Goal: Task Accomplishment & Management: Manage account settings

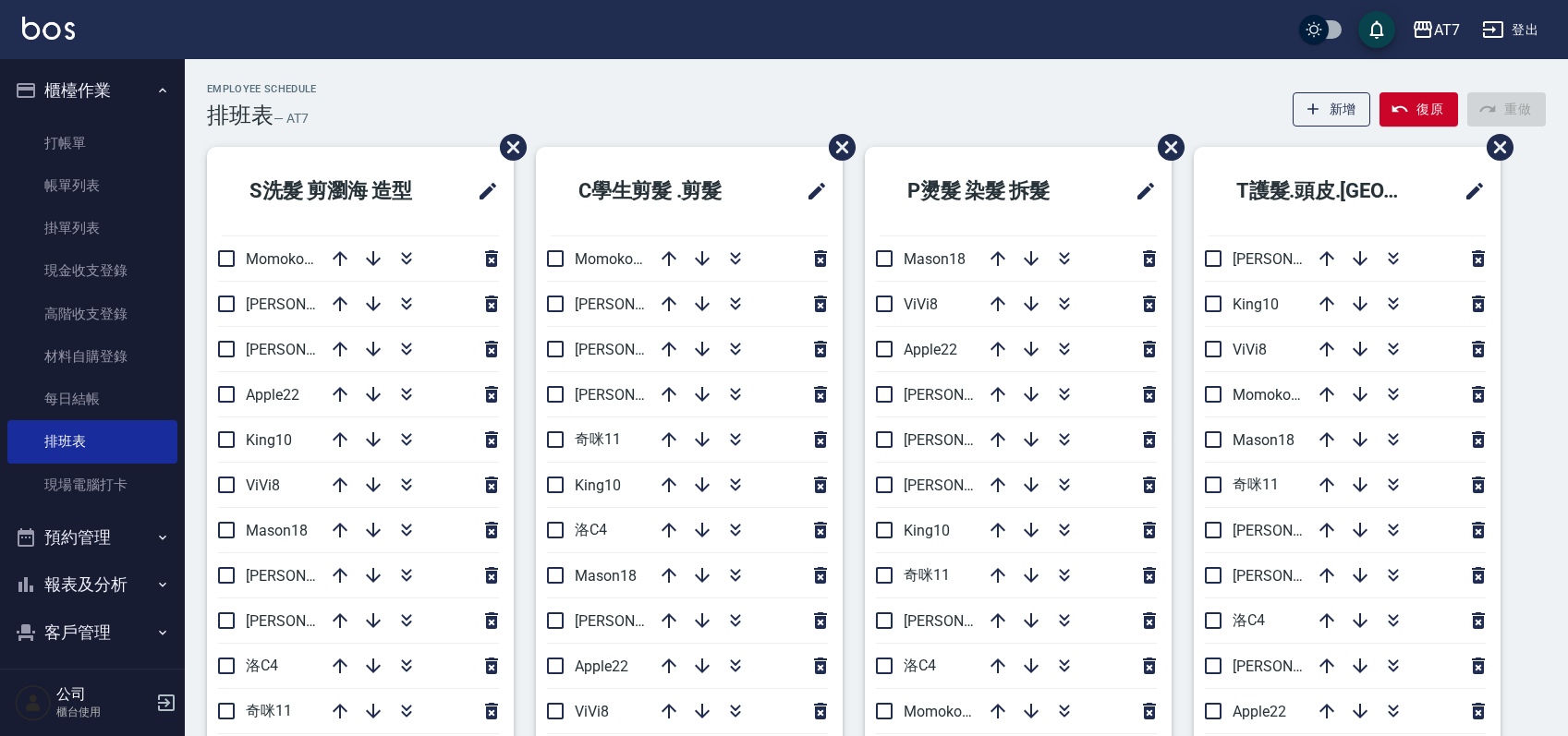
scroll to position [123, 0]
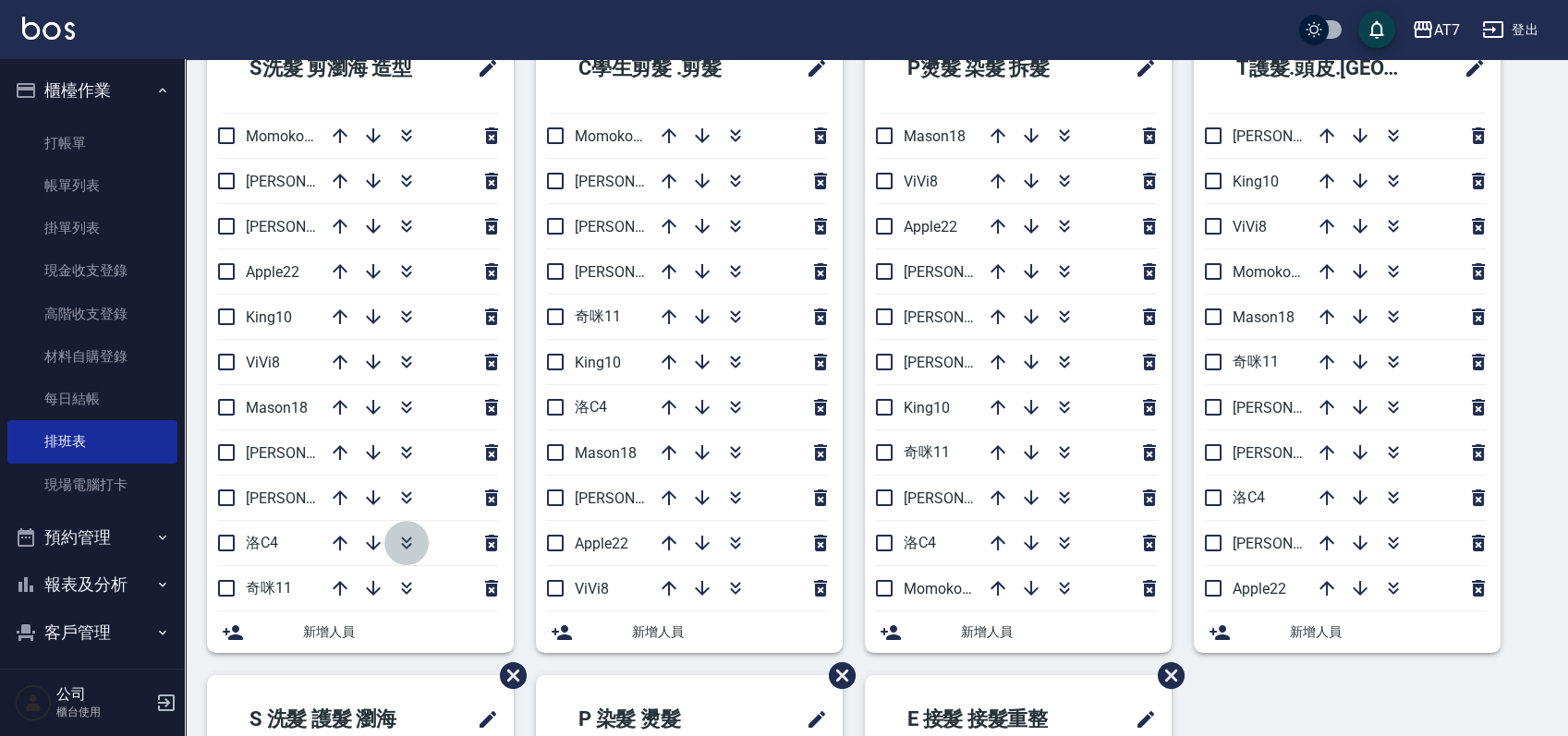
click at [407, 535] on icon "button" at bounding box center [407, 543] width 22 height 22
click at [726, 404] on icon "button" at bounding box center [735, 408] width 22 height 22
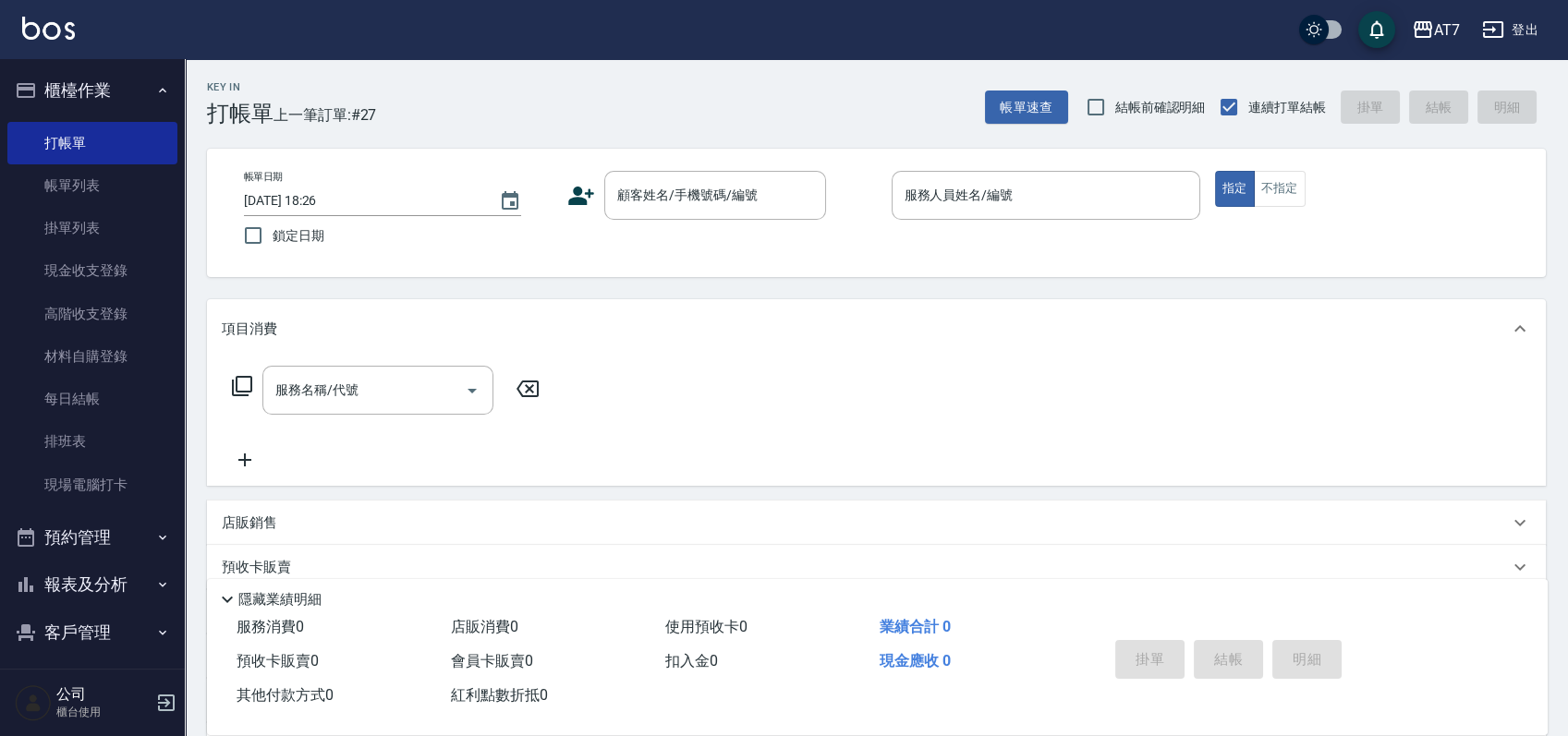
click at [861, 242] on div "帳單日期 [DATE] 18:26 鎖定日期 顧客姓名/手機號碼/編號 顧客姓名/手機號碼/編號 服務人員姓名/編號 服務人員姓名/編號 指定 不指定" at bounding box center [876, 213] width 1294 height 84
click at [628, 228] on div "帳單日期 [DATE] 18:26 鎖定日期 顧客姓名/手機號碼/編號 顧客姓名/手機號碼/編號 服務人員姓名/編號 服務人員姓名/編號 指定 不指定" at bounding box center [876, 213] width 1294 height 84
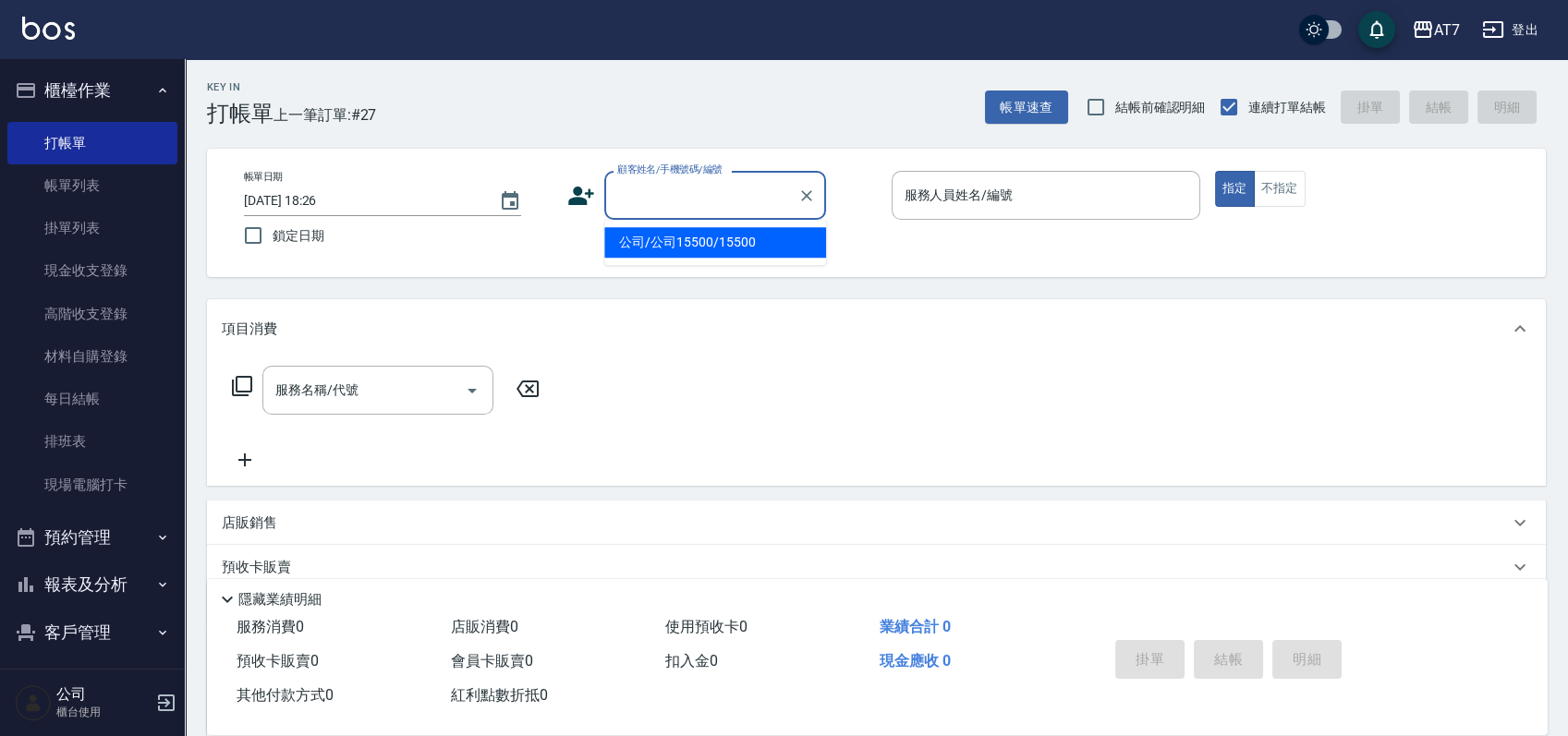
click at [669, 200] on input "顧客姓名/手機號碼/編號" at bounding box center [700, 195] width 177 height 33
type input "公司/公司15500/15500"
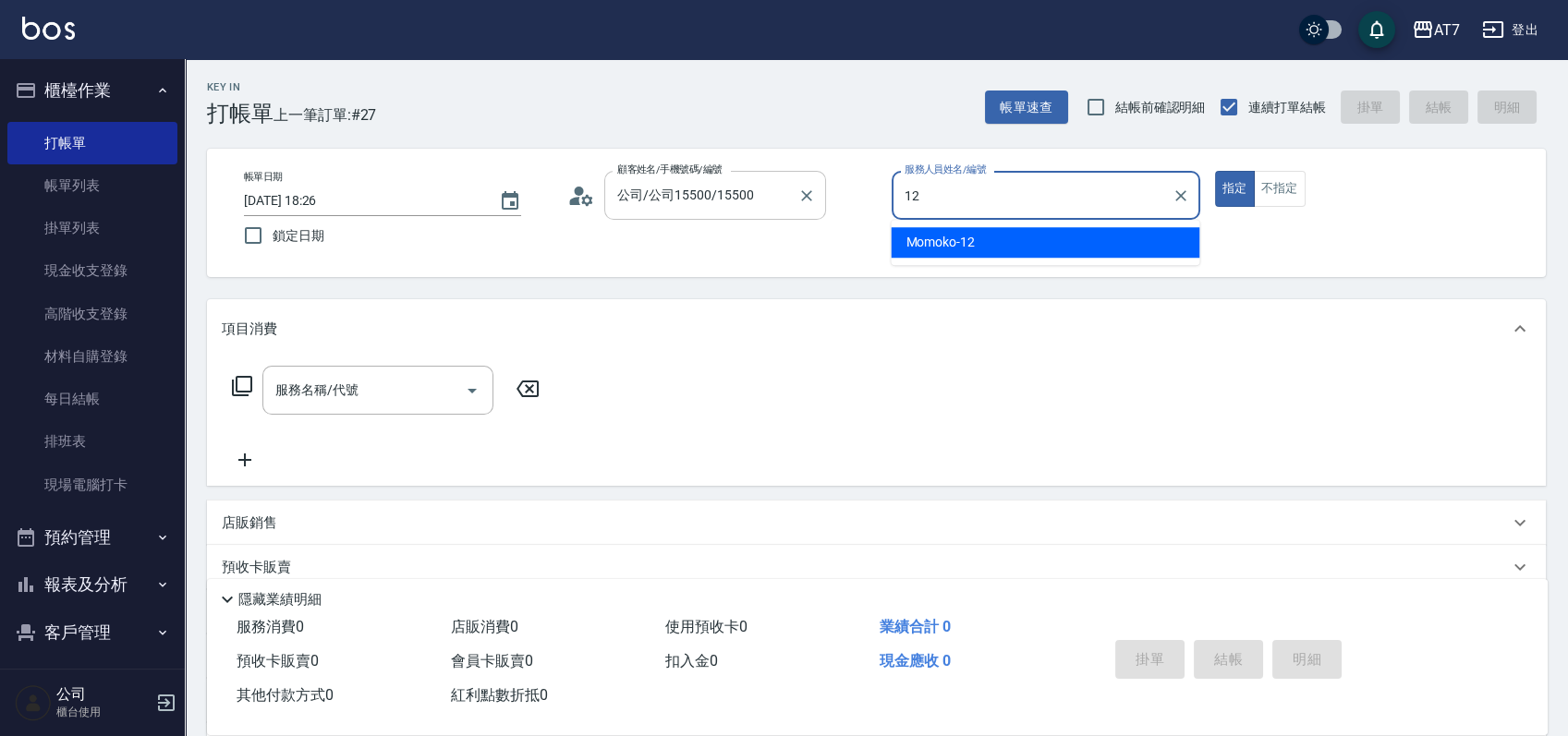
type input "Momoko-12"
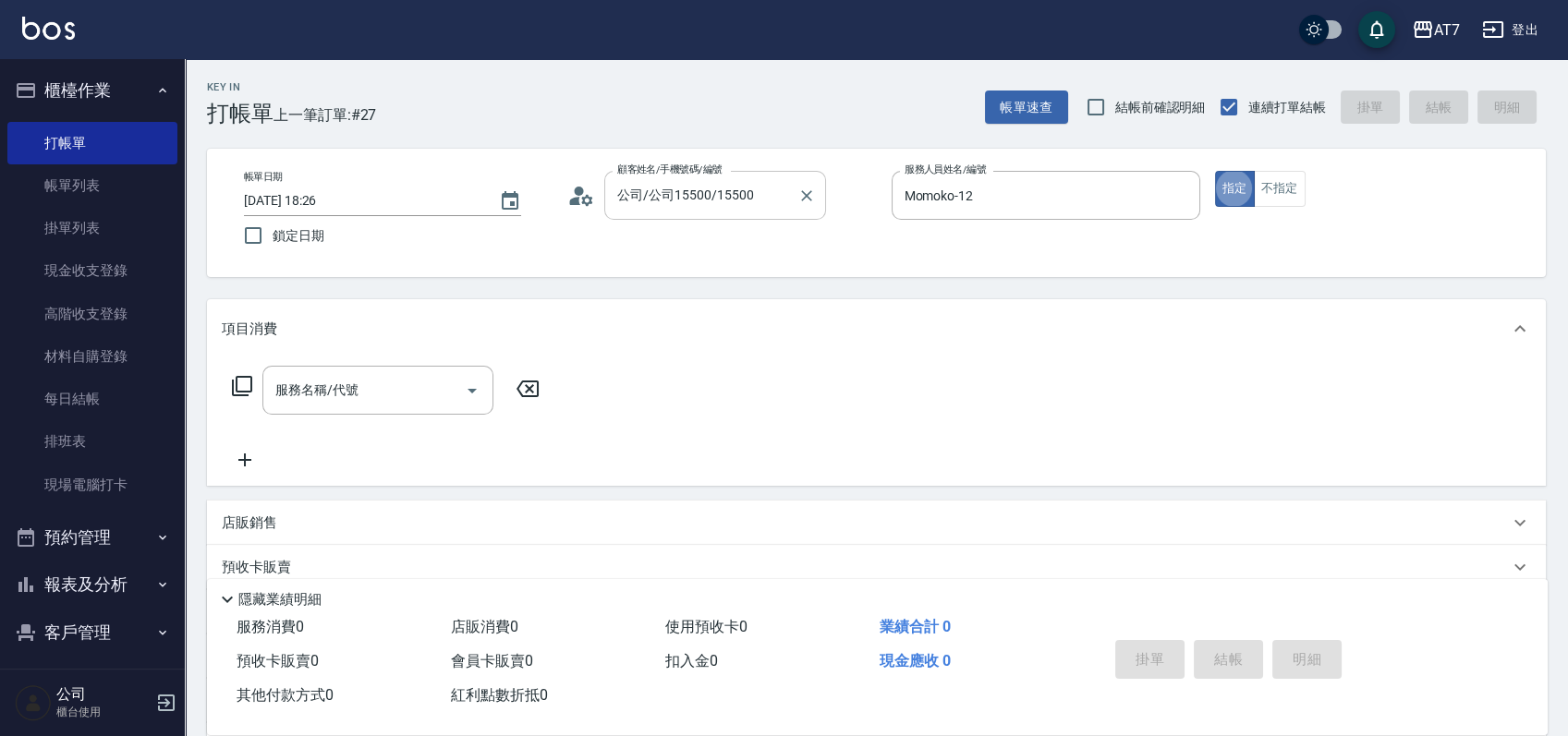
type button "true"
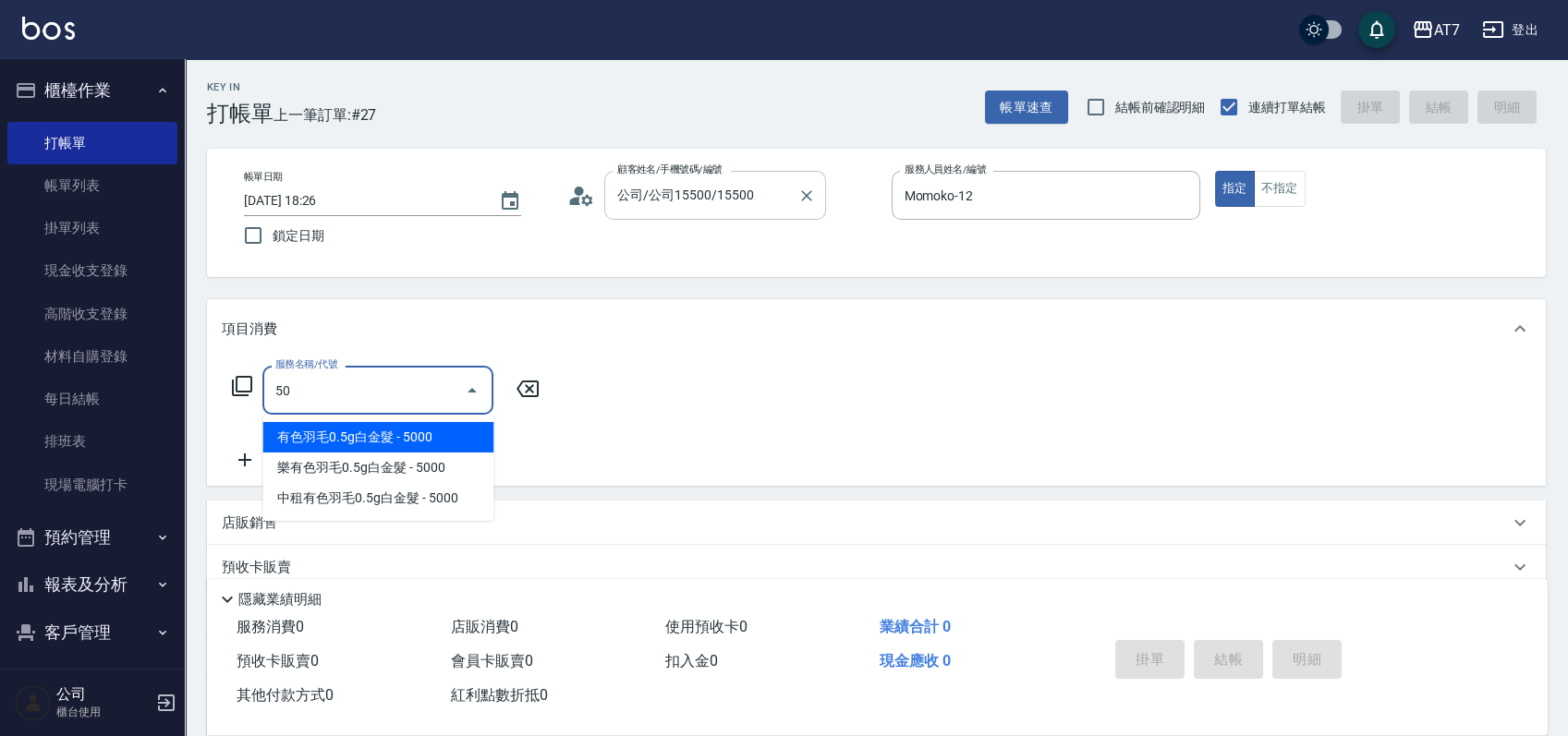
type input "501"
type input "30"
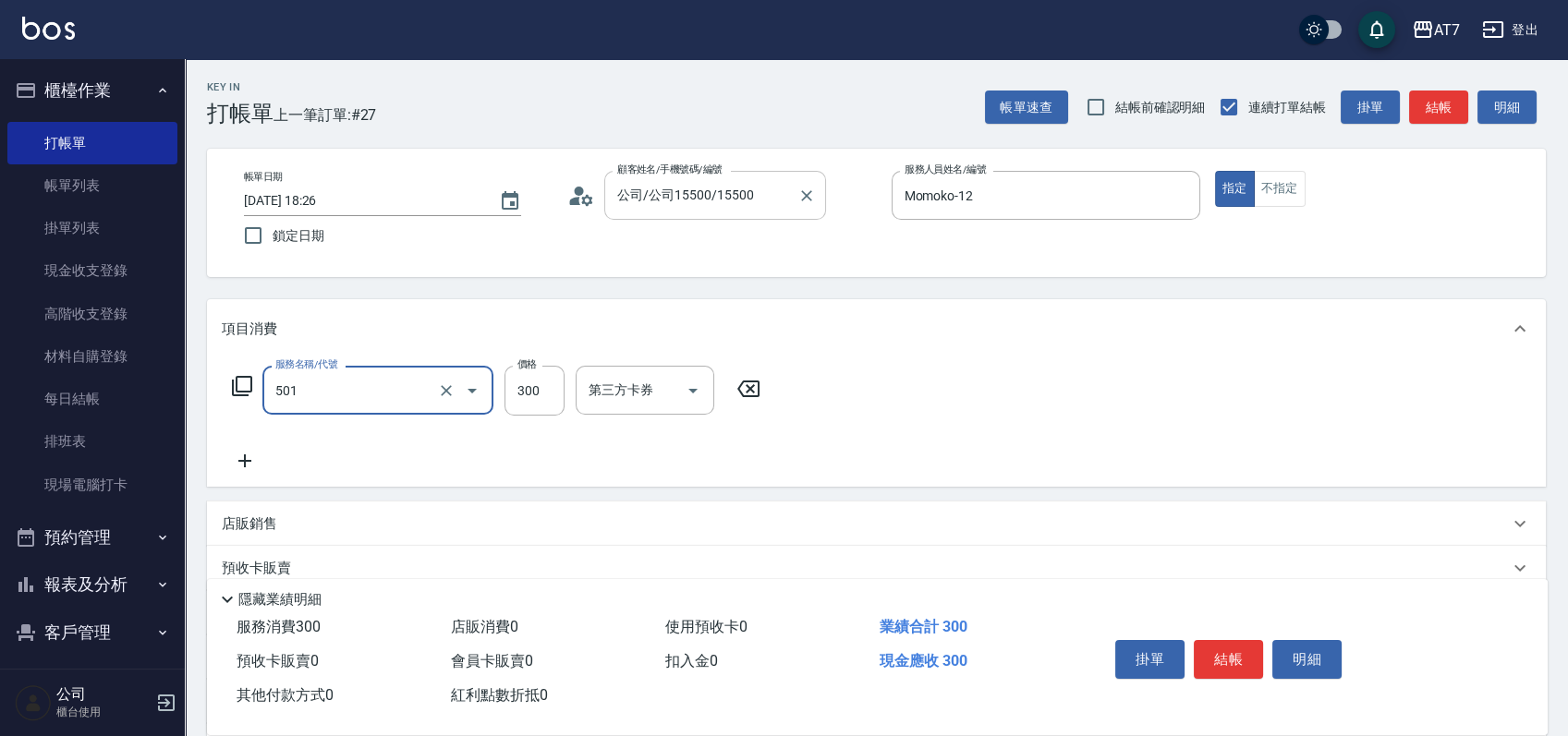
type input "洗髮(互助)(501)"
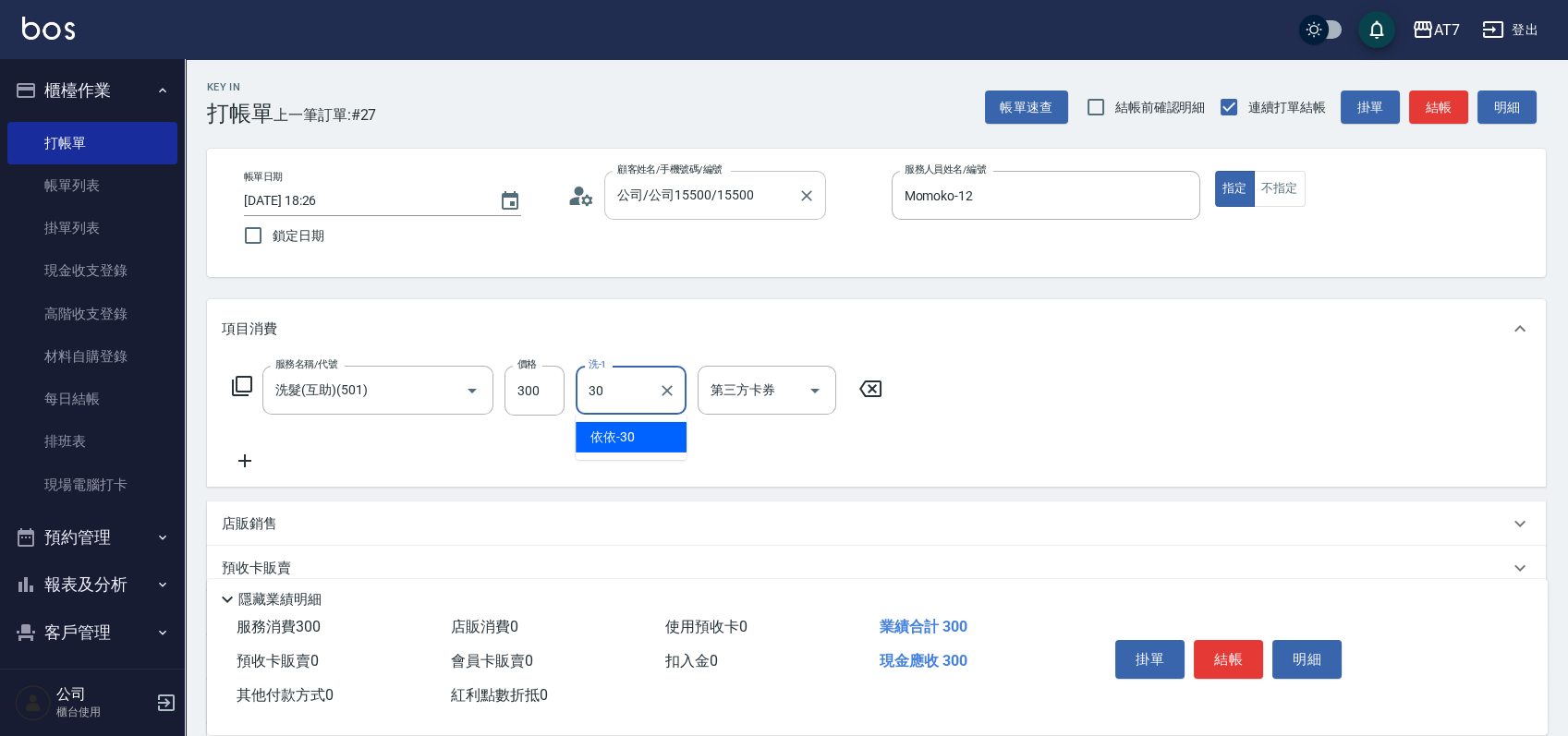
type input "依依-30"
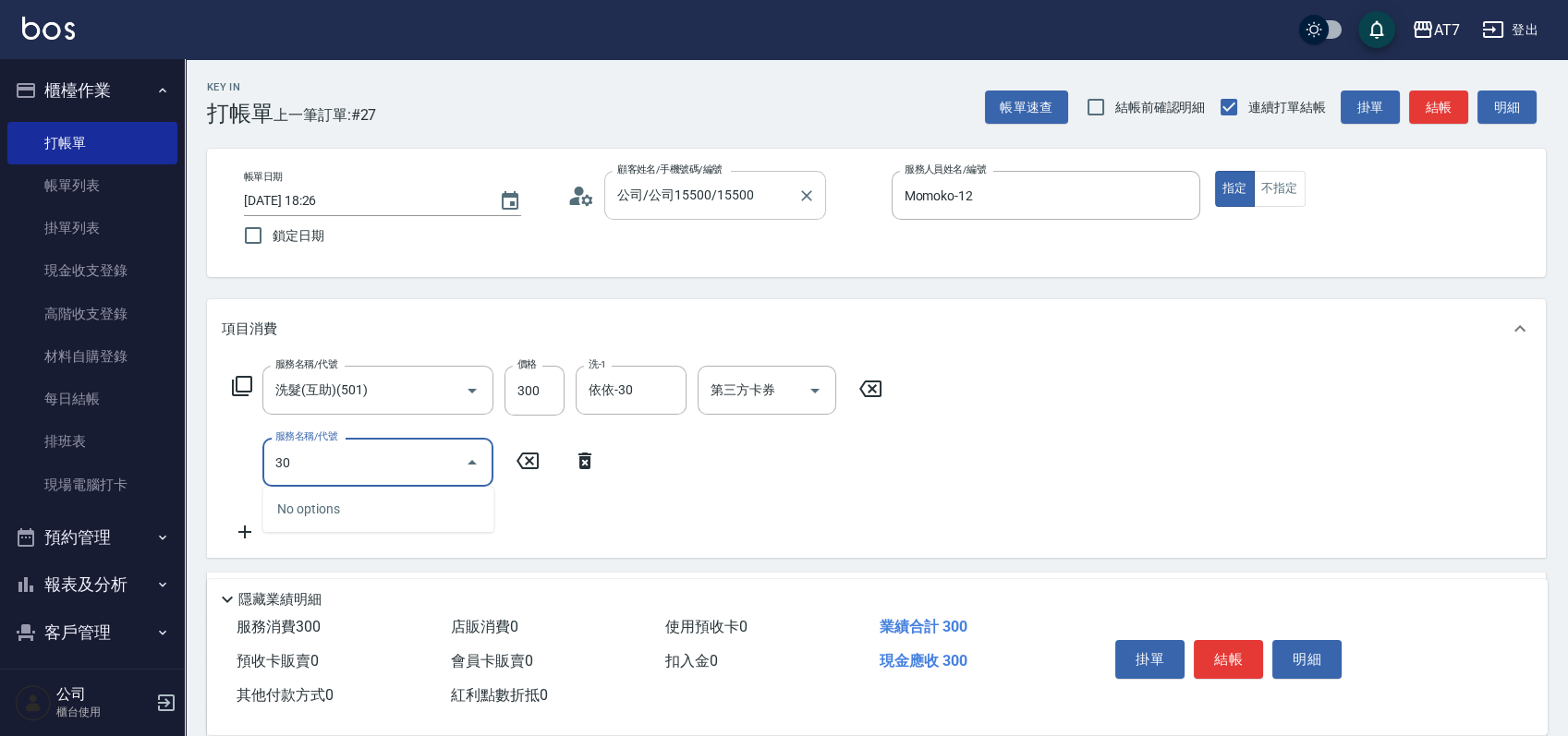
type input "304"
type input "70"
type input "A+級剪髮(304)"
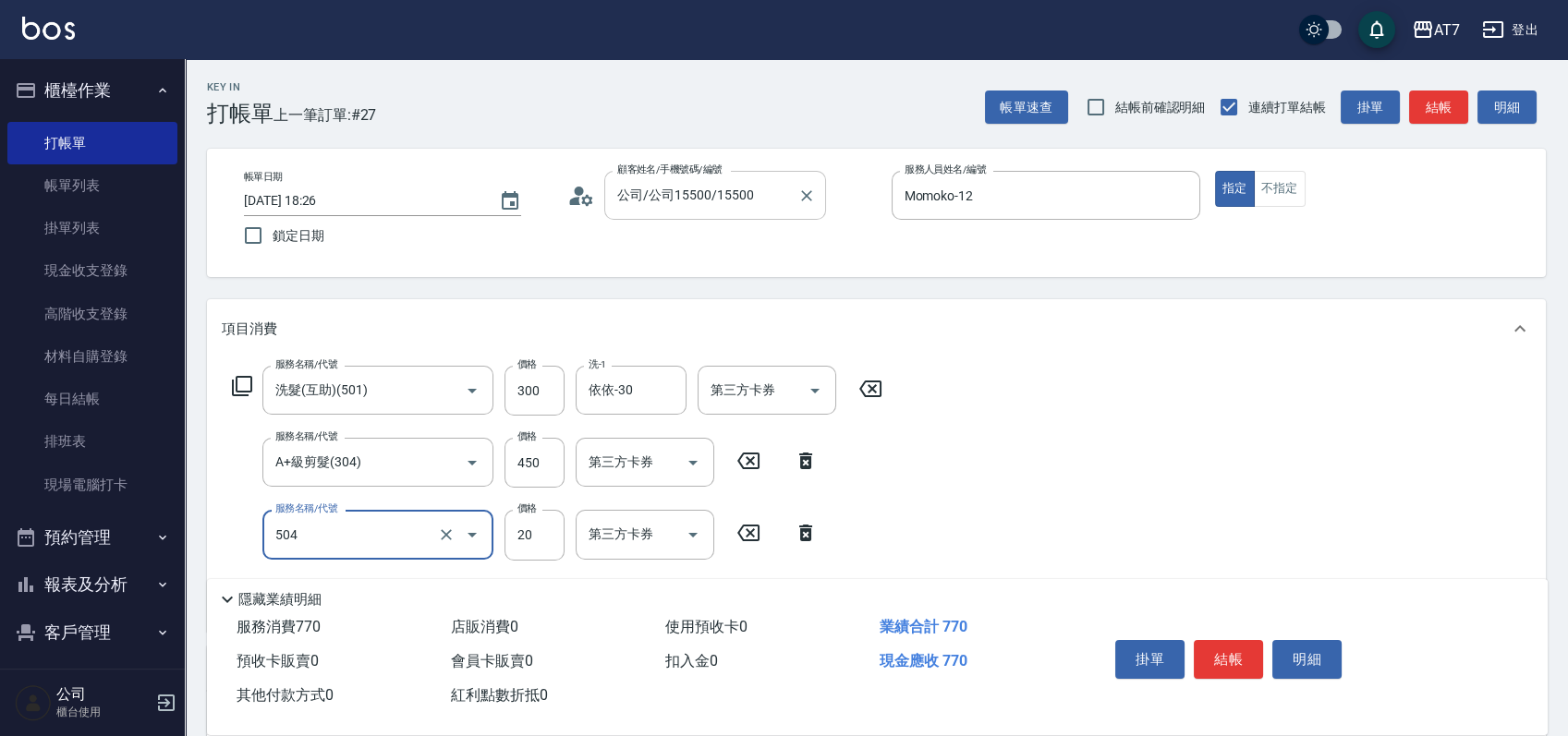
type input "潤絲(504)"
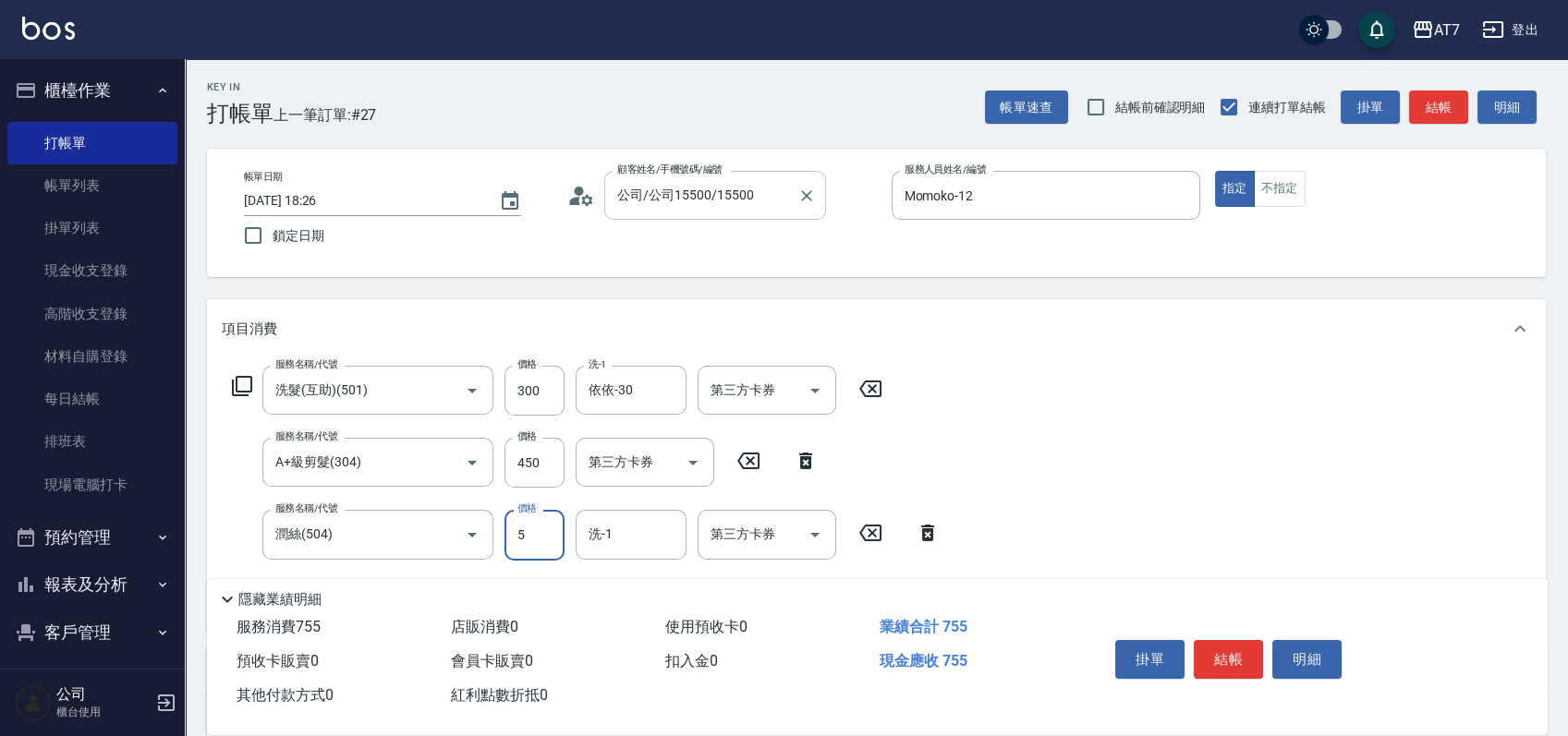
type input "50"
type input "80"
type input "50"
click at [664, 388] on icon "Clear" at bounding box center [667, 391] width 19 height 19
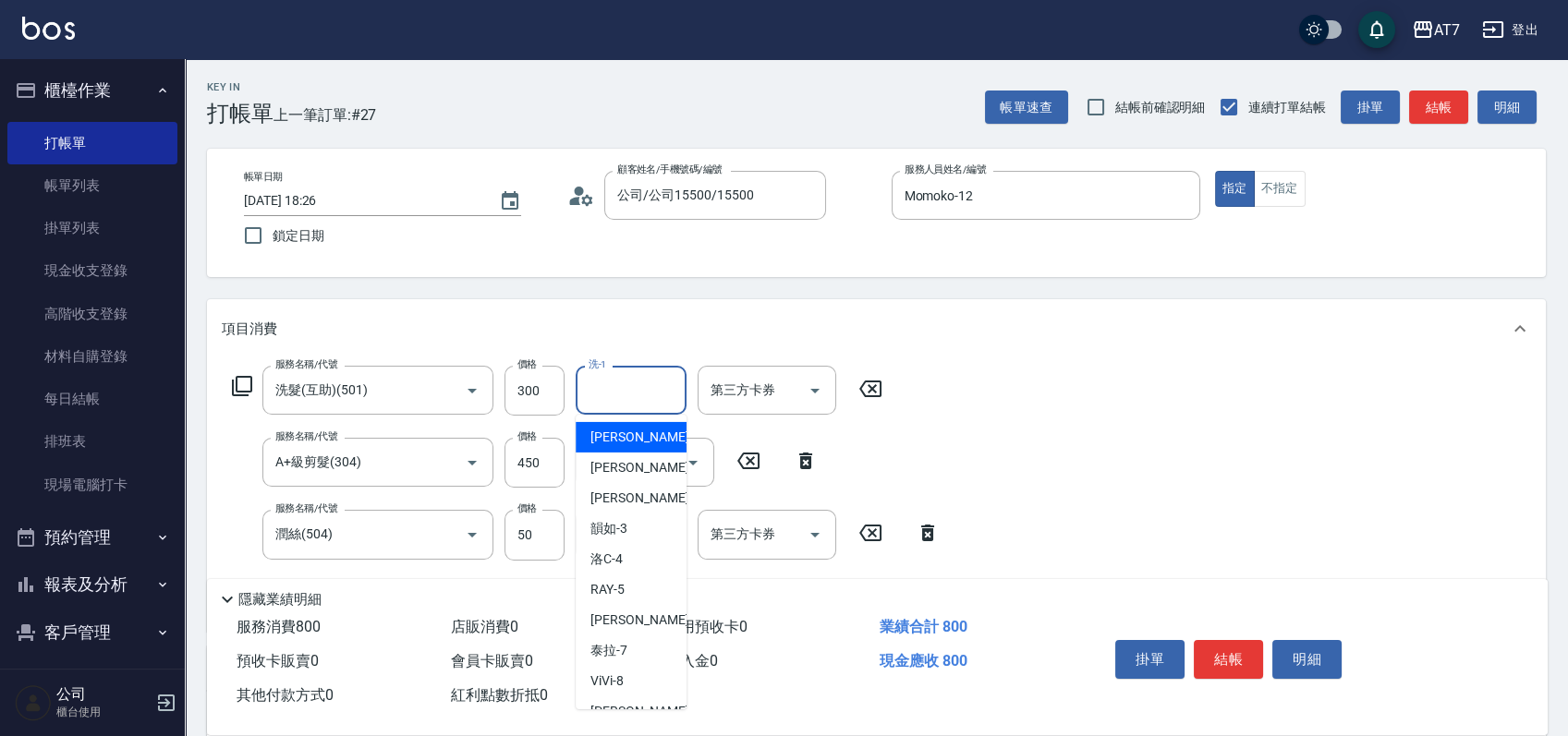
click at [664, 392] on input "洗-1" at bounding box center [630, 390] width 94 height 33
type input "YuYu-40"
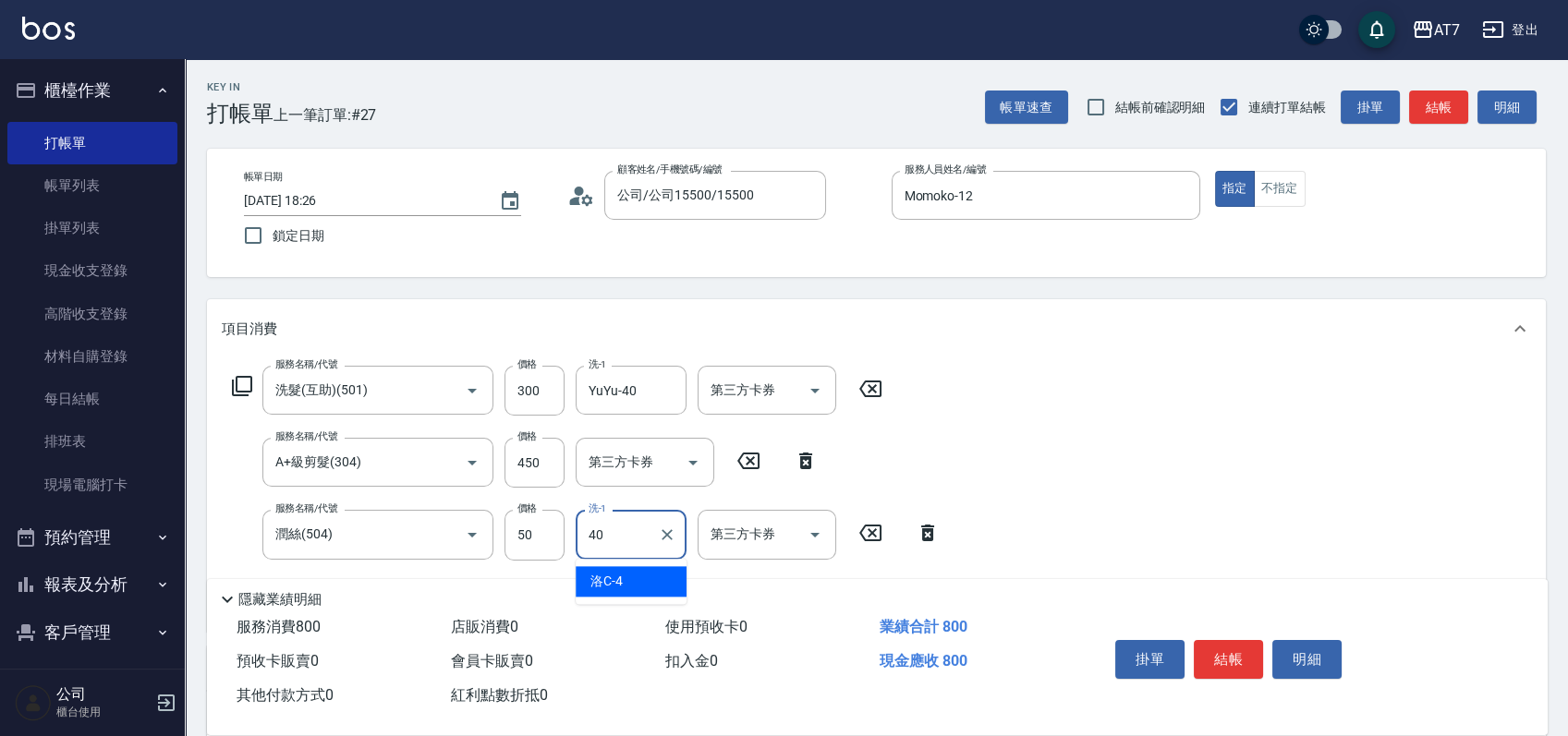
type input "YuYu-40"
click at [1231, 645] on button "結帳" at bounding box center [1229, 659] width 69 height 39
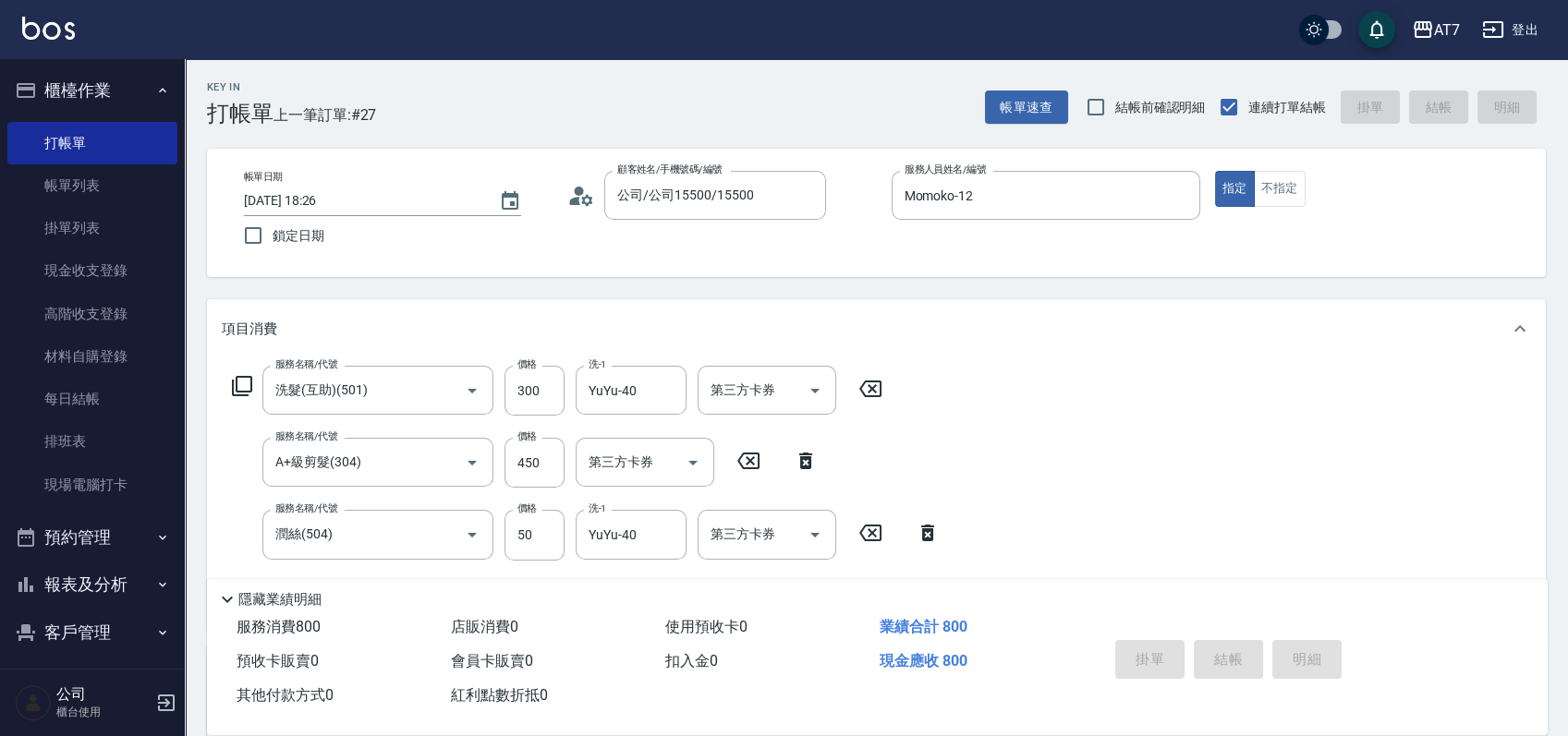
type input "2025/09/10 19:43"
type input "0"
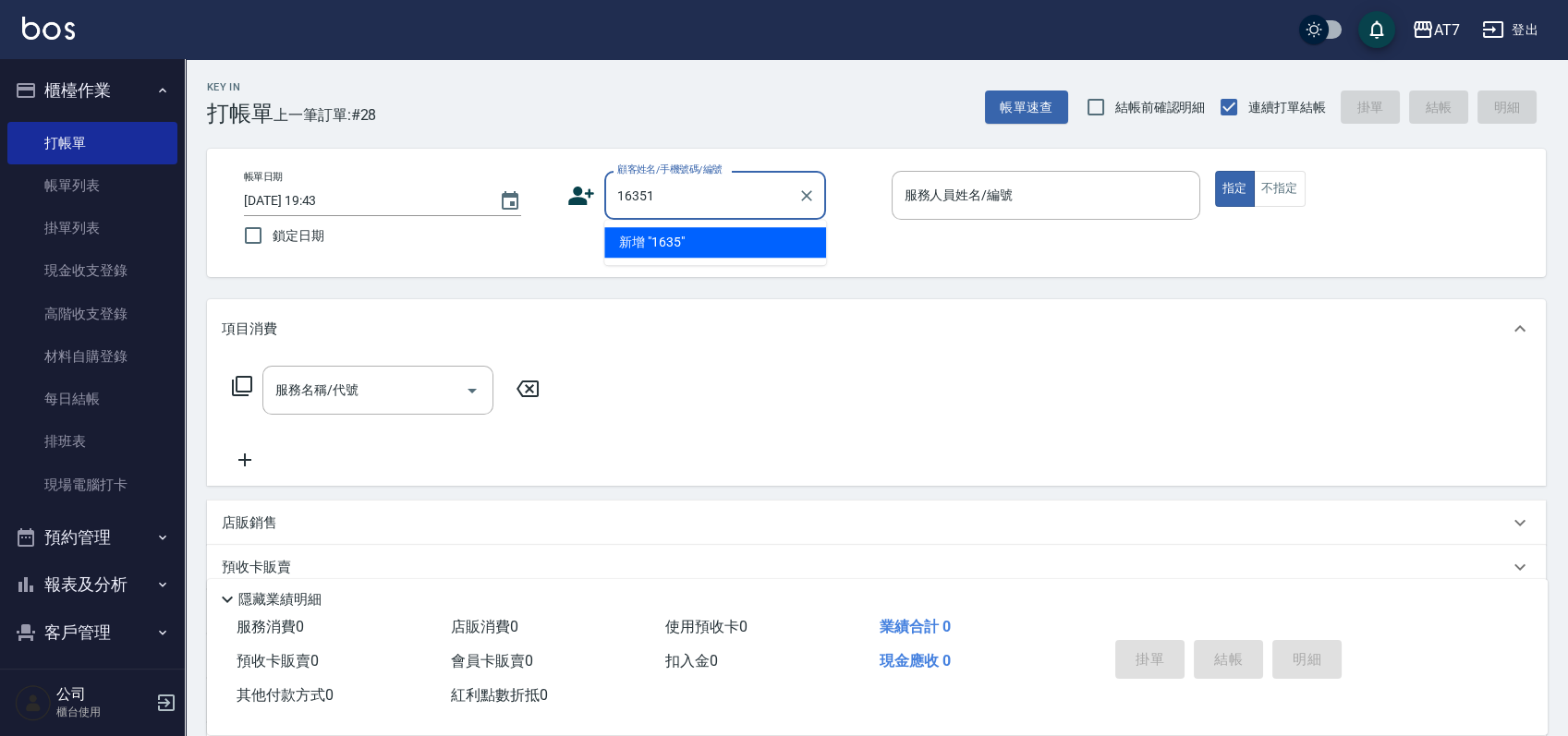
type input "16351"
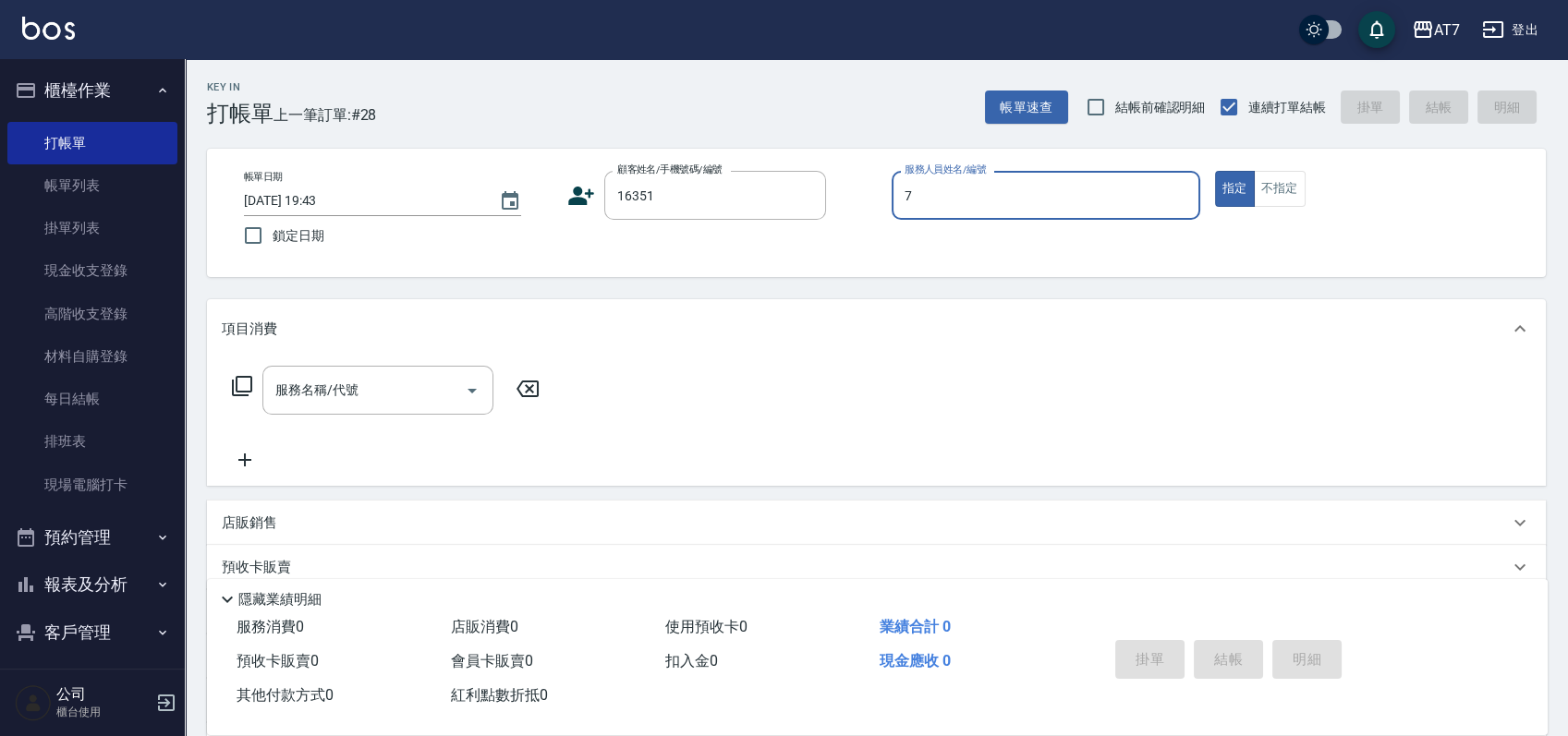
type input "7"
type input "公司/公司16351/16351"
type input "泰拉-7"
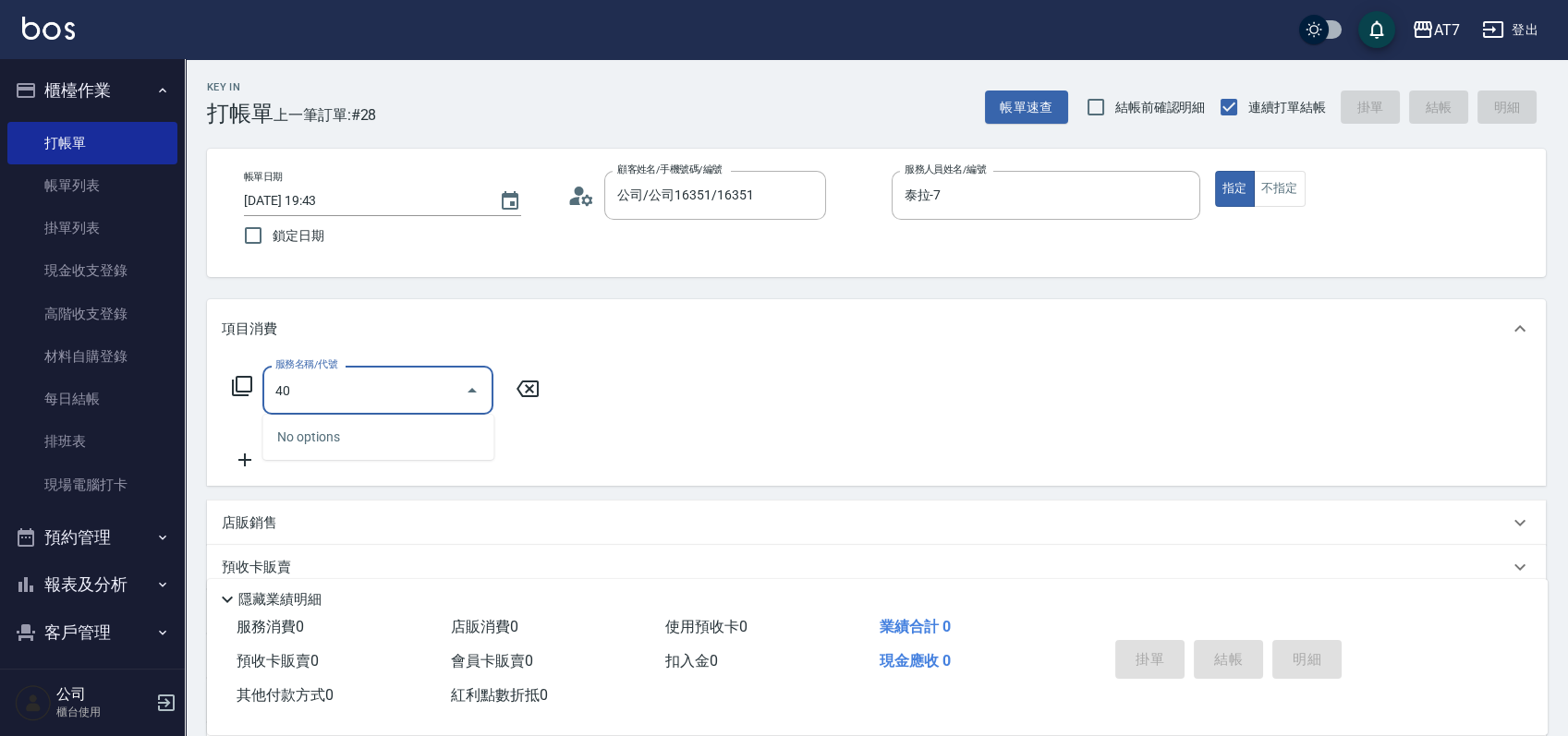
type input "401"
type input "150"
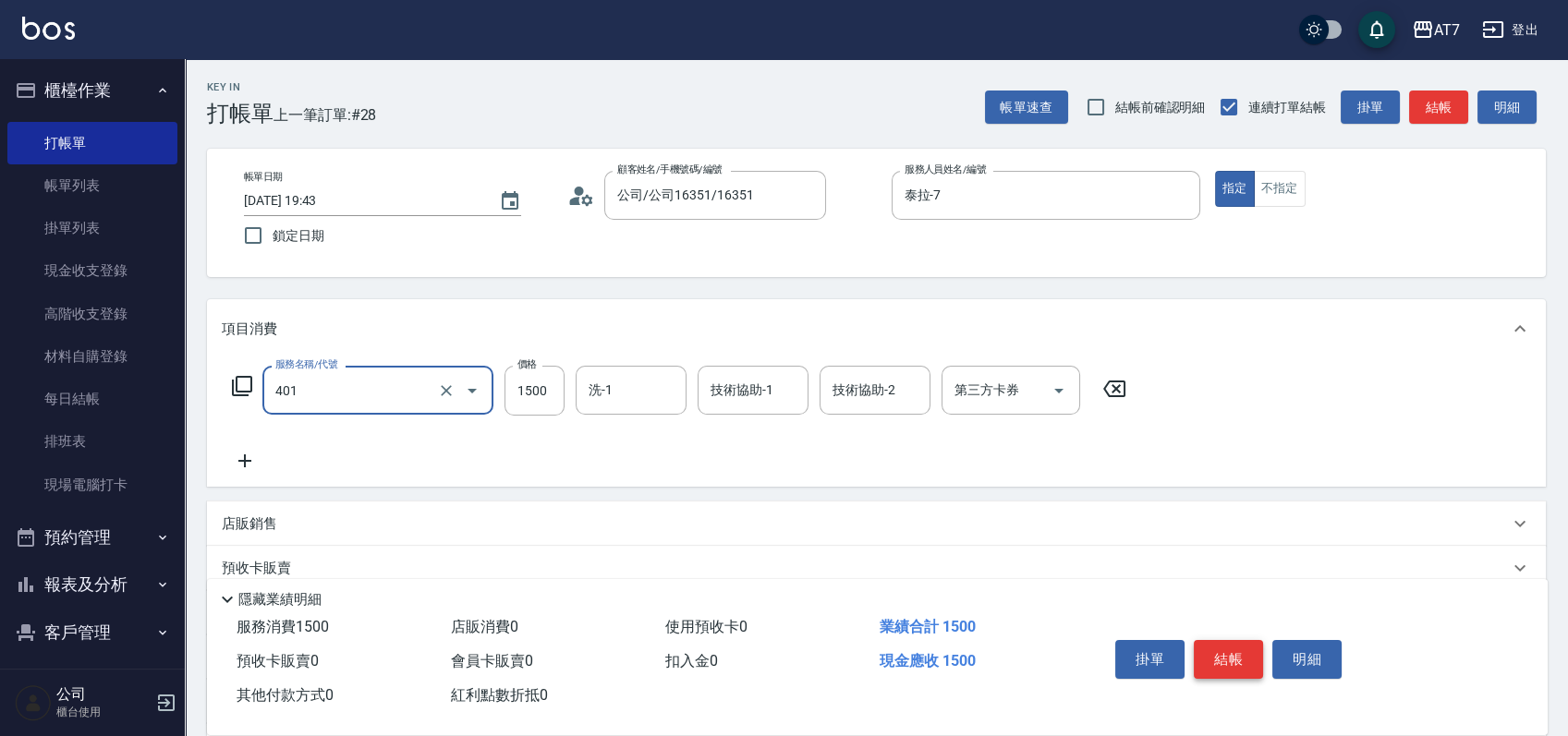
type input "染髮(互助)(401)"
type input "1"
type input "0"
type input "168"
type input "10"
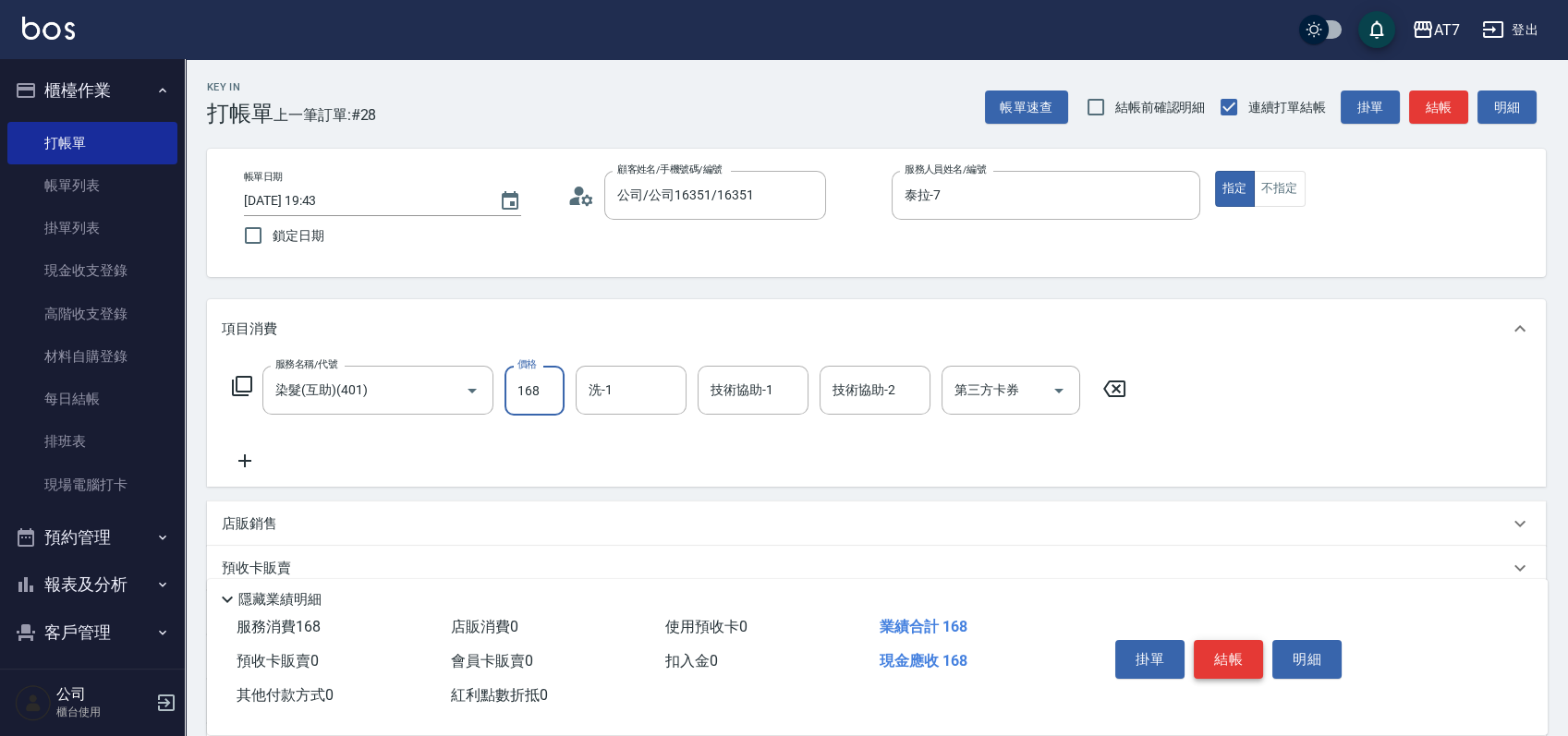
type input "1680"
type input "160"
type input "1680"
type input "Ruby-42"
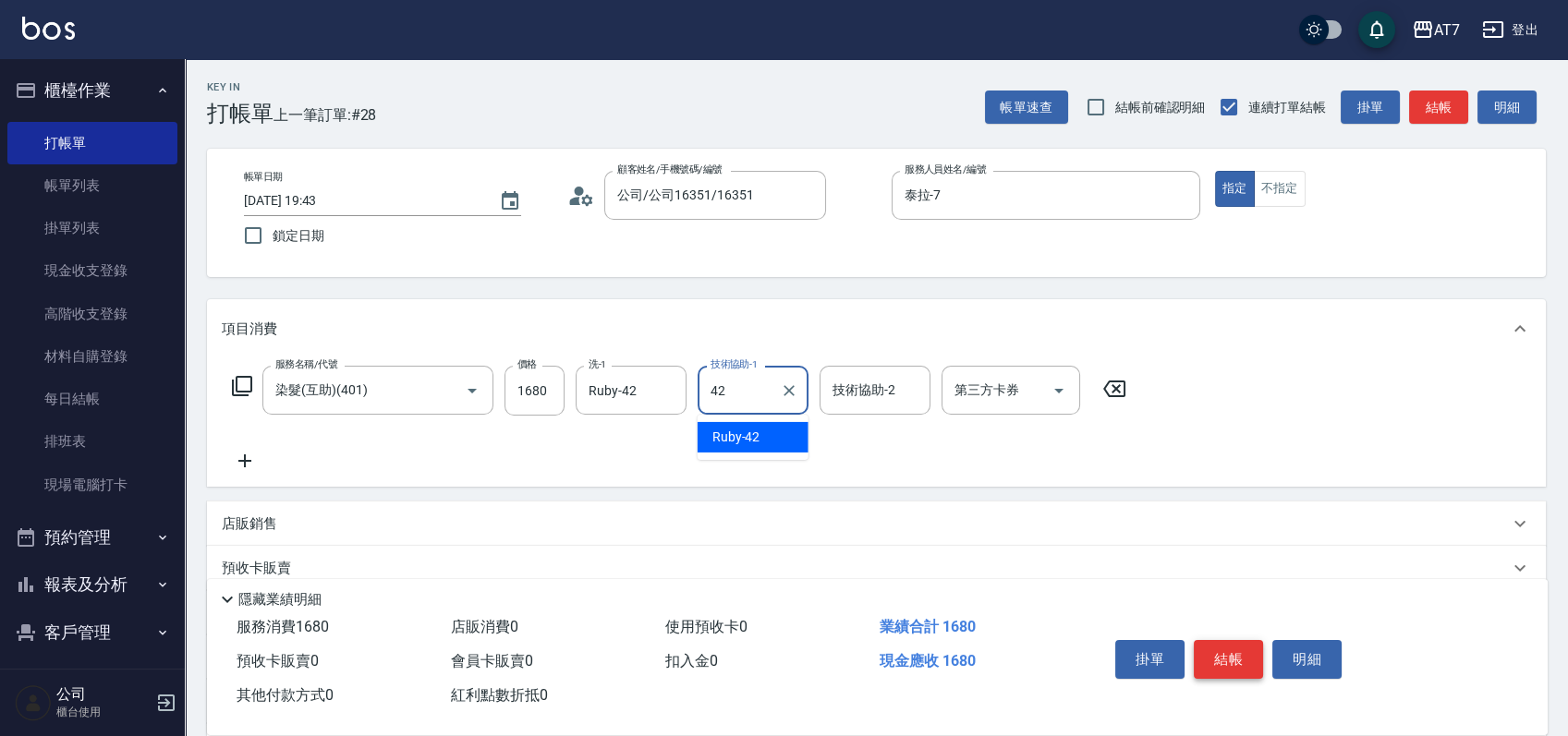
type input "Ruby-42"
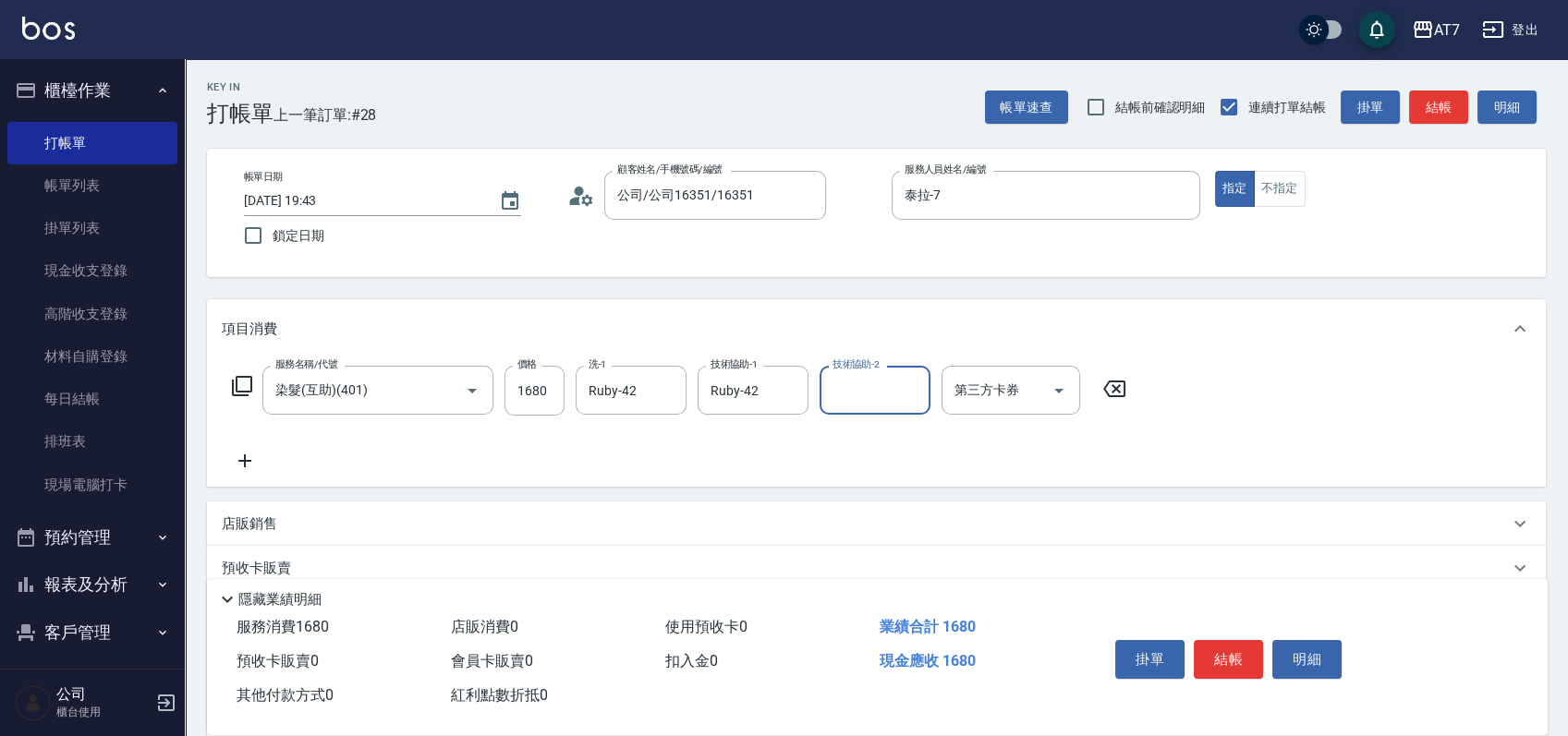
click at [246, 388] on icon at bounding box center [241, 386] width 22 height 22
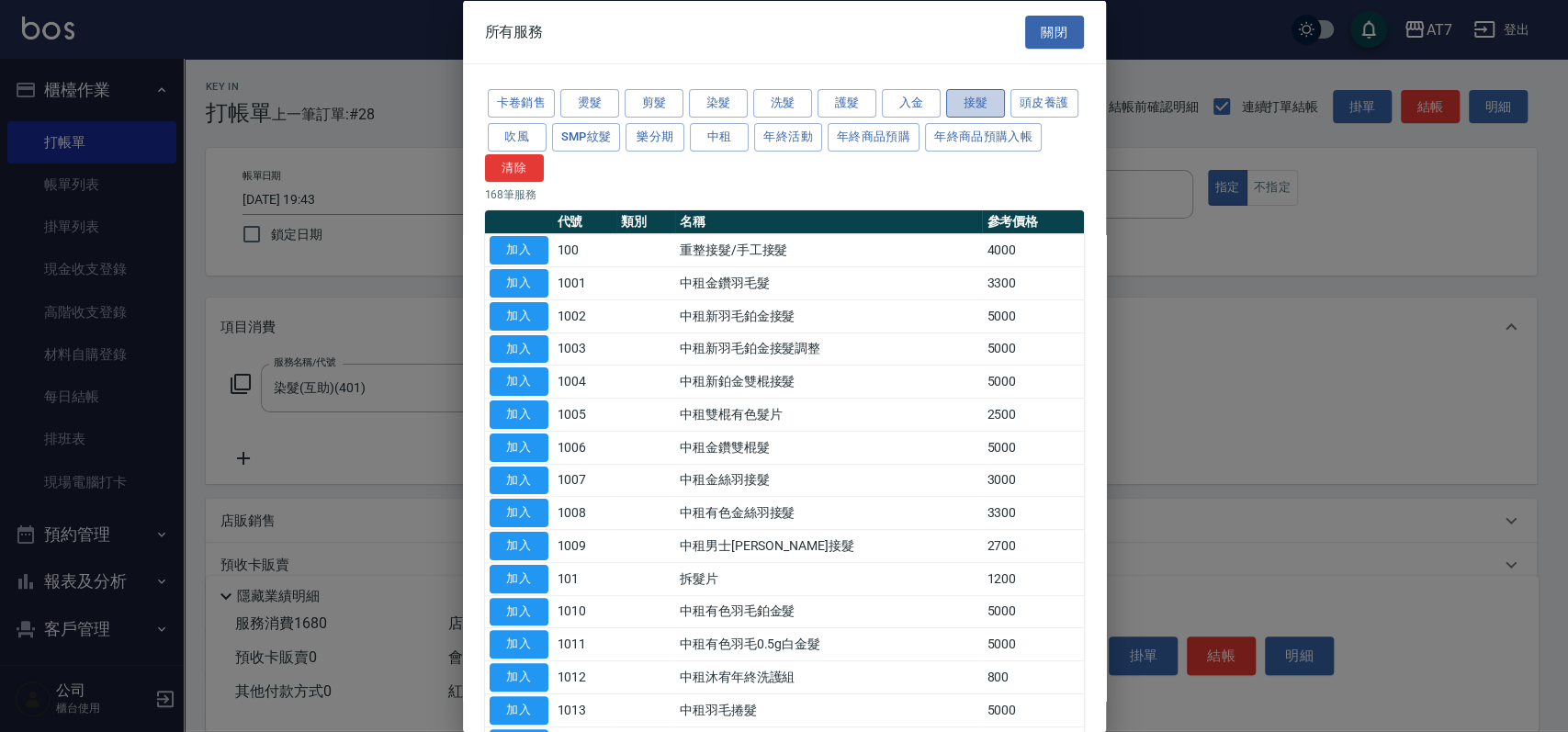
click at [961, 97] on button "接髮" at bounding box center [976, 103] width 59 height 29
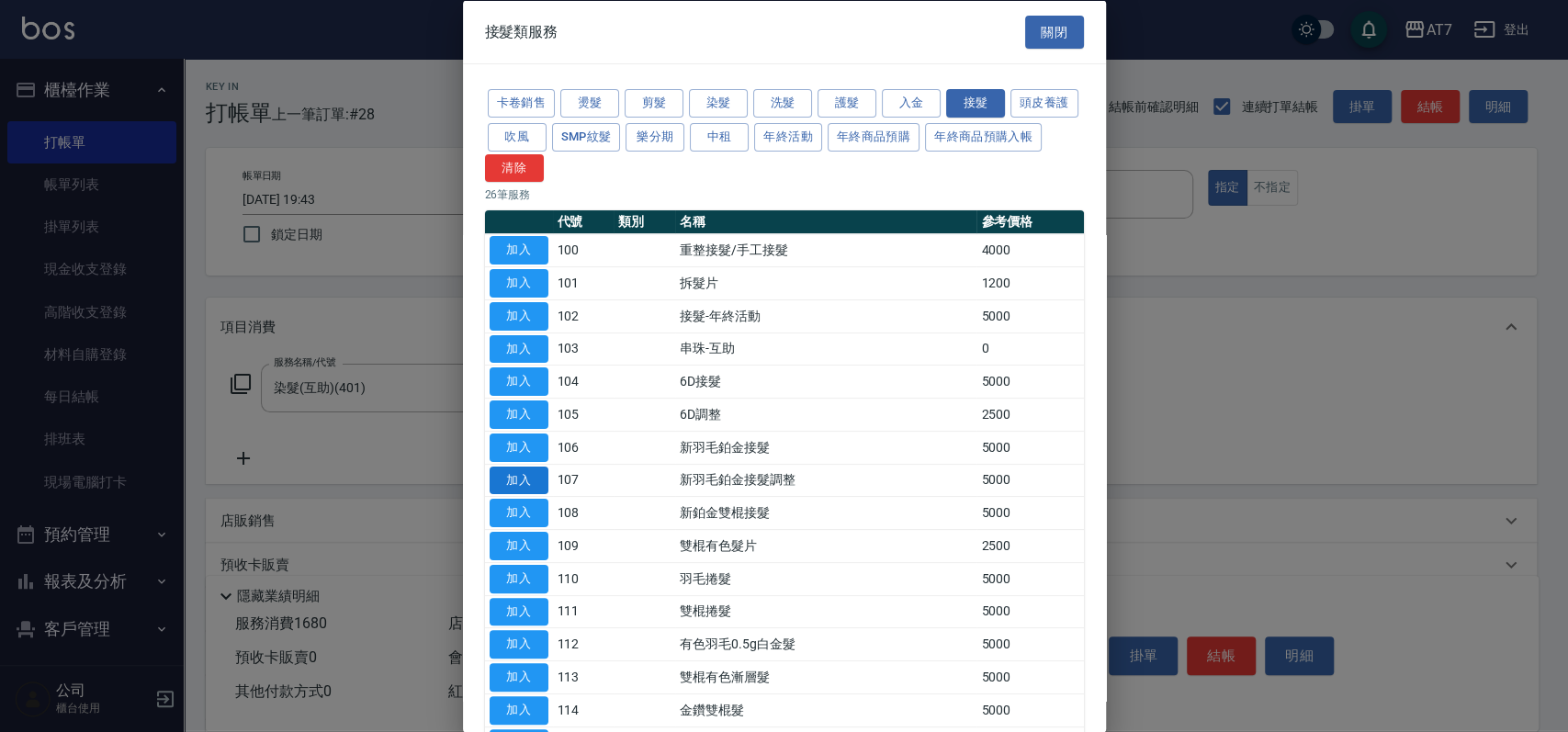
click at [544, 487] on button "加入" at bounding box center [519, 480] width 59 height 29
type input "660"
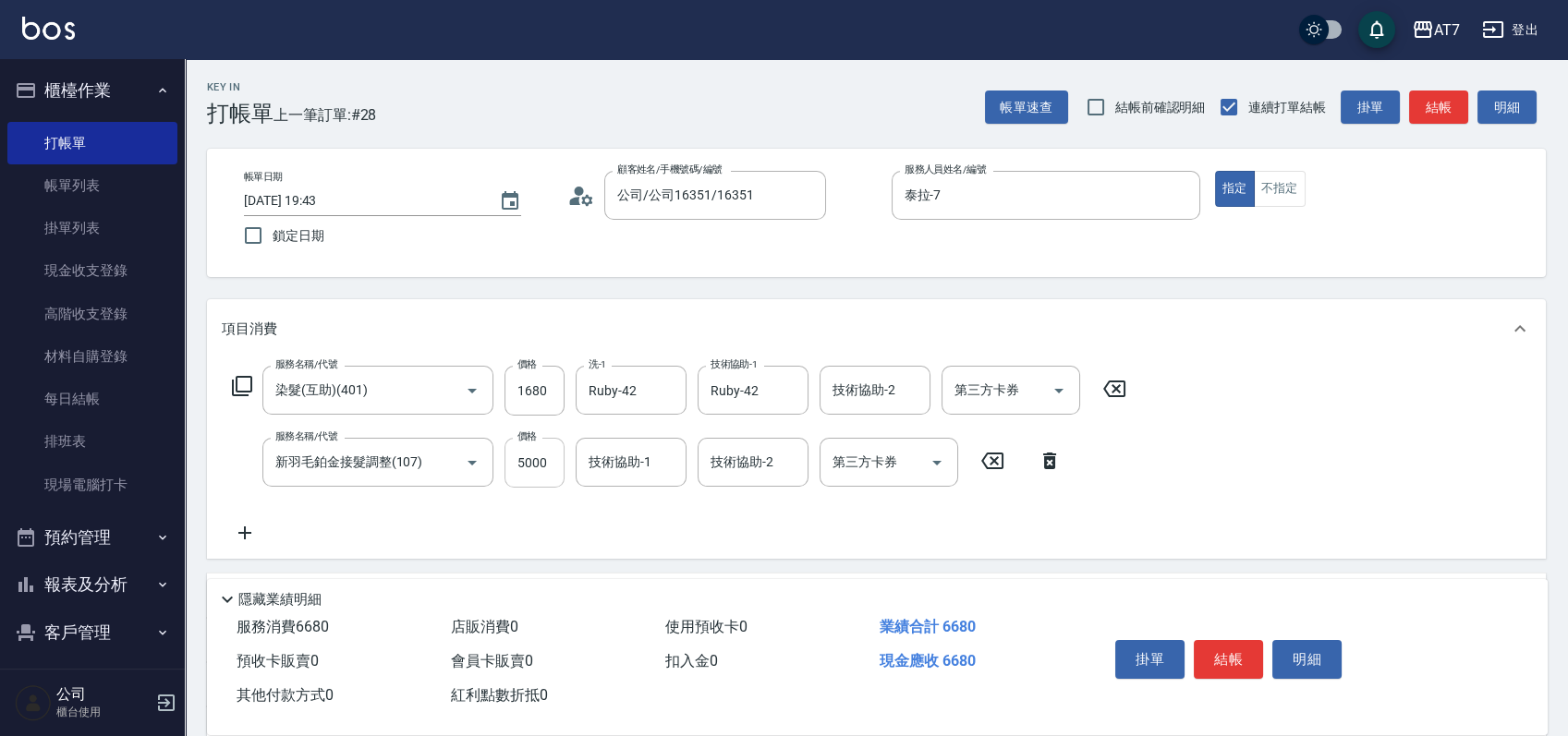
click at [528, 473] on input "5000" at bounding box center [534, 463] width 60 height 49
type input "3"
type input "160"
type input "36"
type input "170"
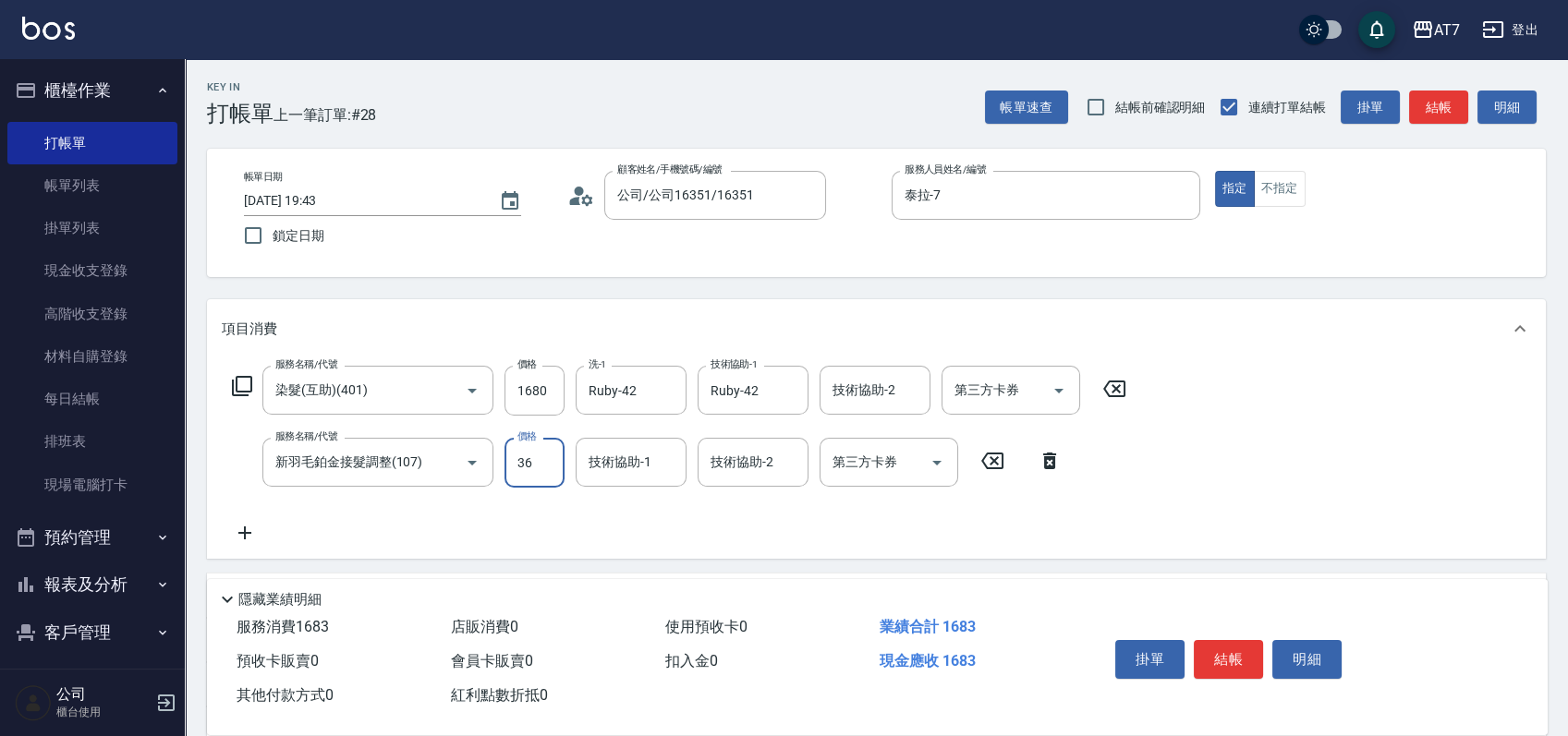
type input "360"
type input "200"
type input "3600"
type input "520"
type input "3600"
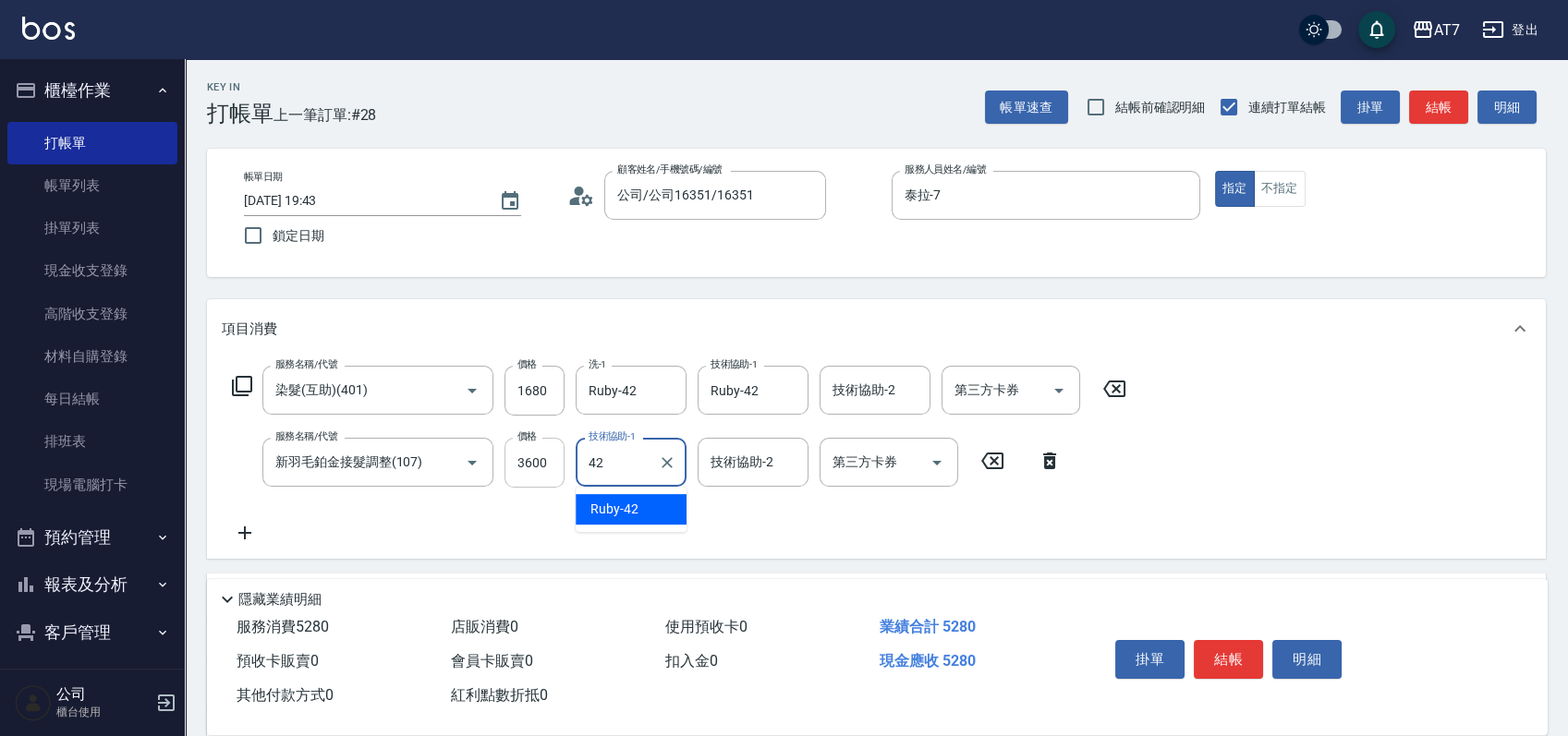
type input "Ruby-42"
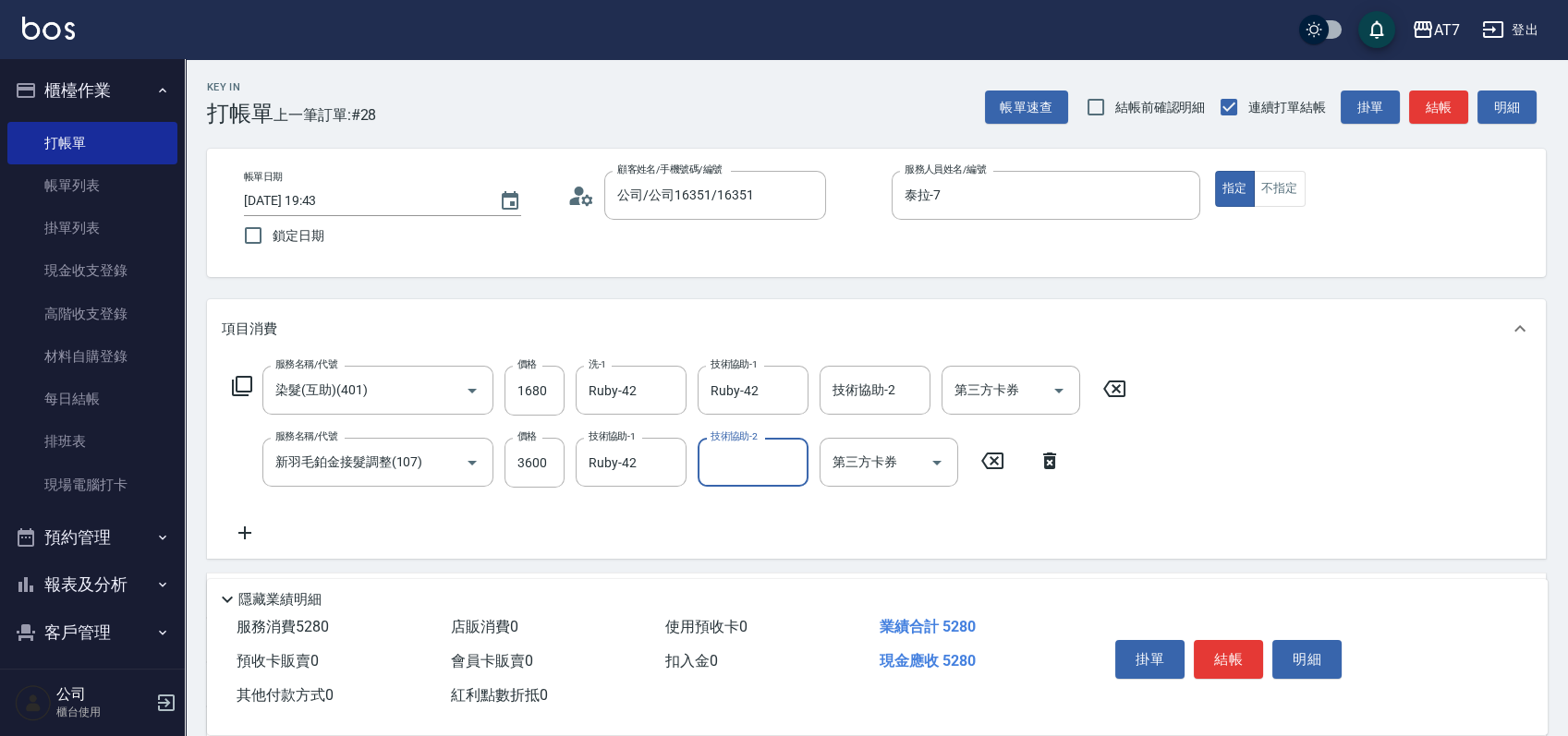
click at [244, 383] on icon at bounding box center [241, 386] width 22 height 22
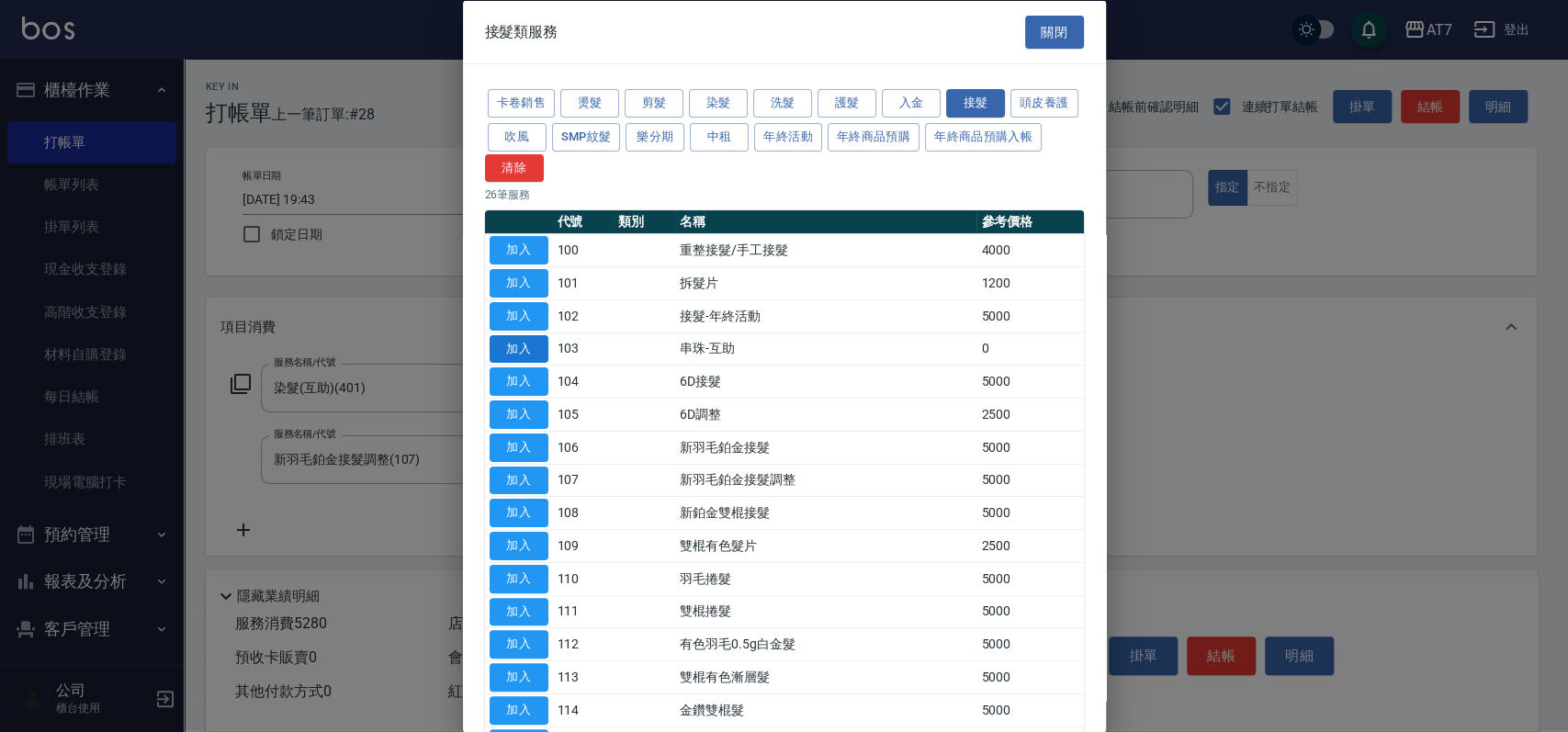
click at [533, 356] on button "加入" at bounding box center [519, 348] width 59 height 29
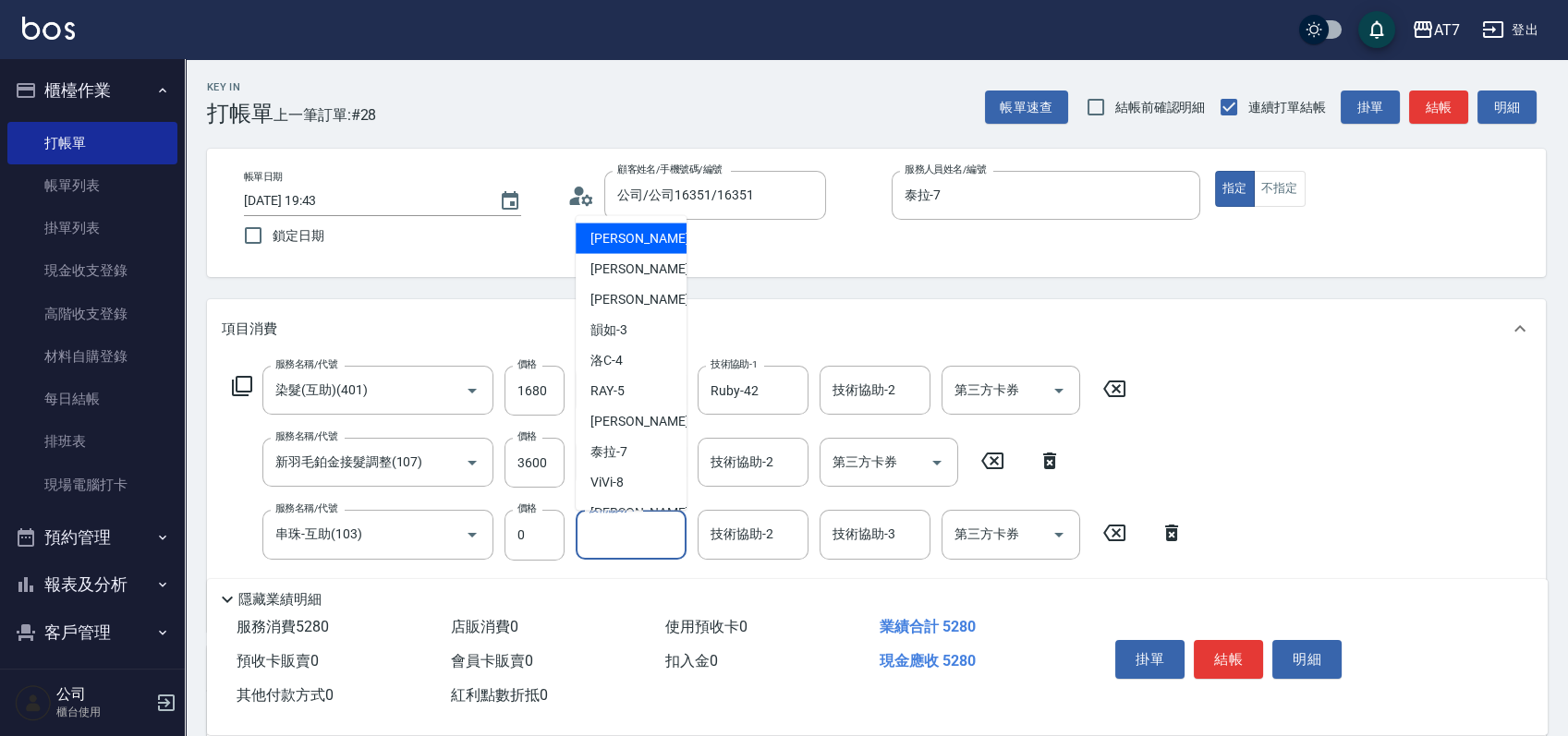
click at [621, 541] on input "技術協助-1" at bounding box center [630, 534] width 94 height 33
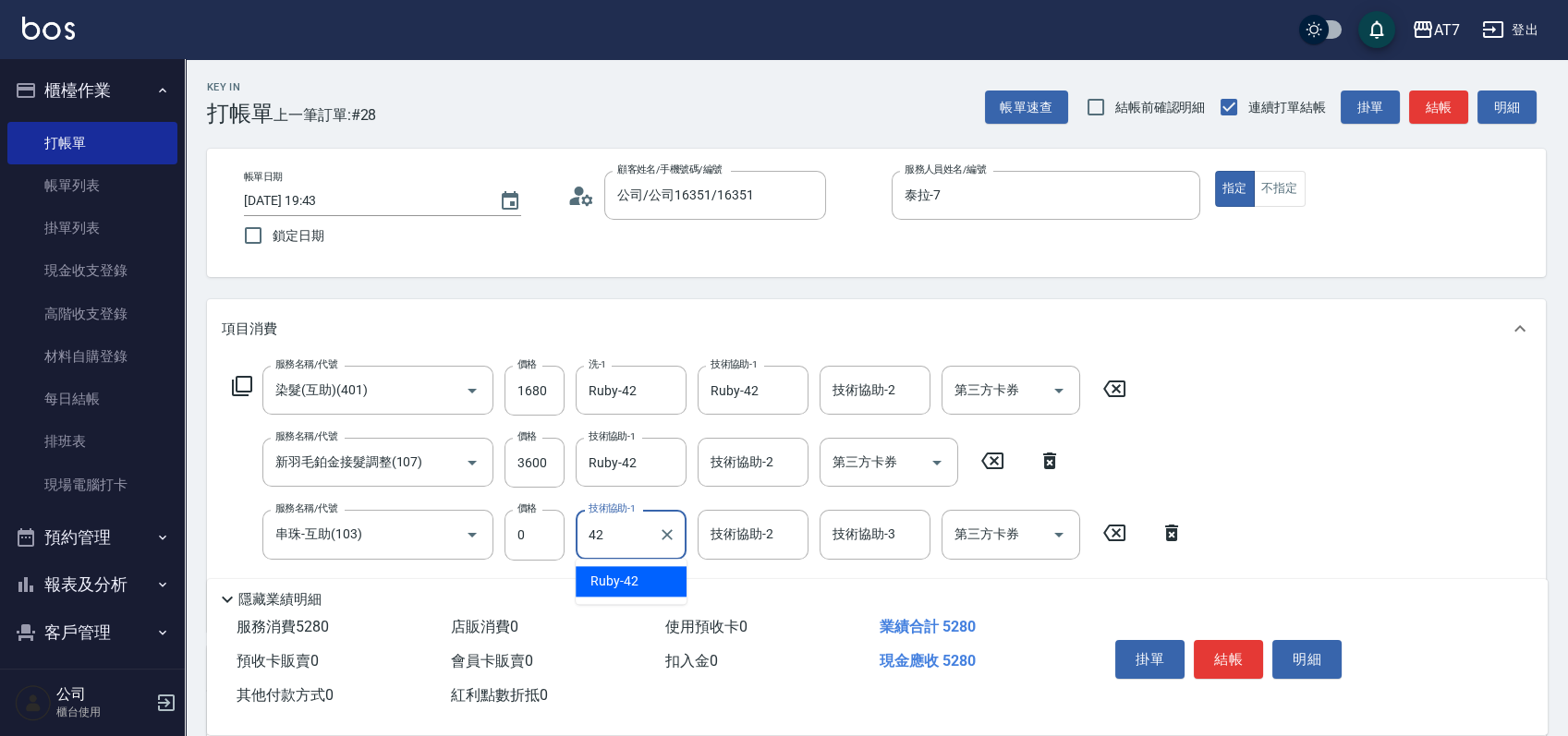
type input "Ruby-42"
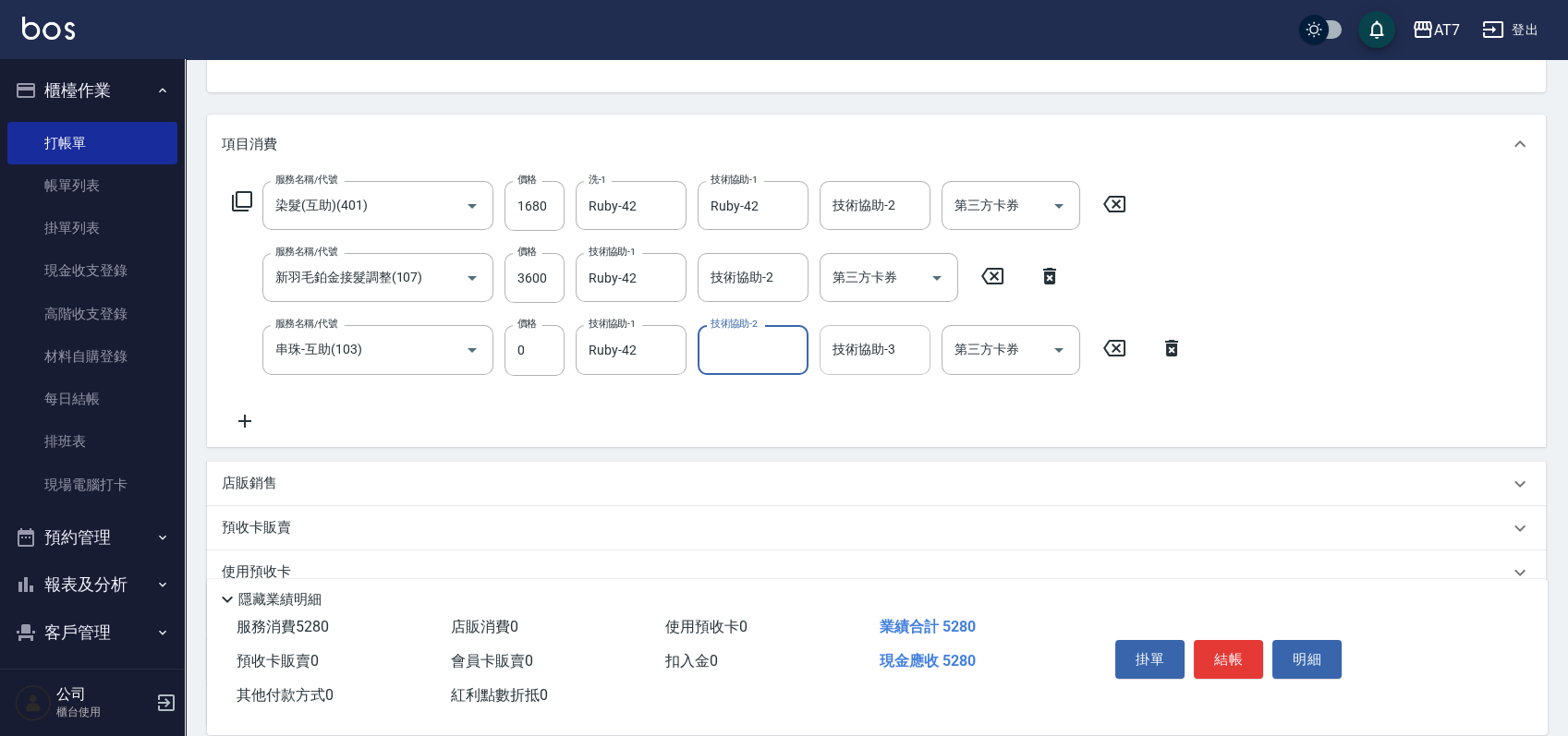
scroll to position [245, 0]
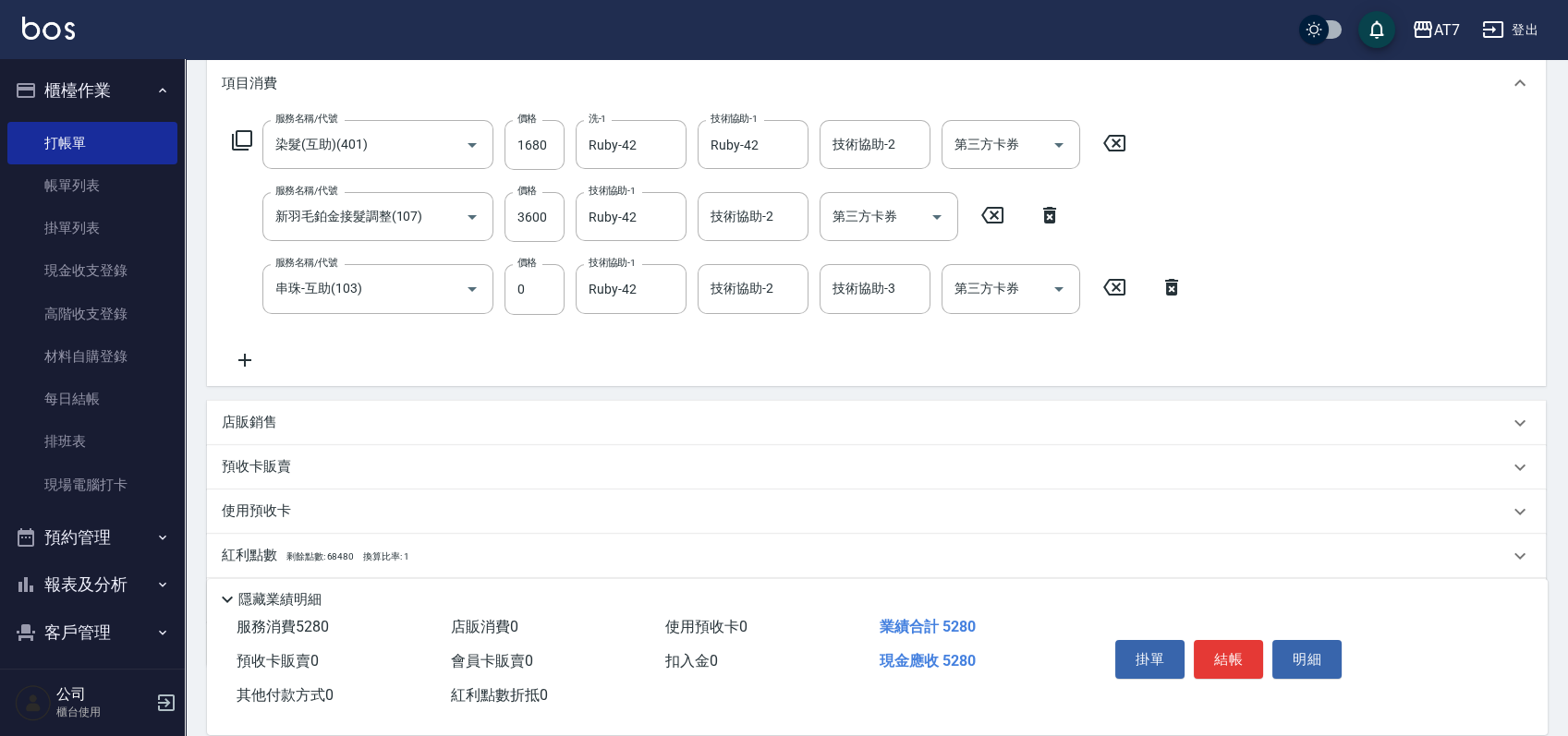
click at [912, 425] on div "店販銷售" at bounding box center [865, 422] width 1287 height 20
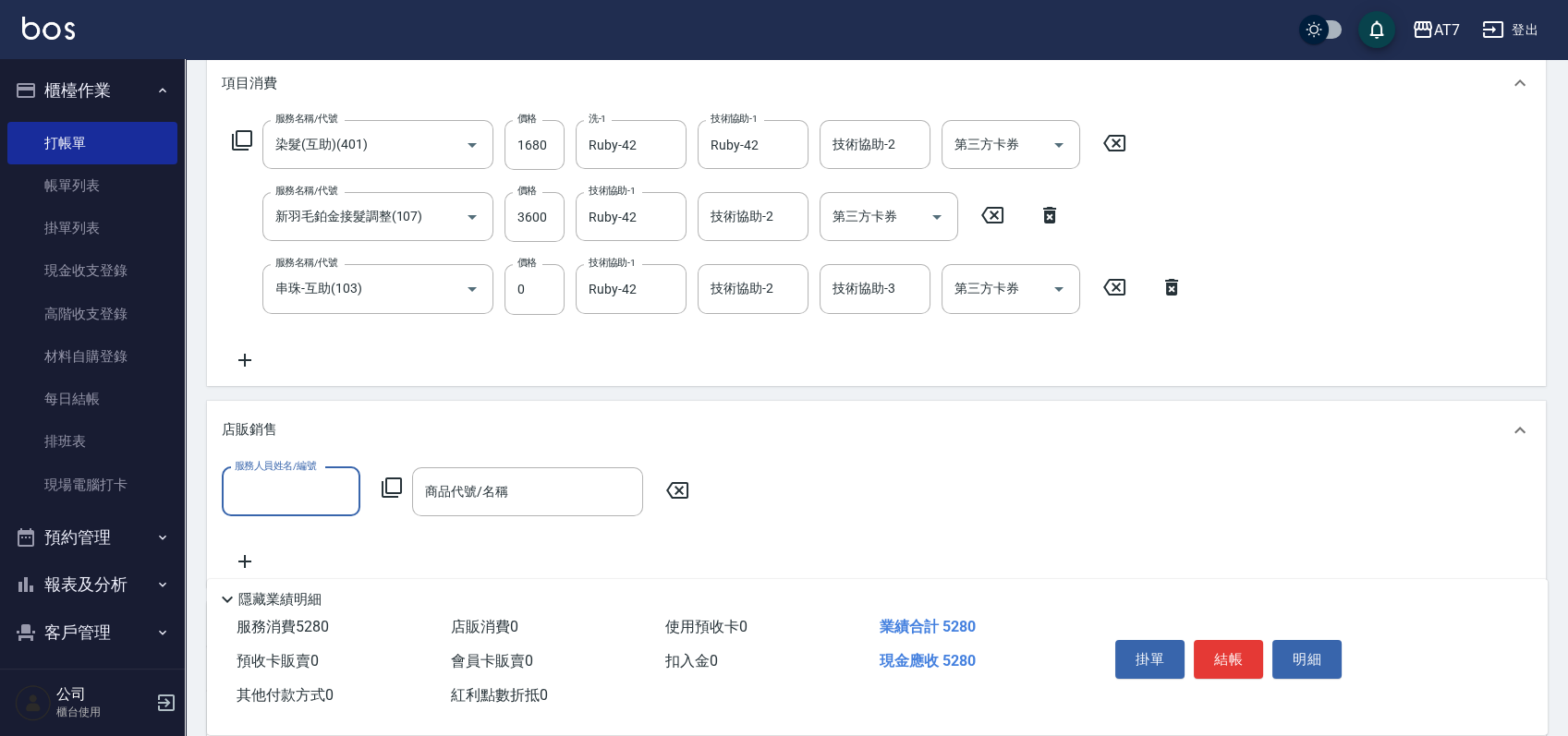
scroll to position [0, 0]
type input "泰拉-7"
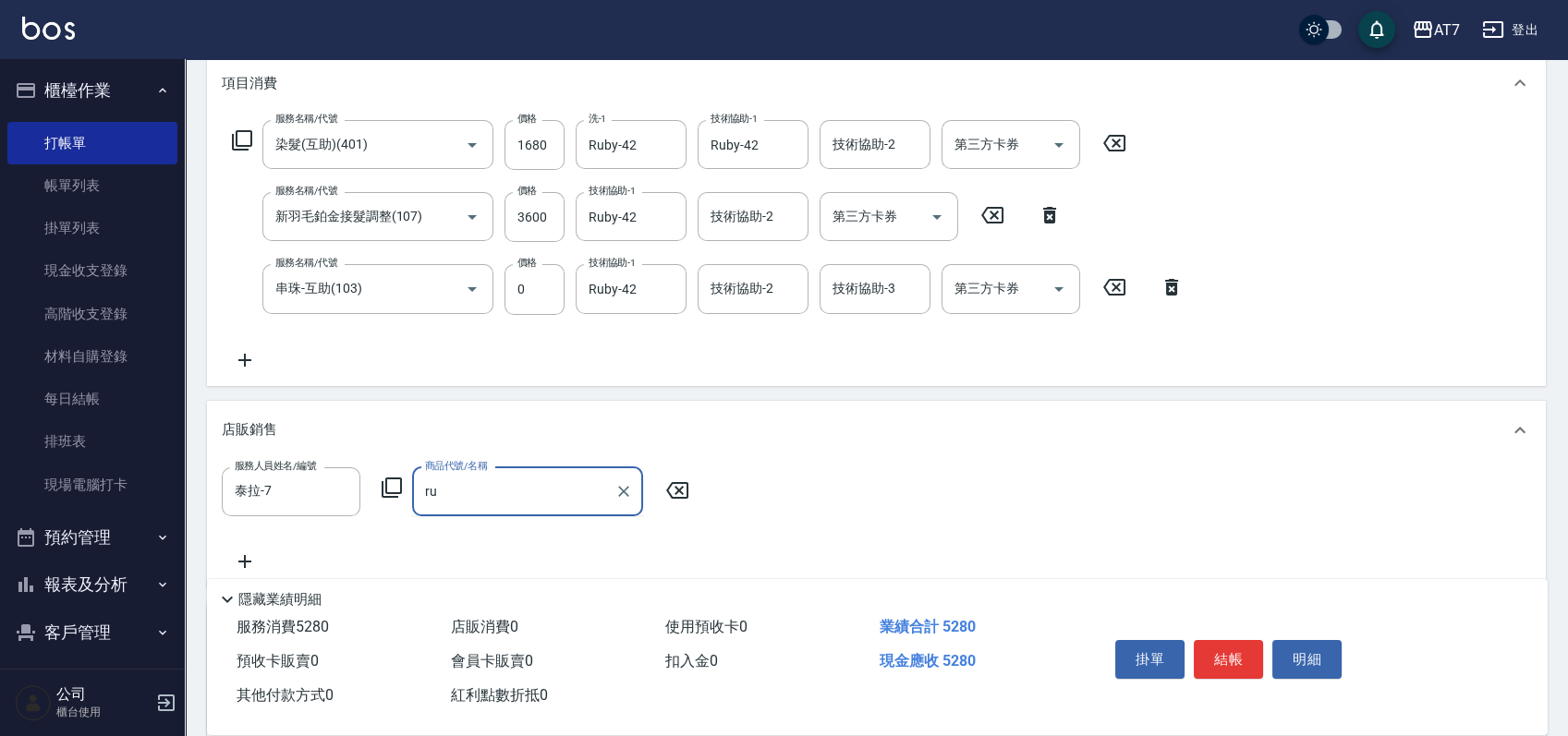
type input "r"
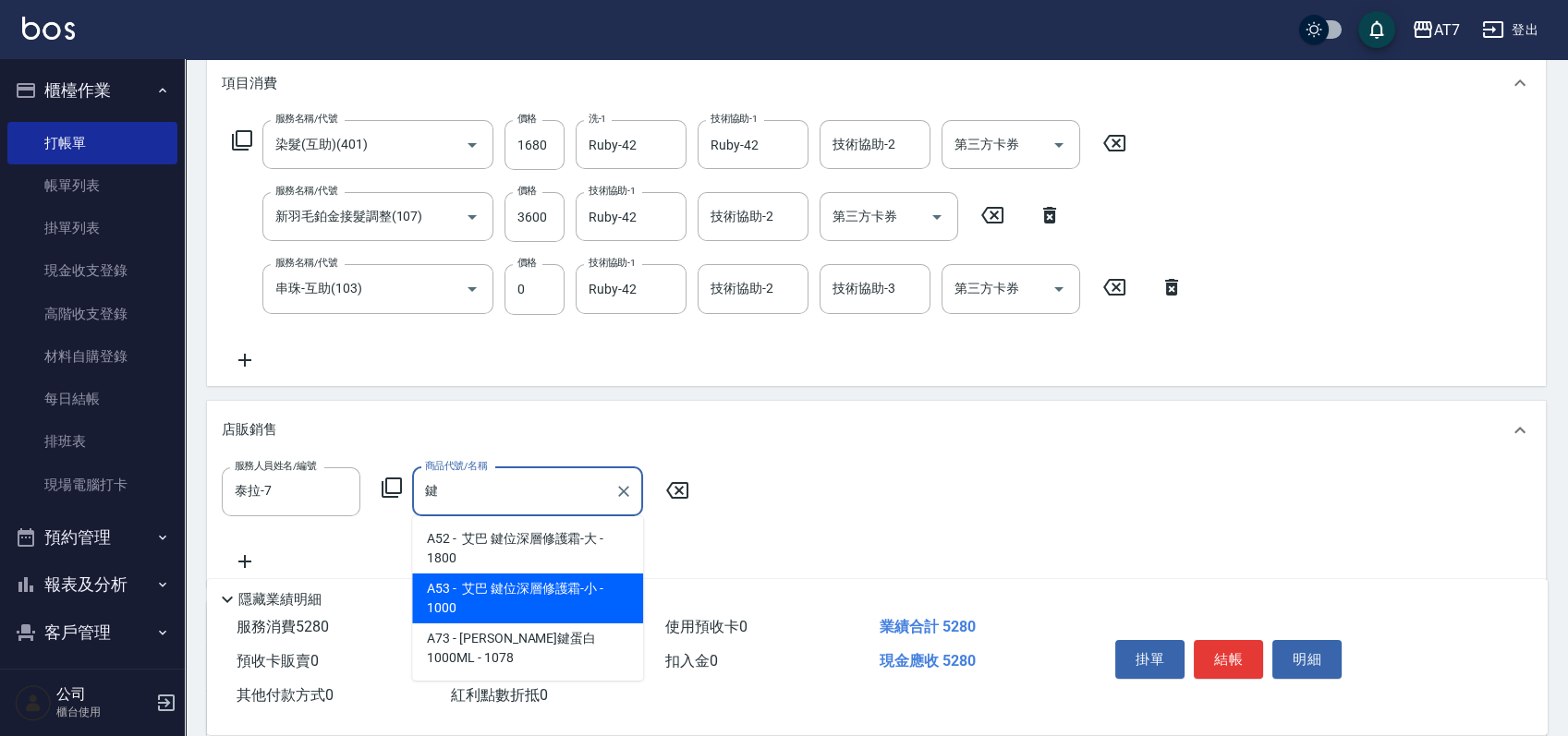
type input "鍵"
click at [552, 589] on div "隱藏業績明細" at bounding box center [882, 599] width 1332 height 22
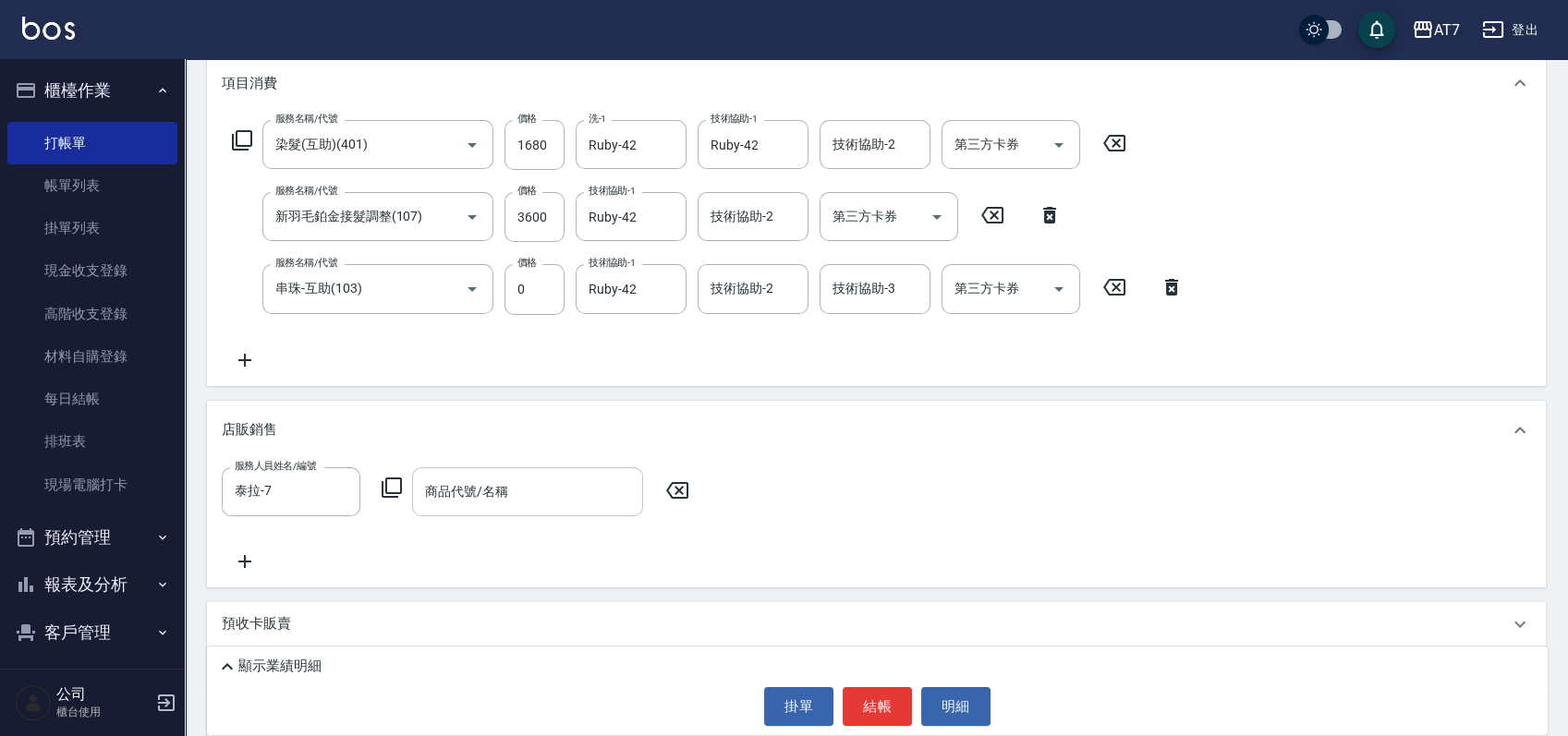
click at [524, 492] on input "商品代號/名稱" at bounding box center [527, 492] width 215 height 33
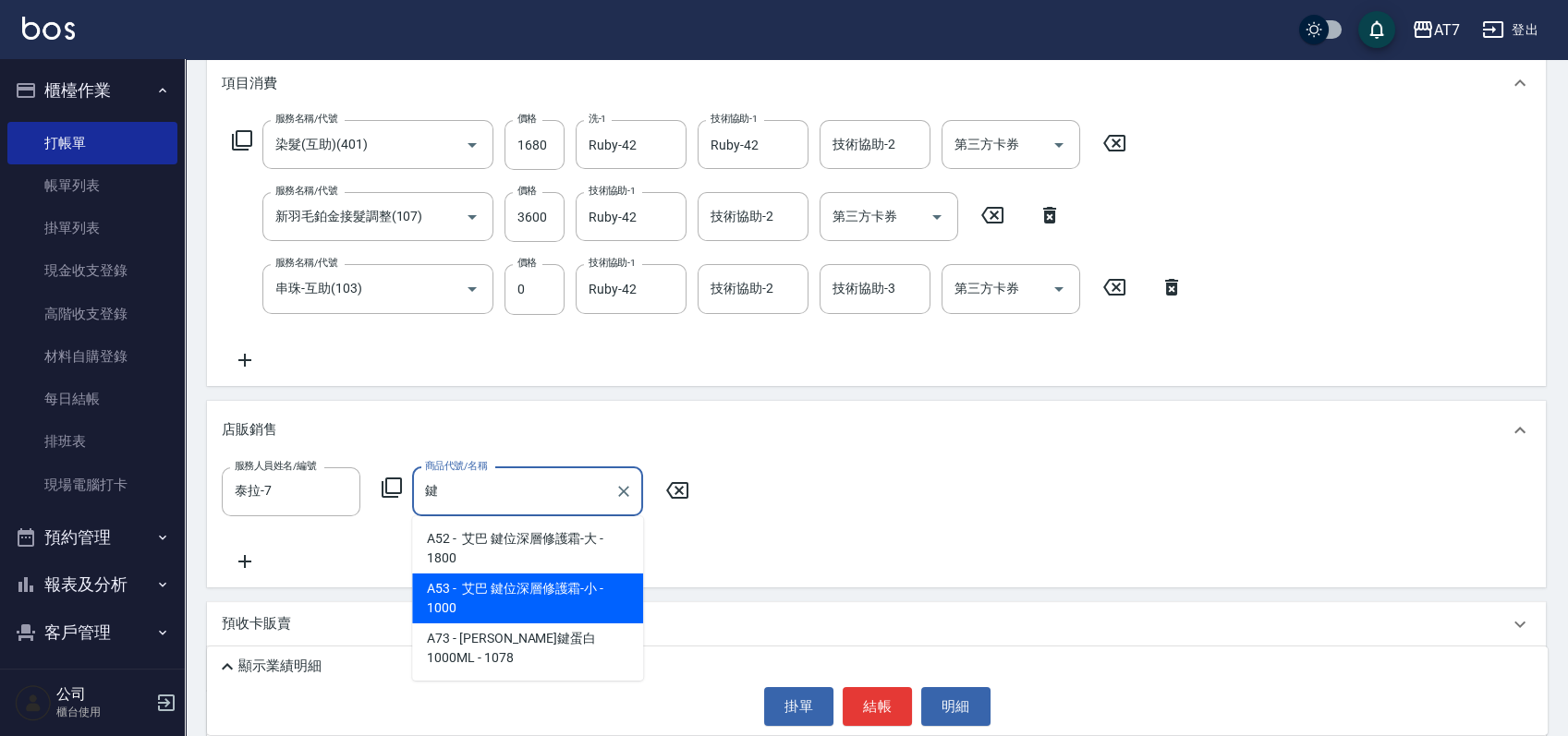
type input "艾巴 鍵位深層修護霜-小"
type input "620"
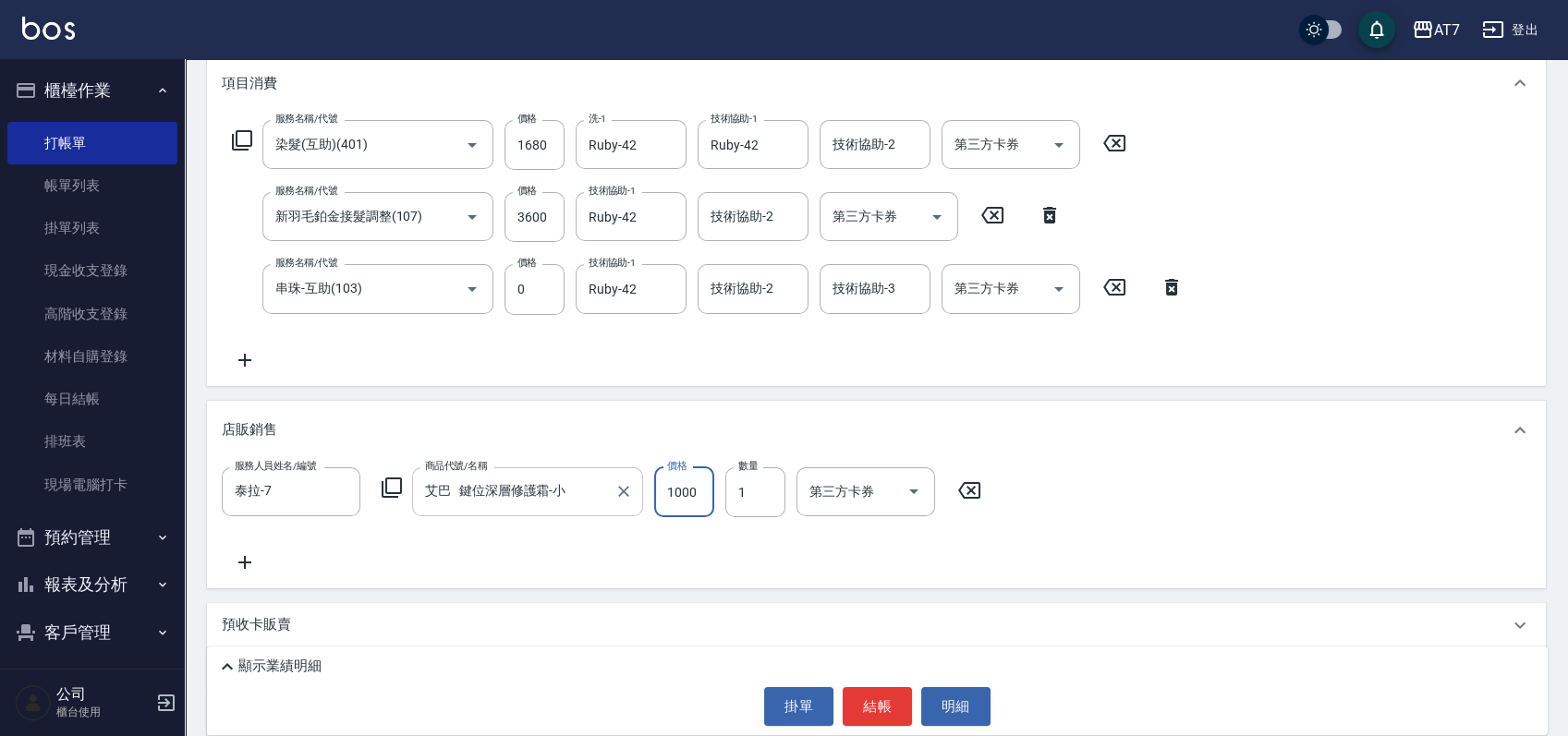
type input "9"
type input "520"
type input "90"
type input "530"
type input "900"
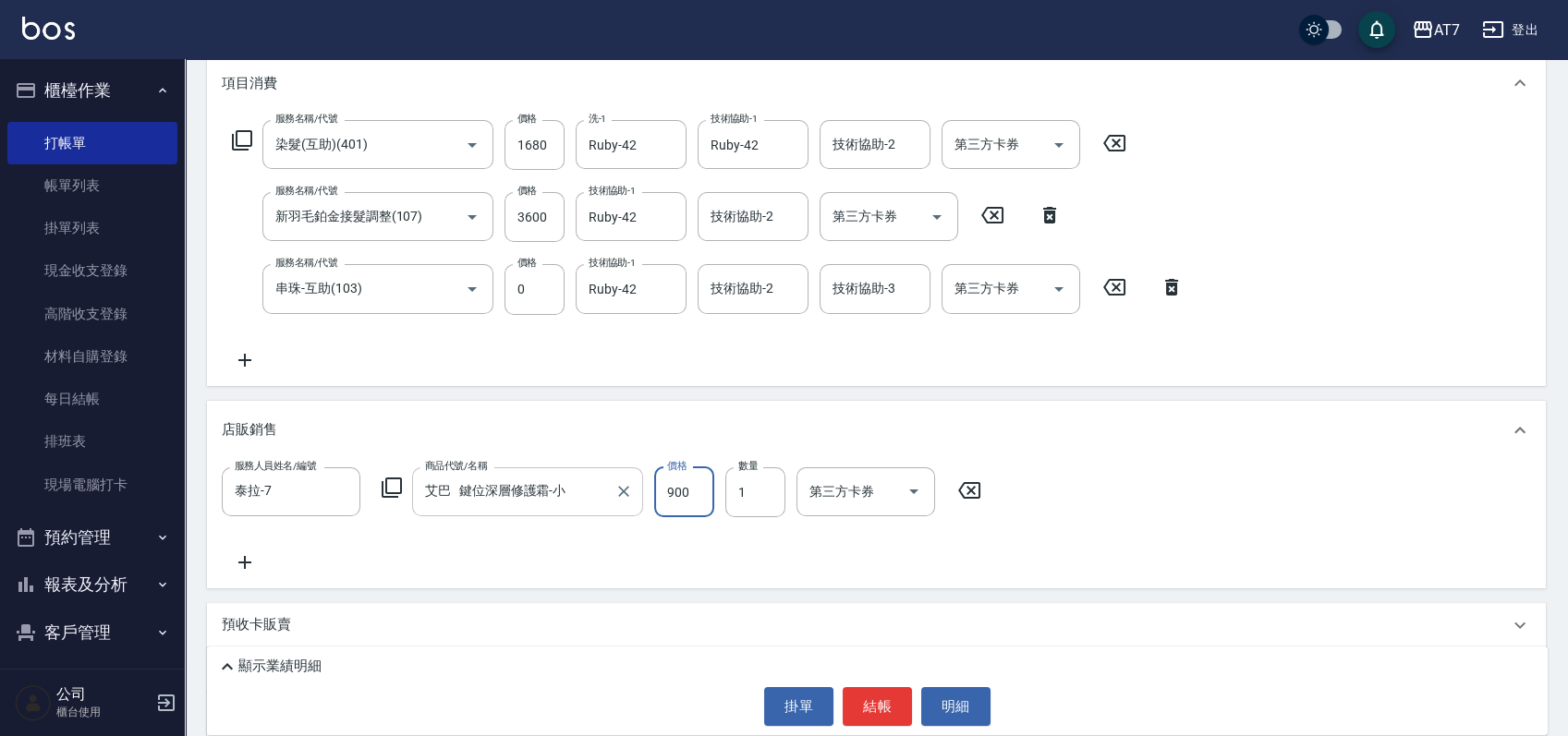
type input "610"
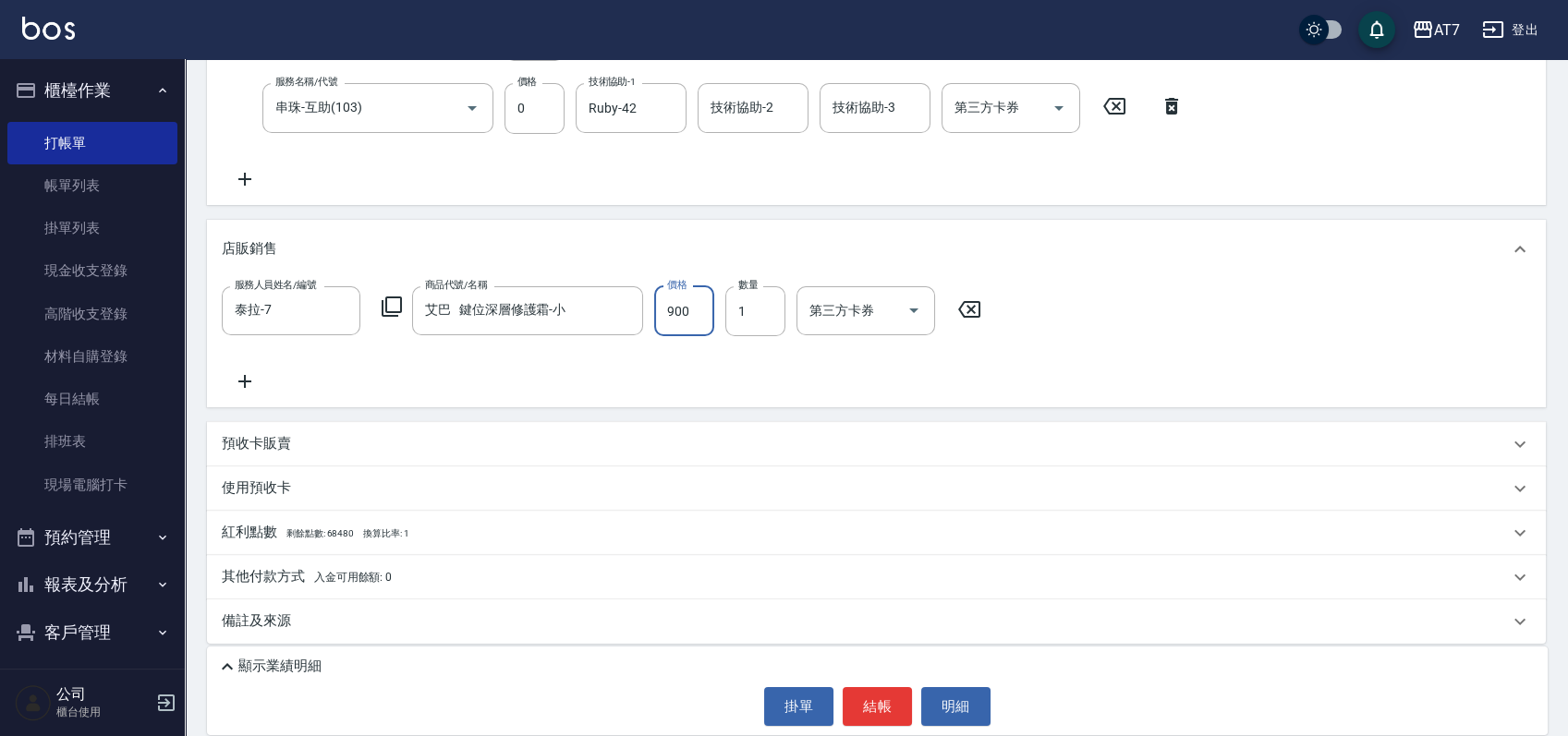
scroll to position [435, 0]
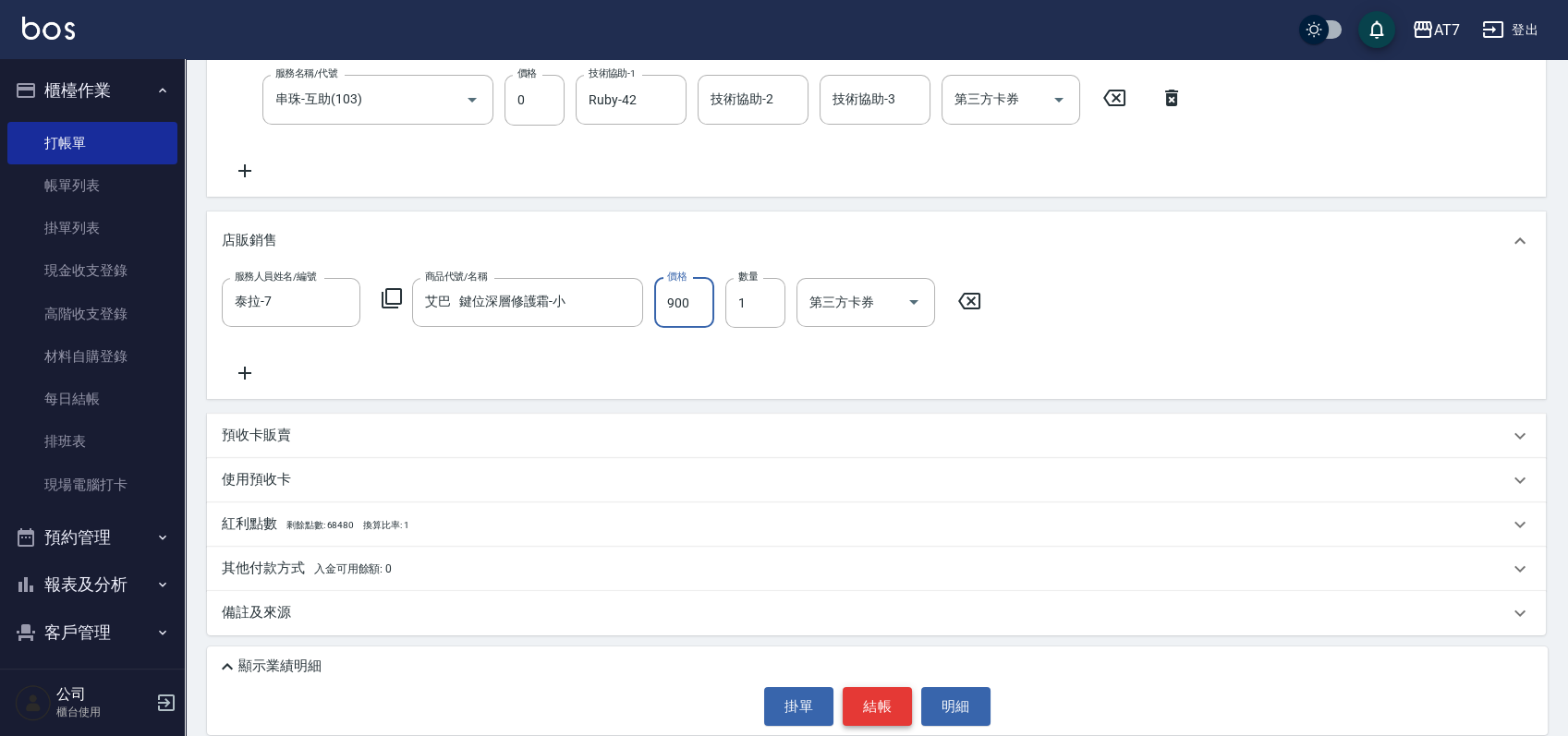
type input "900"
click at [887, 713] on button "結帳" at bounding box center [877, 706] width 69 height 39
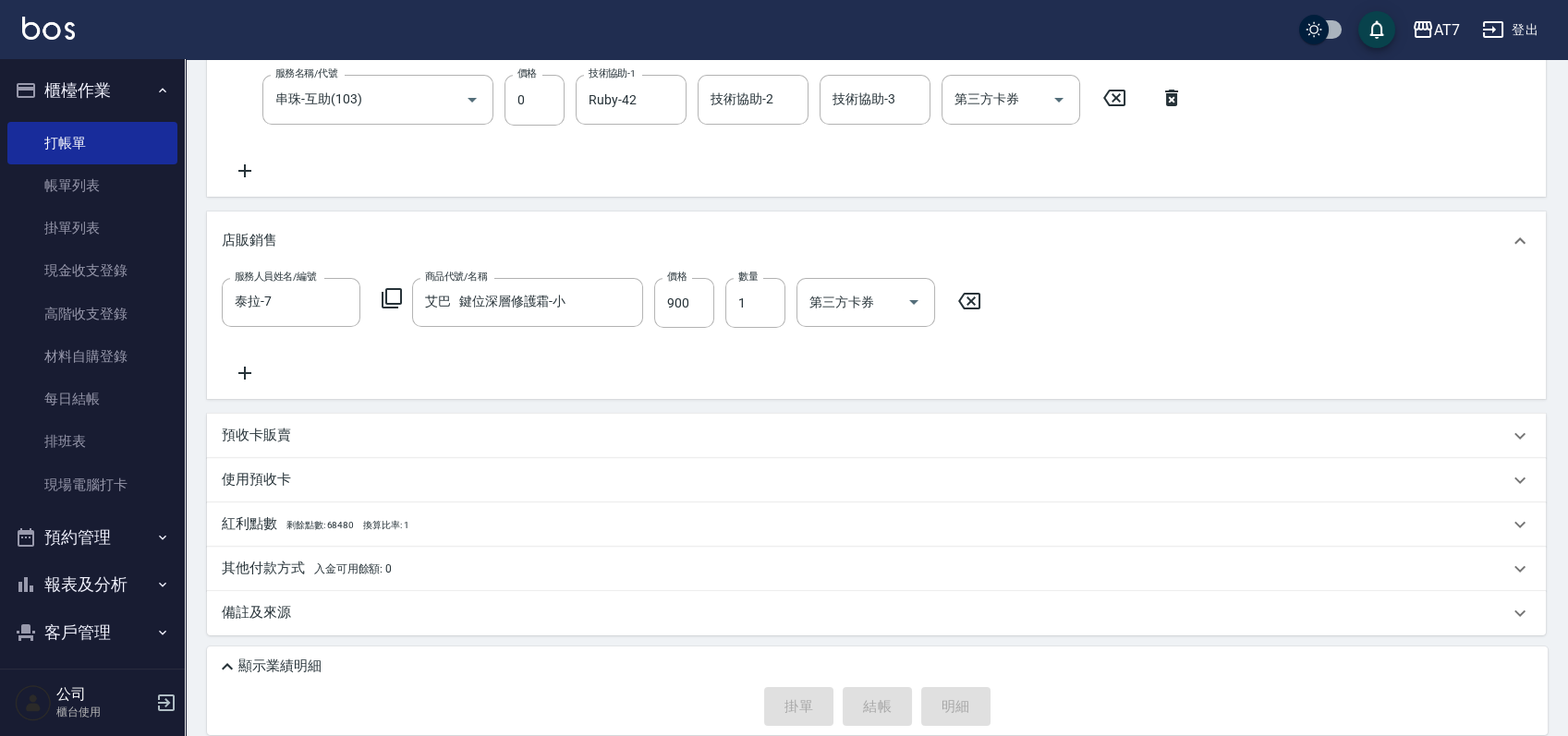
type input "2025/09/10 19:44"
type input "0"
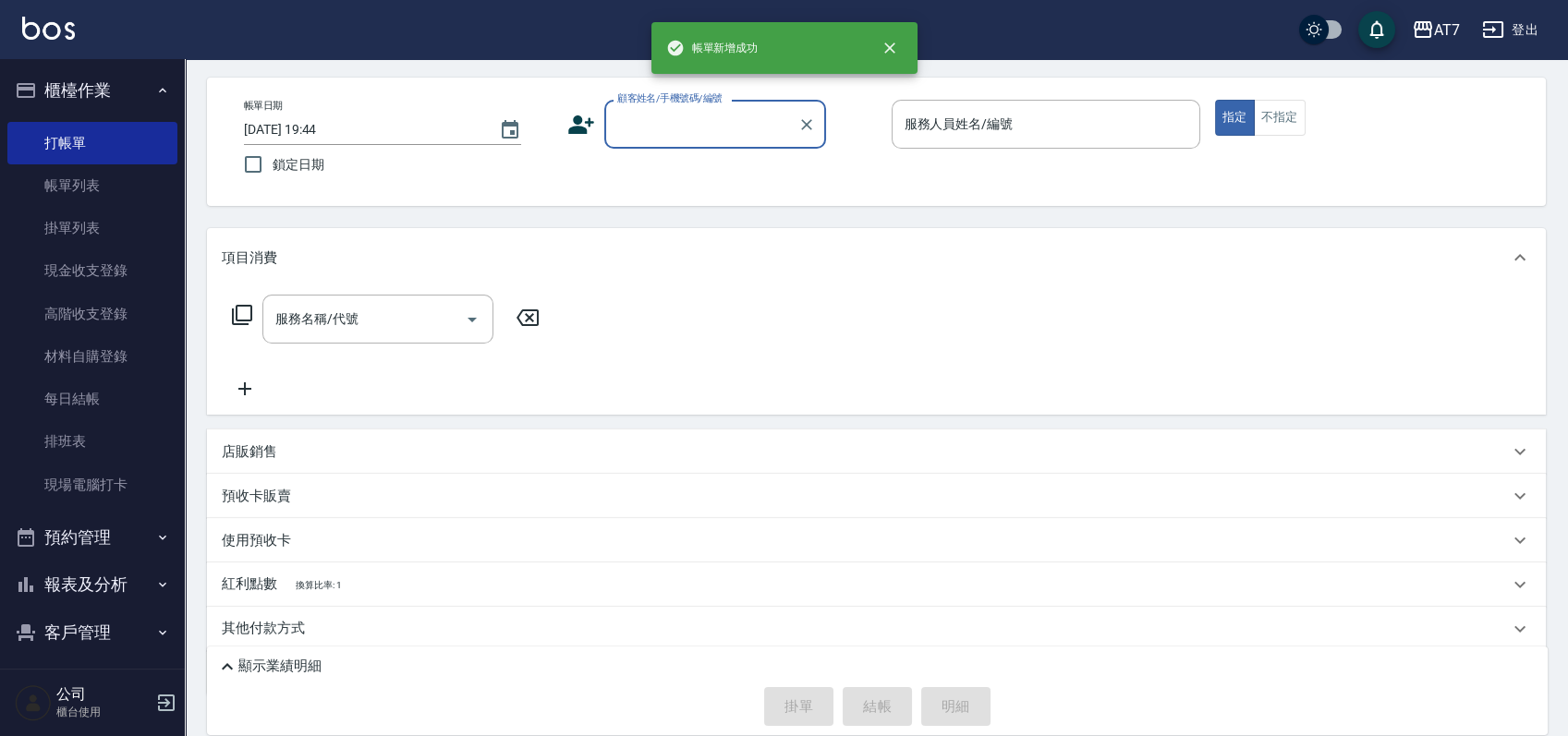
scroll to position [123, 0]
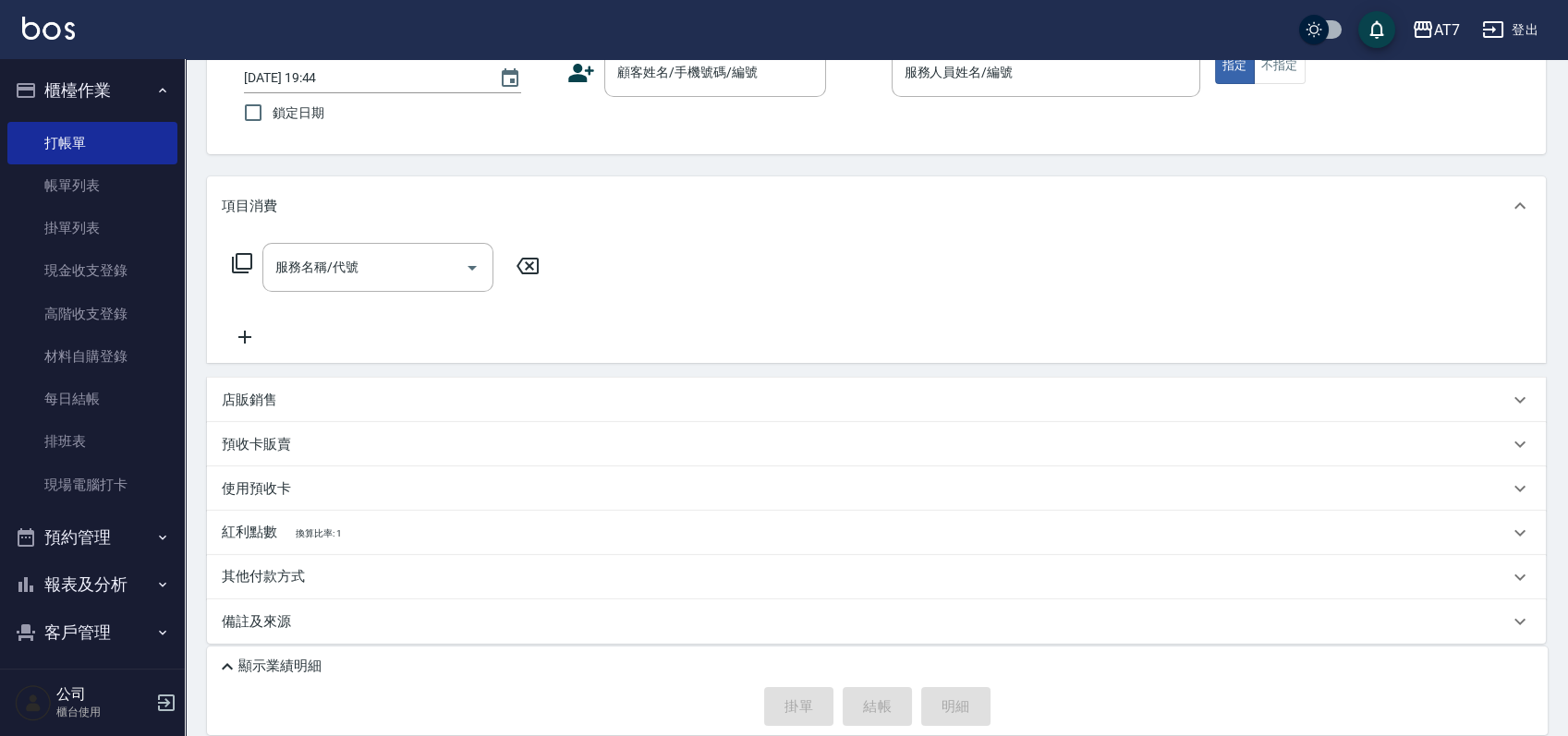
click at [232, 665] on icon at bounding box center [228, 667] width 22 height 22
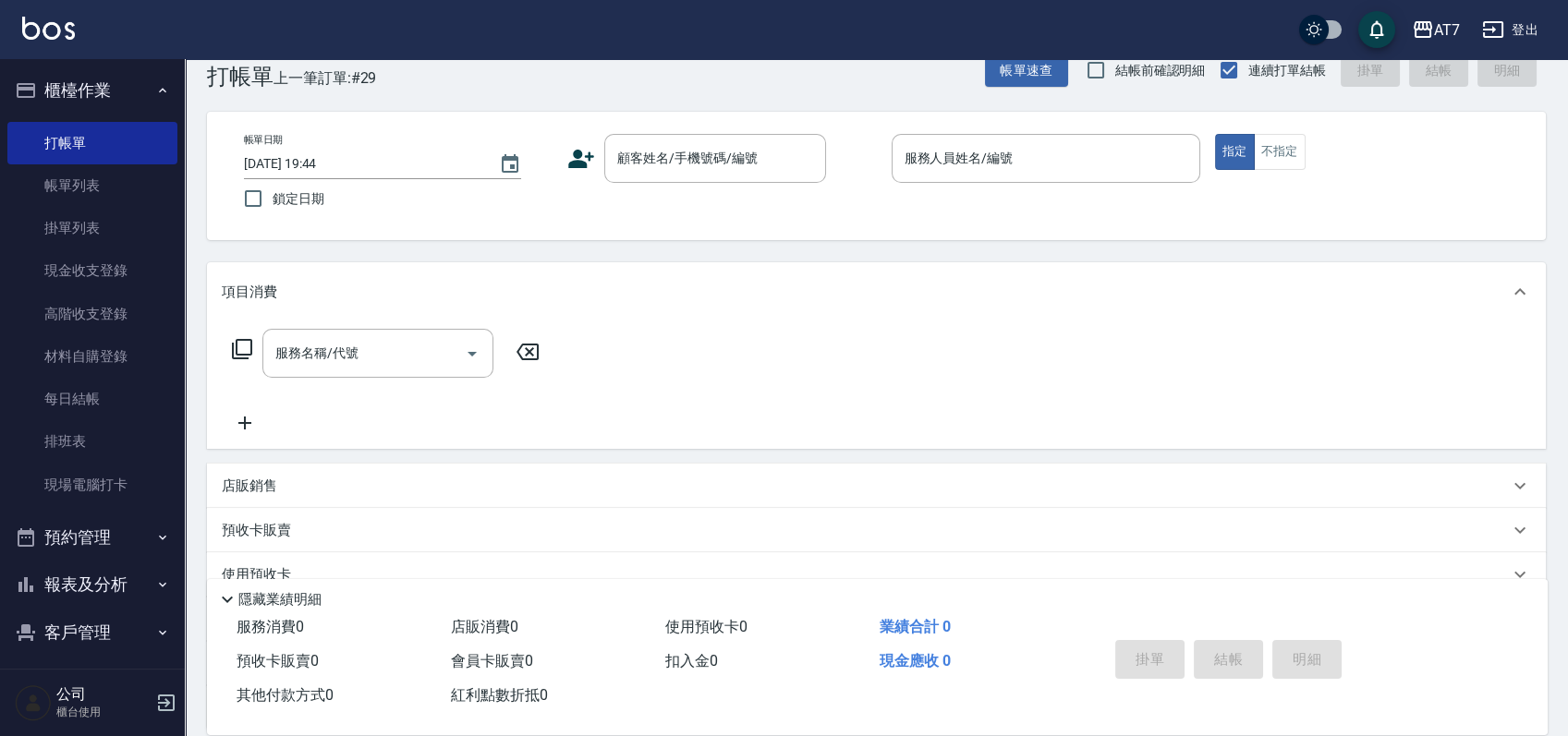
scroll to position [0, 0]
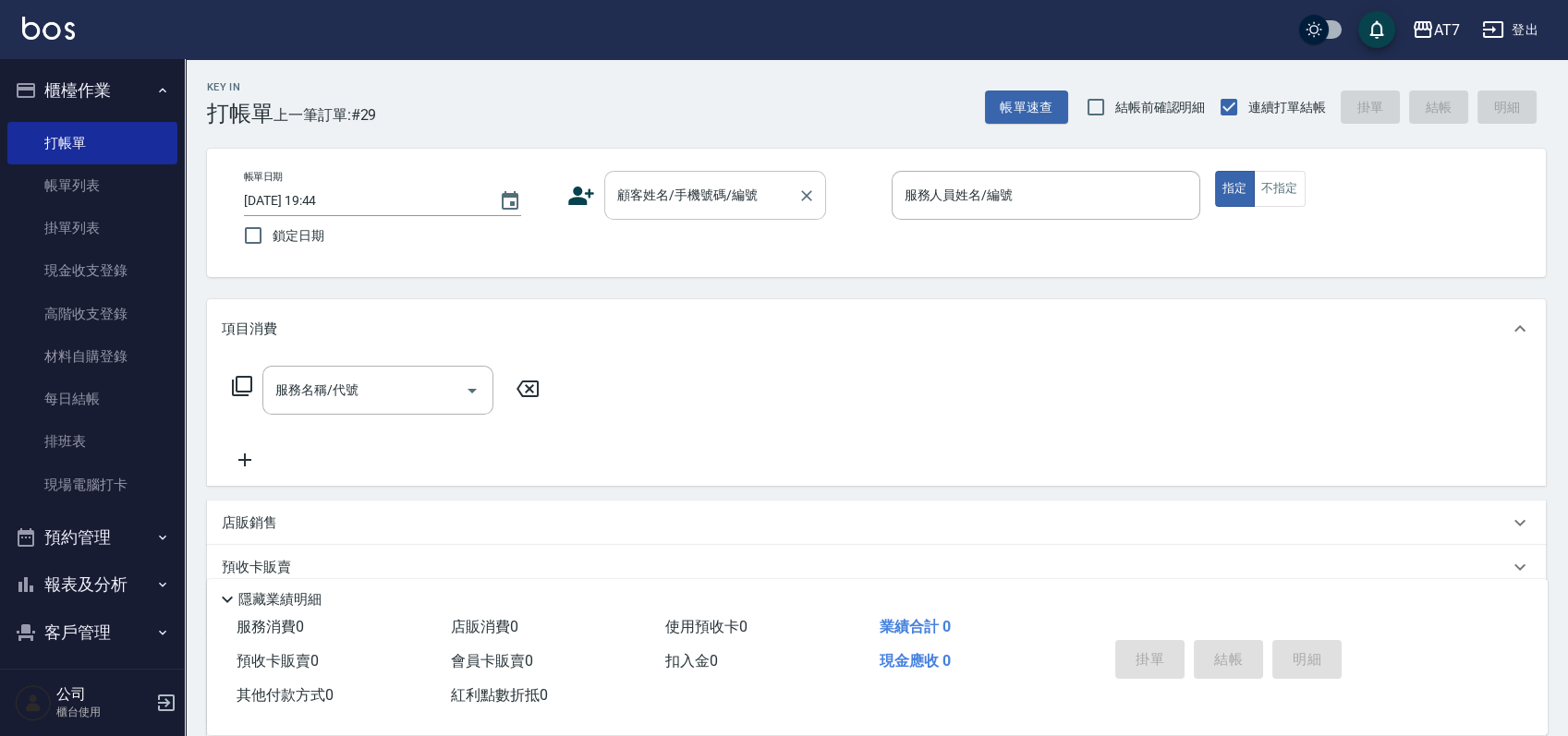
click at [689, 189] on input "顧客姓名/手機號碼/編號" at bounding box center [700, 195] width 177 height 33
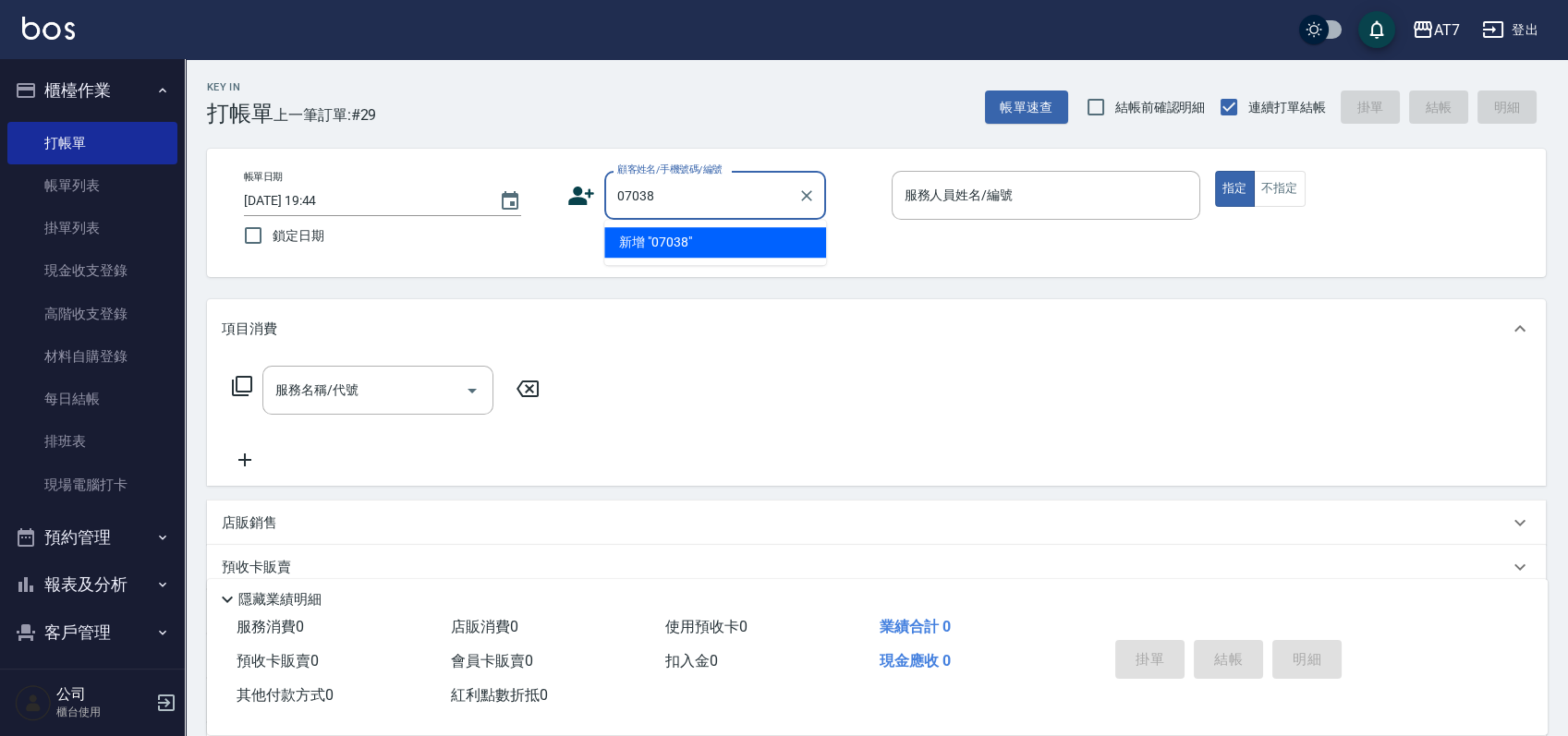
type input "07038"
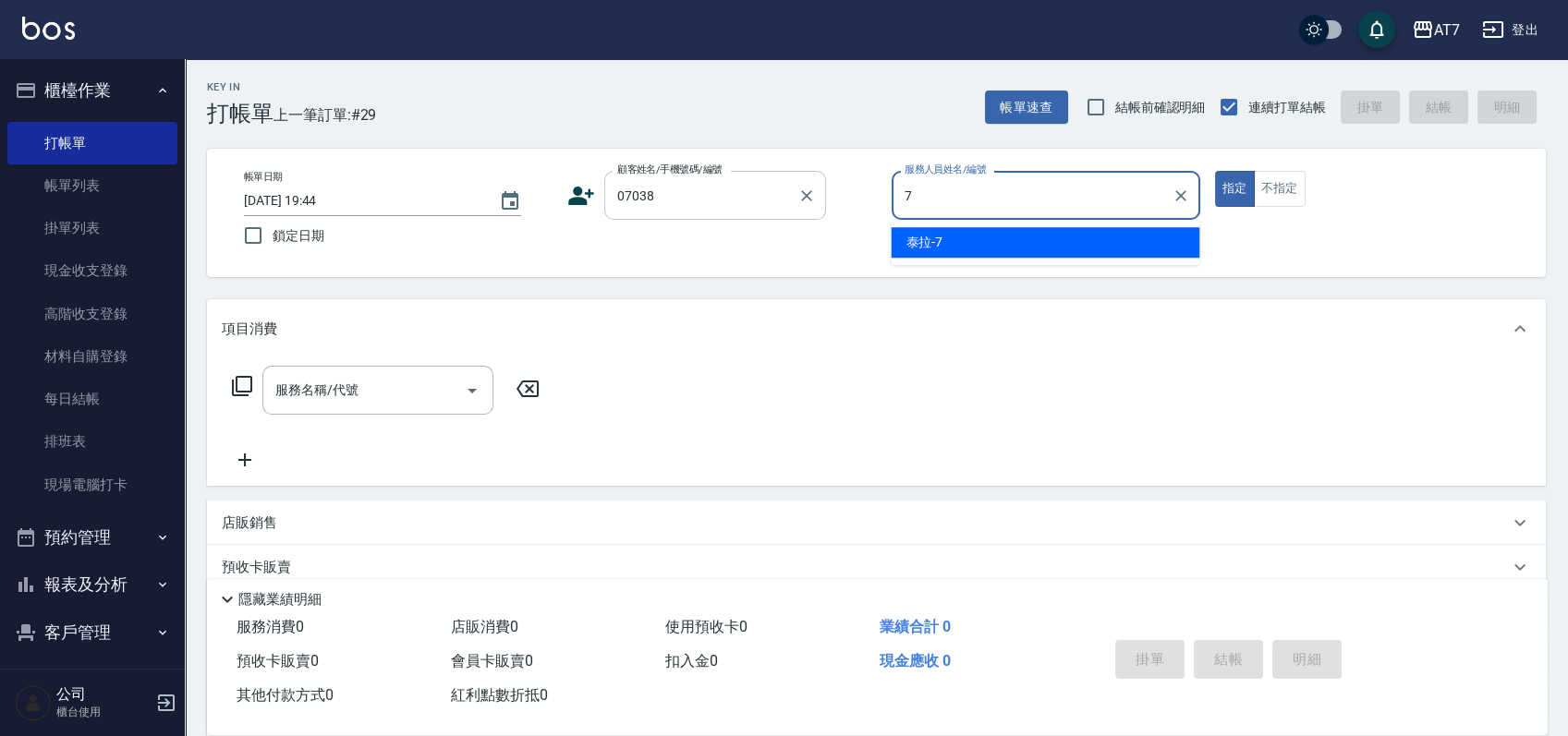
type input "泰拉-7"
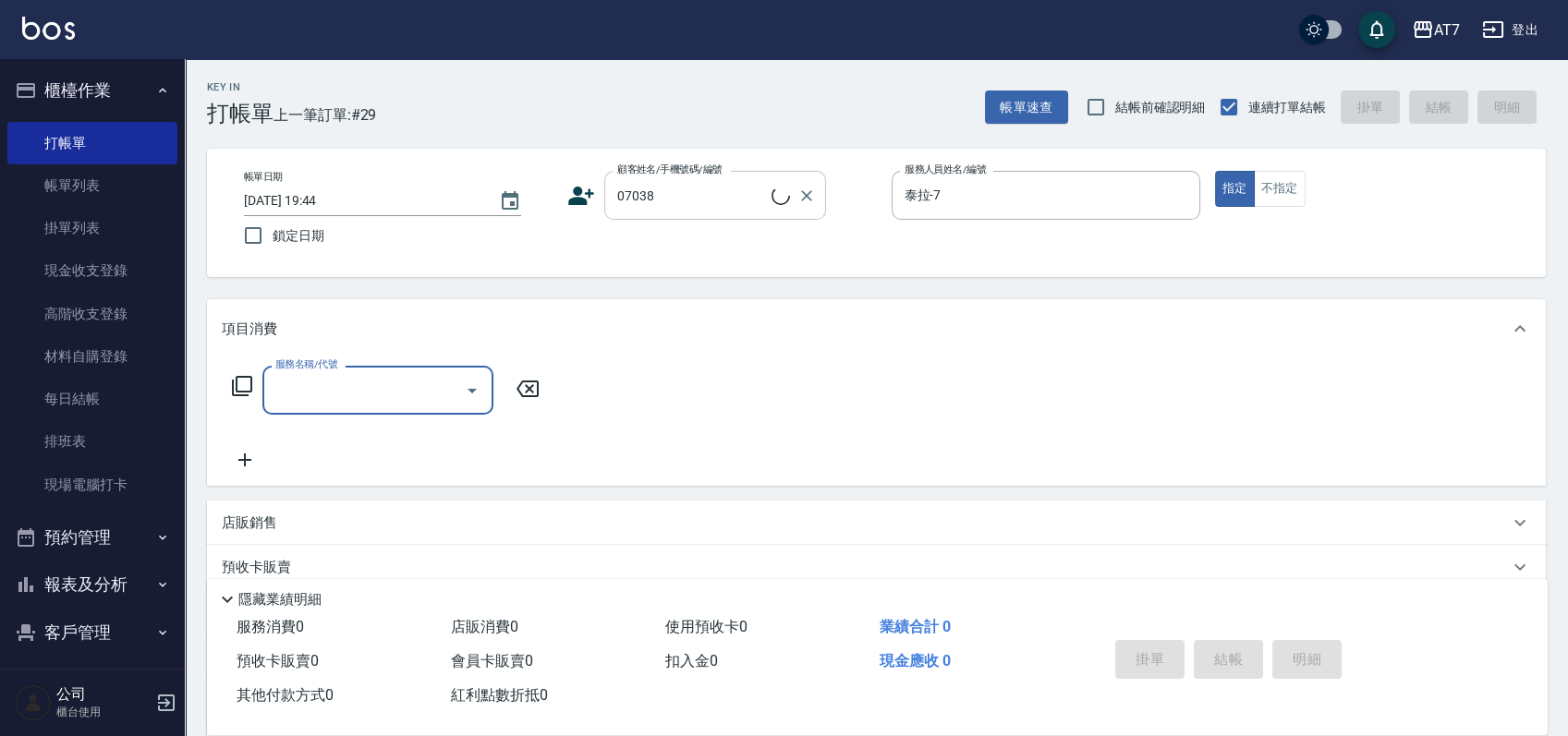
type input "公司/公司07038/07038"
type input "401"
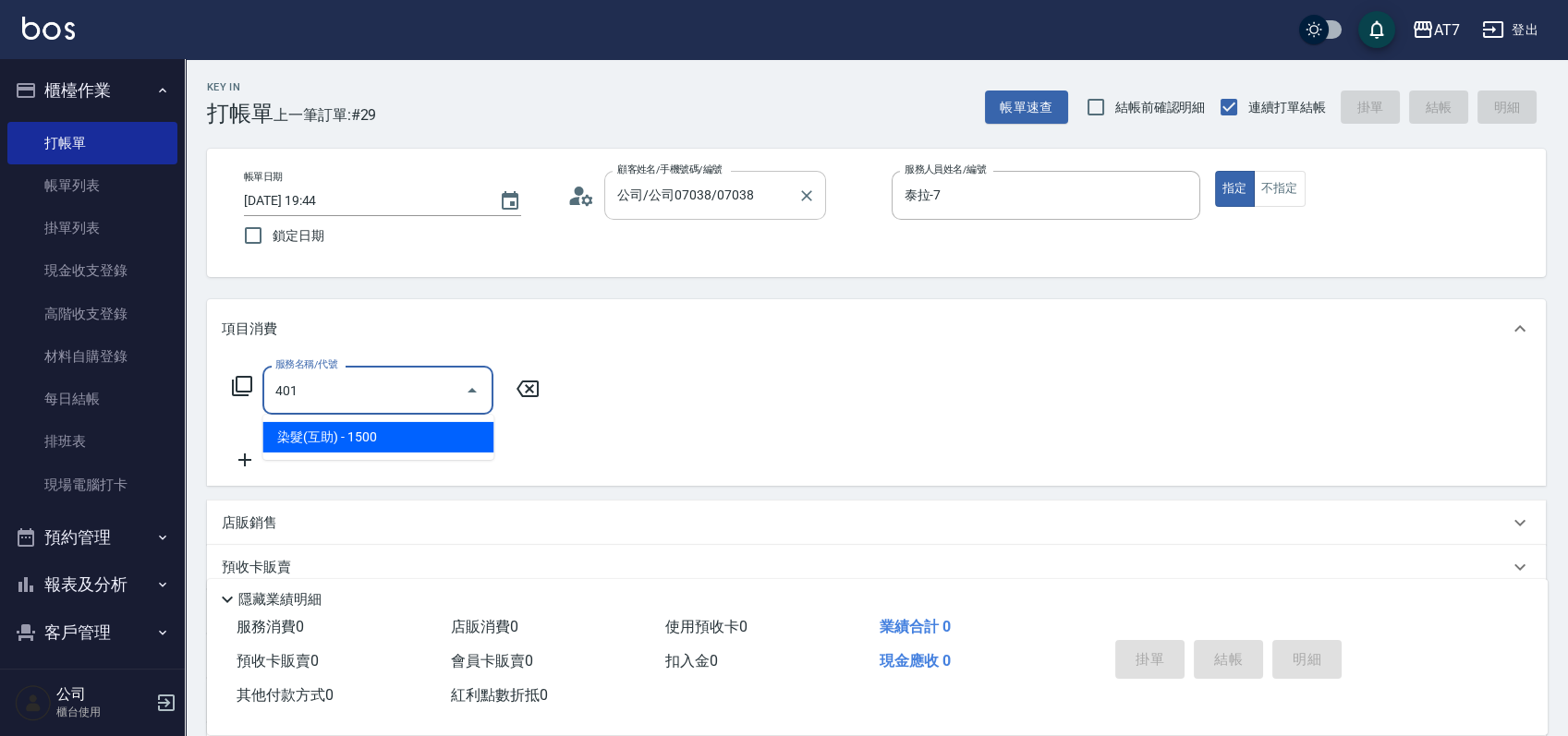
type input "150"
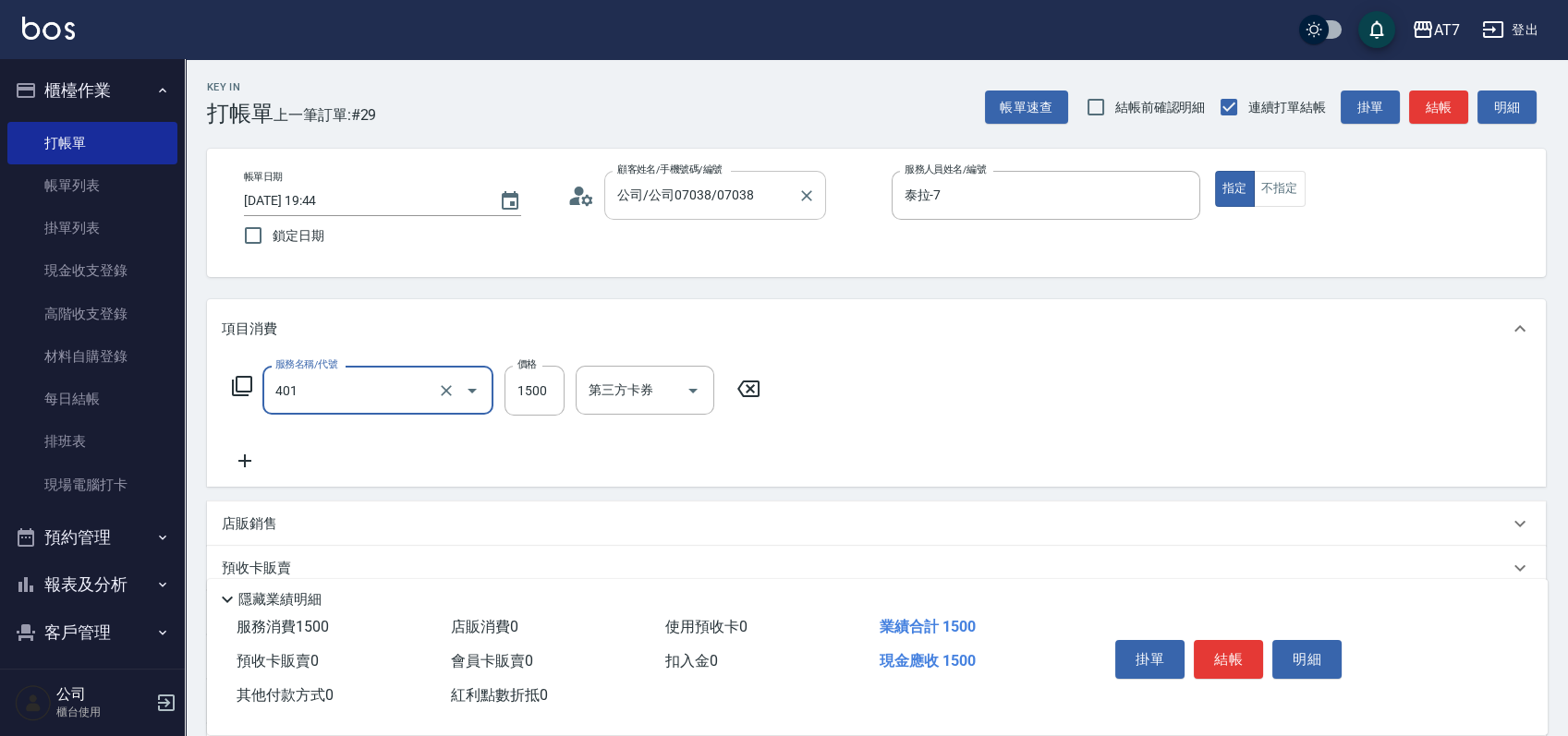
type input "染髮(互助)(401)"
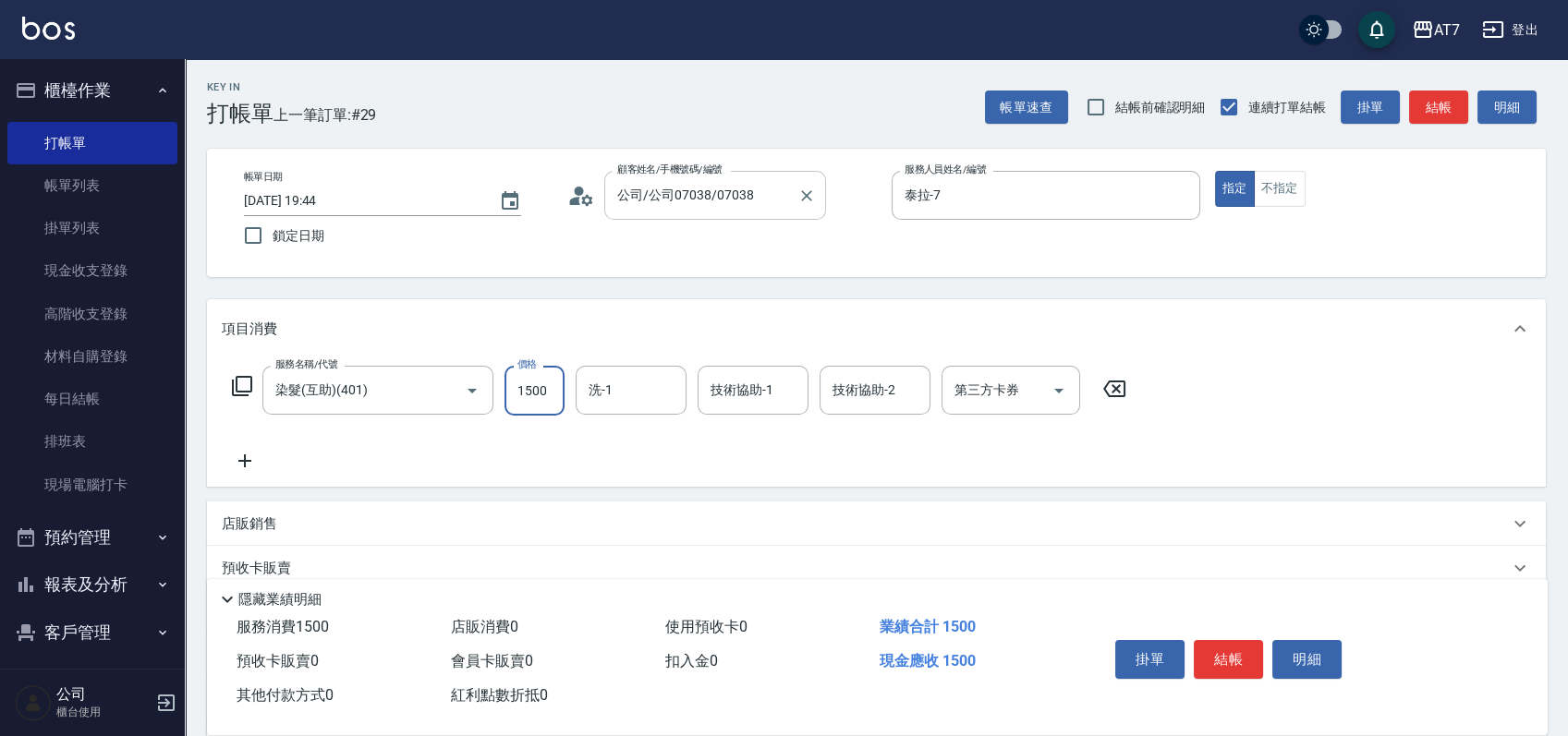
type input "1"
type input "0"
type input "198"
type input "190"
type input "1980"
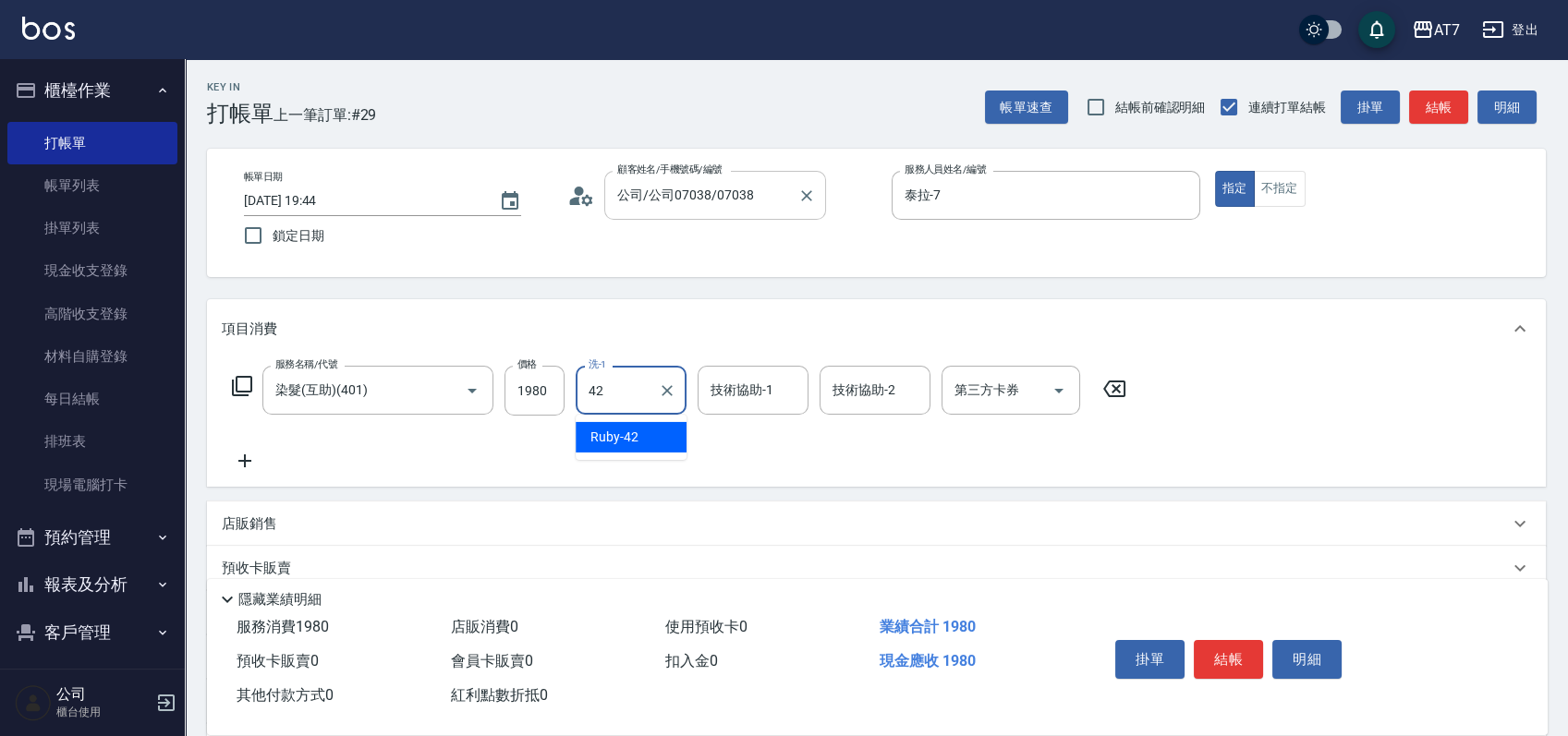
type input "Ruby-42"
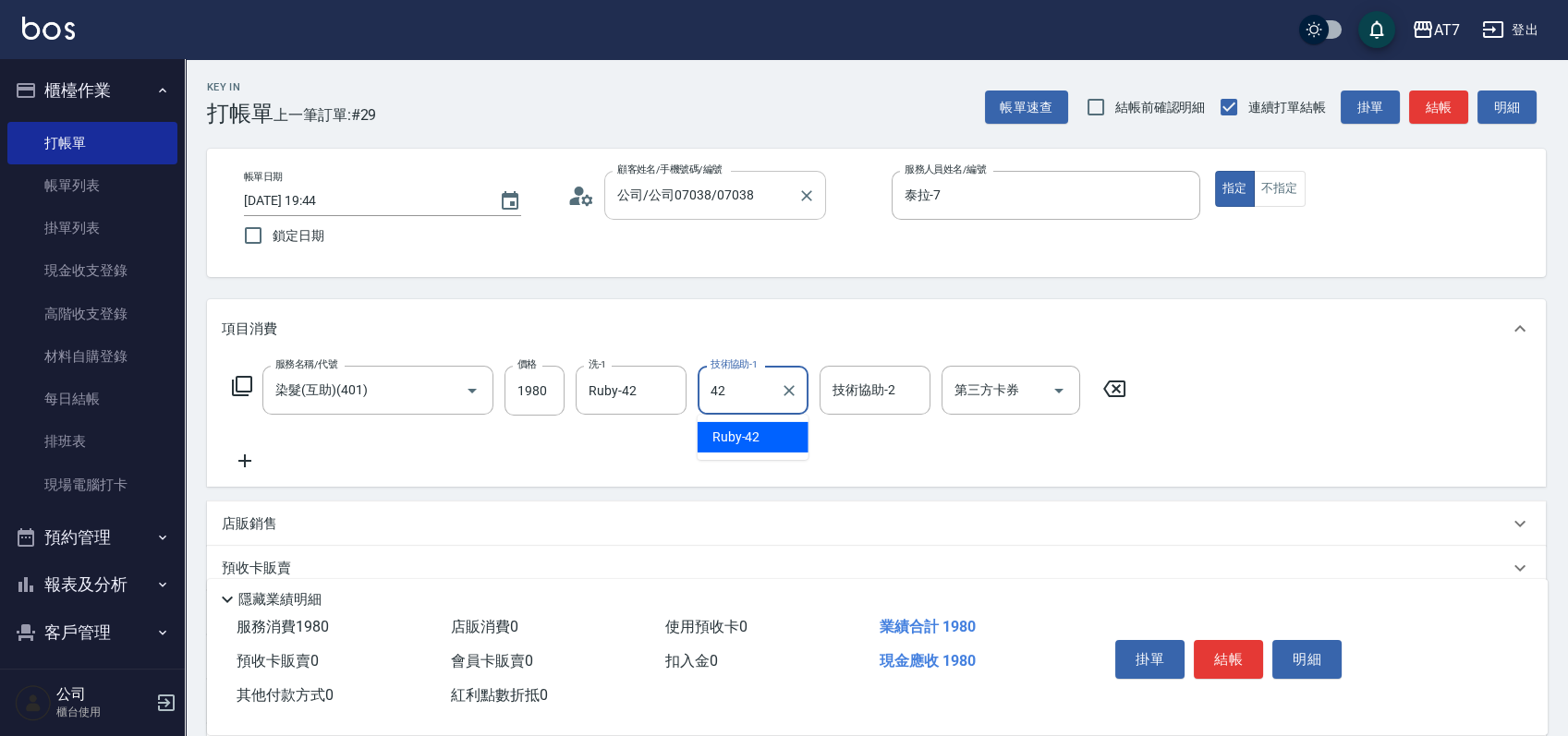
type input "Ruby-42"
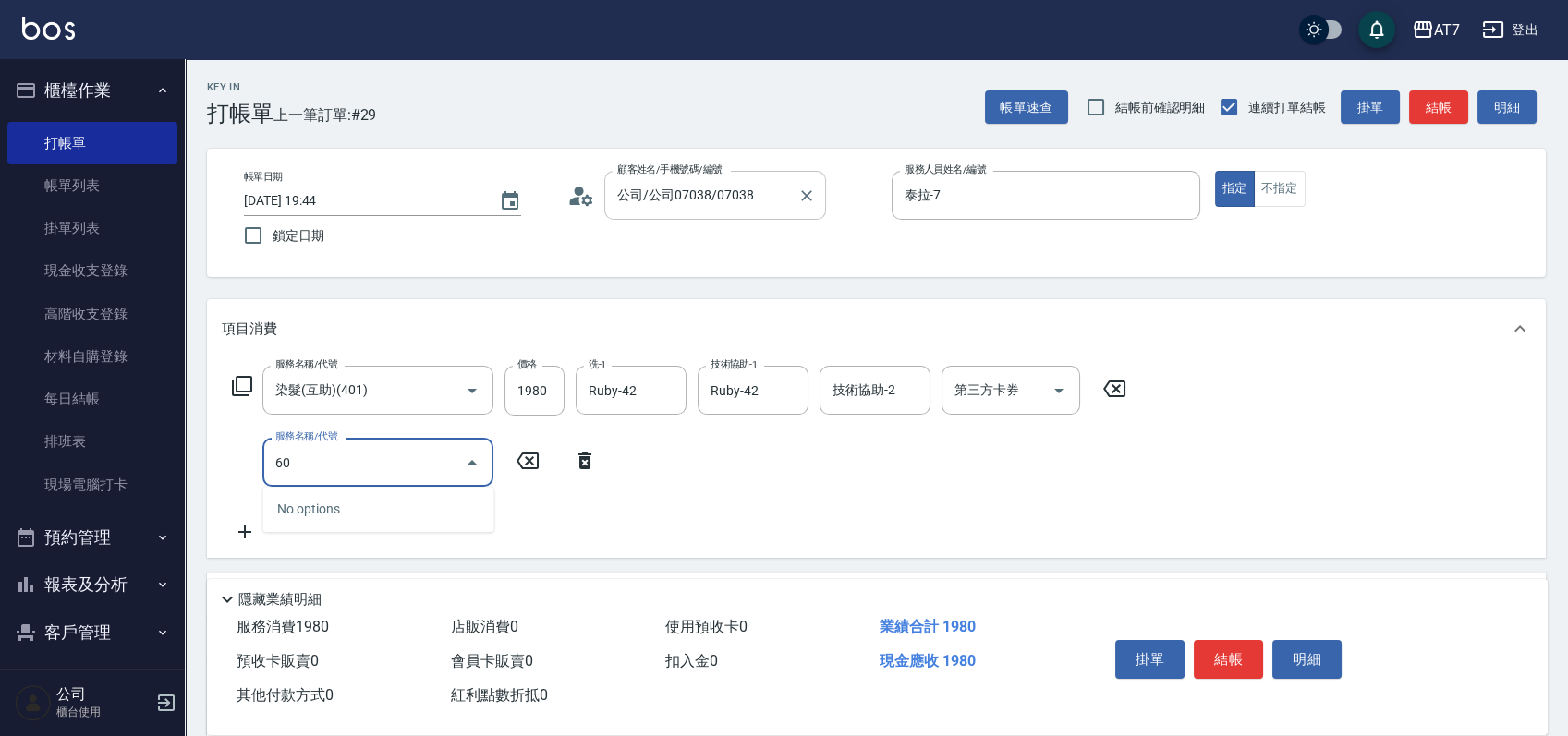
type input "603"
type input "270"
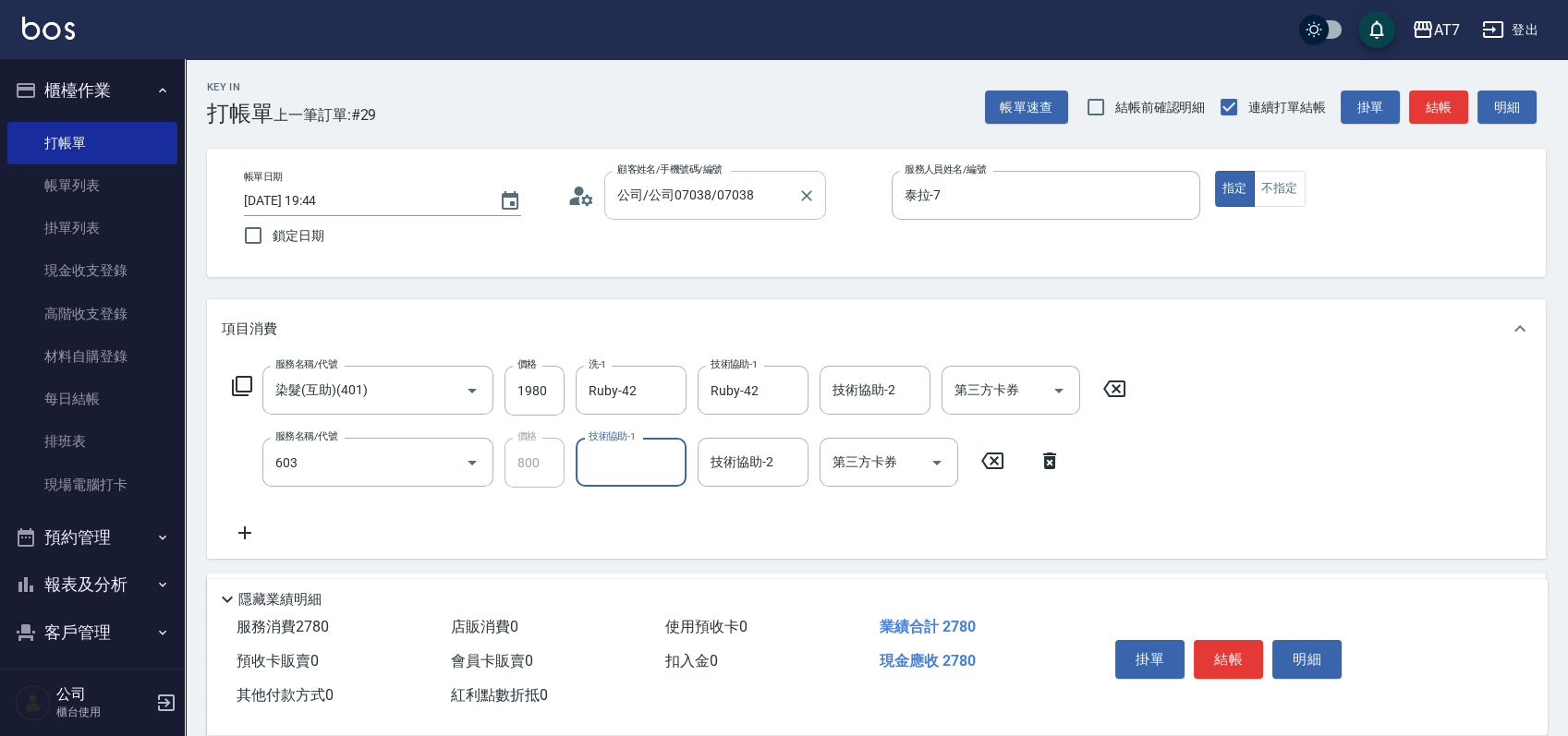
type input "TKO護髮（助(603)"
type input "Ruby-42"
click at [1231, 660] on button "結帳" at bounding box center [1229, 659] width 69 height 39
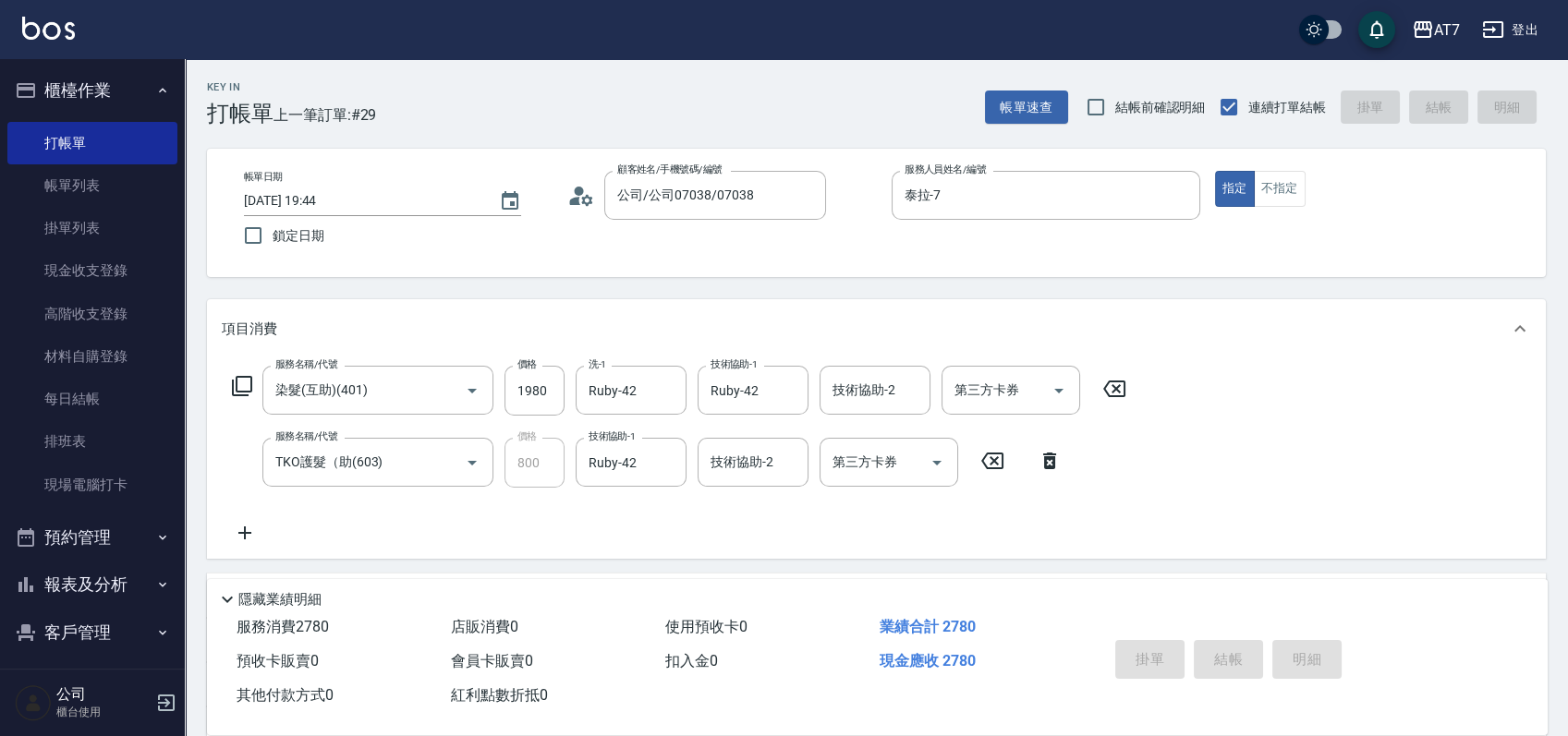
type input "2025/09/10 19:45"
type input "0"
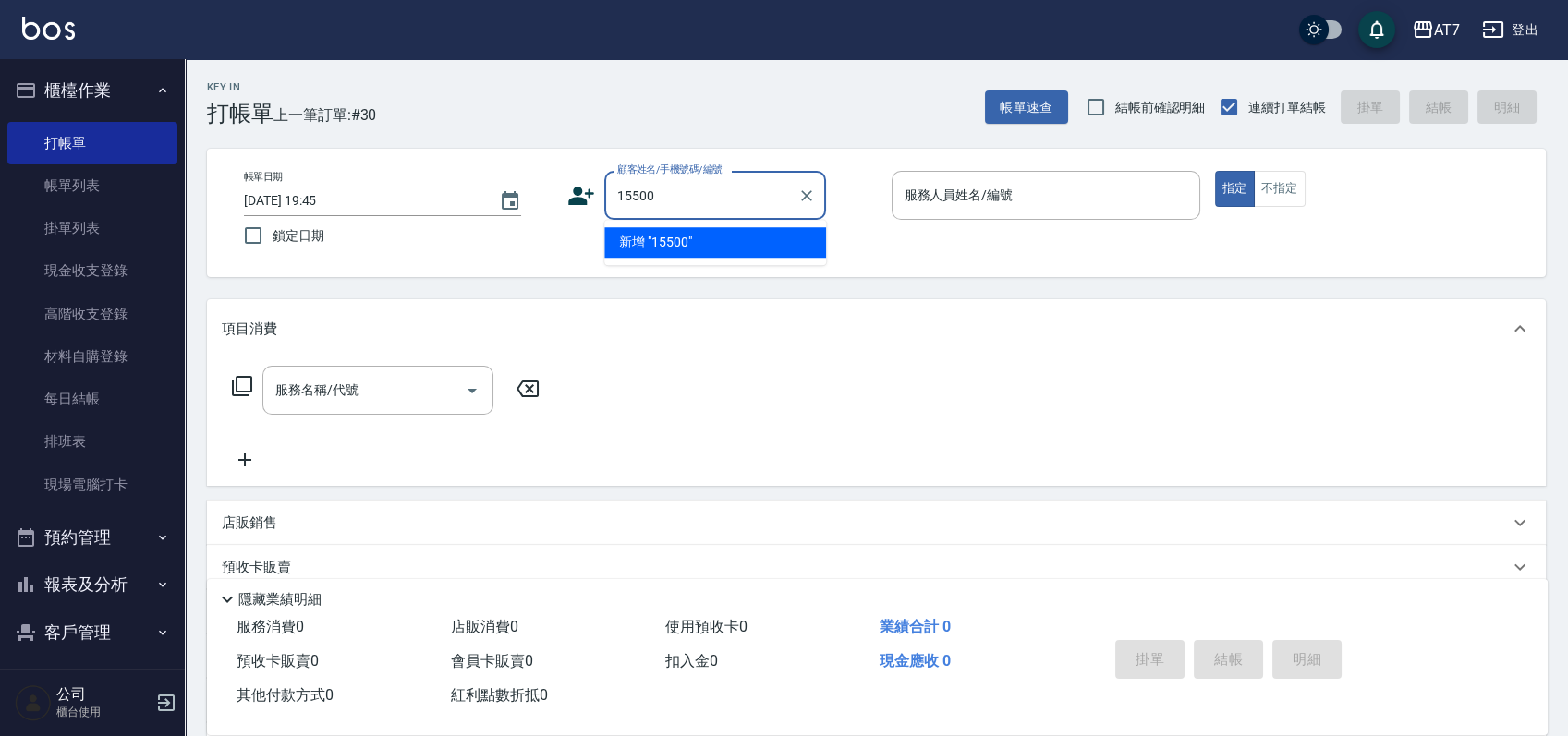
type input "15500"
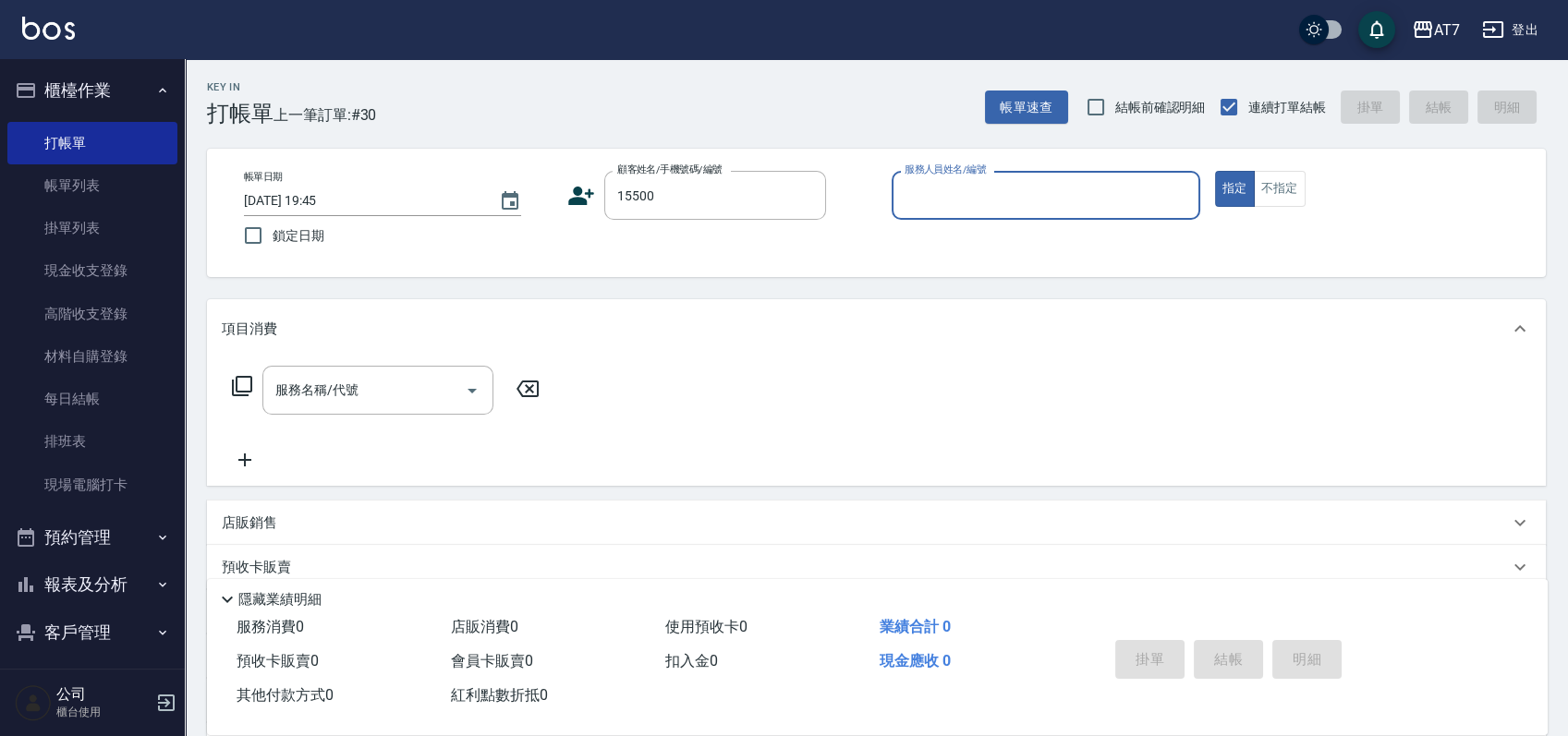
type input "2"
type input "公司/公司15500/15500"
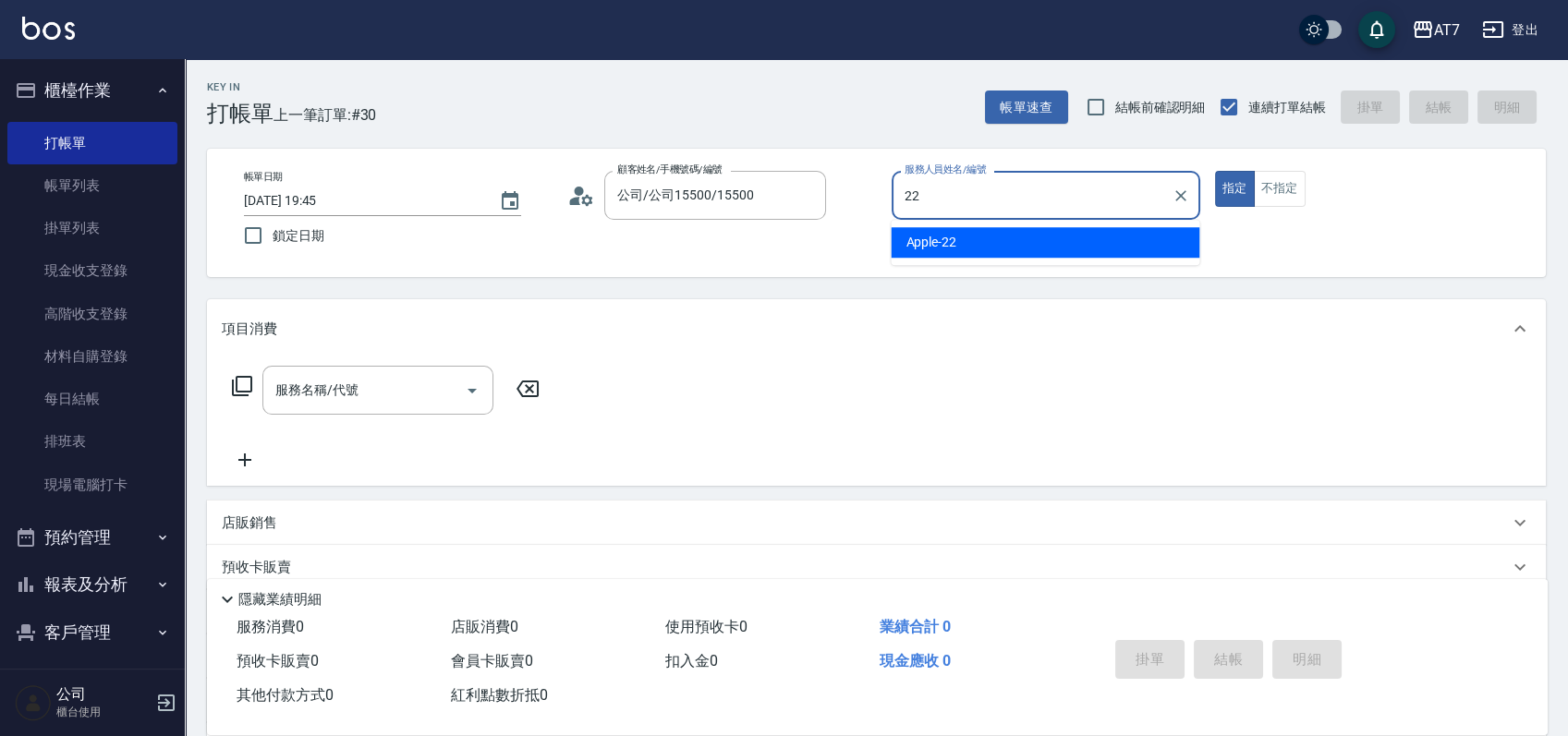
type input "Apple-22"
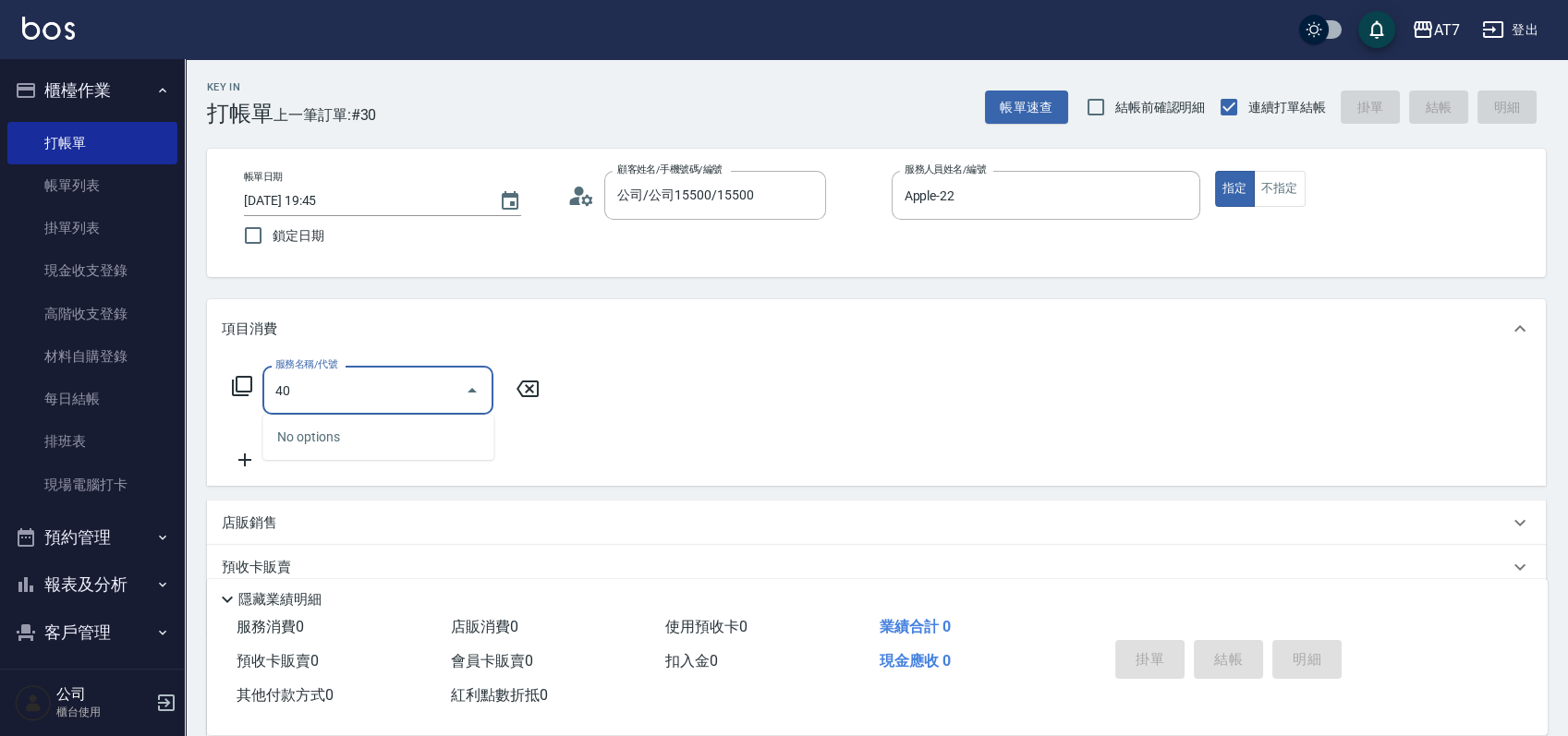
type input "400"
type input "150"
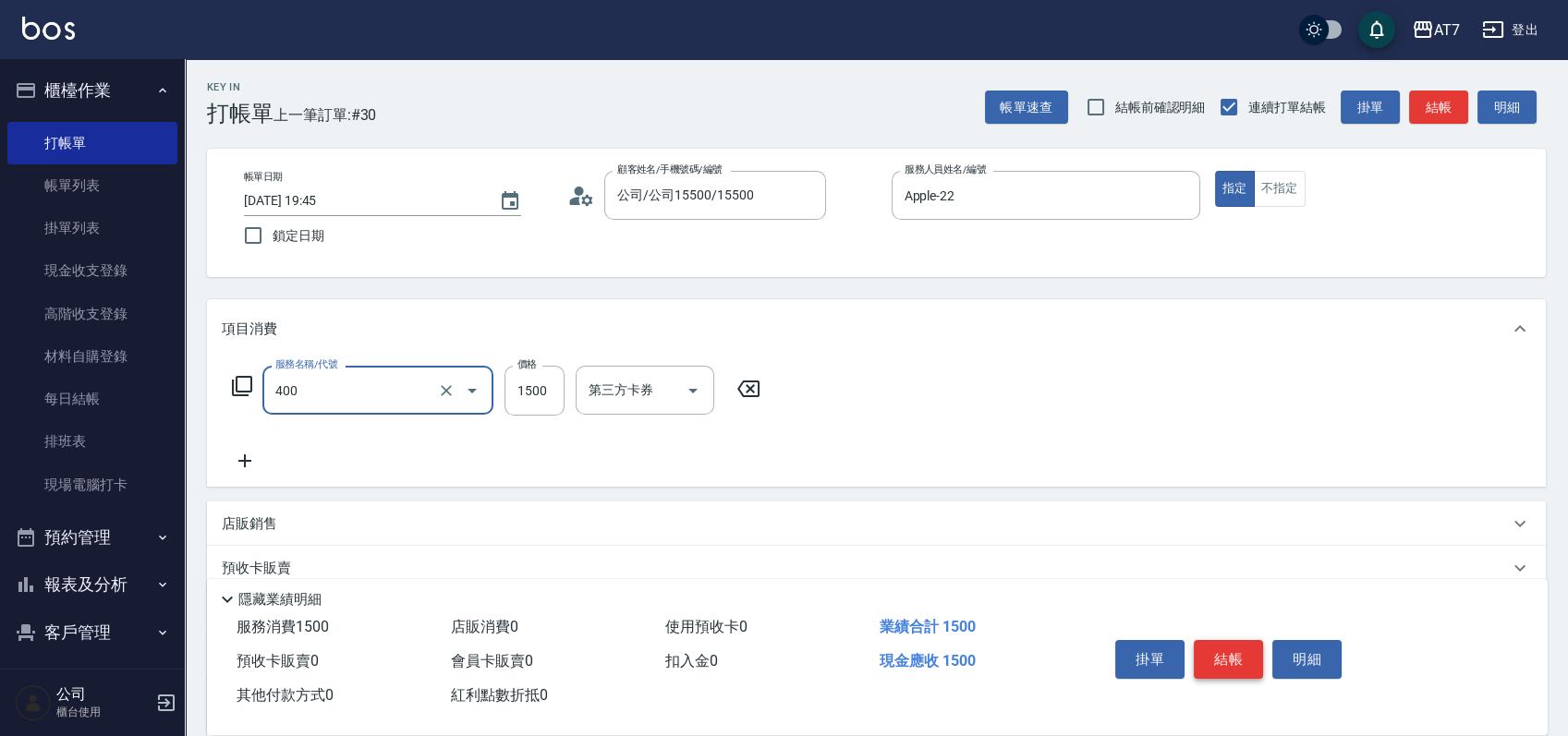
type input "染髮(400)"
click at [1242, 644] on button "結帳" at bounding box center [1229, 659] width 69 height 39
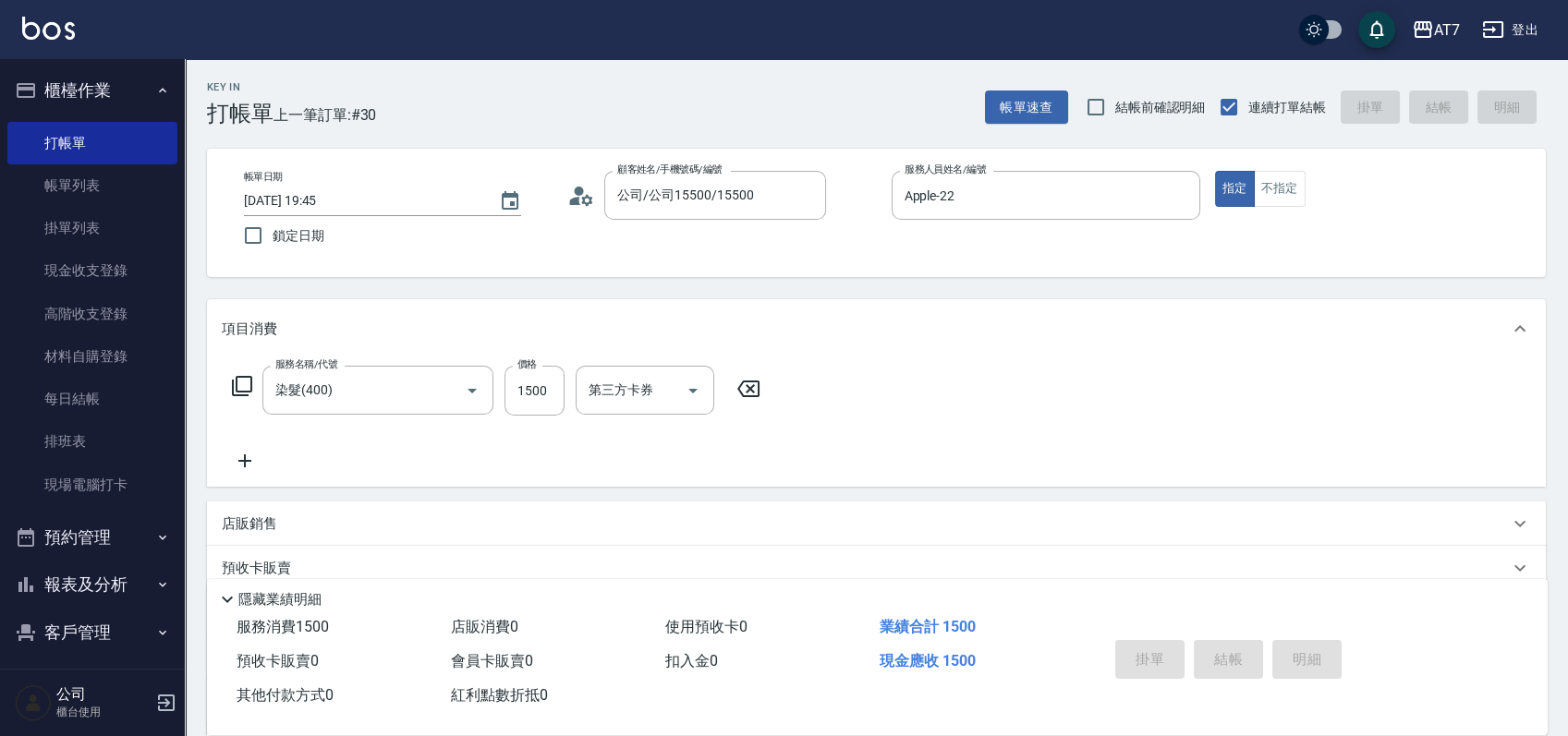
type input "2025/09/10 19:46"
type input "0"
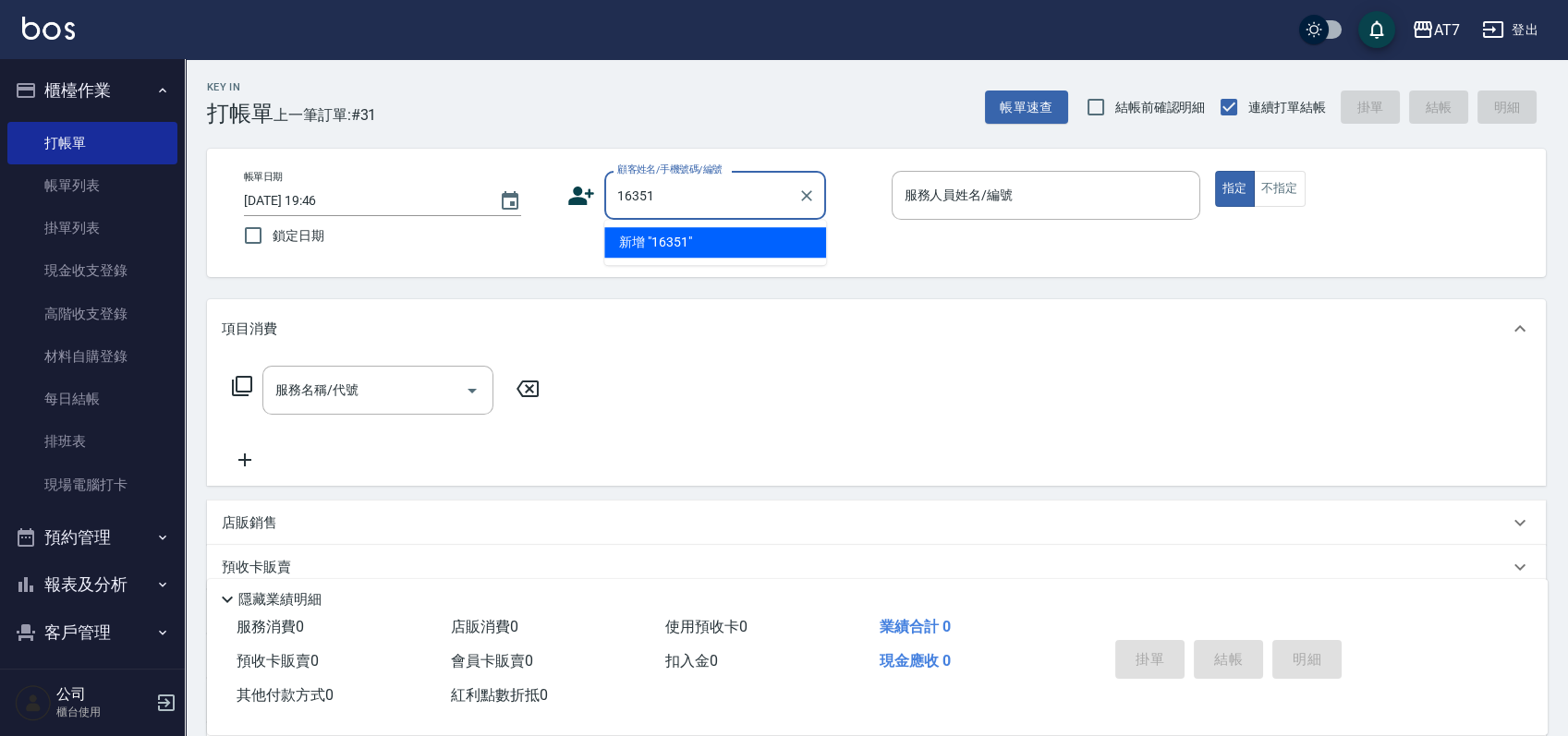
type input "16351"
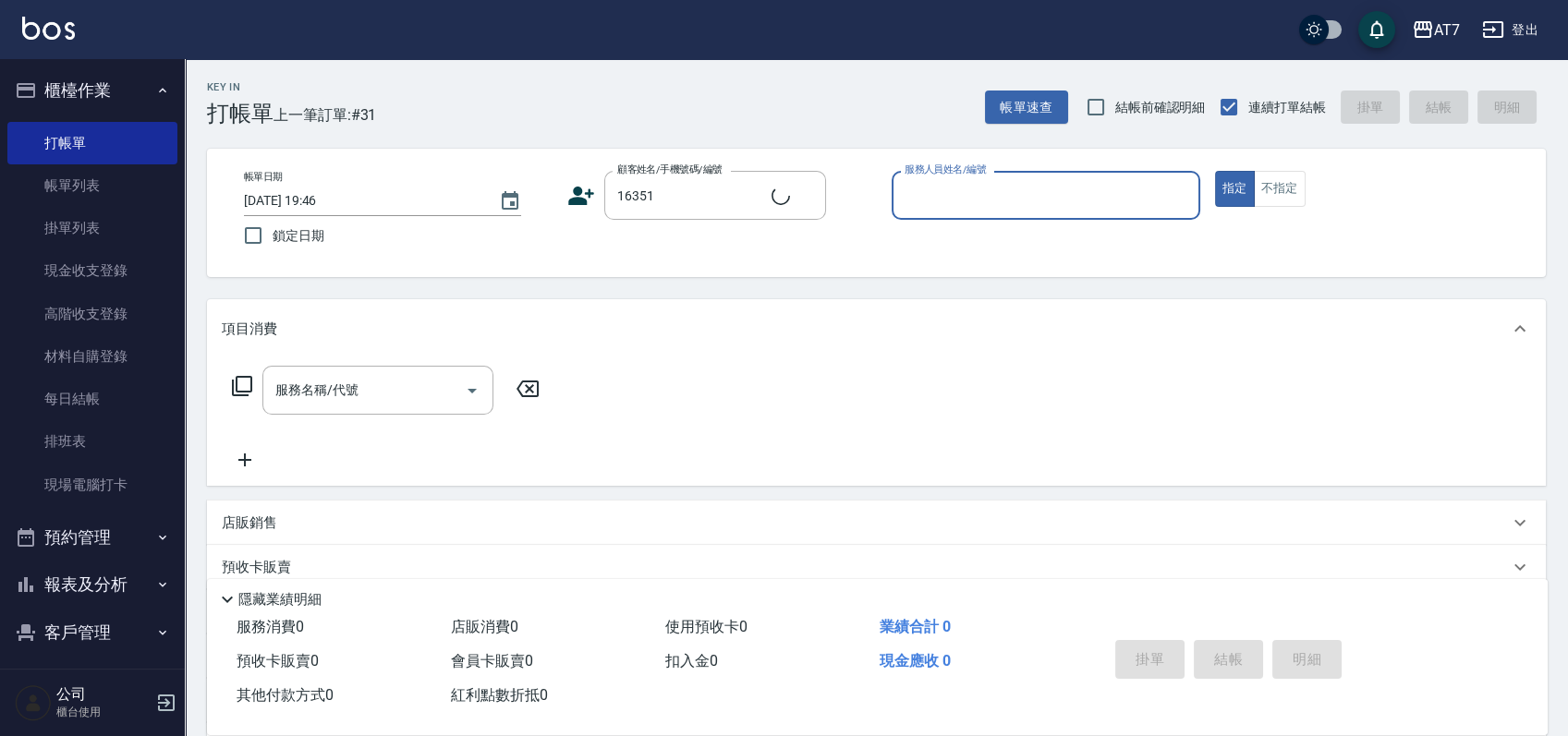
type input "1"
type input "公司/公司16351/16351"
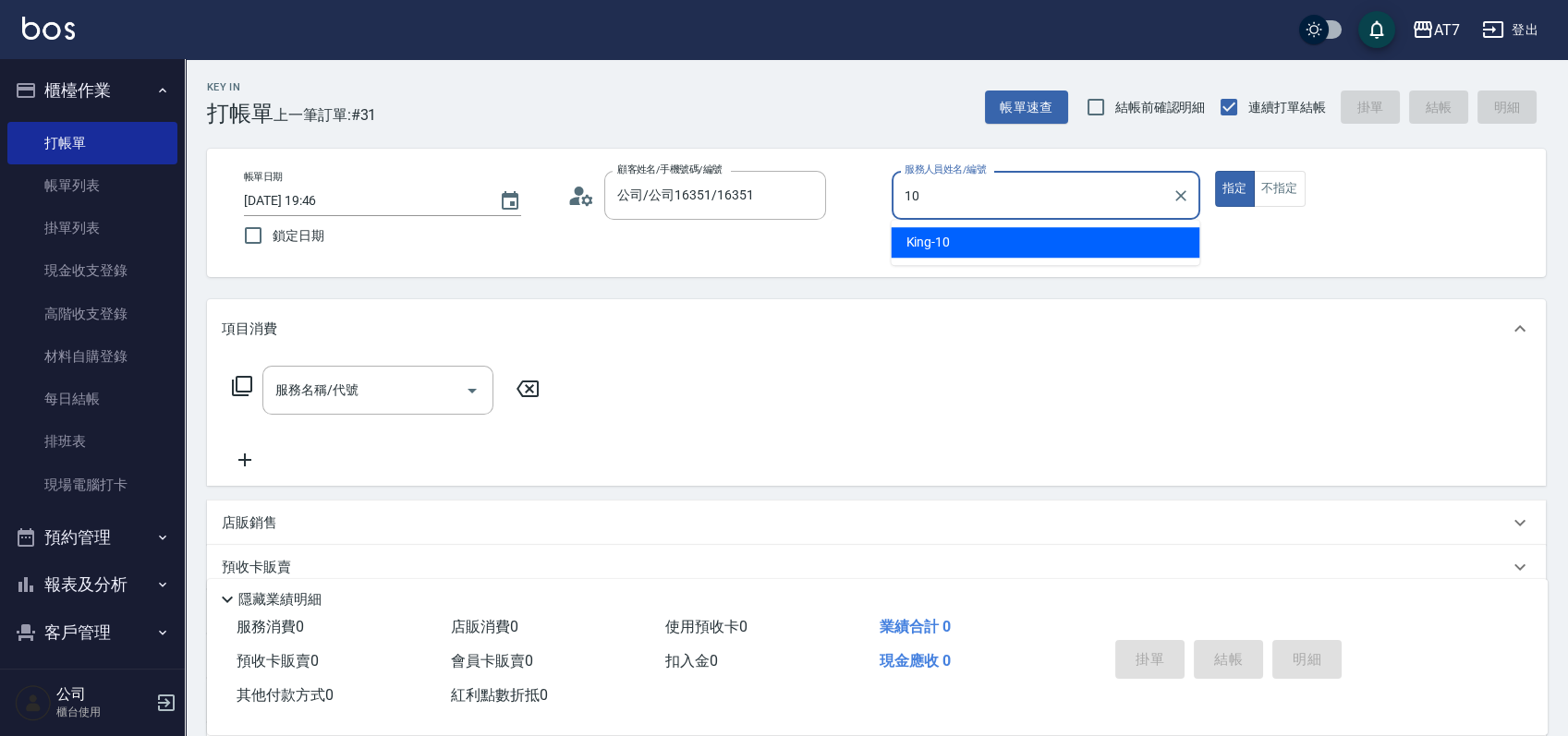
type input "King-10"
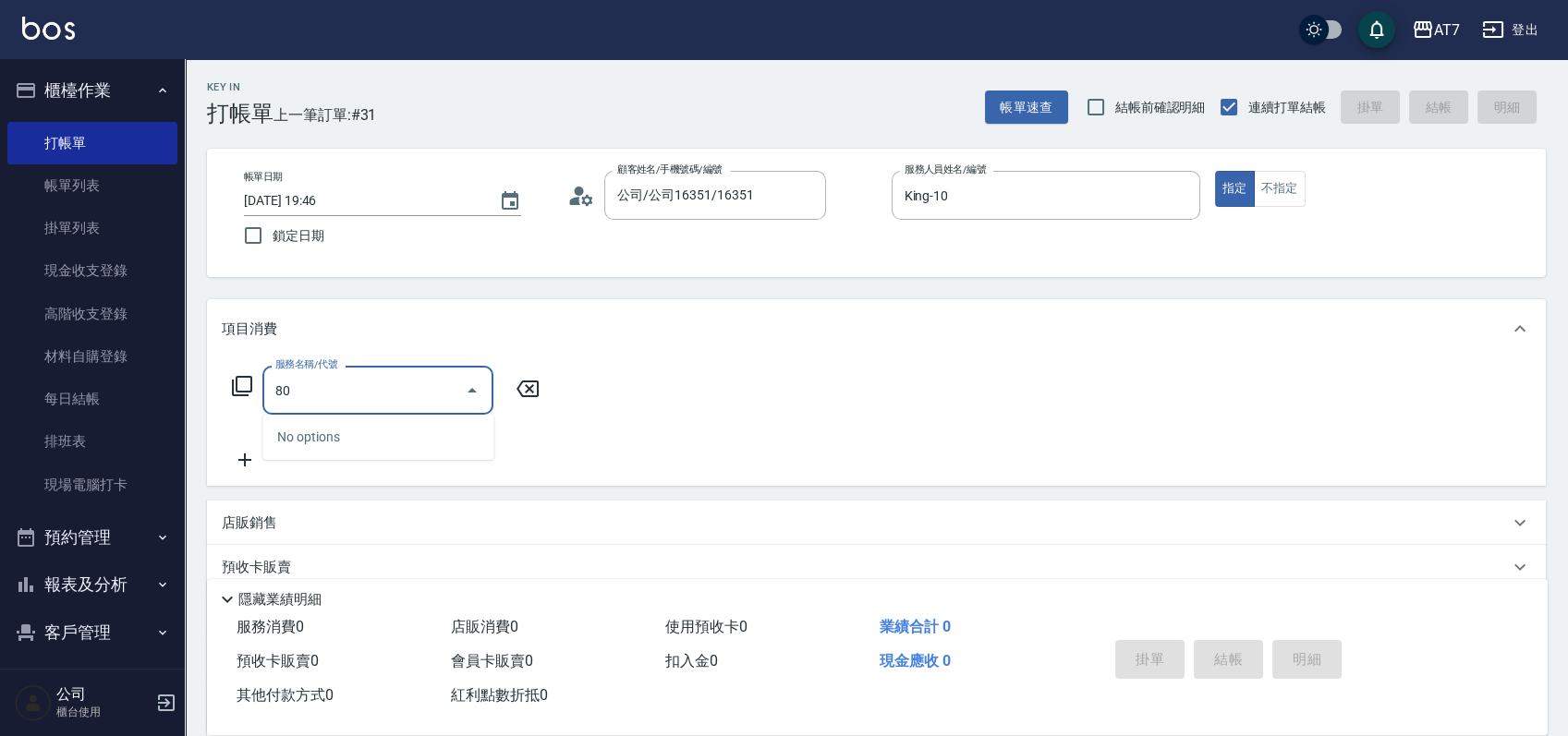
type input "803"
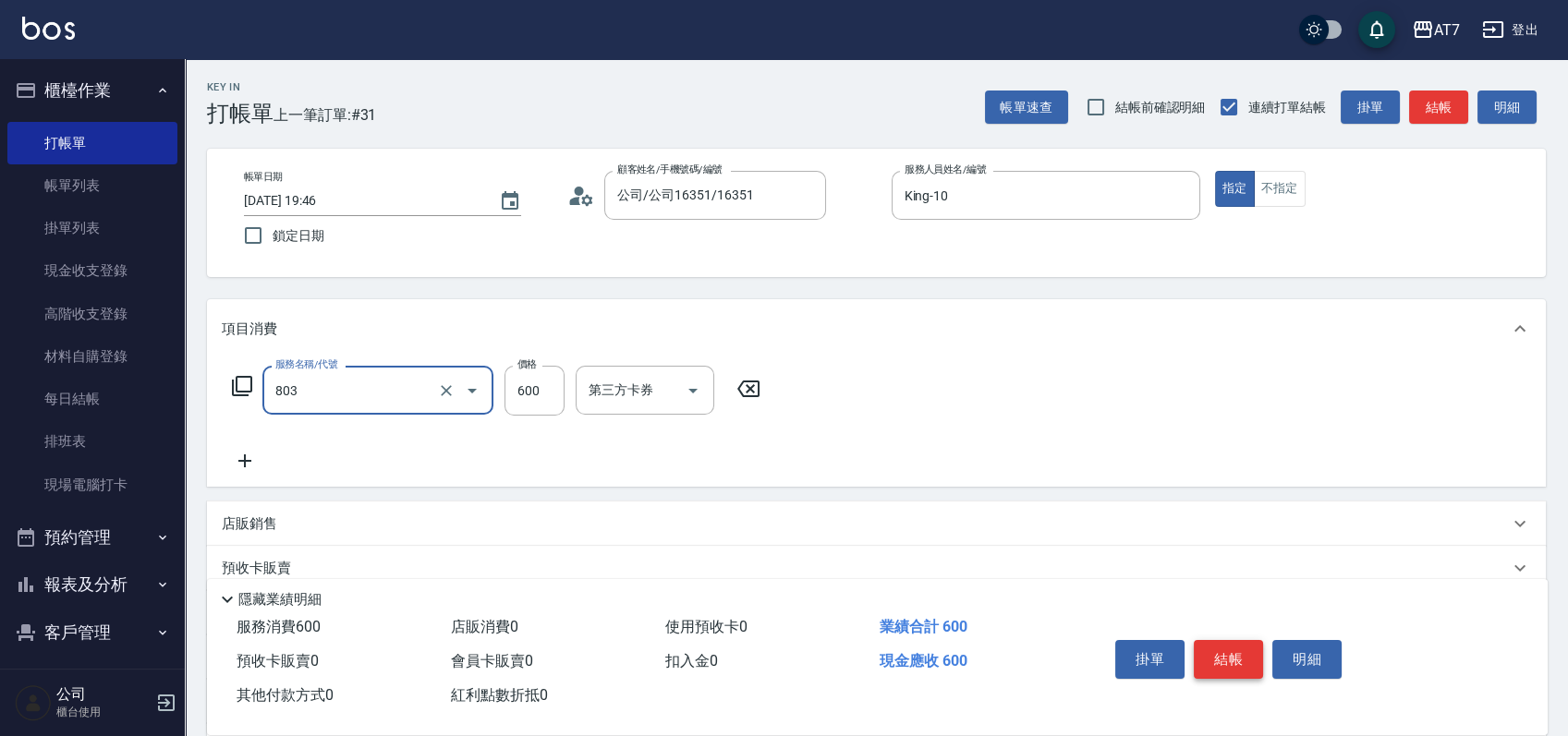
type input "60"
type input "髮原素去角質(互助)(803)"
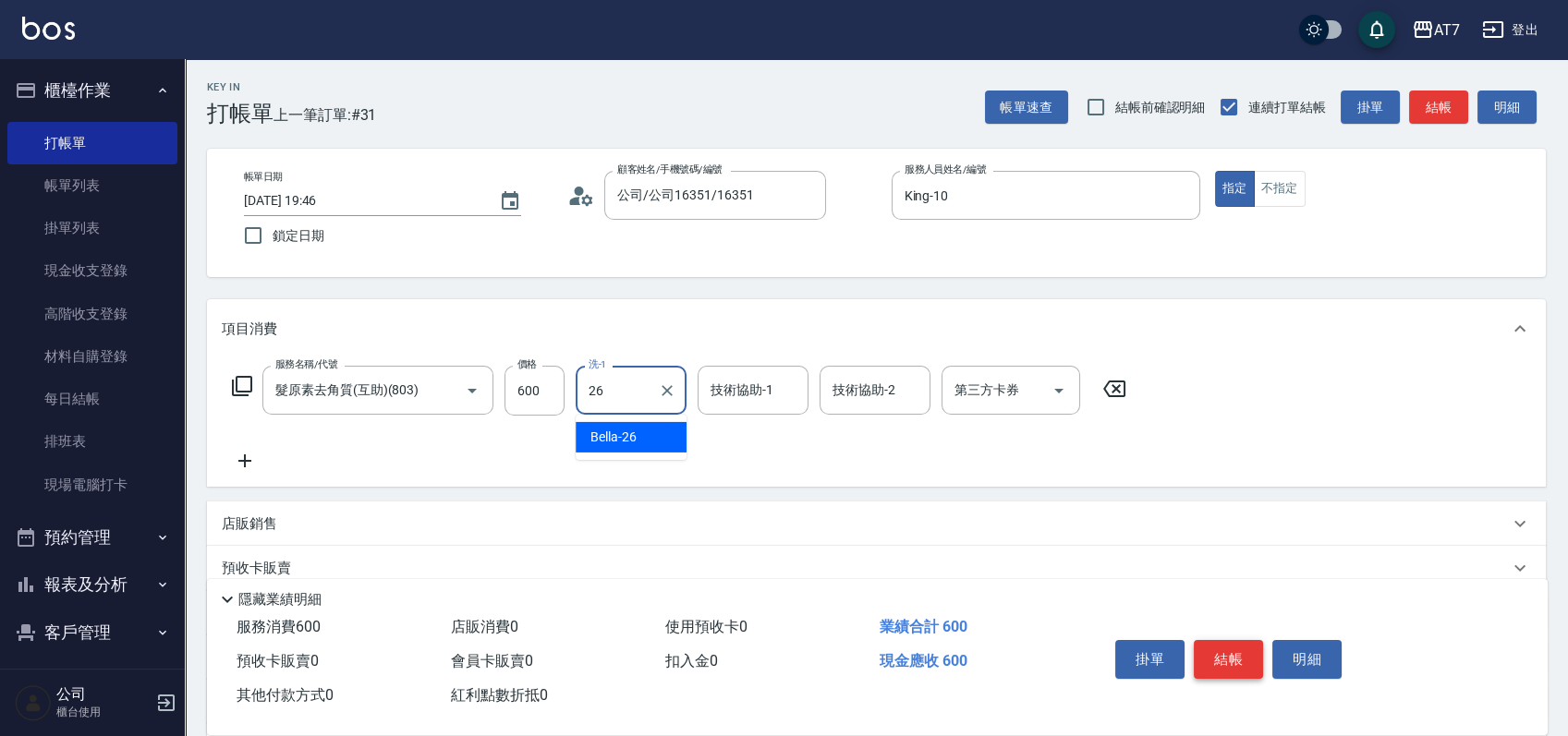
type input "Bella-26"
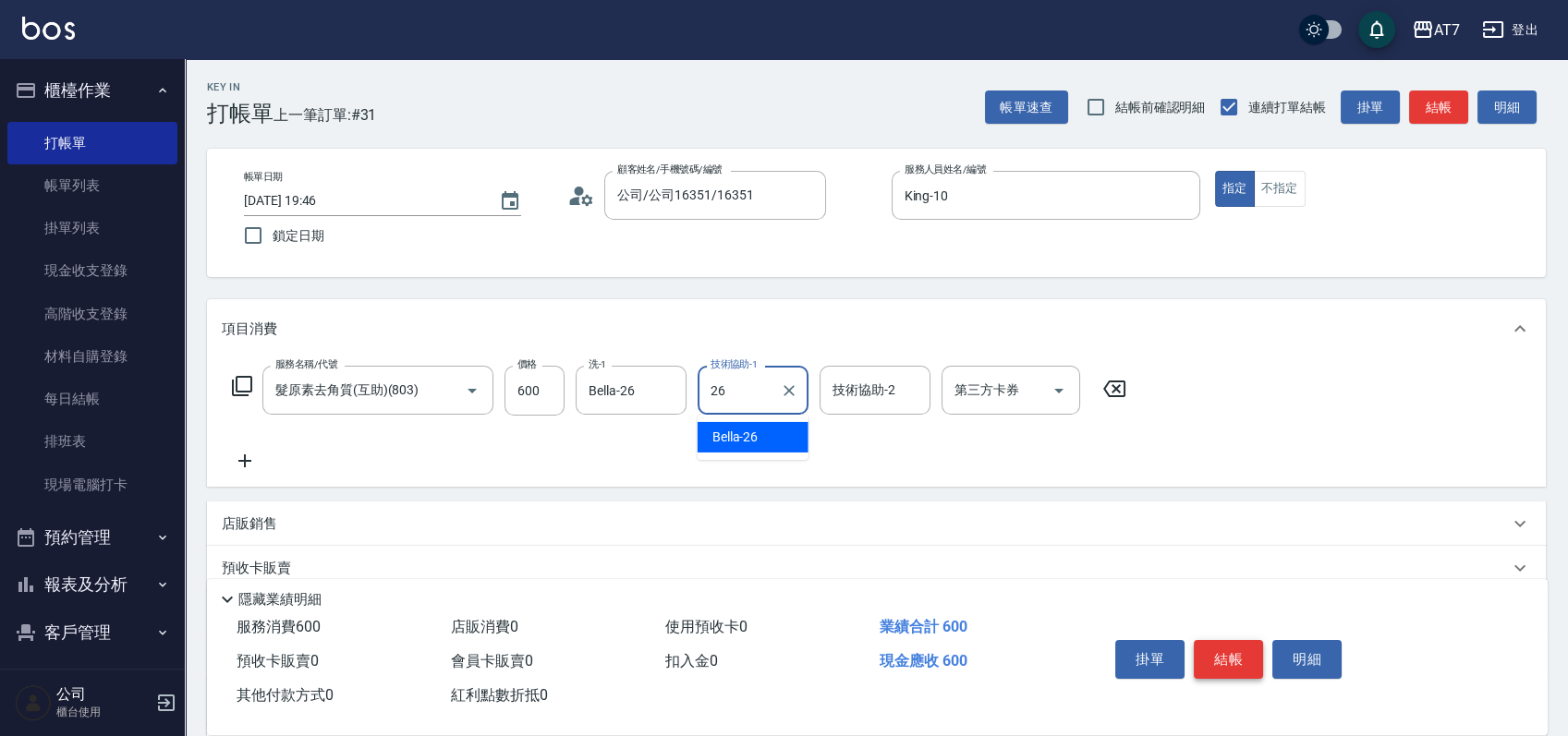
type input "Bella-26"
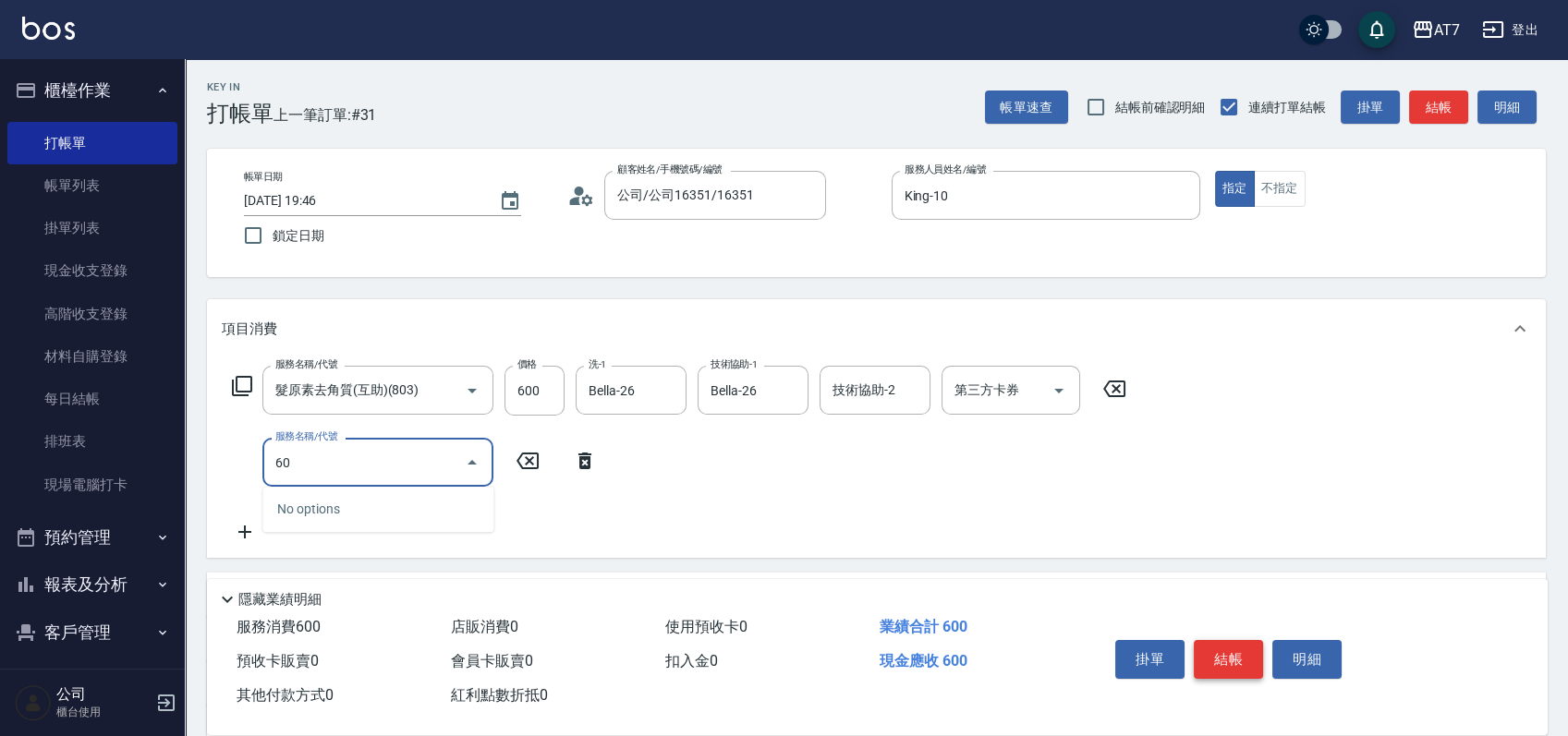
type input "603"
type input "140"
type input "TKO護髮（助(603)"
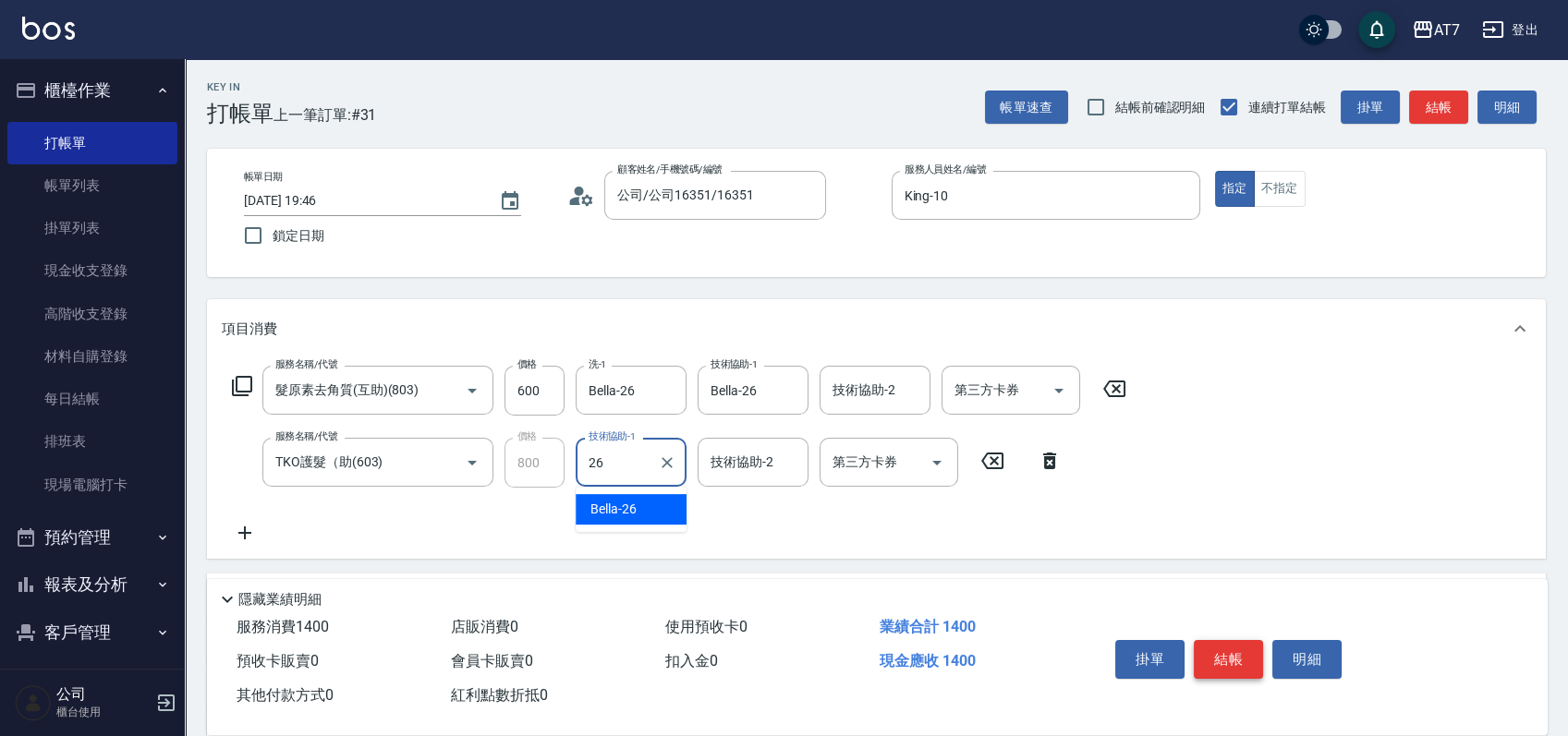
type input "Bella-26"
click at [237, 382] on icon at bounding box center [241, 386] width 22 height 22
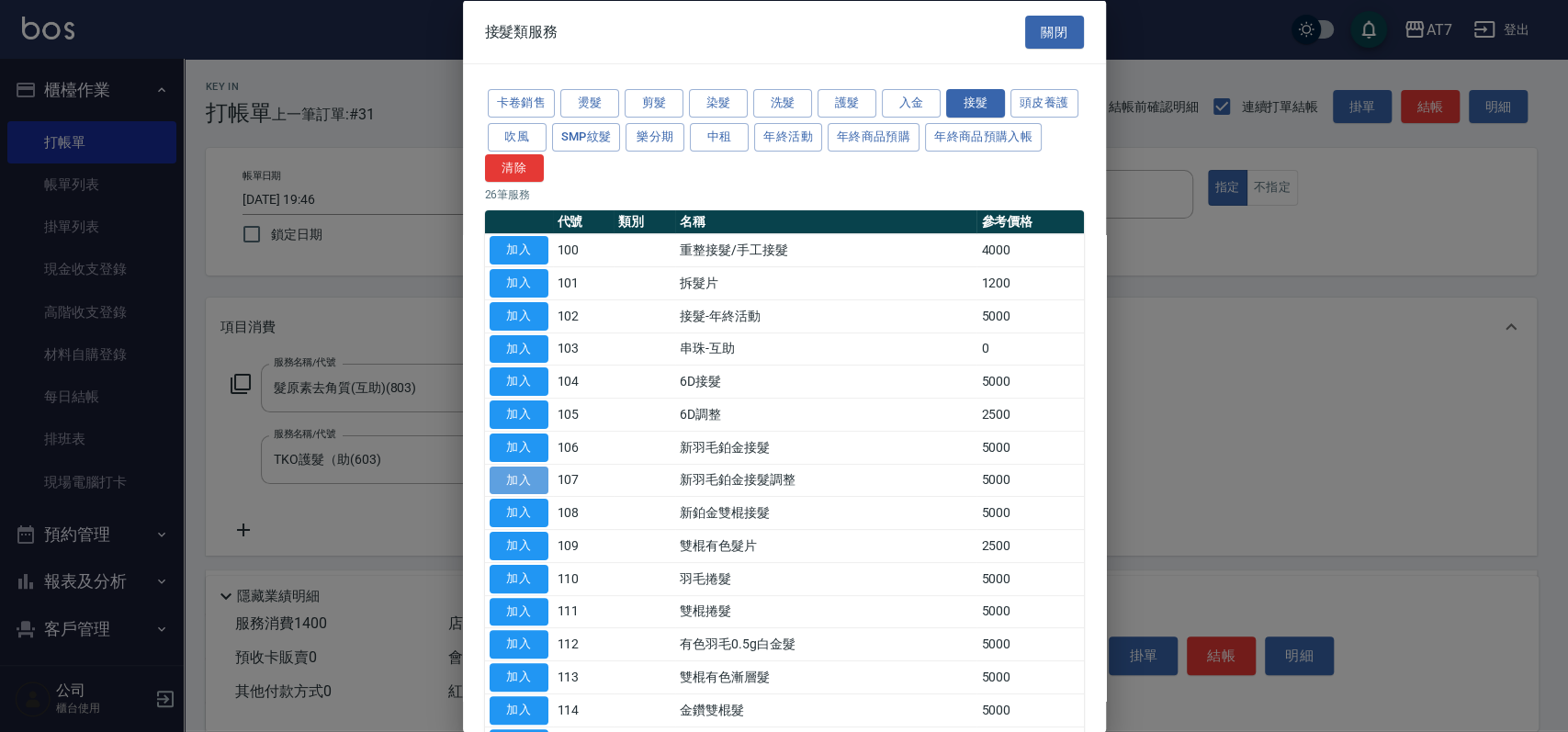
click at [539, 482] on button "加入" at bounding box center [519, 480] width 59 height 29
type input "640"
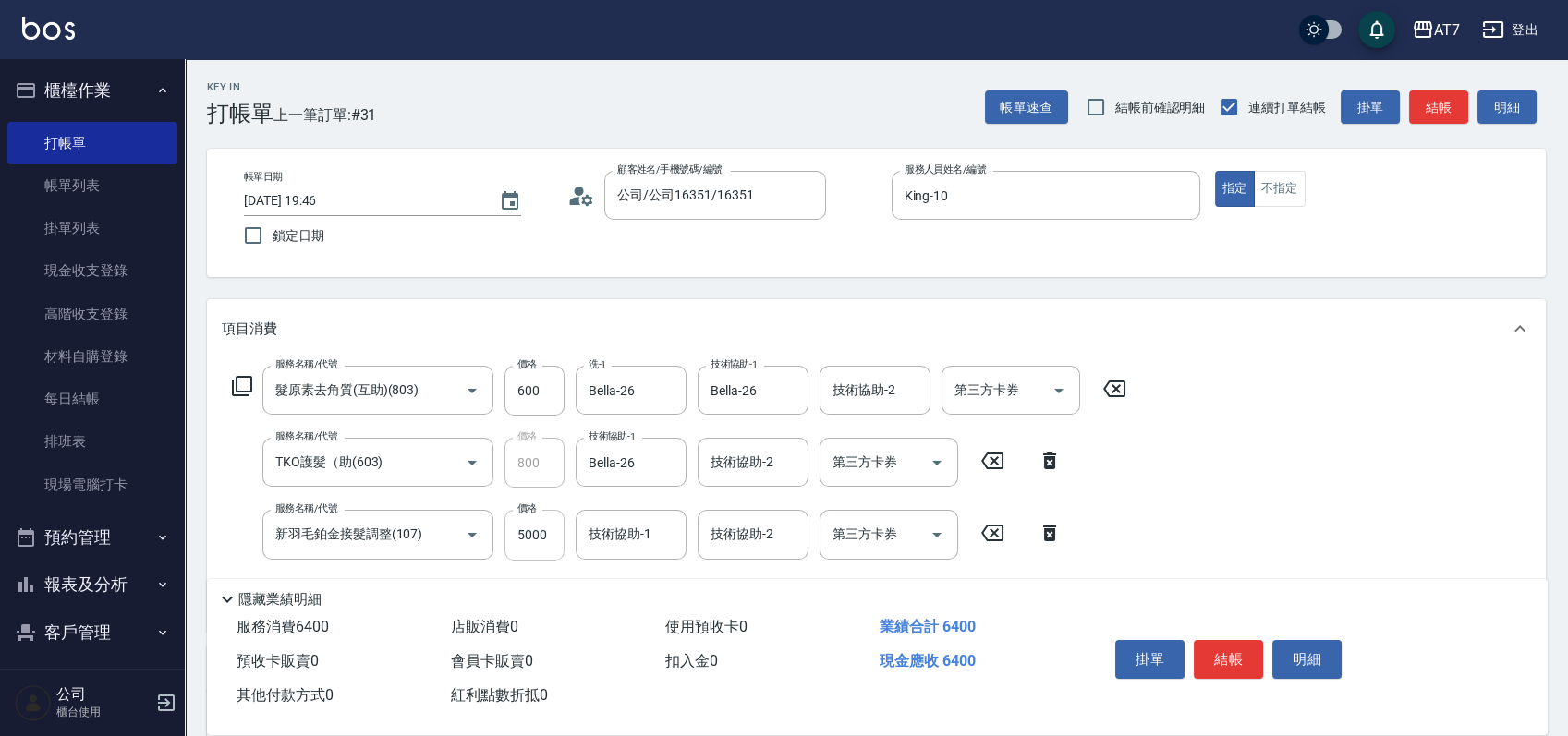
click at [537, 543] on input "5000" at bounding box center [534, 535] width 60 height 49
type input "4"
type input "140"
type input "400"
type input "180"
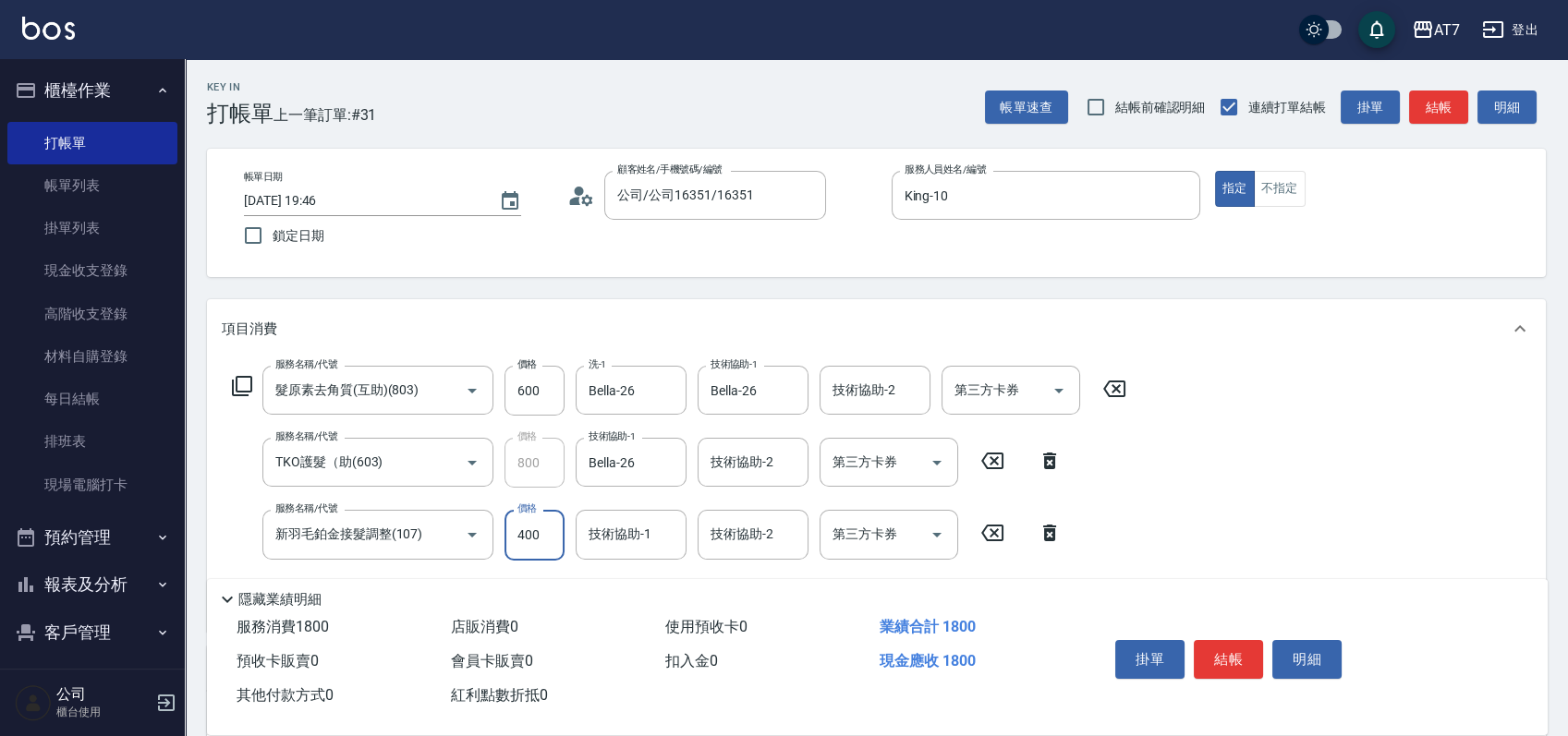
type input "4000"
type input "540"
type input "4000"
type input "Bella-26"
click at [1232, 653] on button "結帳" at bounding box center [1229, 659] width 69 height 39
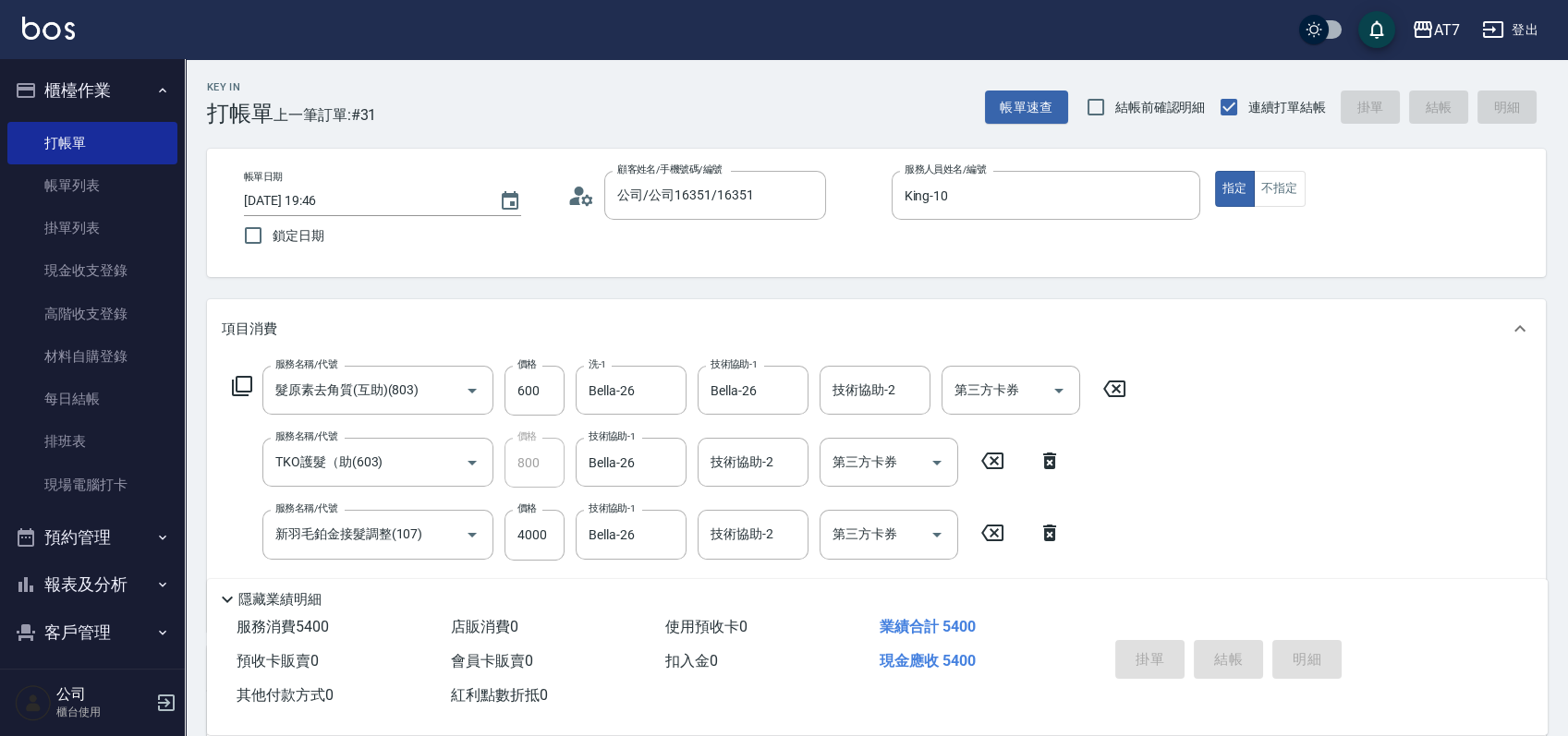
type input "2025/09/10 19:47"
type input "0"
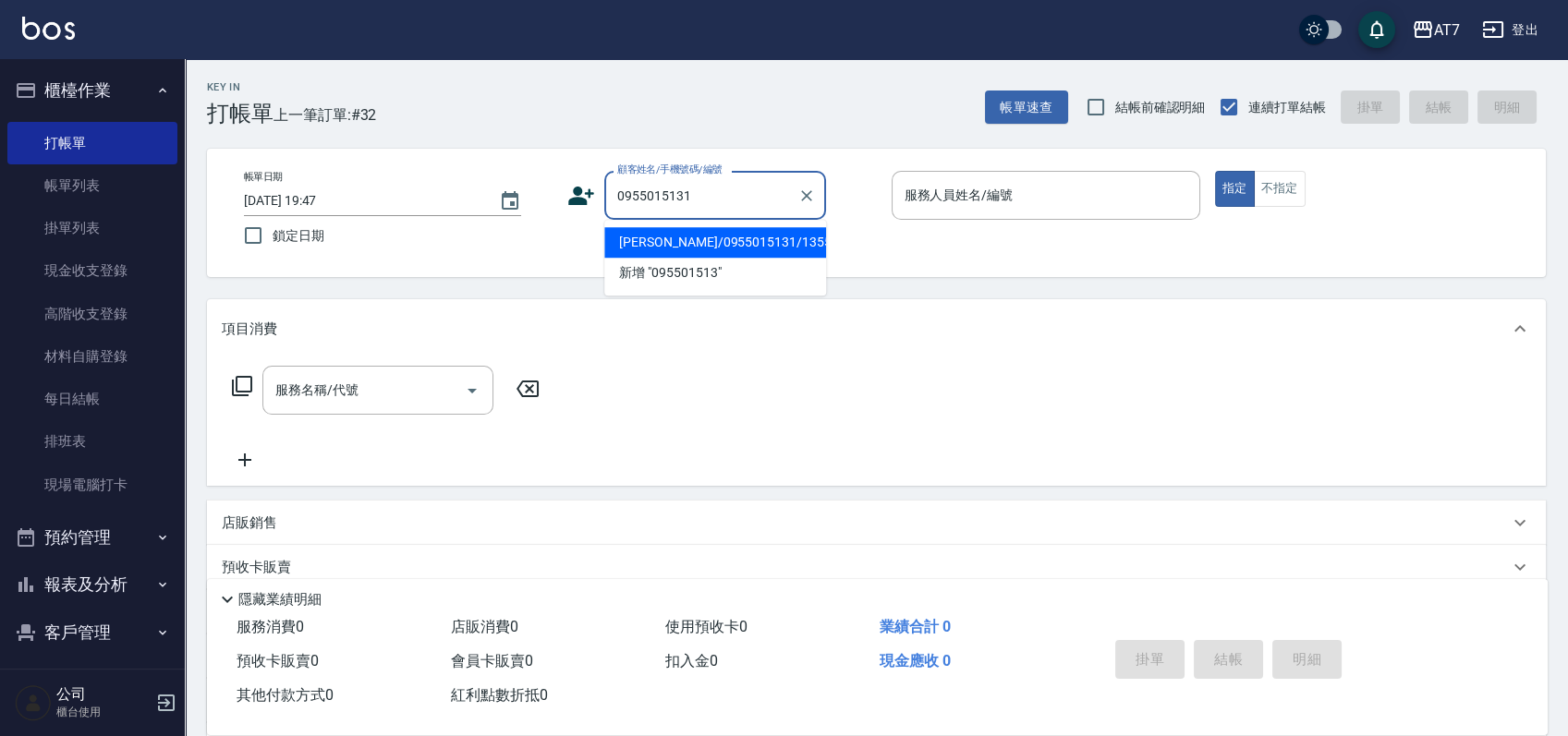
type input "蔡鴻仁/0955015131/13554"
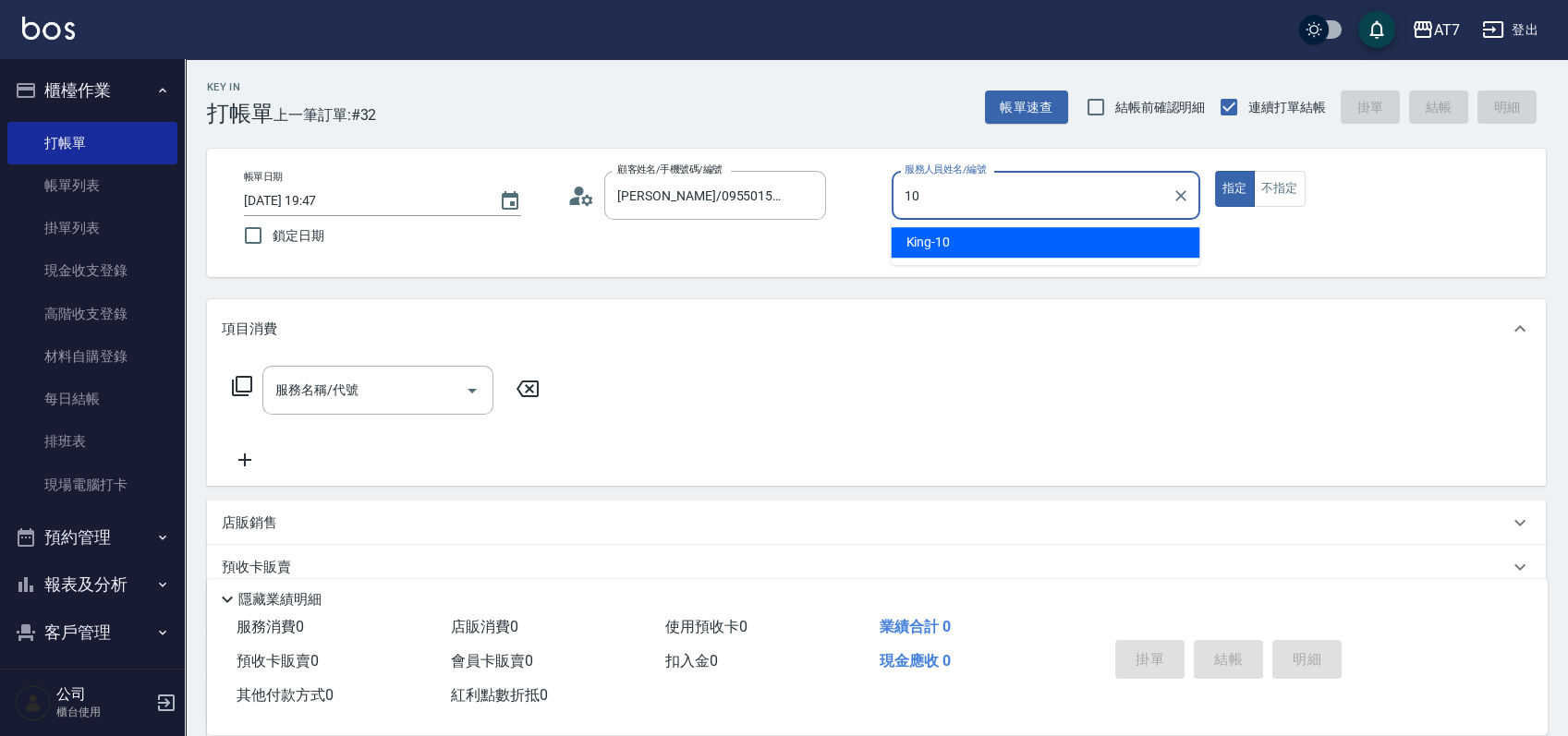
type input "King-10"
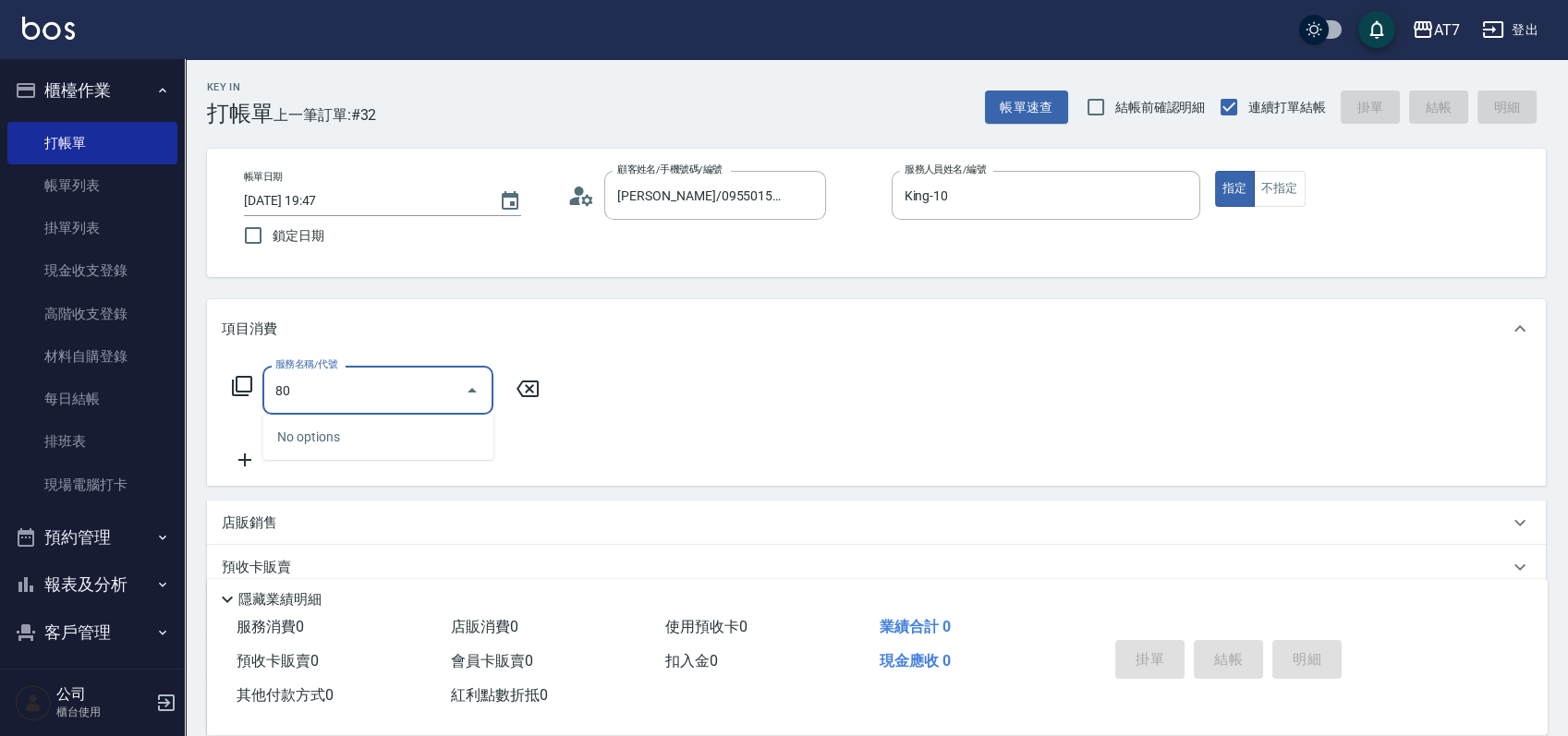
type input "803"
type input "60"
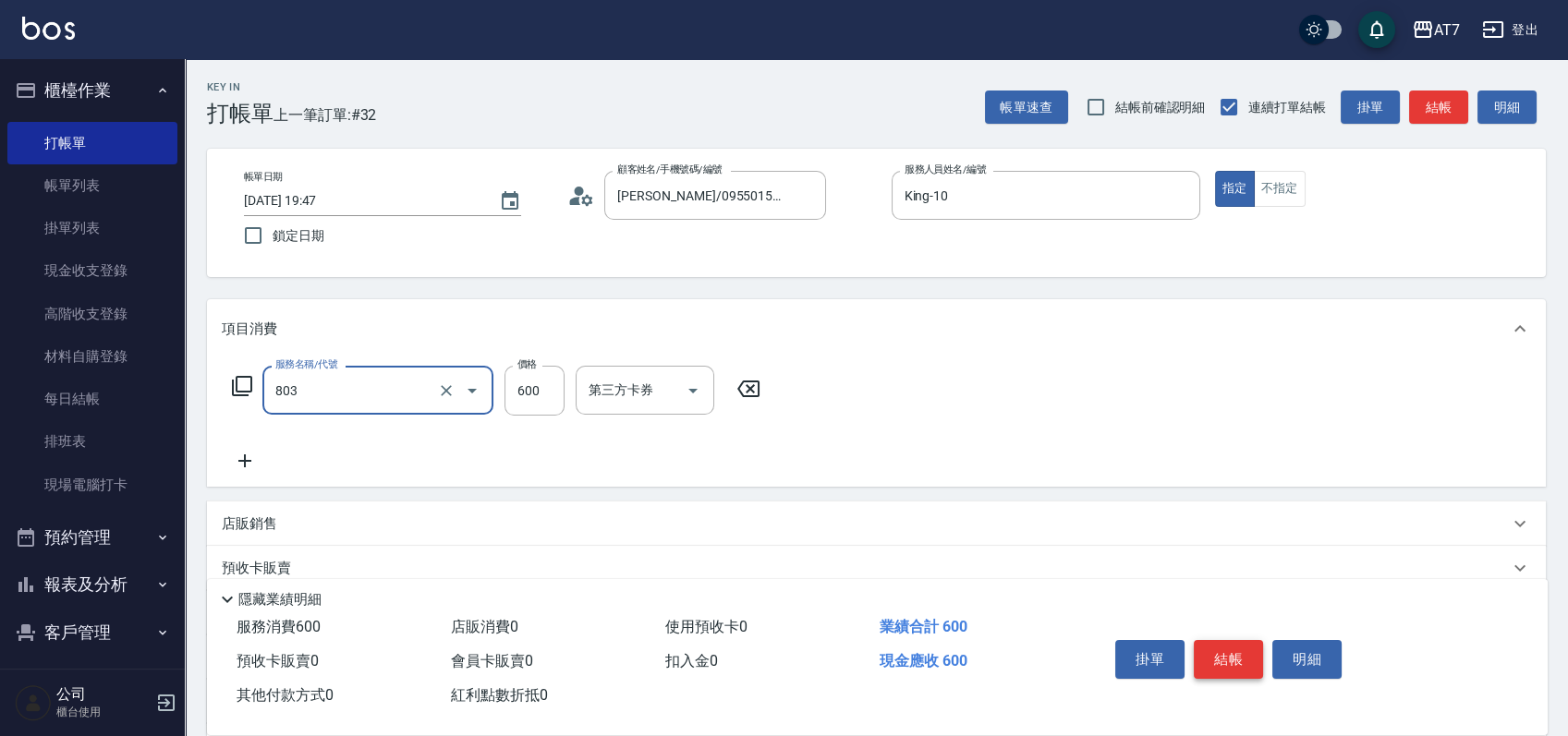
type input "髮原素去角質(互助)(803)"
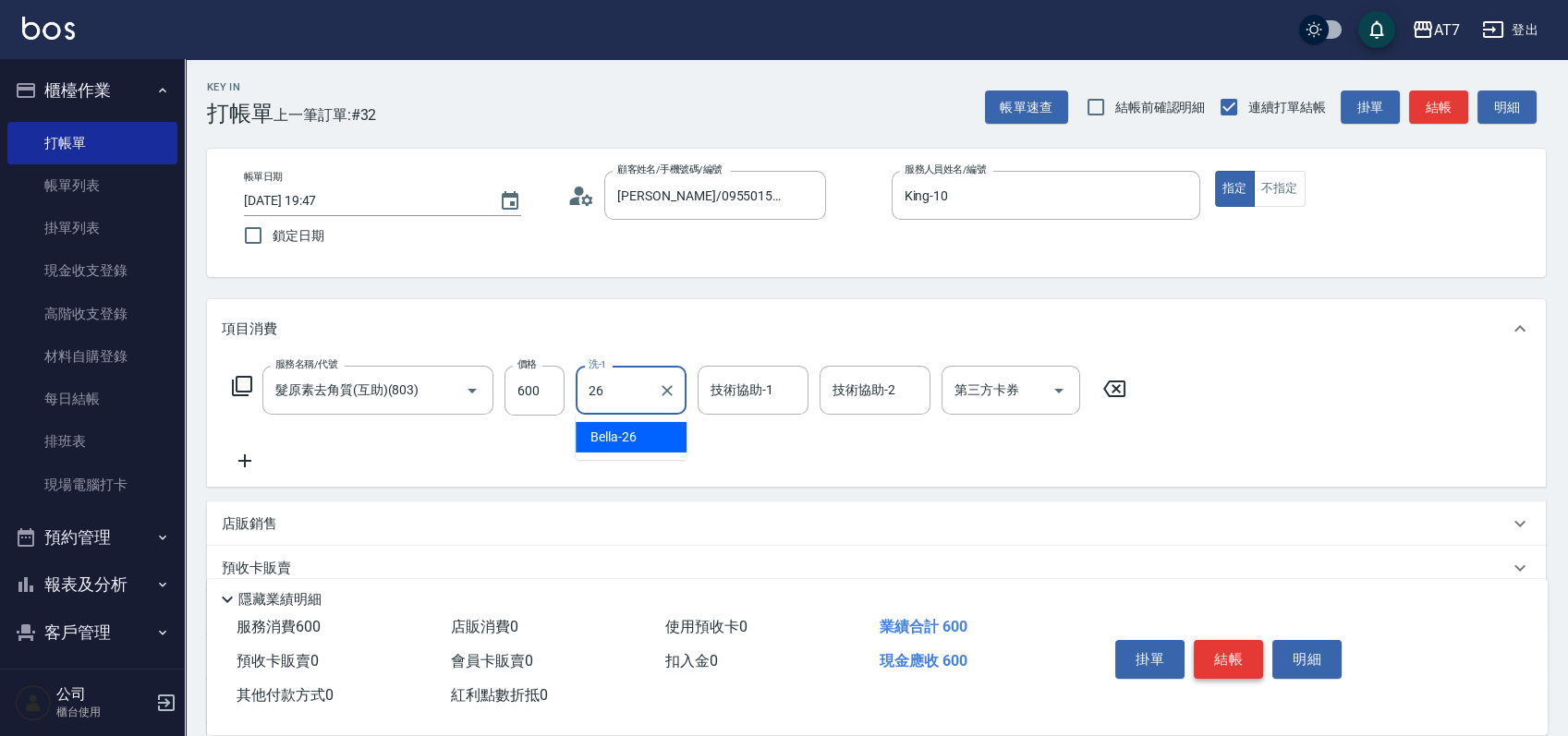
type input "Bella-26"
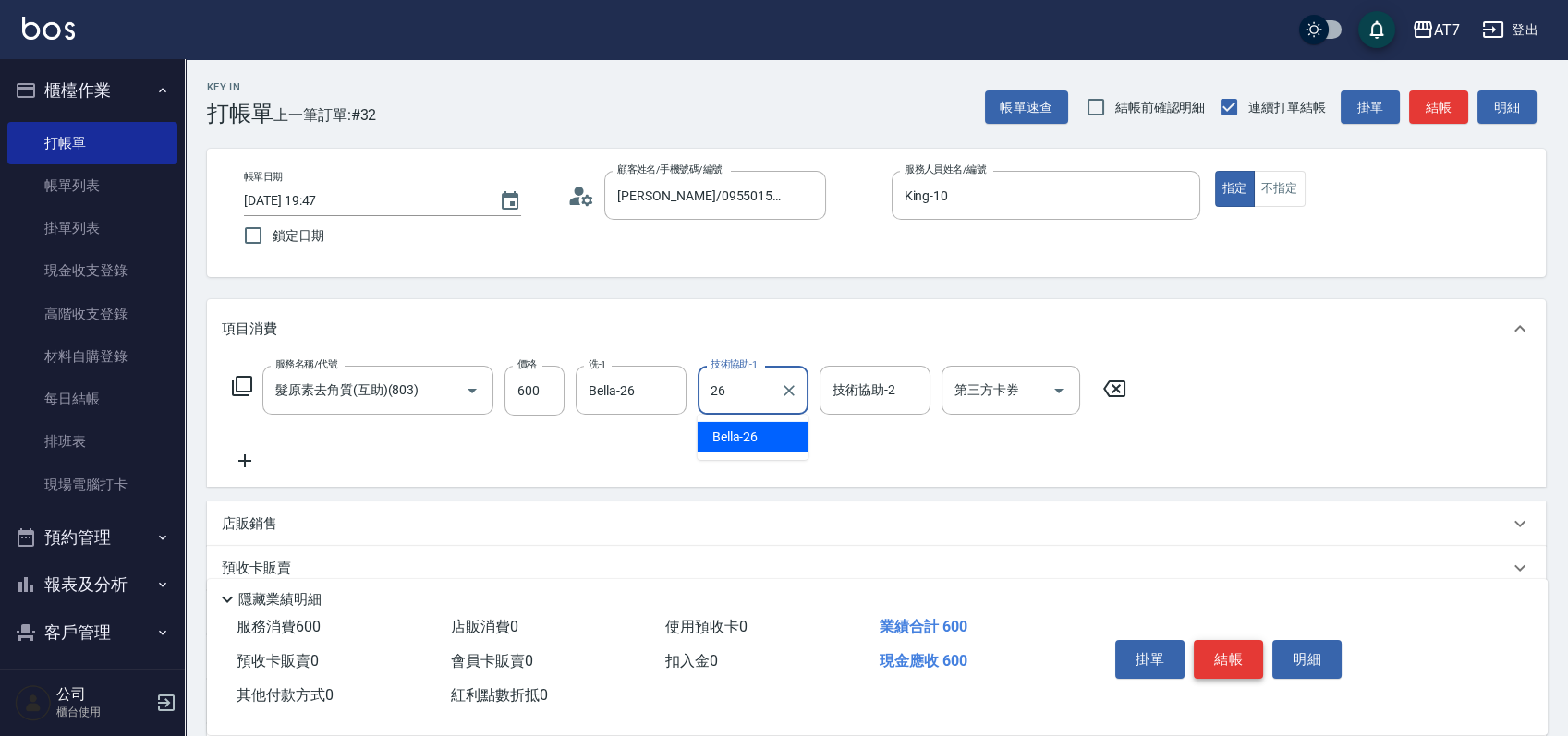
type input "Bella-26"
click at [1232, 653] on button "結帳" at bounding box center [1229, 659] width 69 height 39
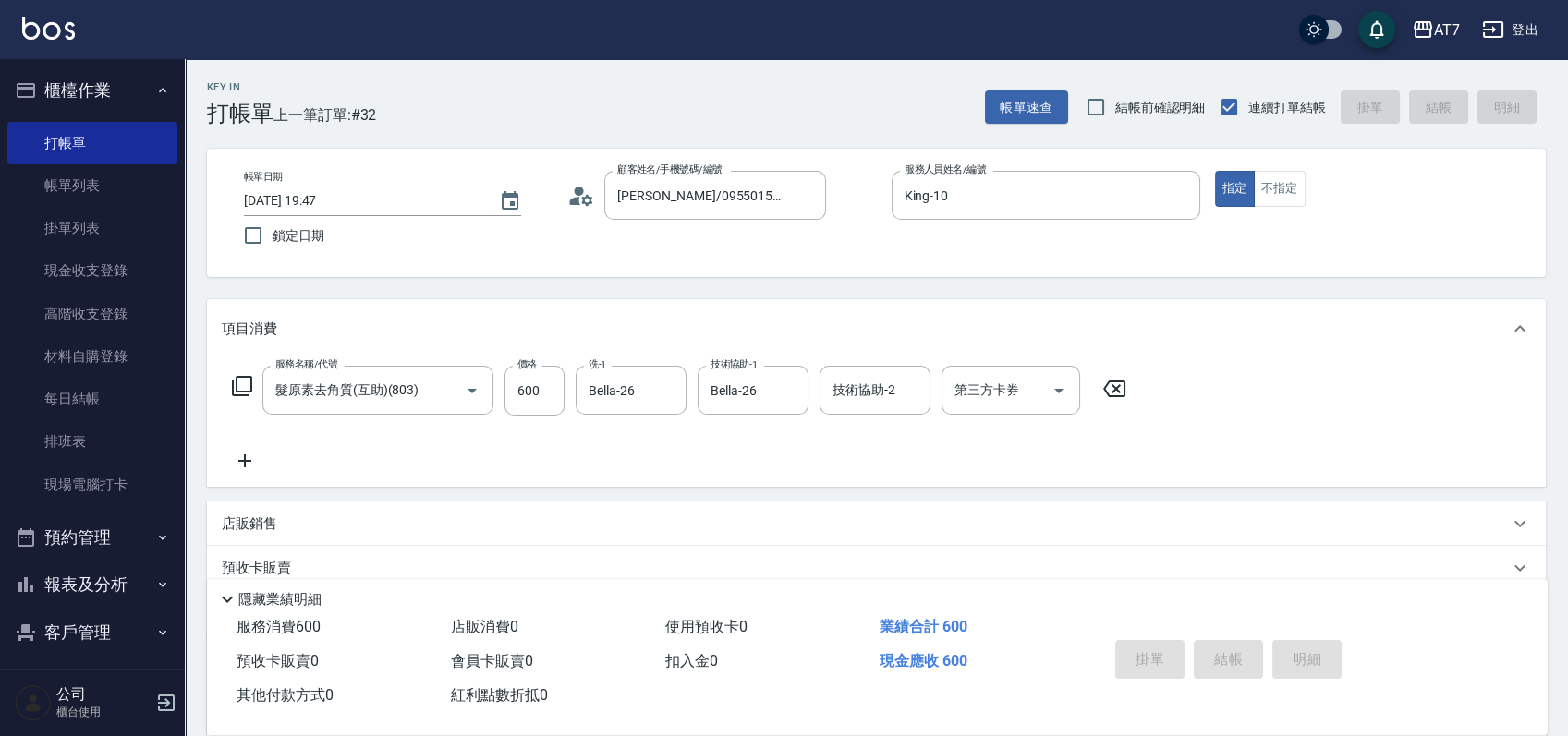
type input "0"
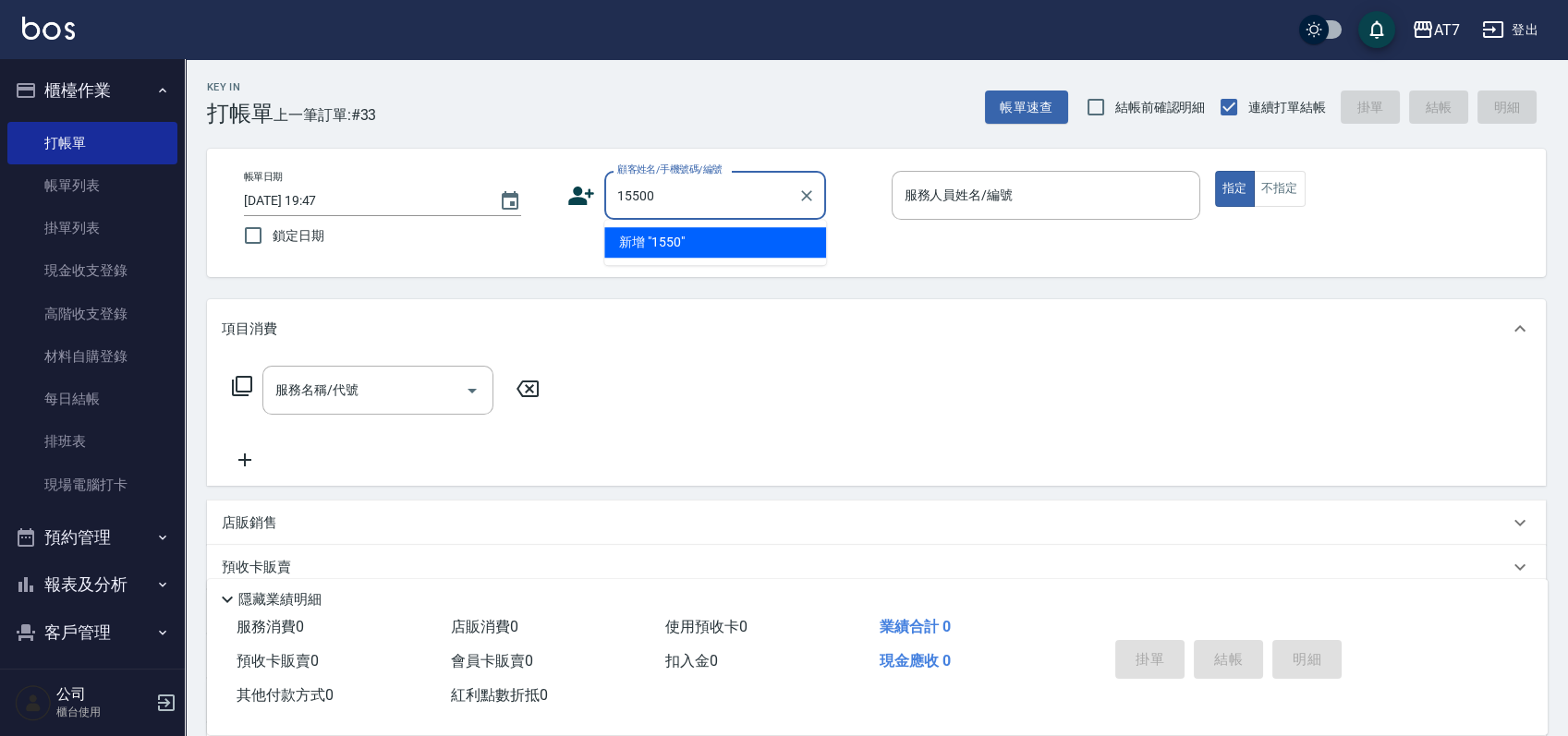
type input "15500"
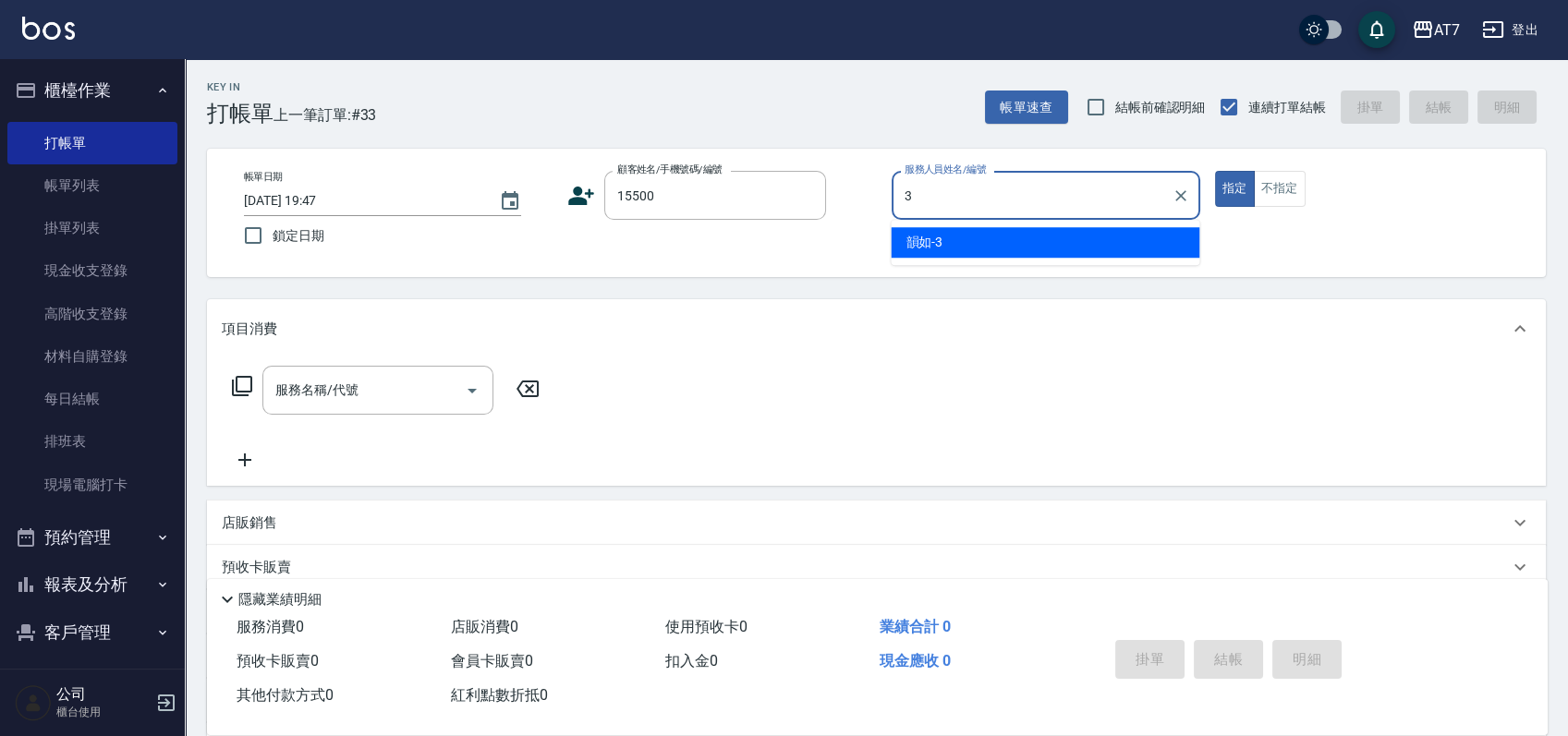
type input "韻如-3"
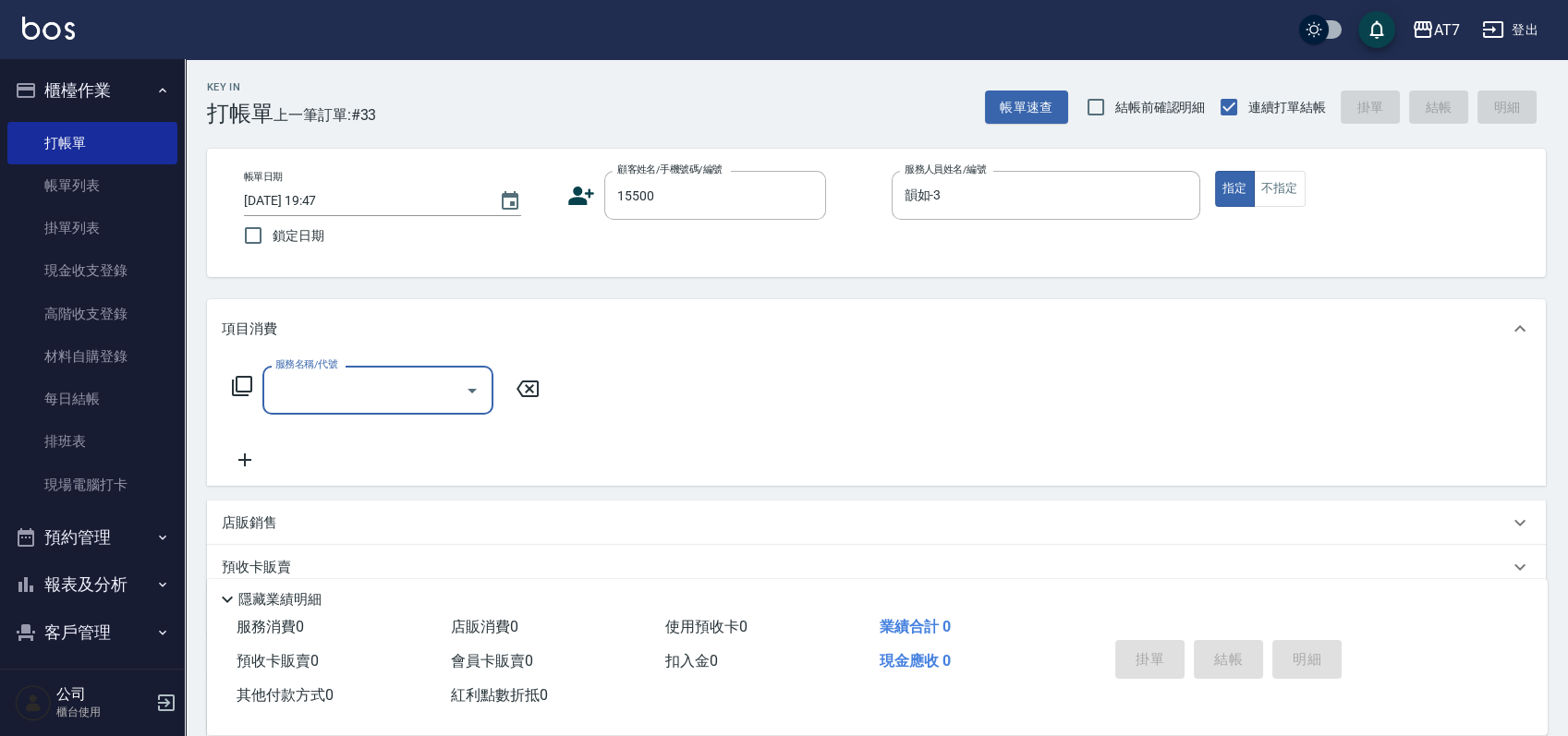
type input "公司/公司15500/15500"
type input "302"
type input "30"
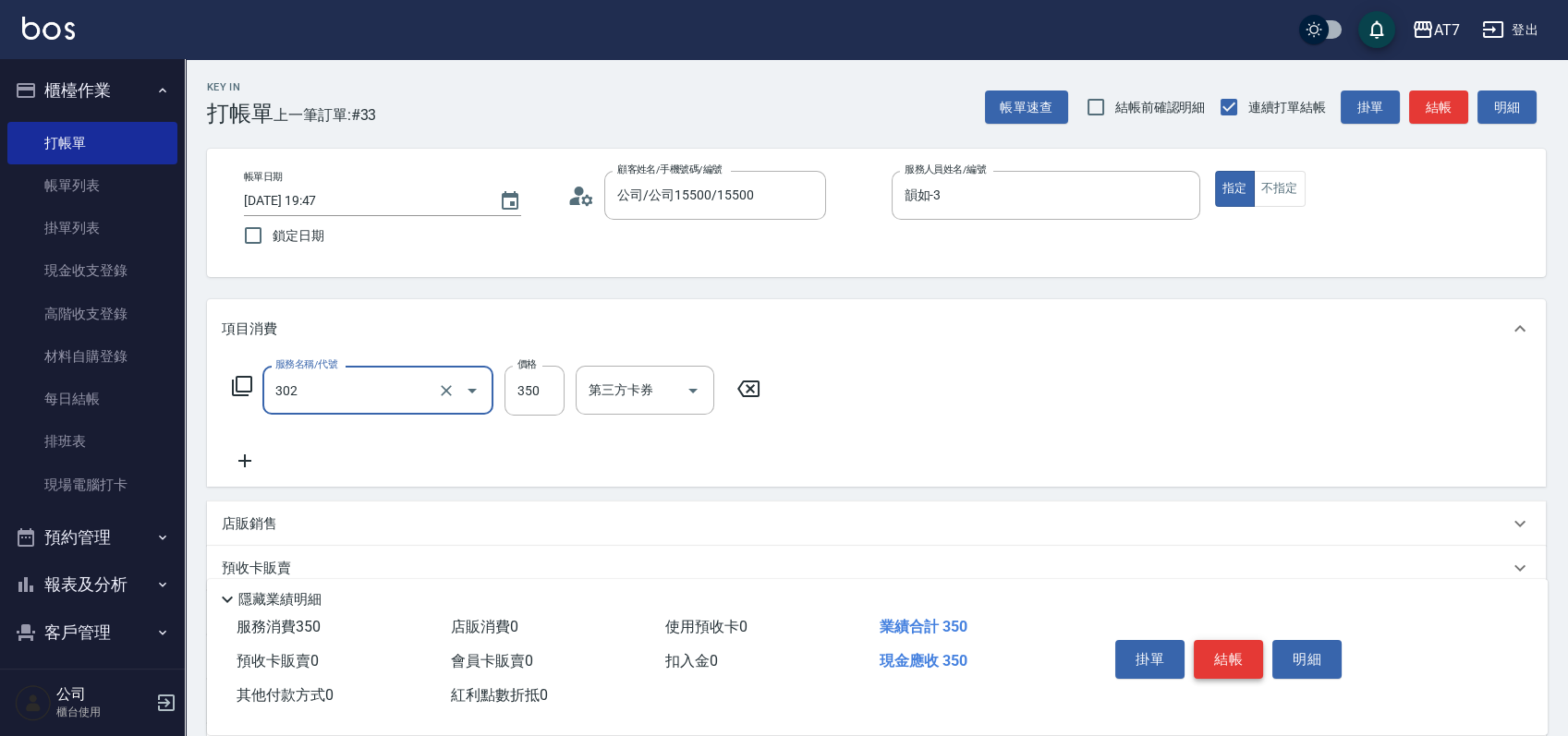
type input "剪髮(302)"
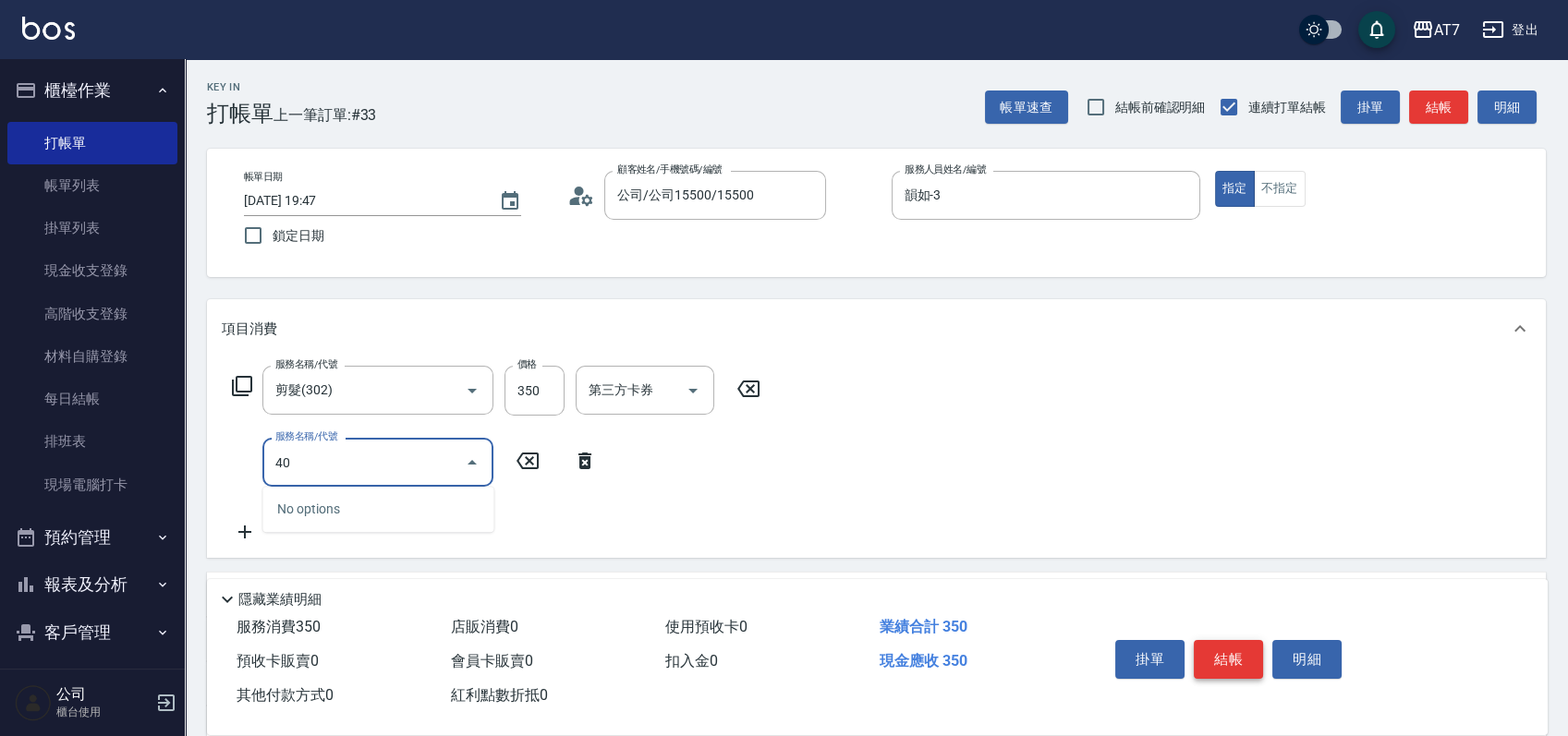
type input "400"
type input "180"
type input "染髮(400)"
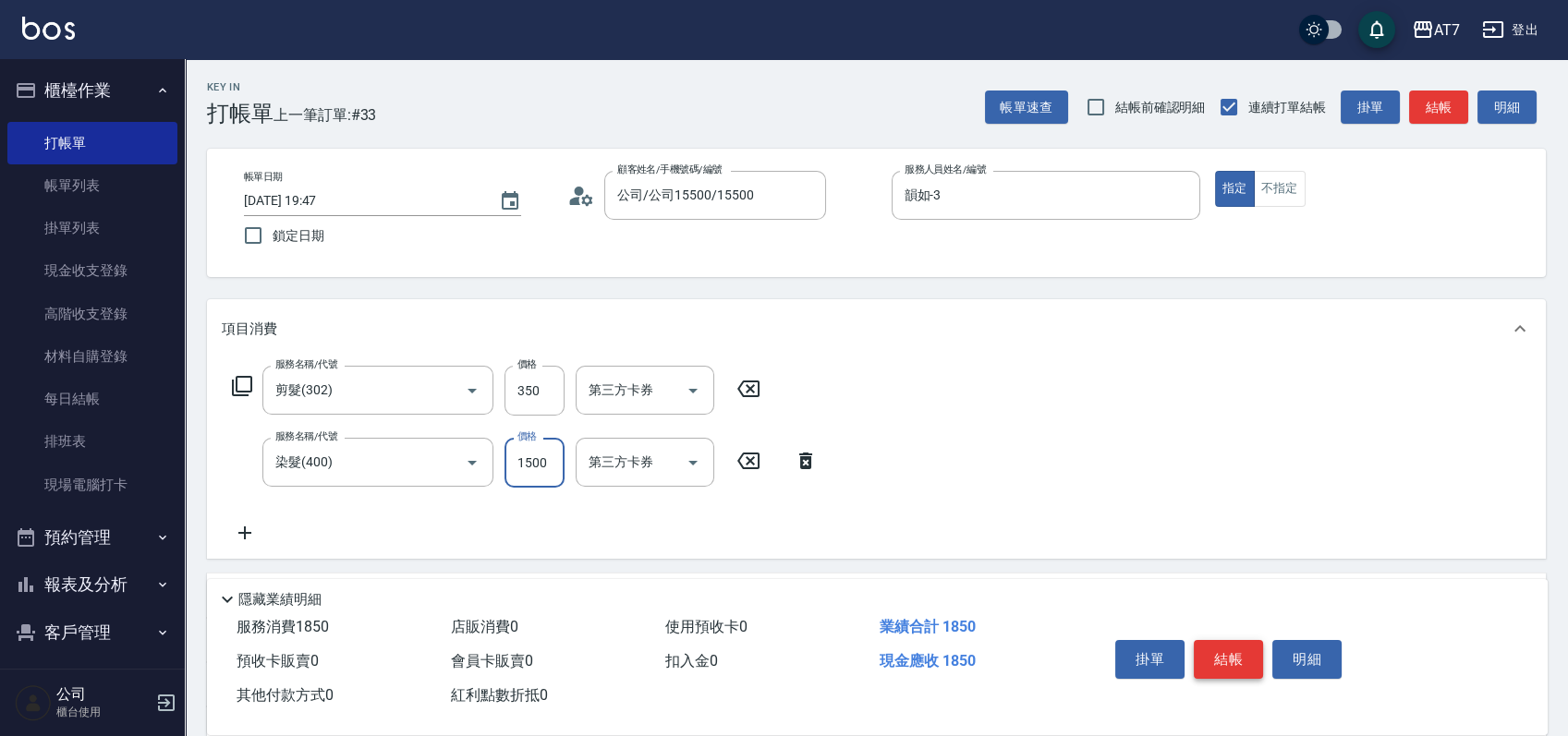
type input "1"
type input "30"
type input "158"
type input "190"
type input "1580"
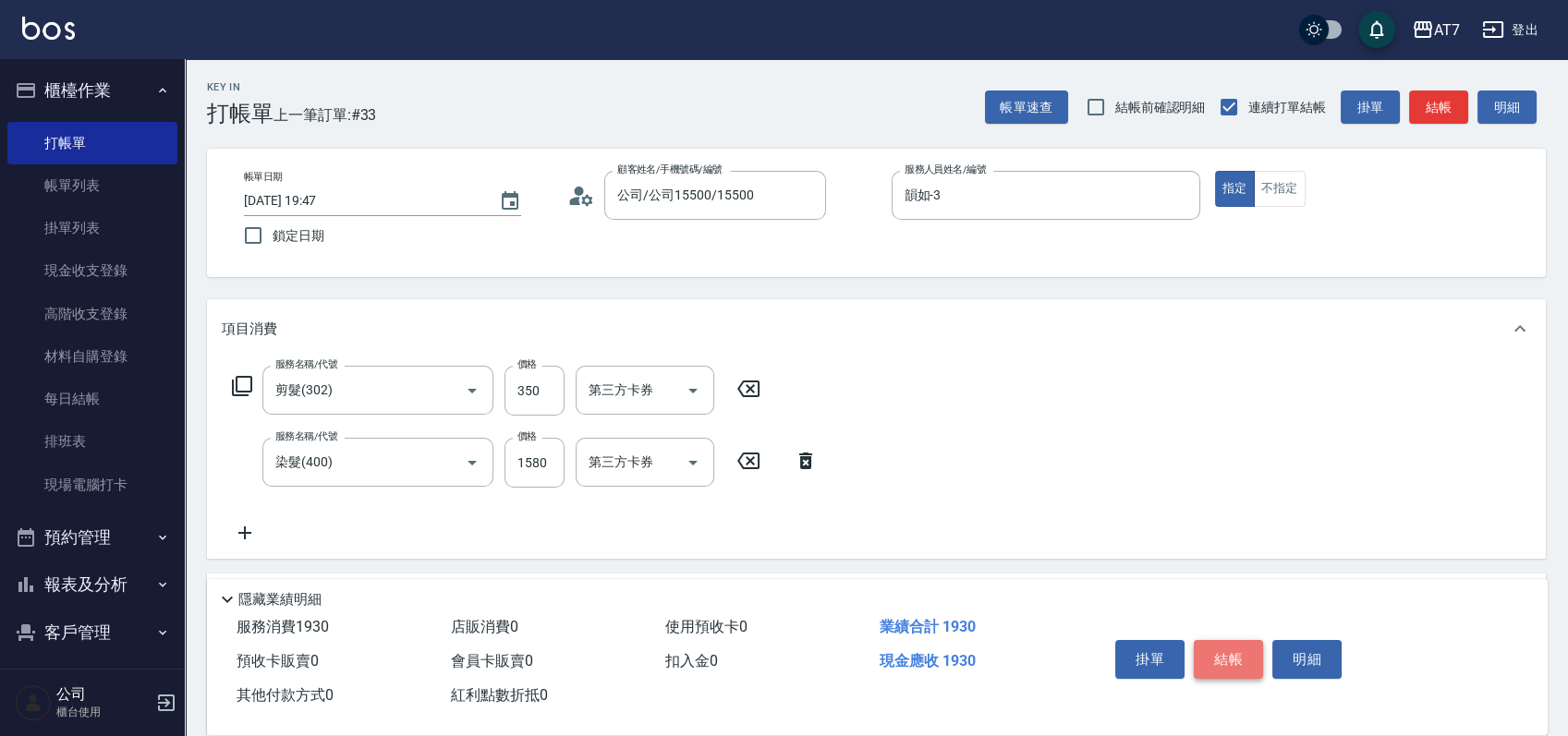
click at [1232, 653] on button "結帳" at bounding box center [1229, 659] width 69 height 39
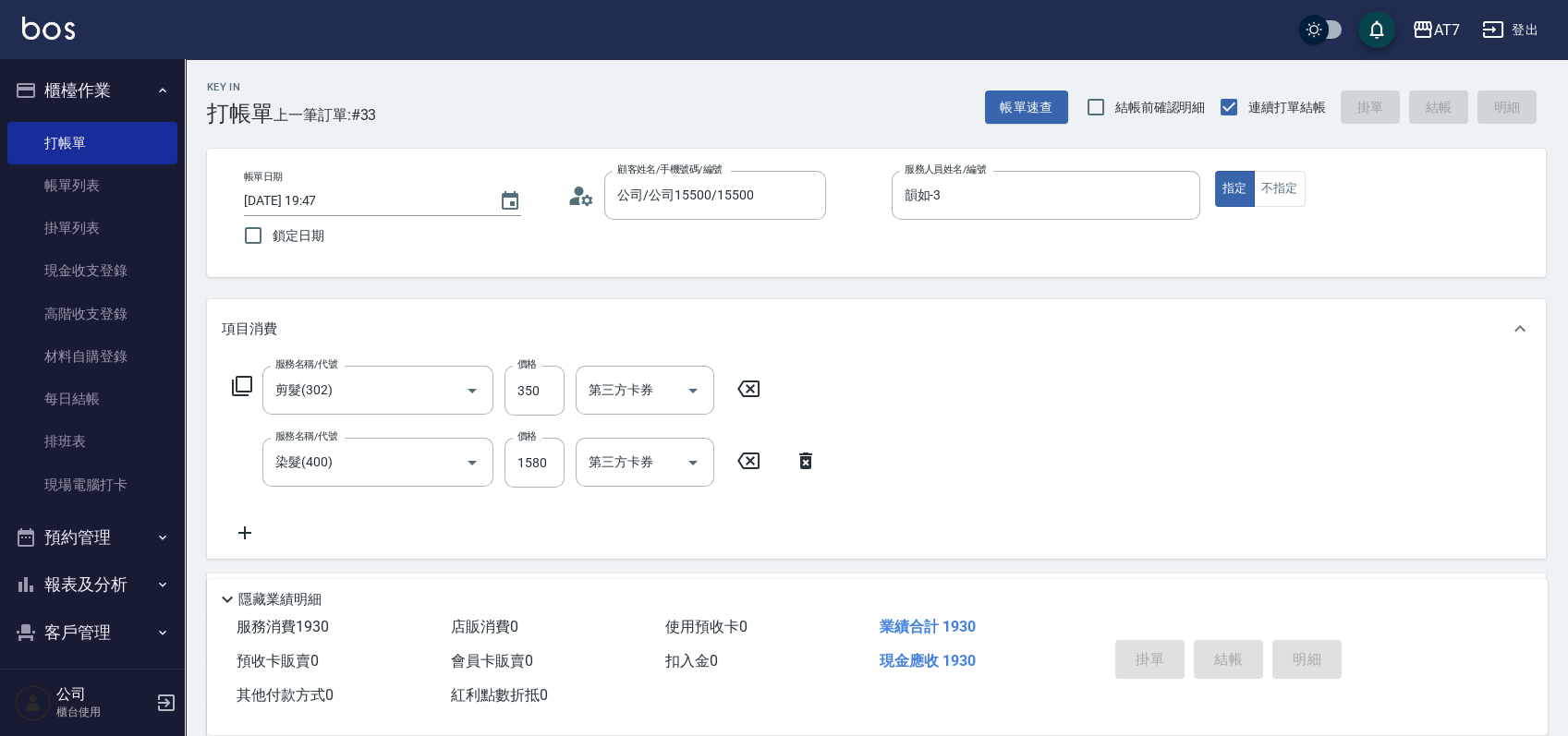
type input "2025/09/10 19:48"
type input "0"
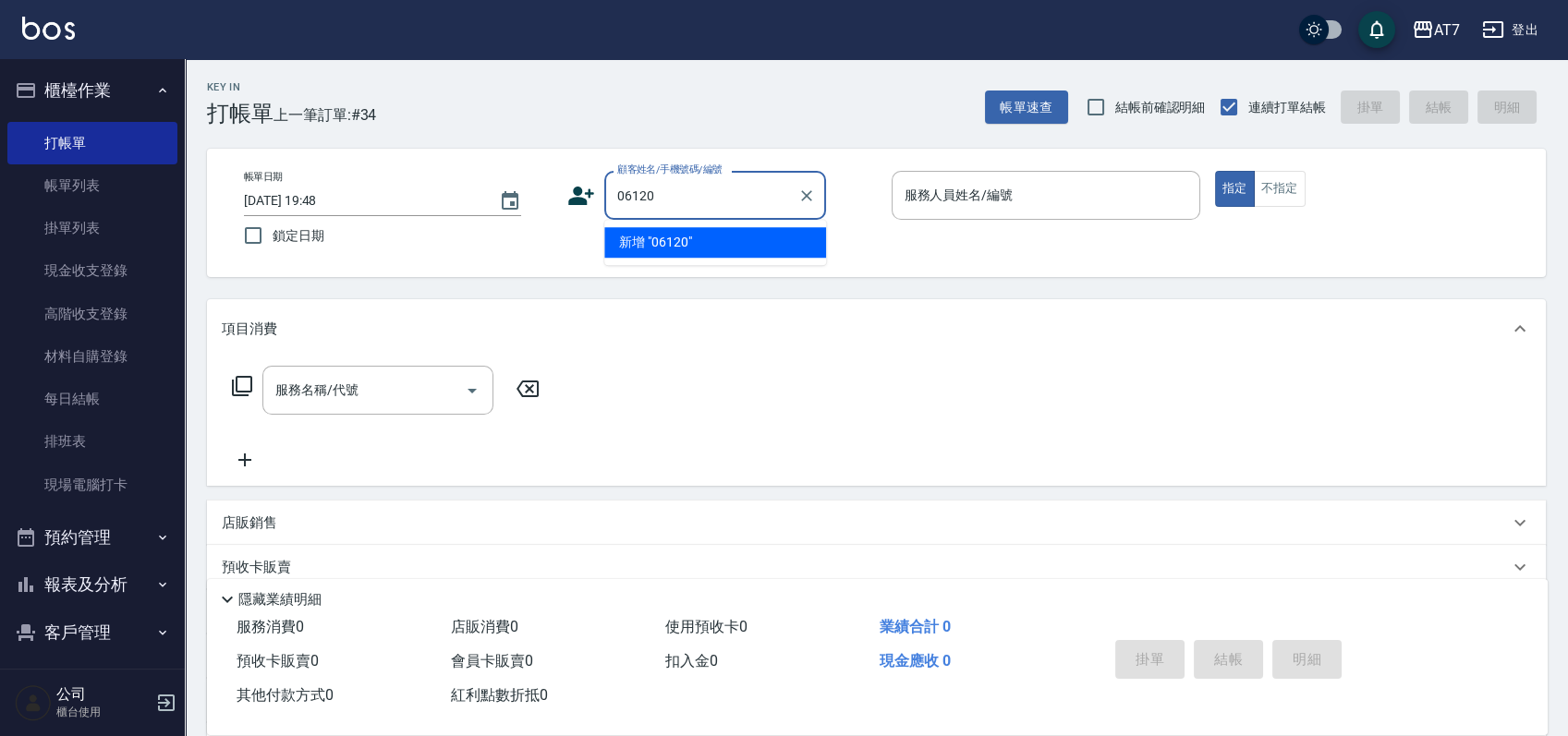
type input "06120"
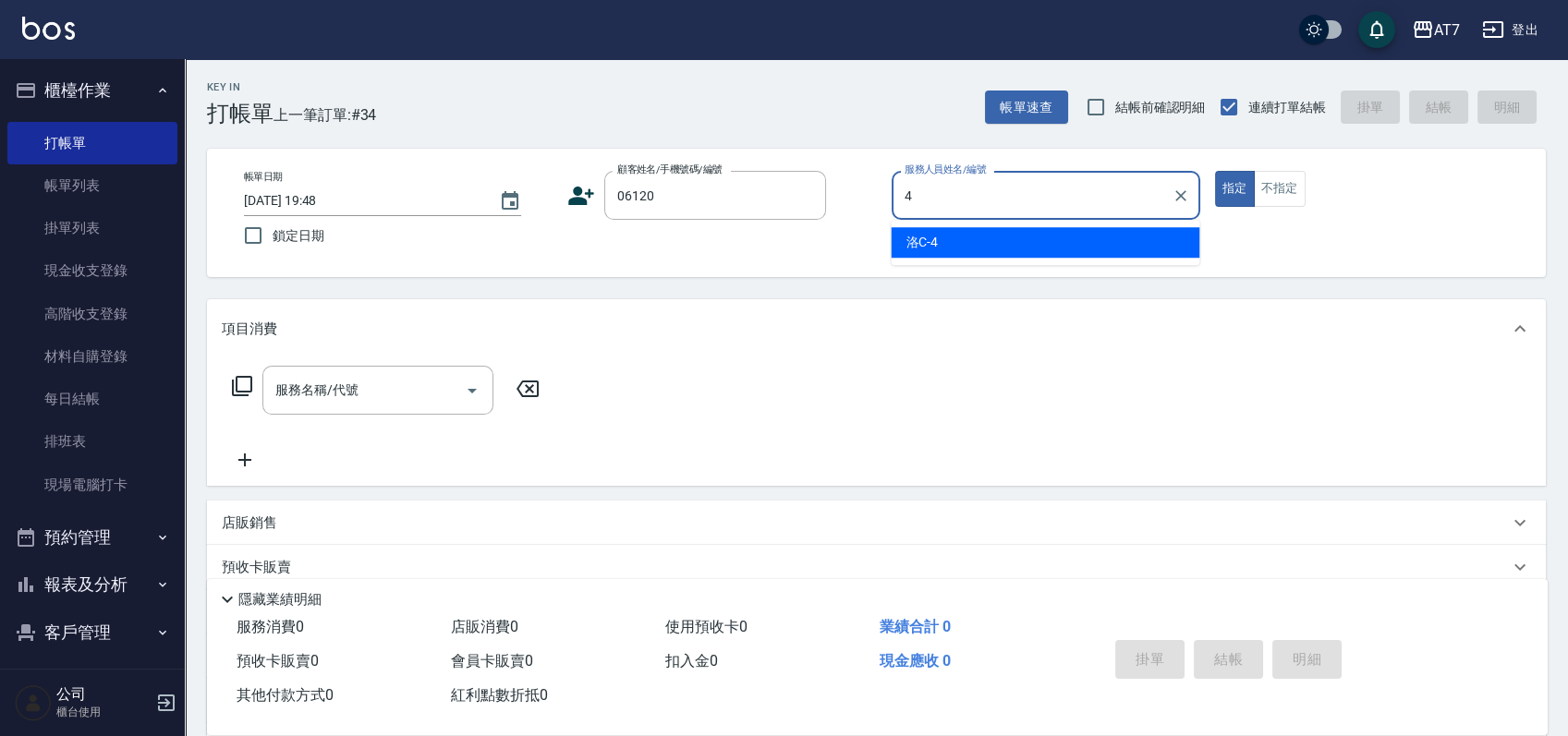
type input "洛C-4"
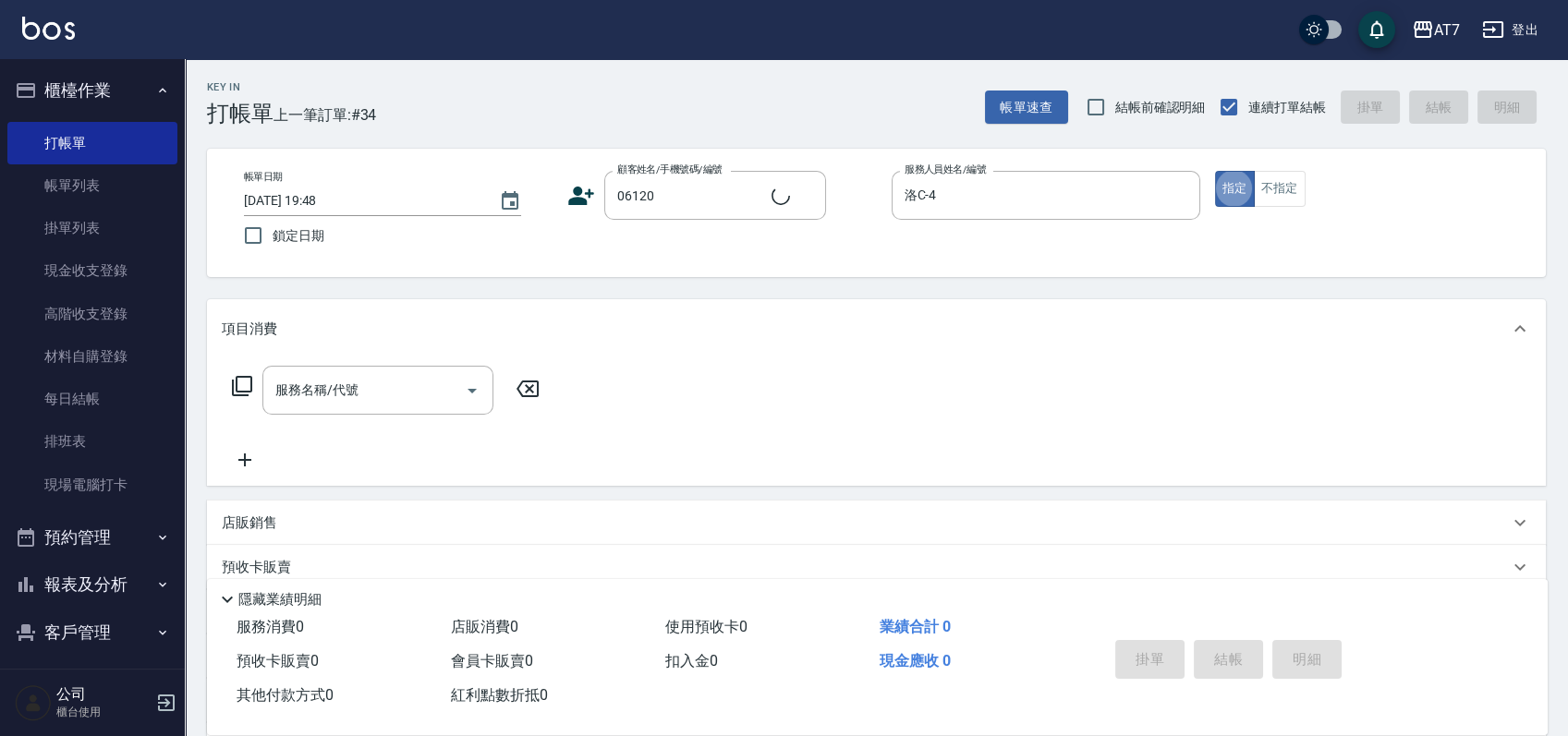
type input "公司單/06120-1/06120"
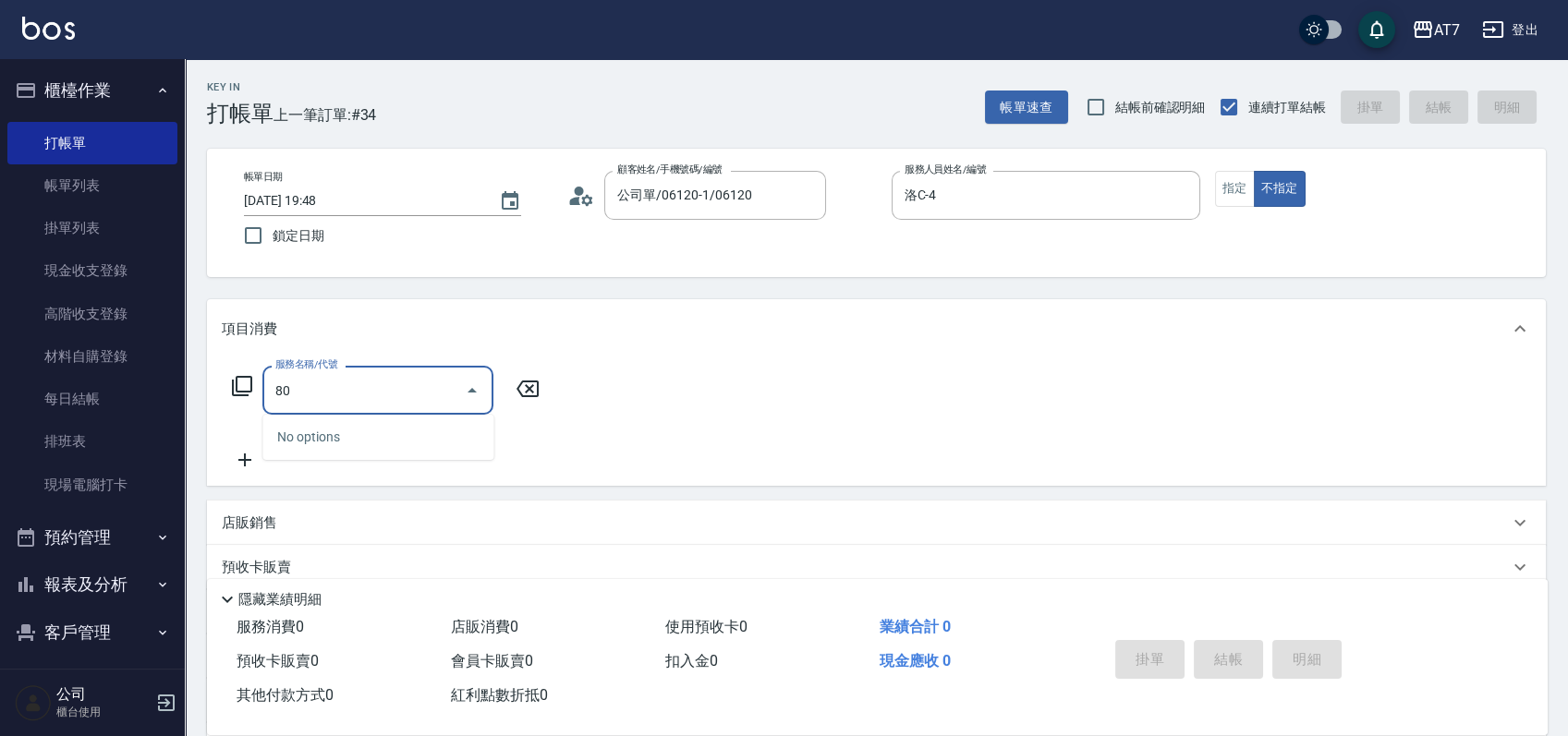
type input "800"
type input "40"
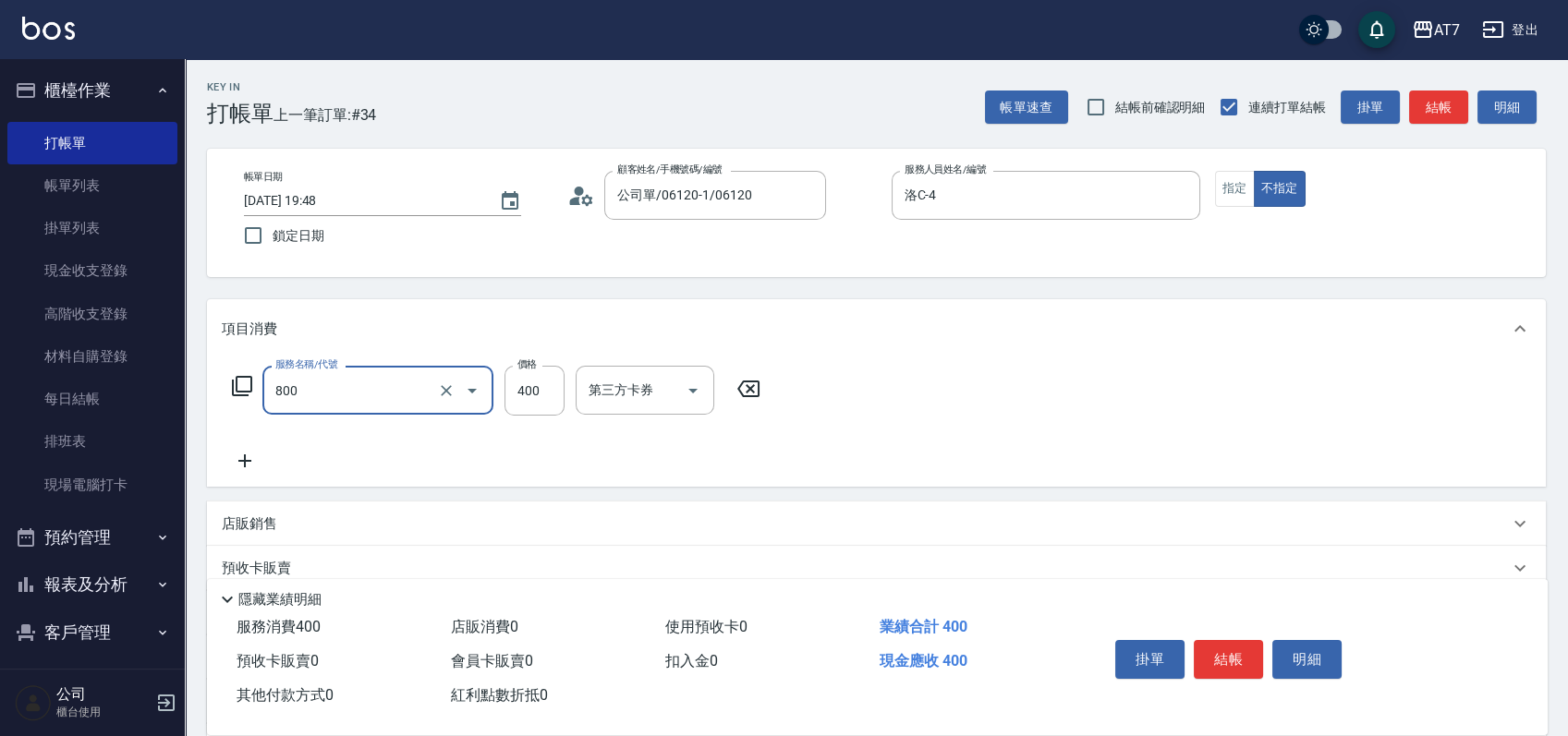
type input "自購-葉綠素健康(自)(800)"
type input "0"
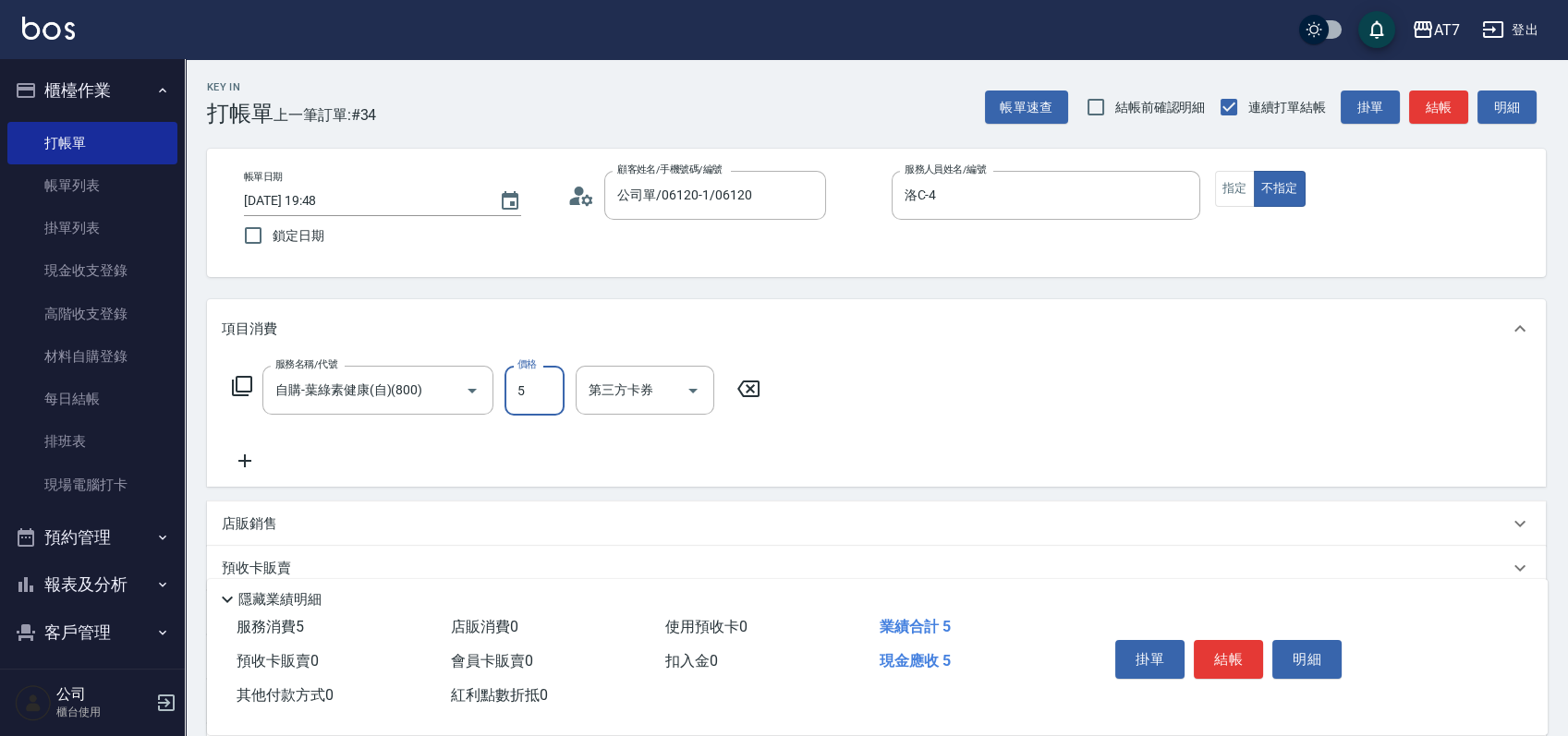
type input "50"
type input "500"
click at [1238, 664] on button "結帳" at bounding box center [1229, 659] width 69 height 39
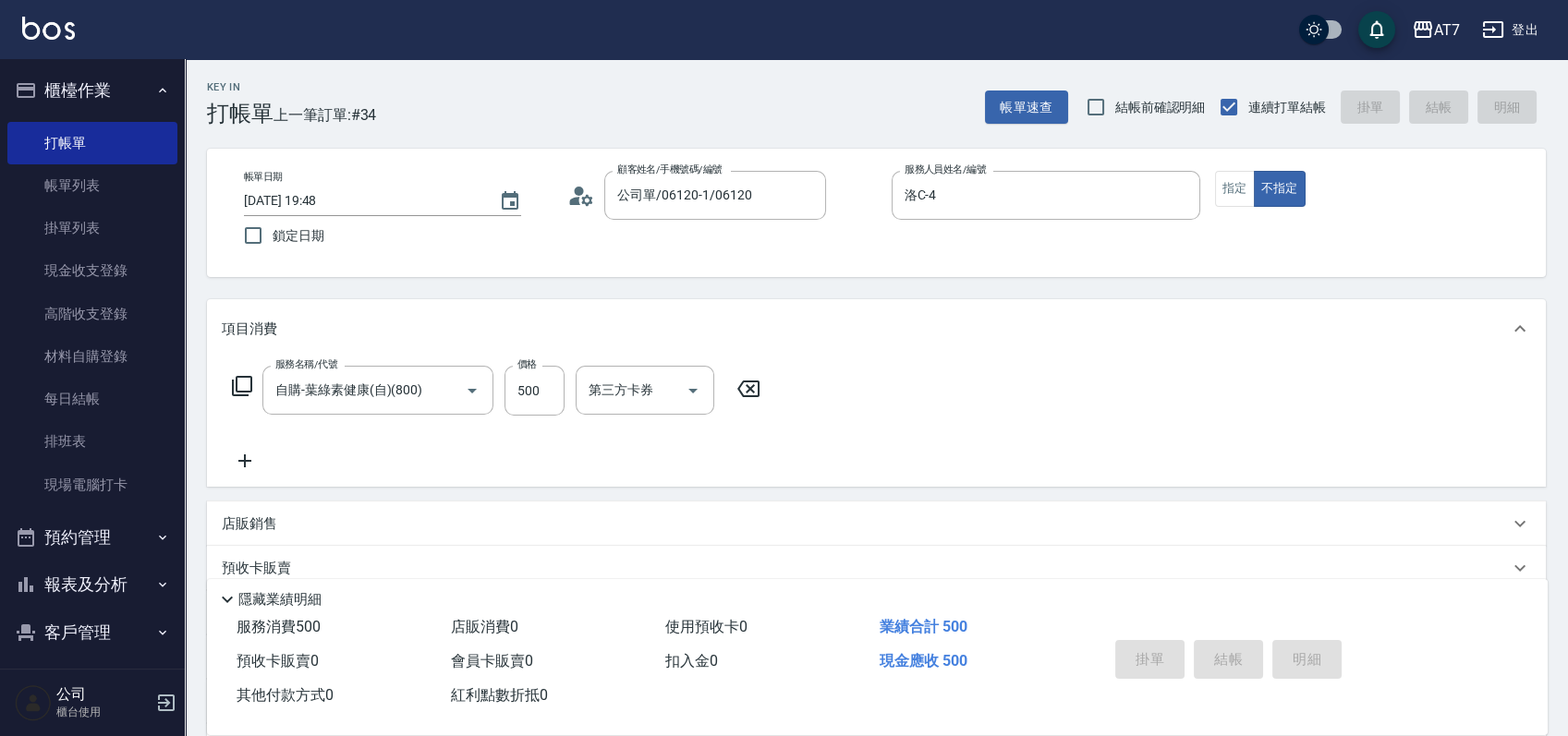
type input "2025/09/10 19:50"
type input "0"
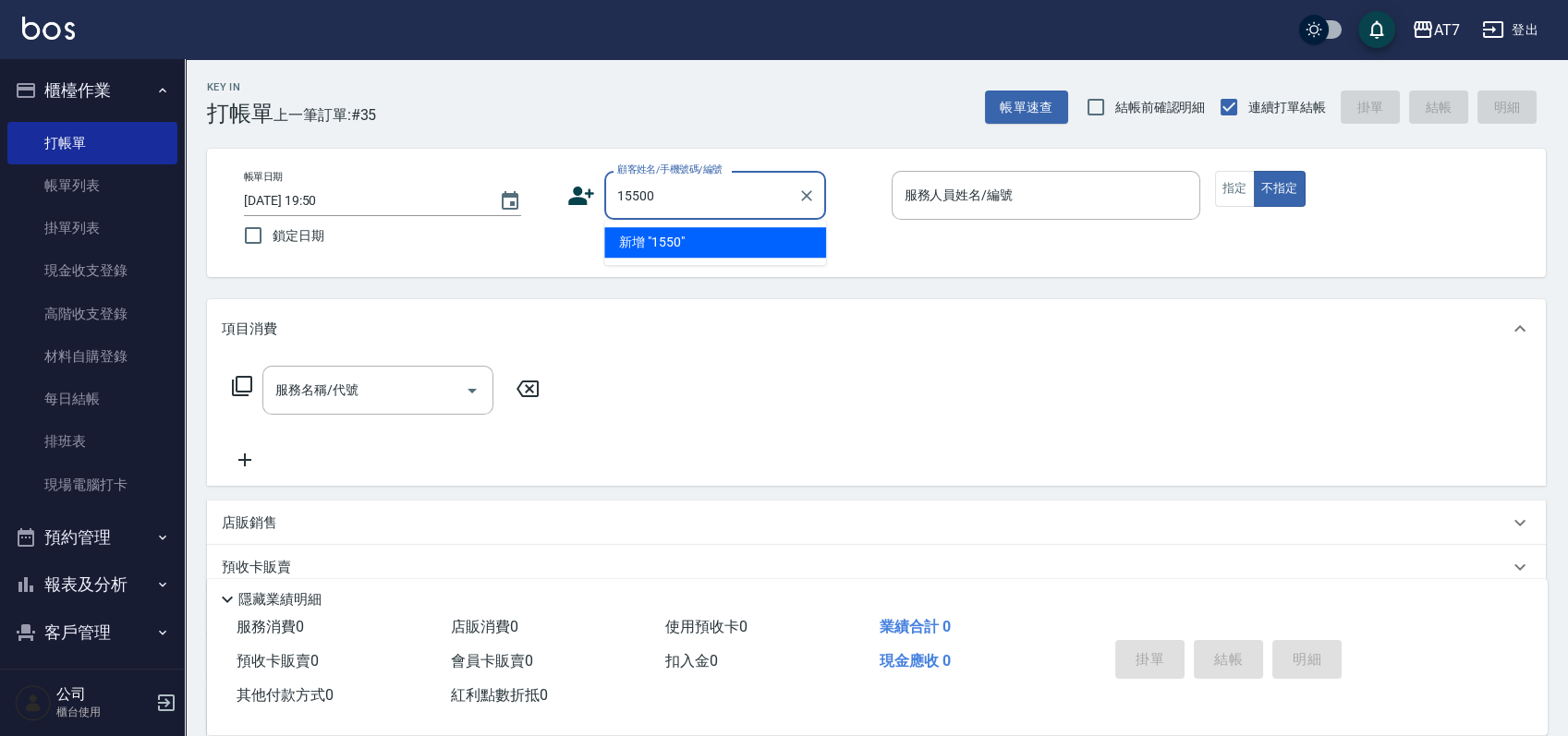
type input "15500"
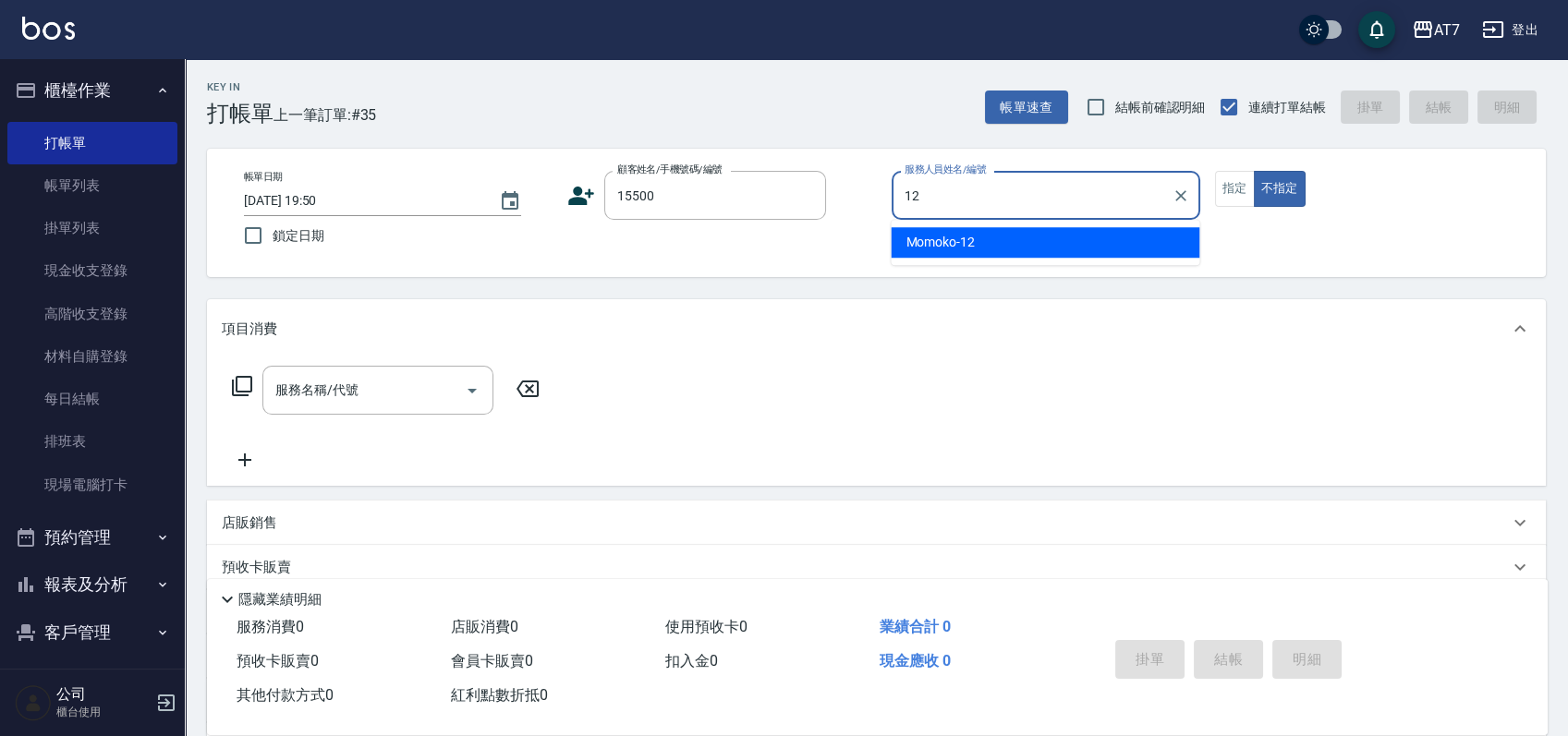
type input "Momoko-12"
type button "false"
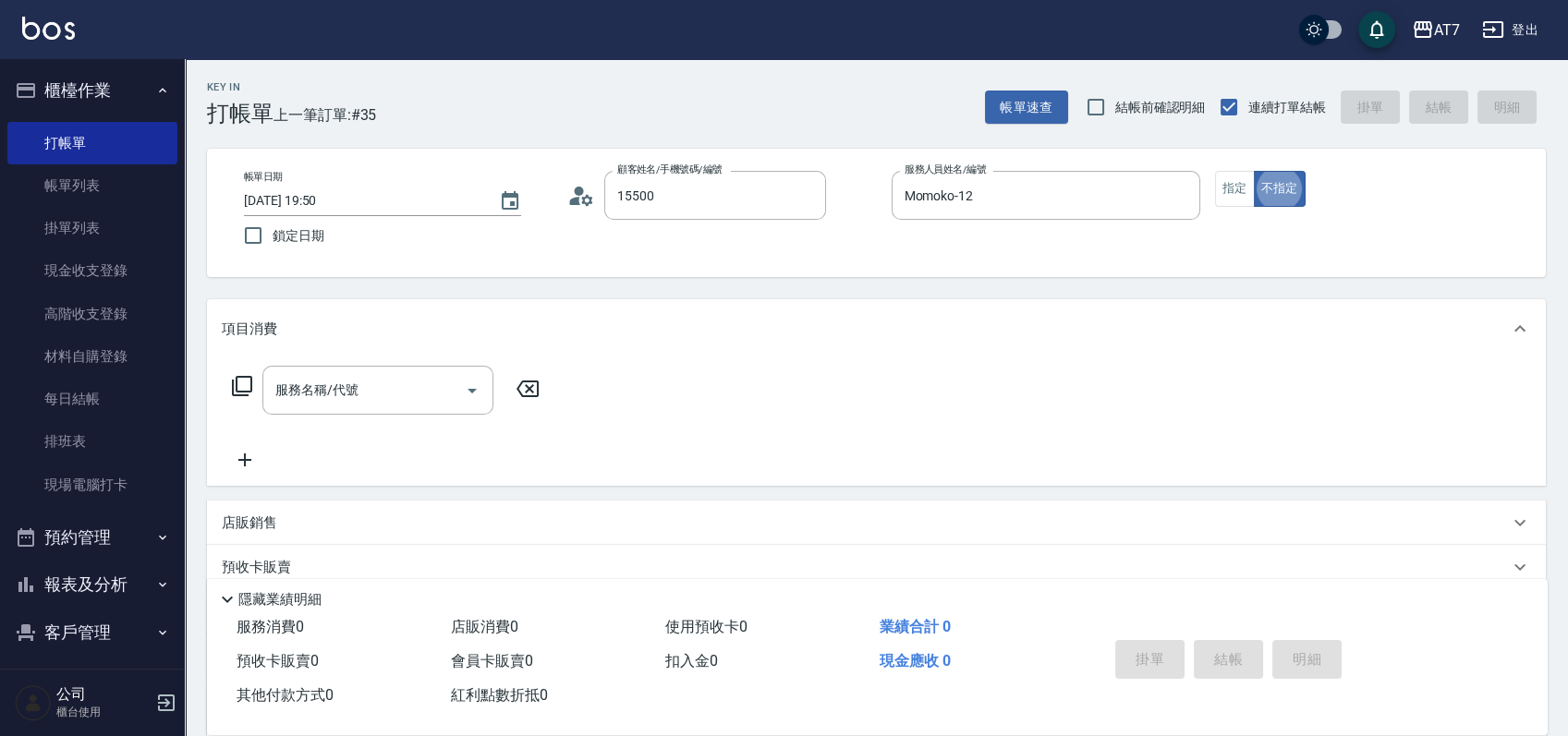
type input "公司/公司15500/15500"
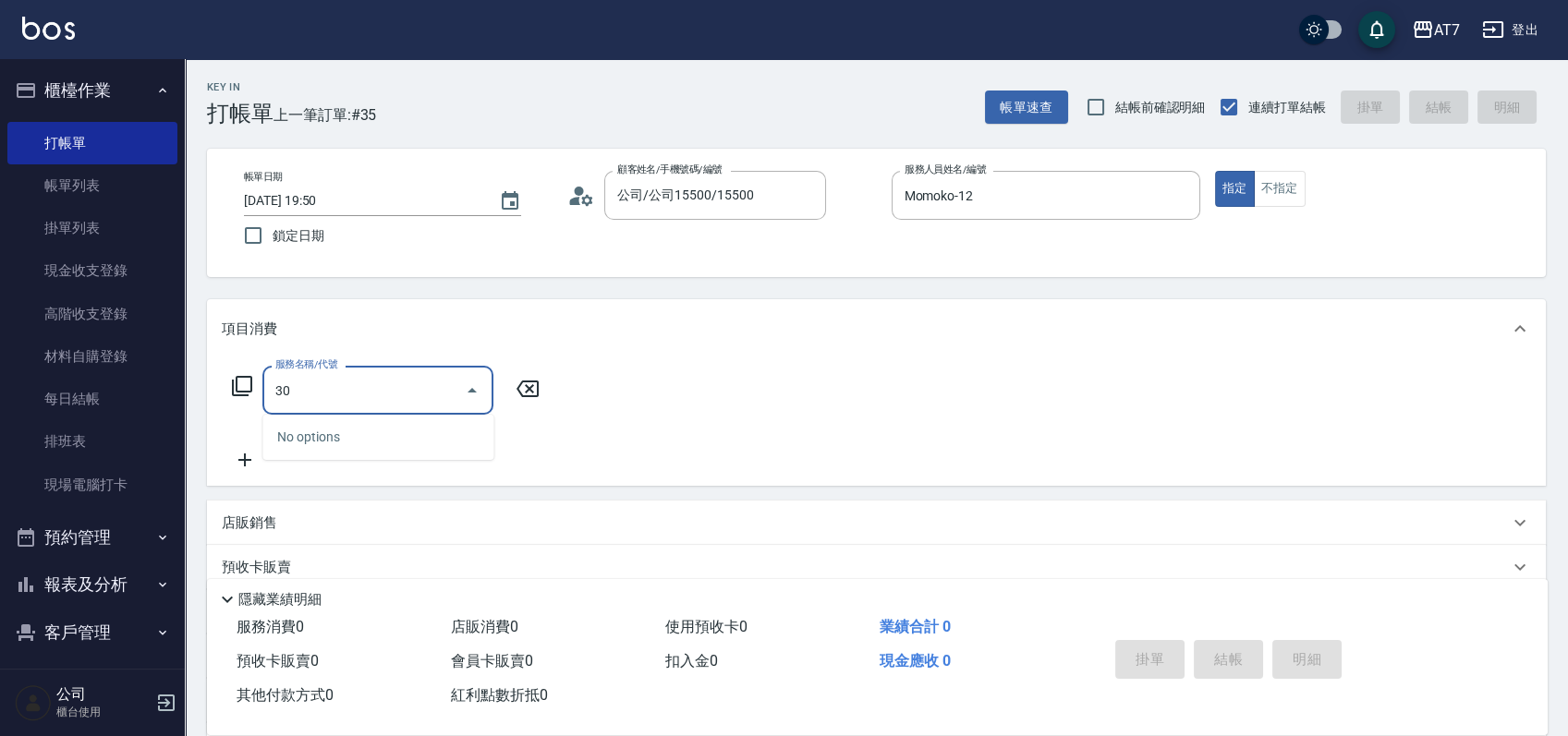
type input "304"
type input "40"
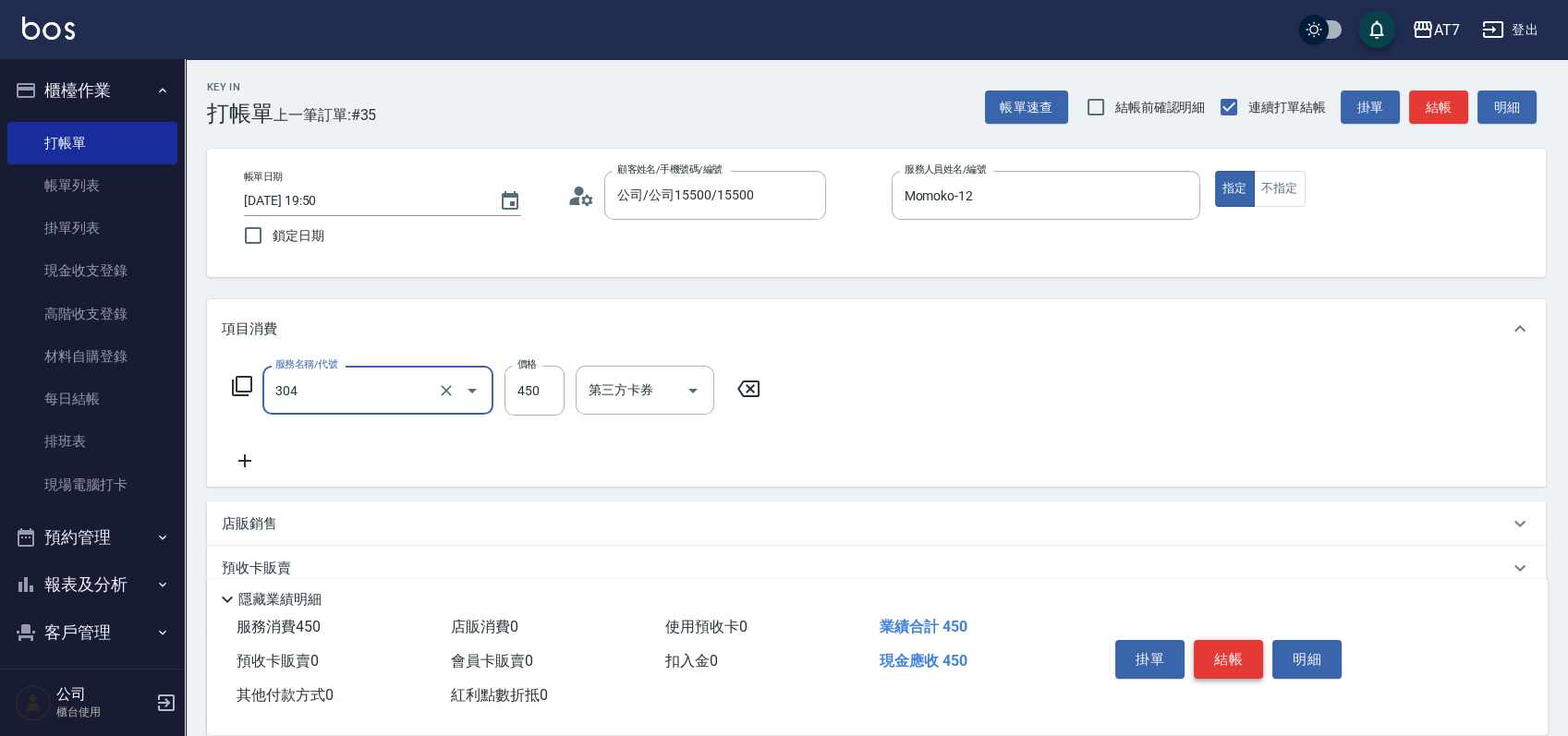
type input "A+級剪髮(304)"
click at [1238, 650] on button "結帳" at bounding box center [1229, 659] width 69 height 39
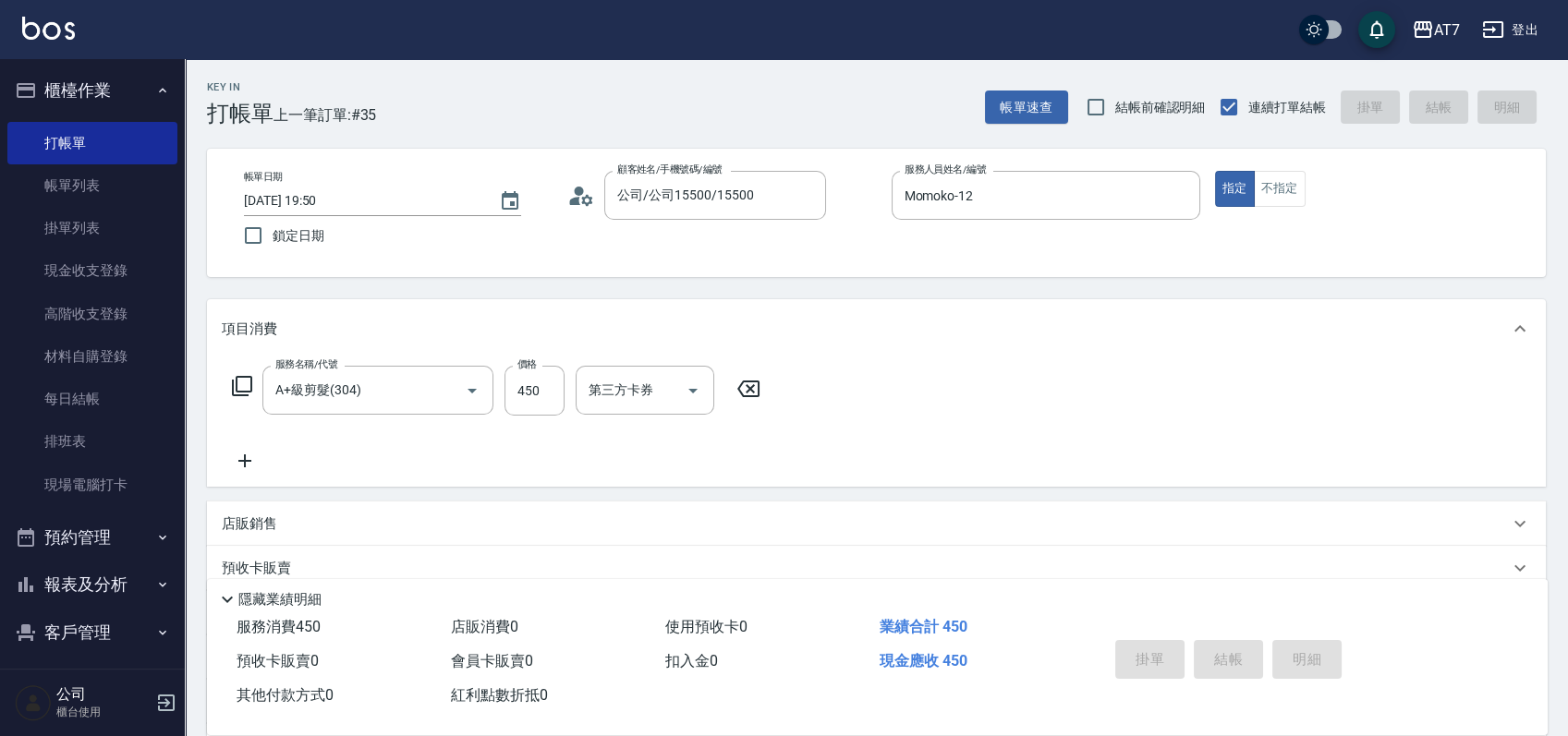
type input "2025/09/10 20:05"
type input "0"
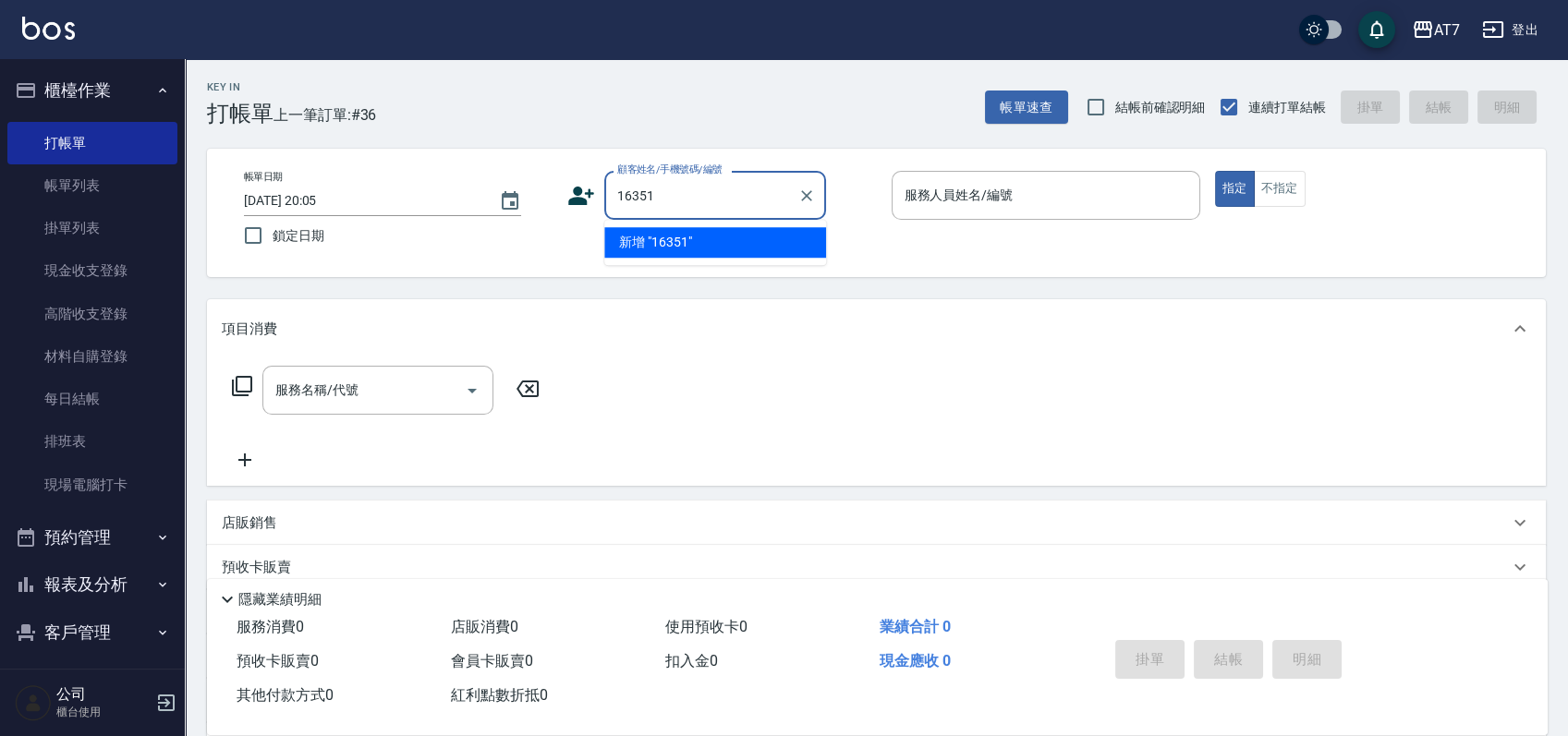
type input "16351"
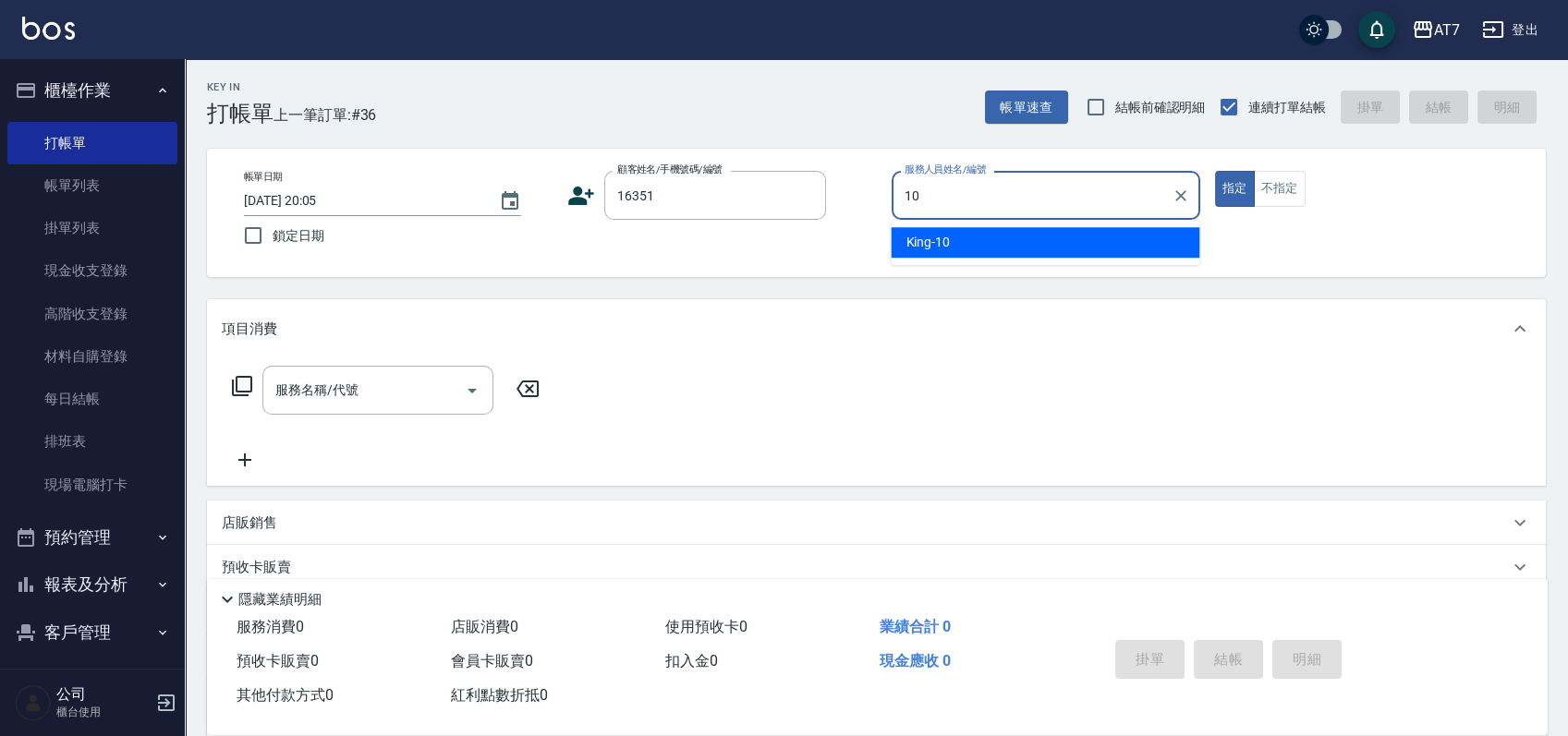
type input "King-10"
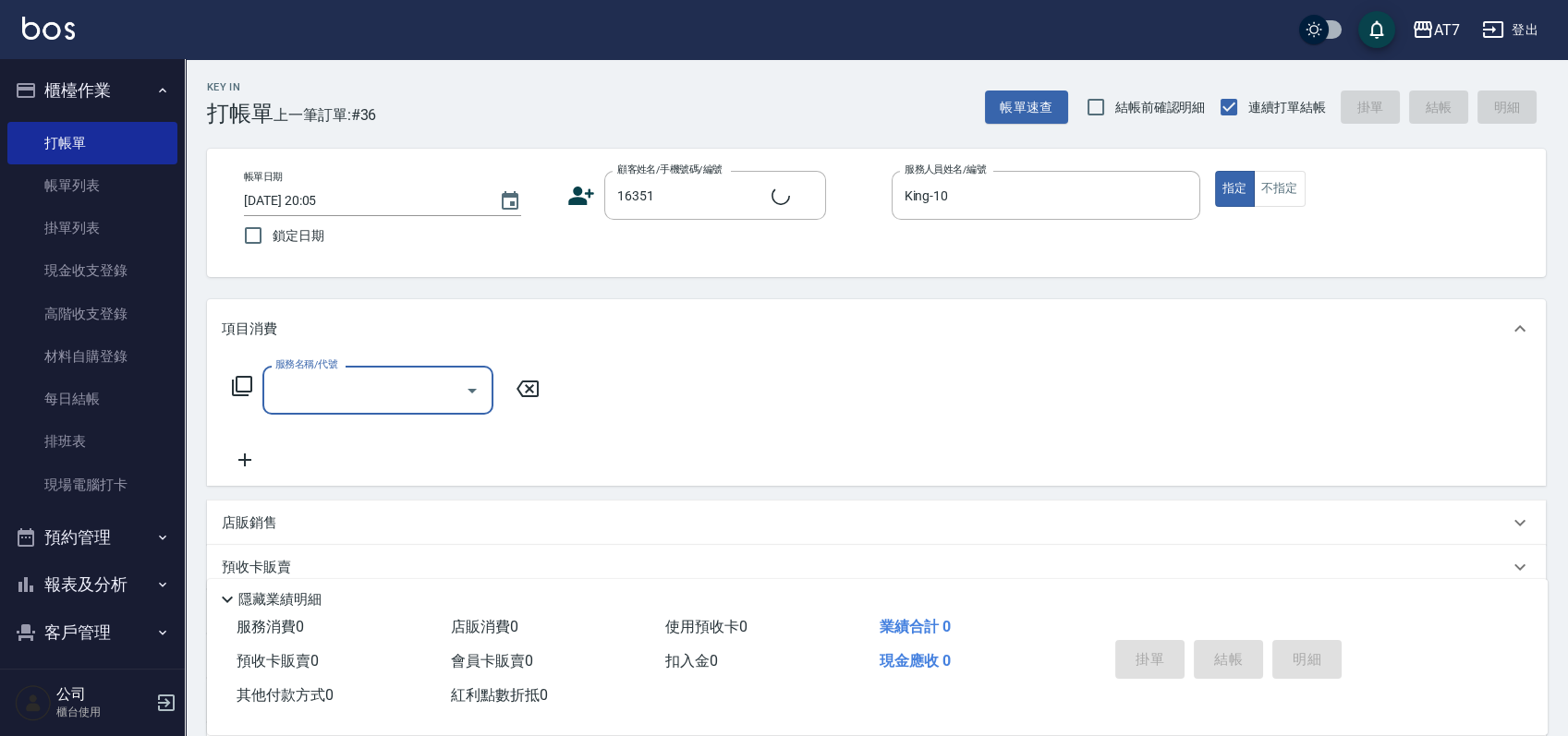
type input "公司/公司16351/16351"
type input "801"
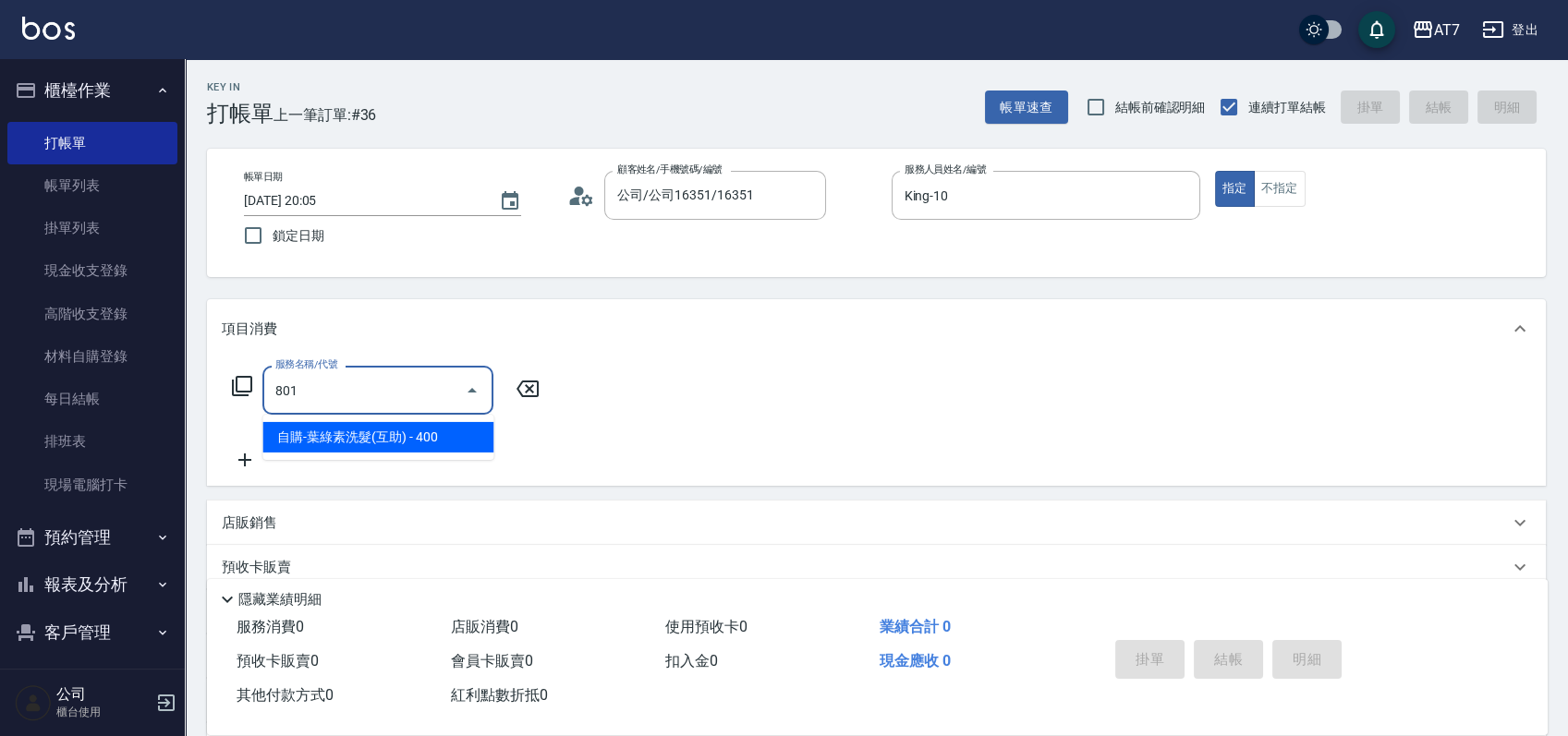
type input "40"
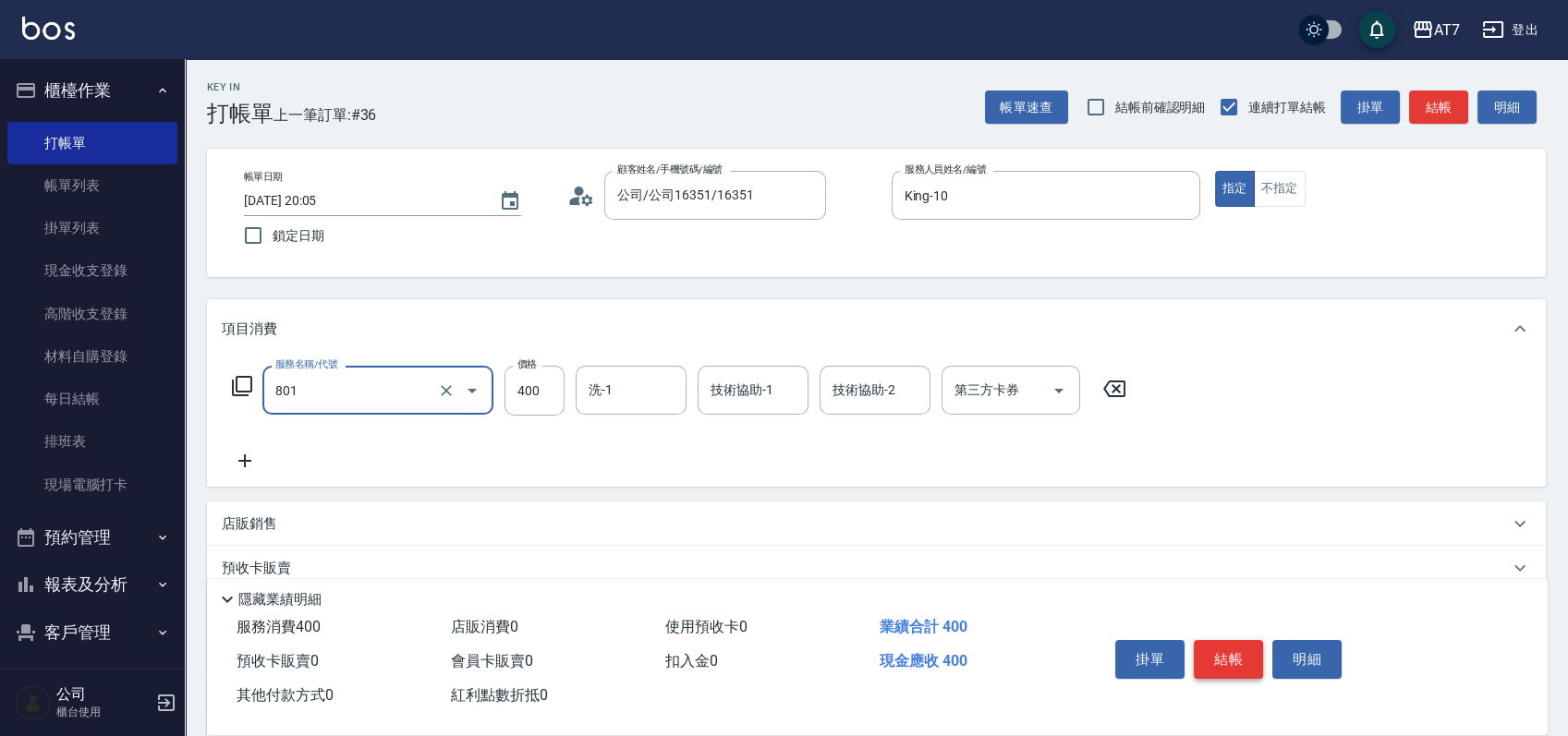
type input "自購-葉綠素洗髮(互助)(801)"
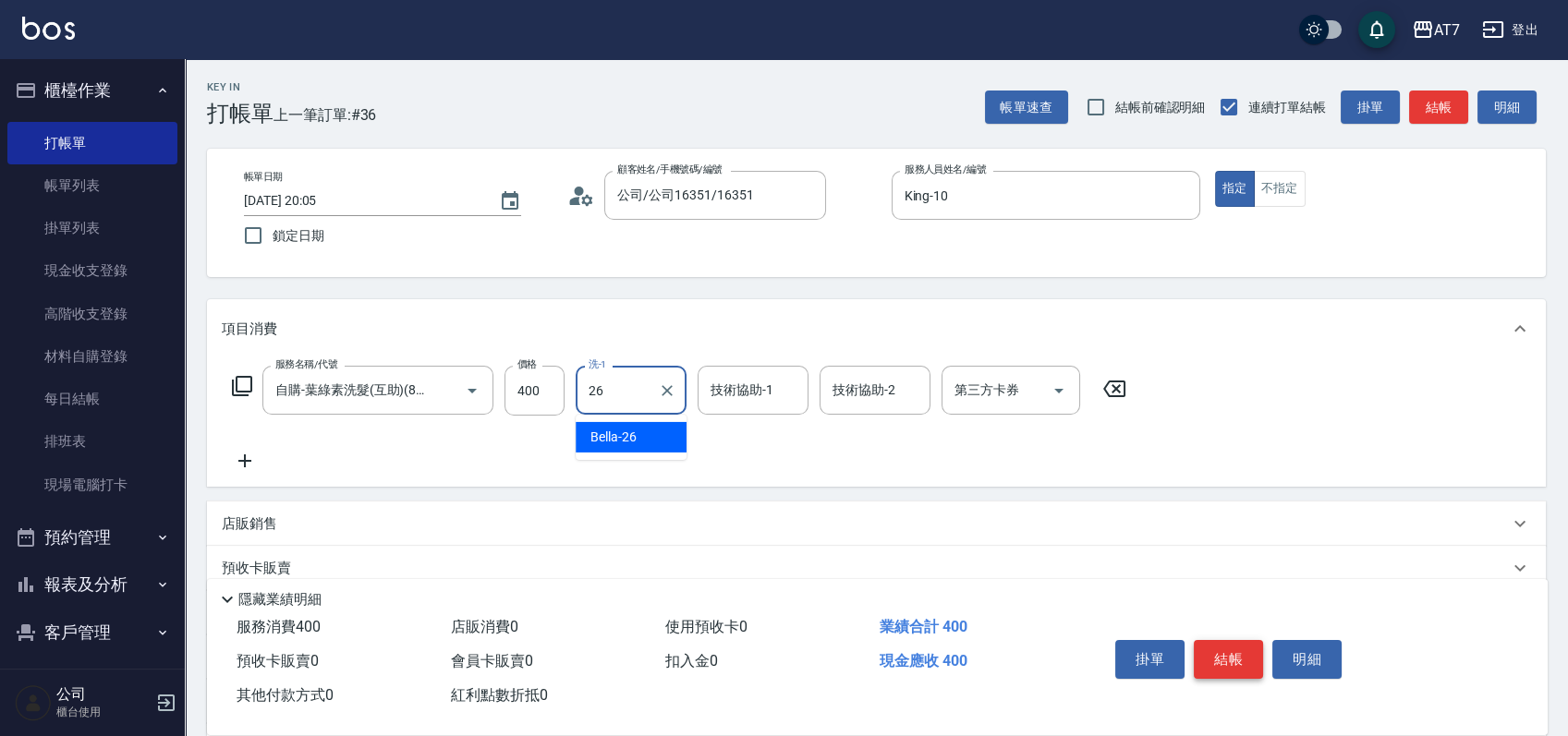
type input "Bella-26"
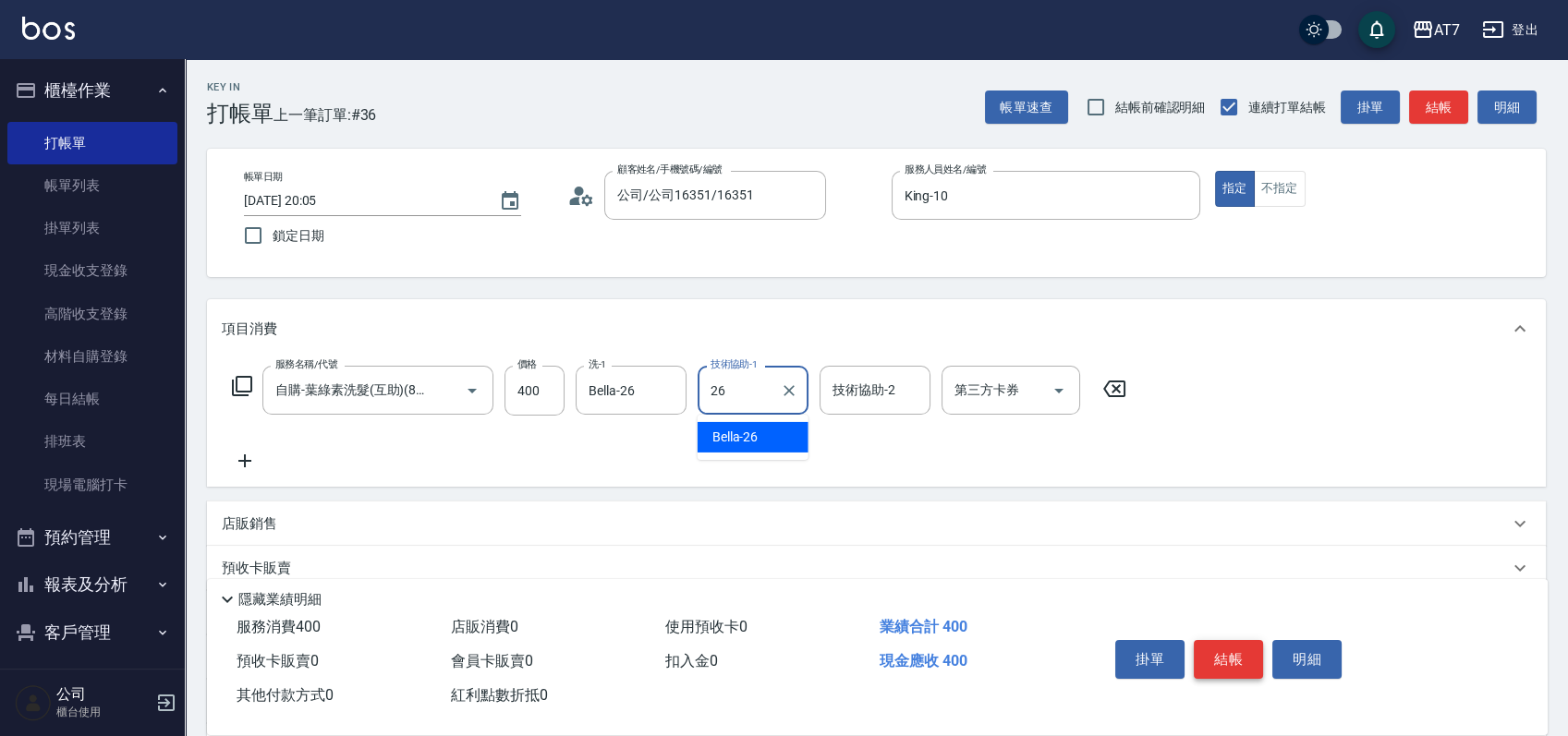
type input "Bella-26"
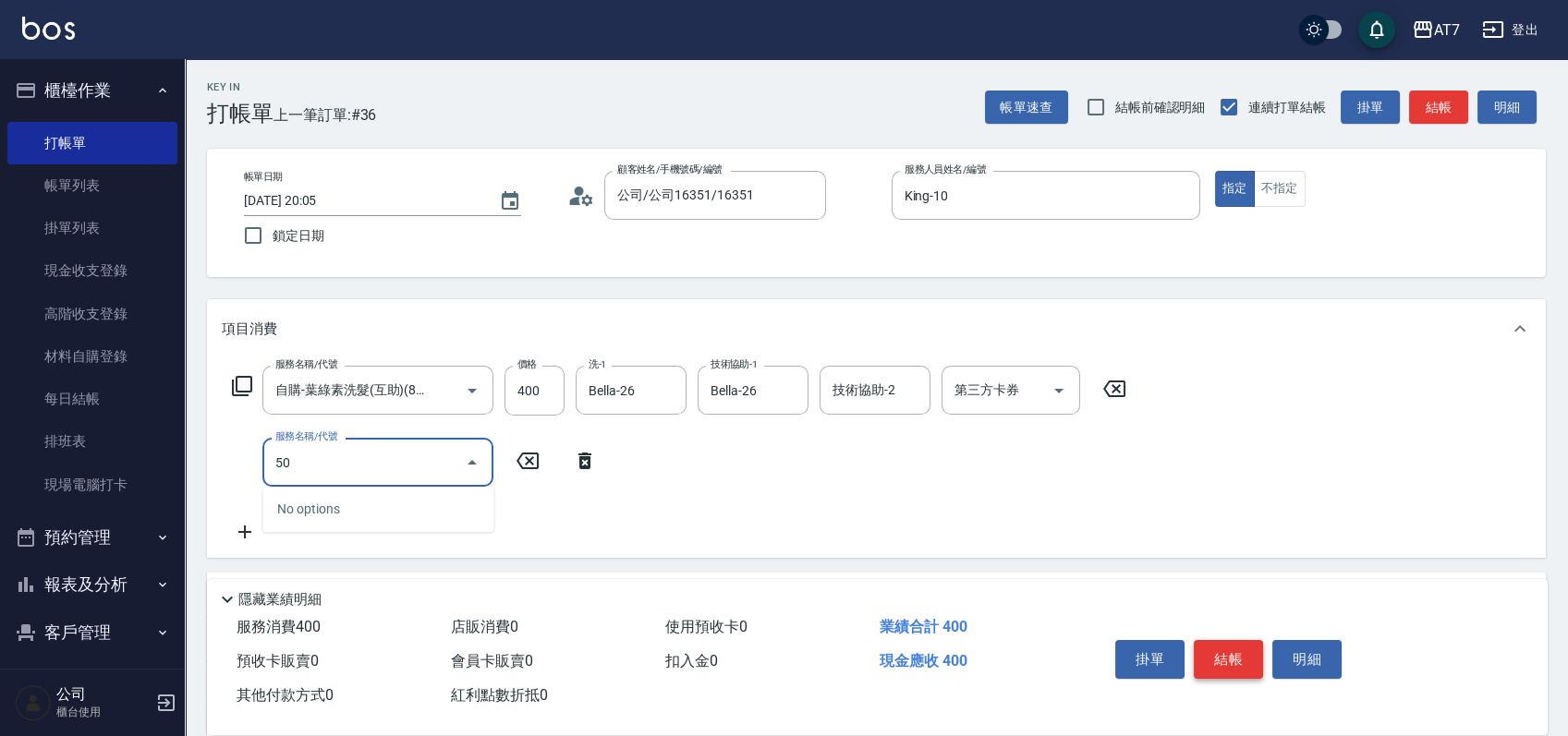
type input "503"
type input "50"
type input "精油-快速修護髮(互助)(503)"
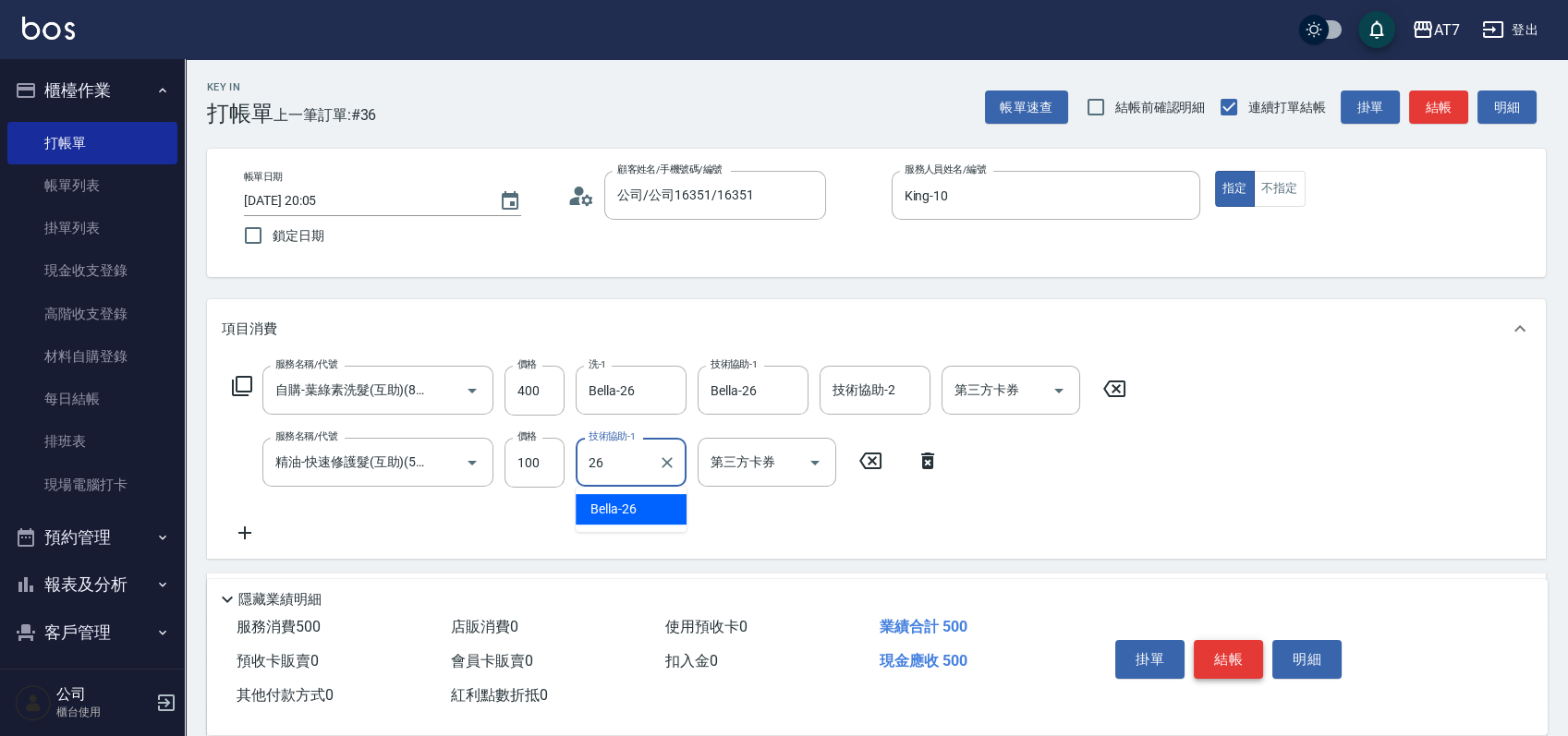
type input "Bella-26"
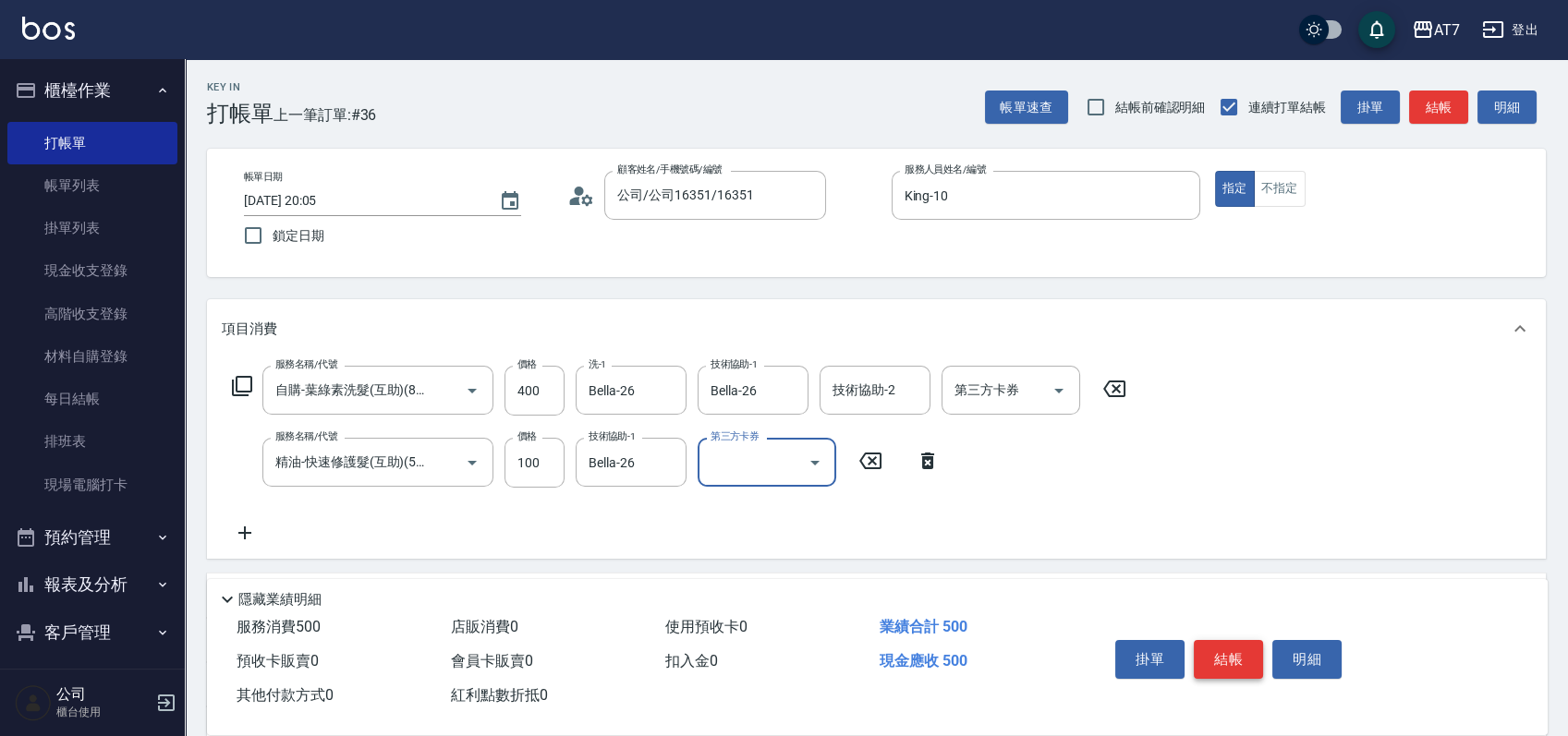
click at [1249, 659] on button "結帳" at bounding box center [1229, 659] width 69 height 39
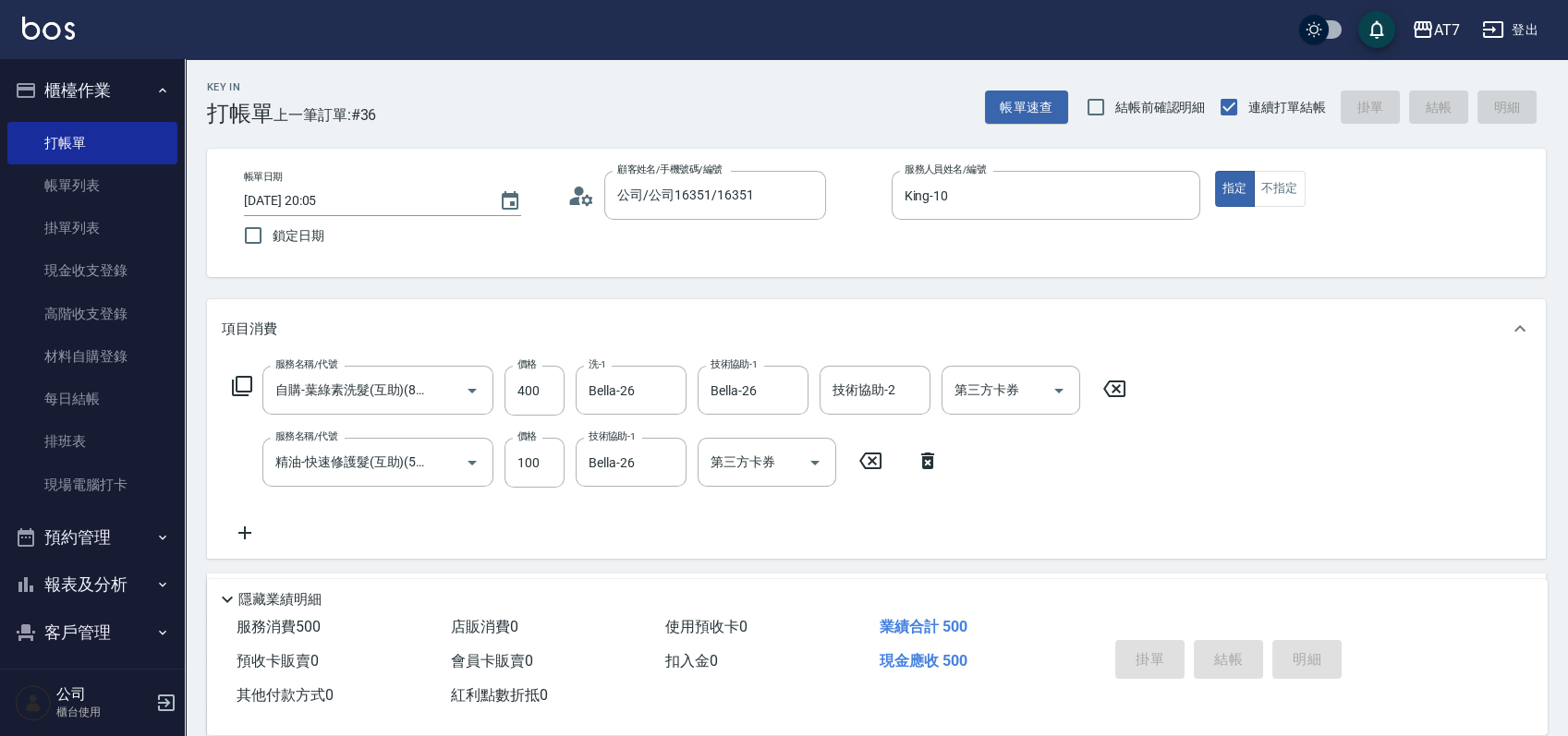
type input "2025/09/10 20:06"
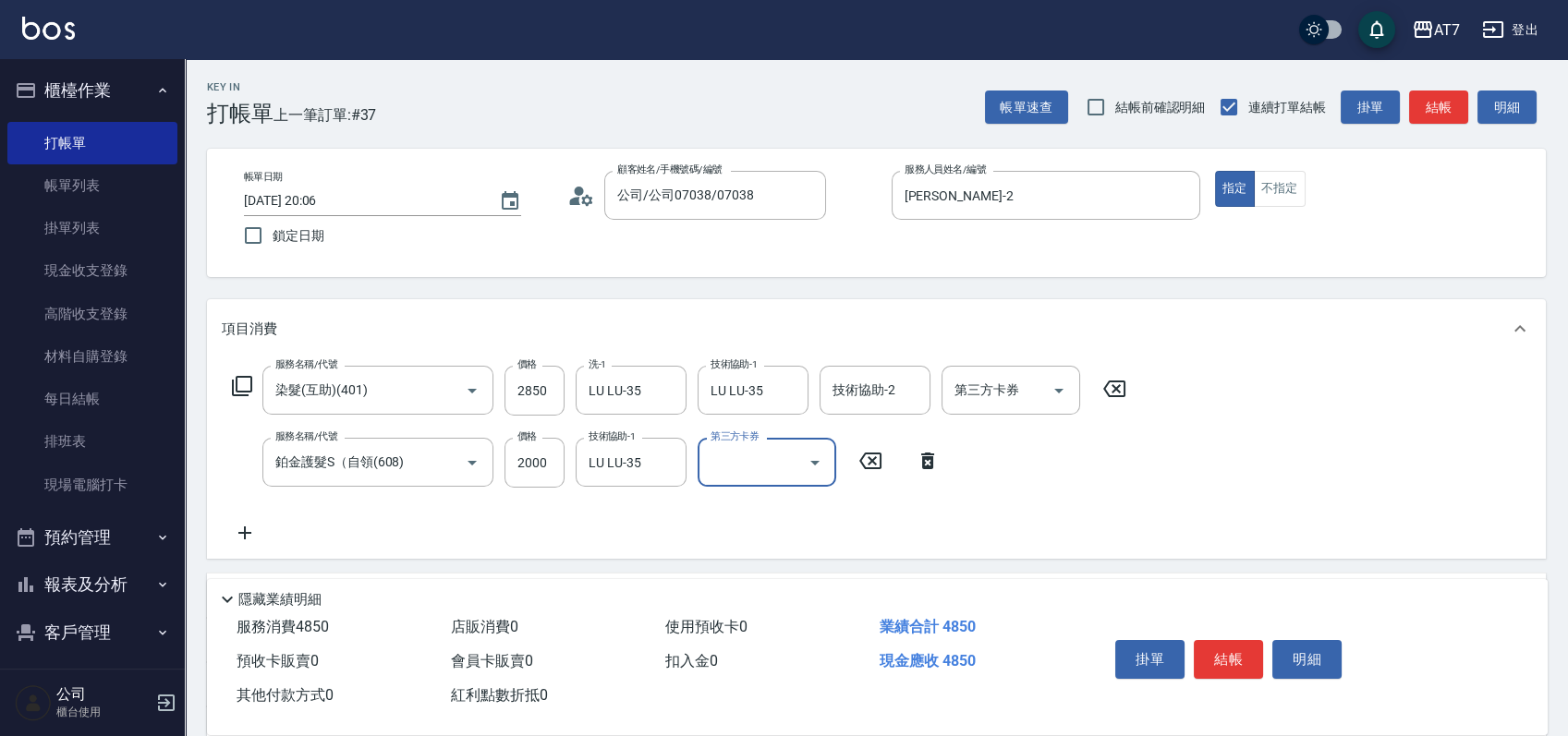
click at [1242, 659] on button "結帳" at bounding box center [1229, 659] width 69 height 39
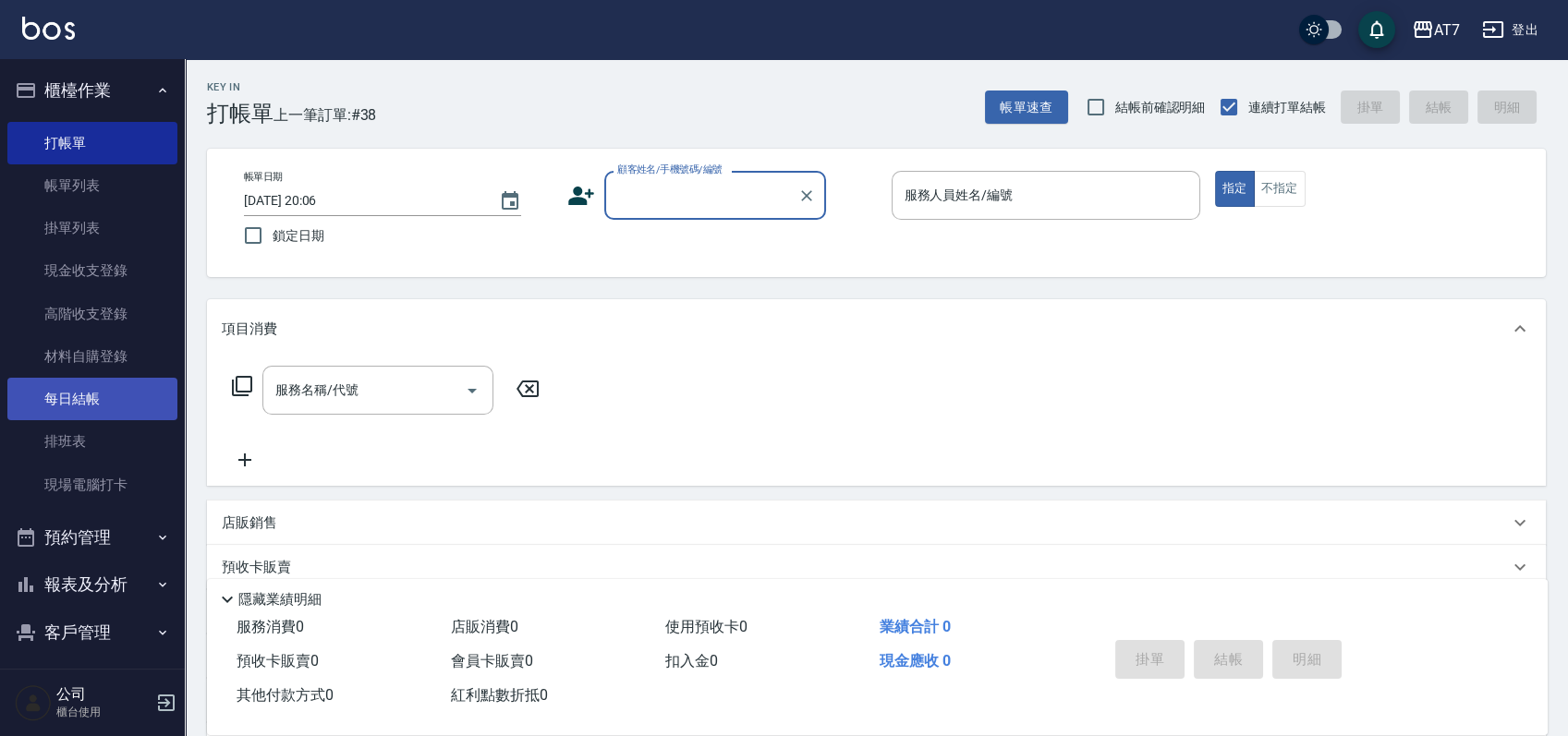
click at [100, 386] on link "每日結帳" at bounding box center [92, 399] width 170 height 43
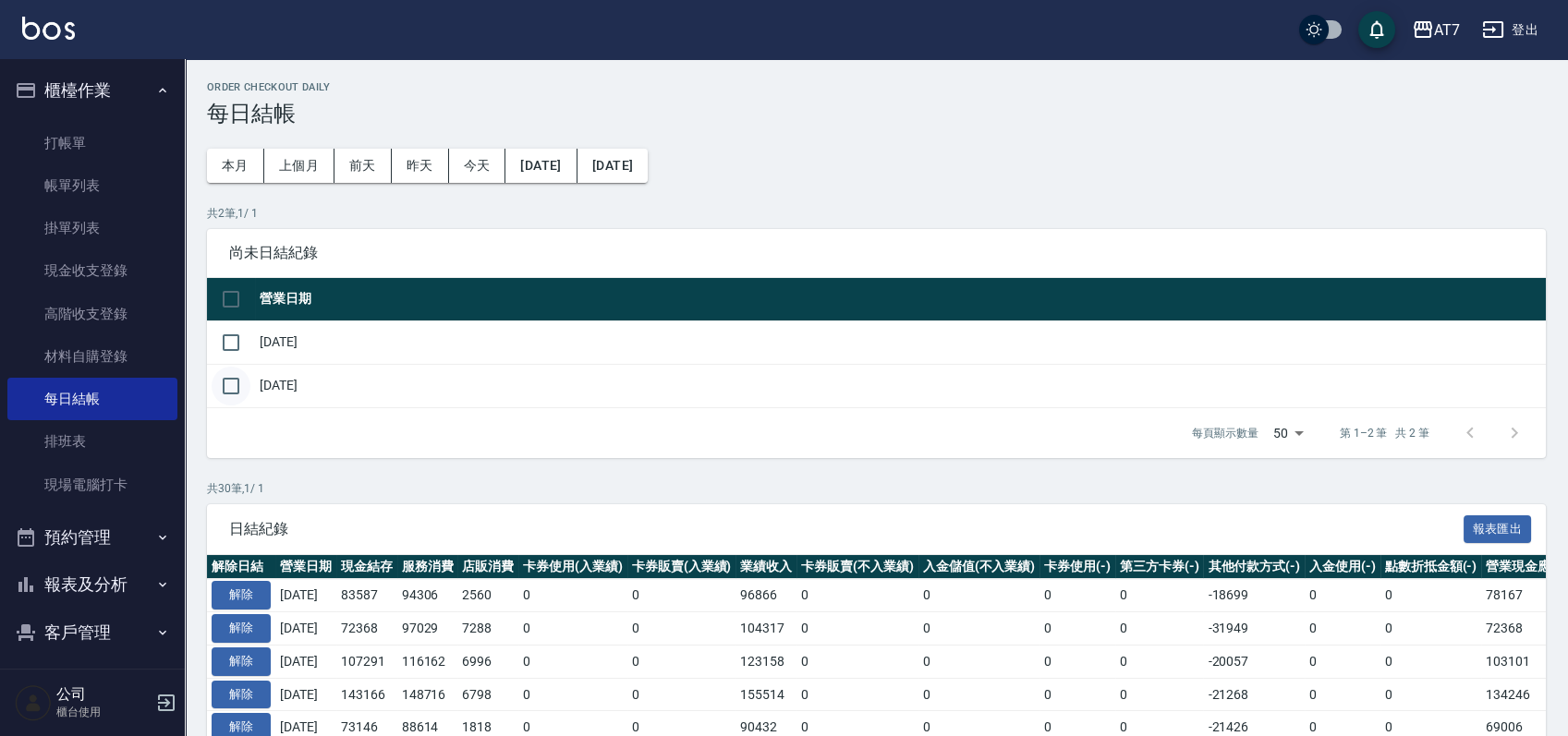
click at [231, 389] on input "checkbox" at bounding box center [231, 386] width 39 height 39
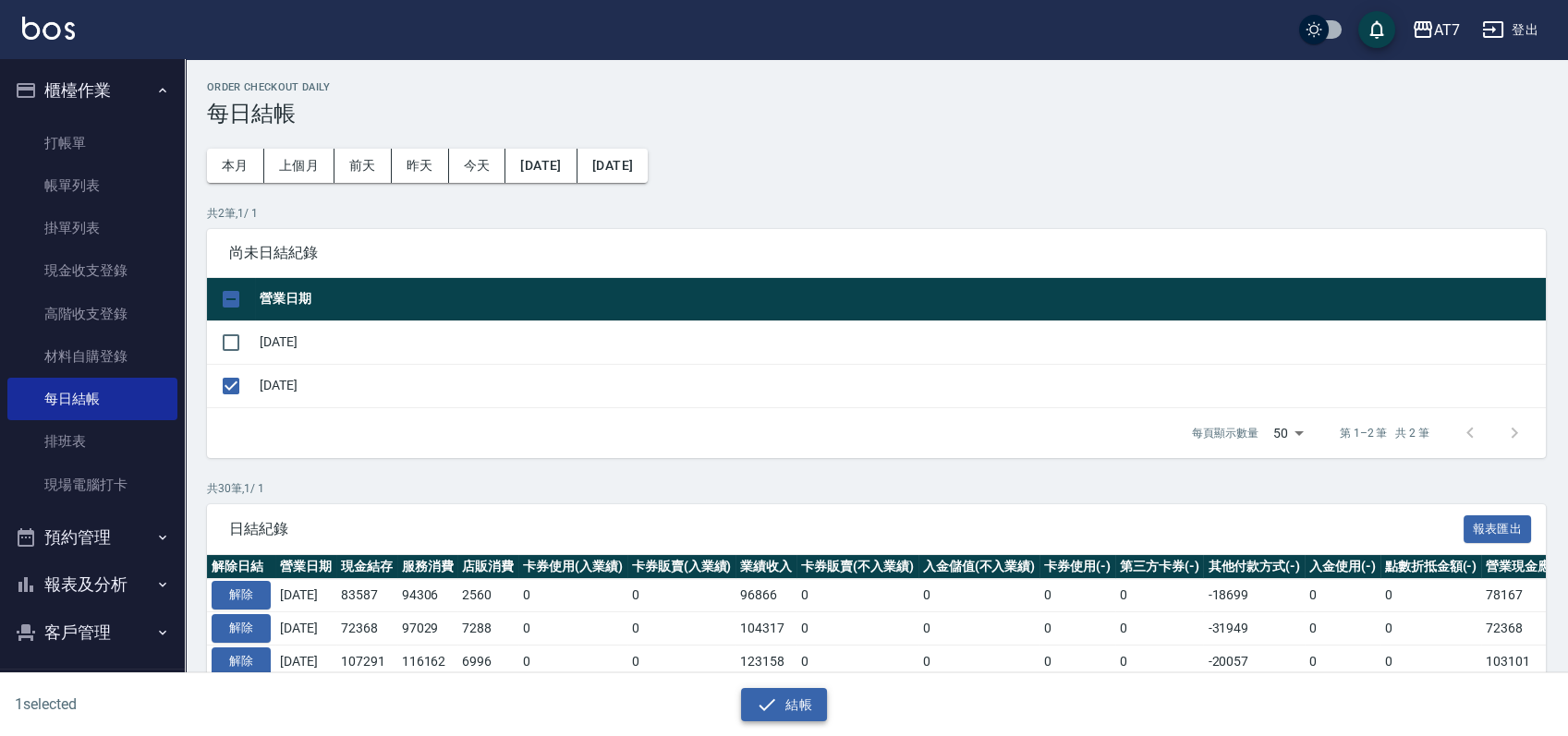
click at [777, 694] on icon "button" at bounding box center [767, 704] width 22 height 22
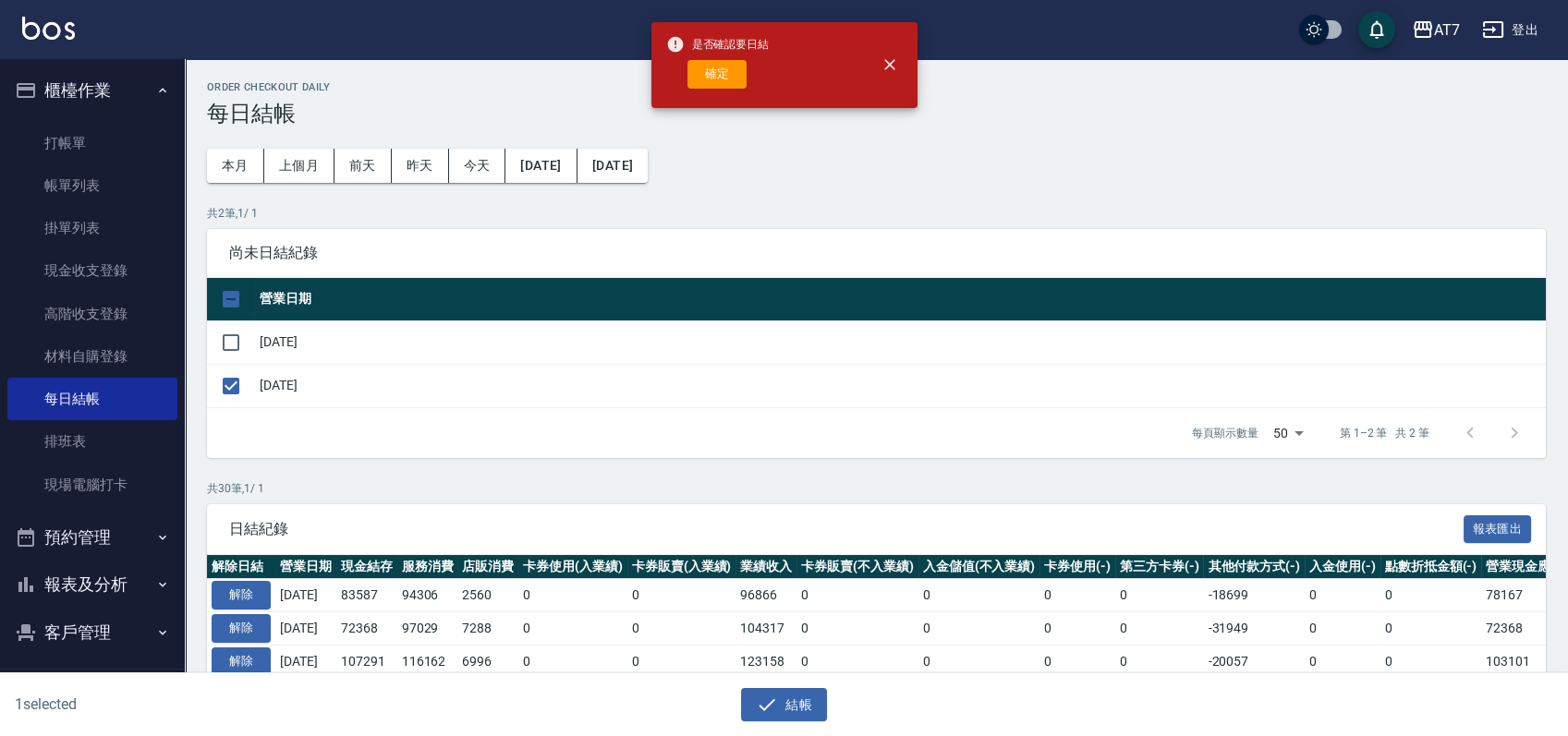
click at [715, 55] on div "是否確認要日結 確定" at bounding box center [717, 65] width 104 height 75
click at [706, 87] on button "確定" at bounding box center [717, 74] width 59 height 29
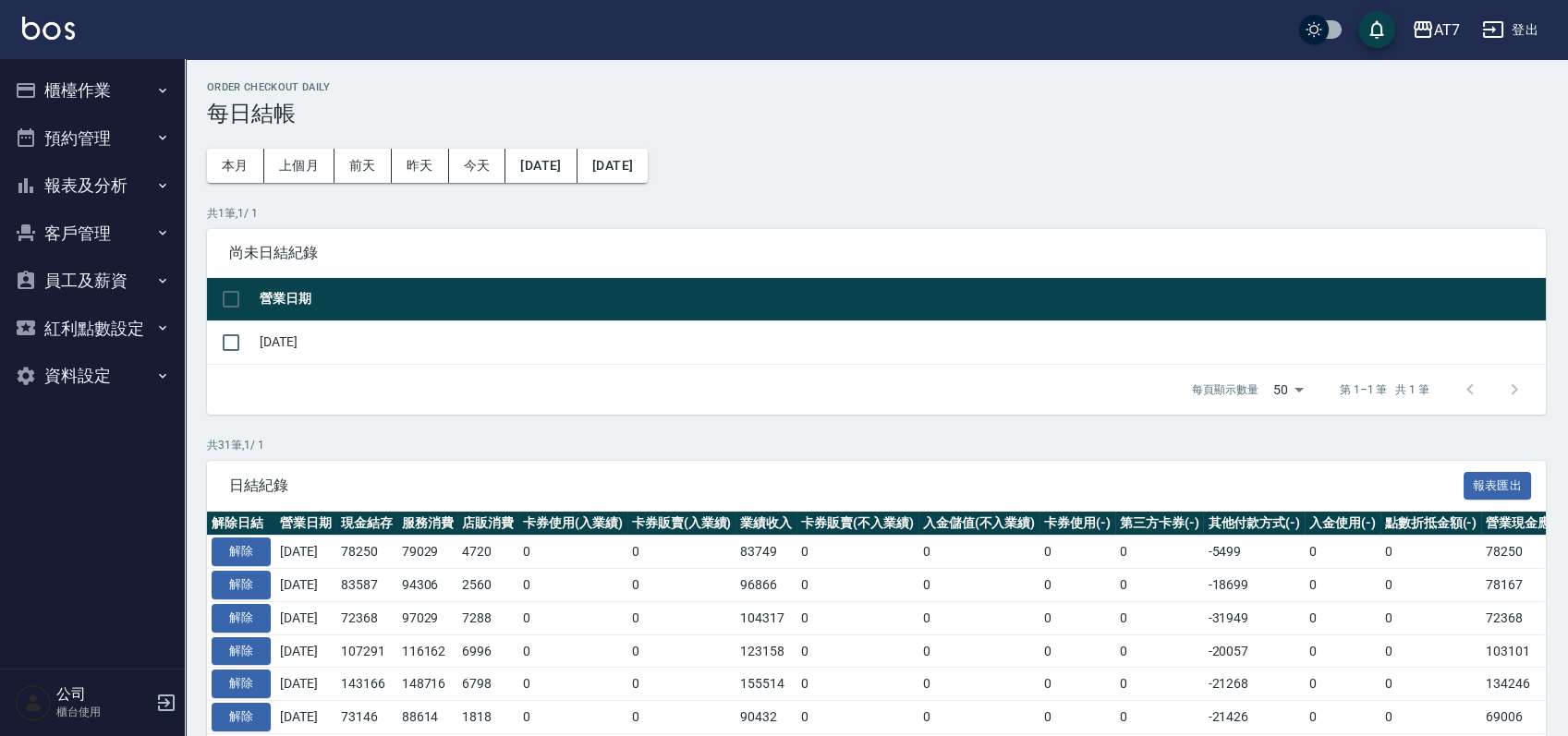
click at [105, 94] on button "櫃檯作業" at bounding box center [92, 90] width 170 height 48
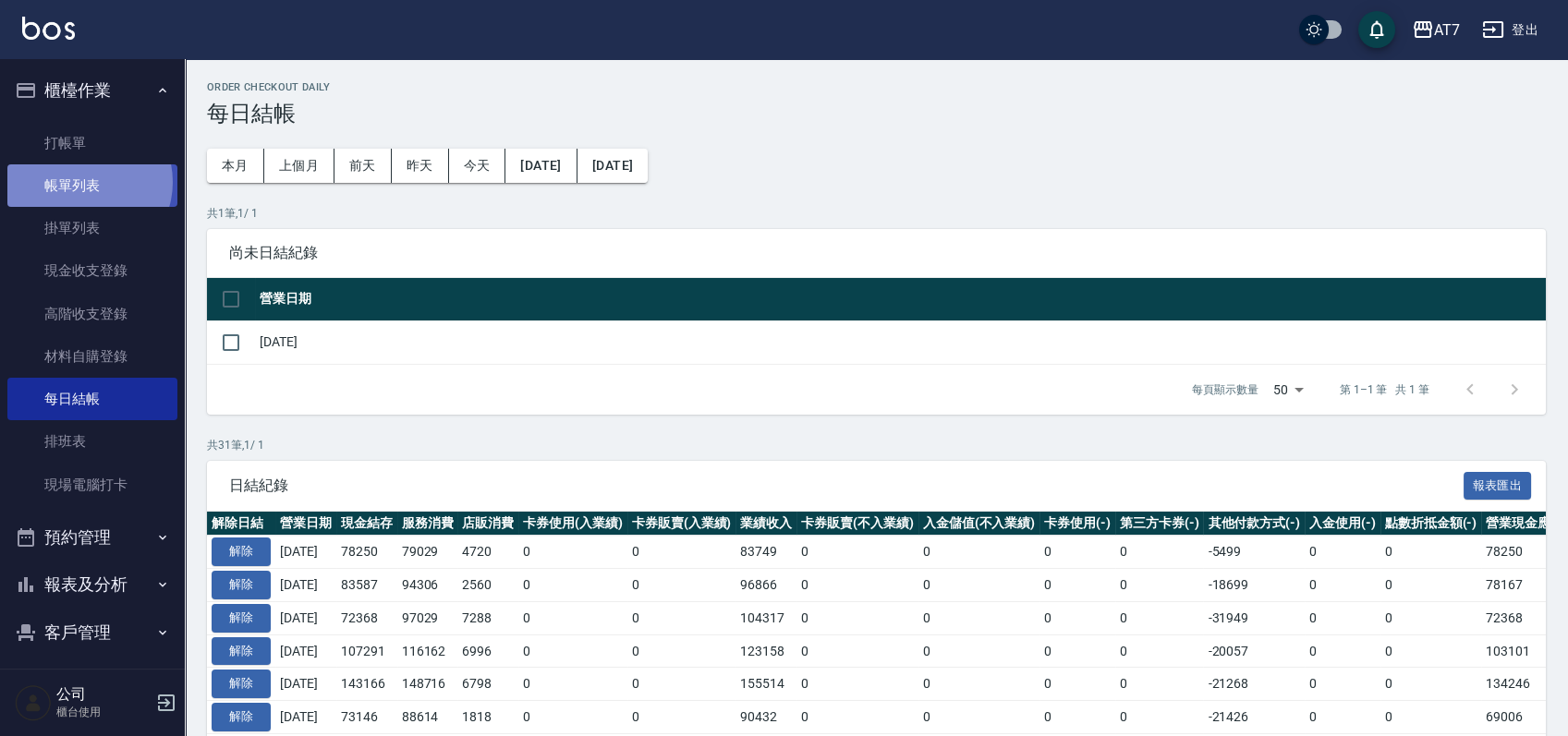
click at [82, 185] on link "帳單列表" at bounding box center [92, 185] width 170 height 43
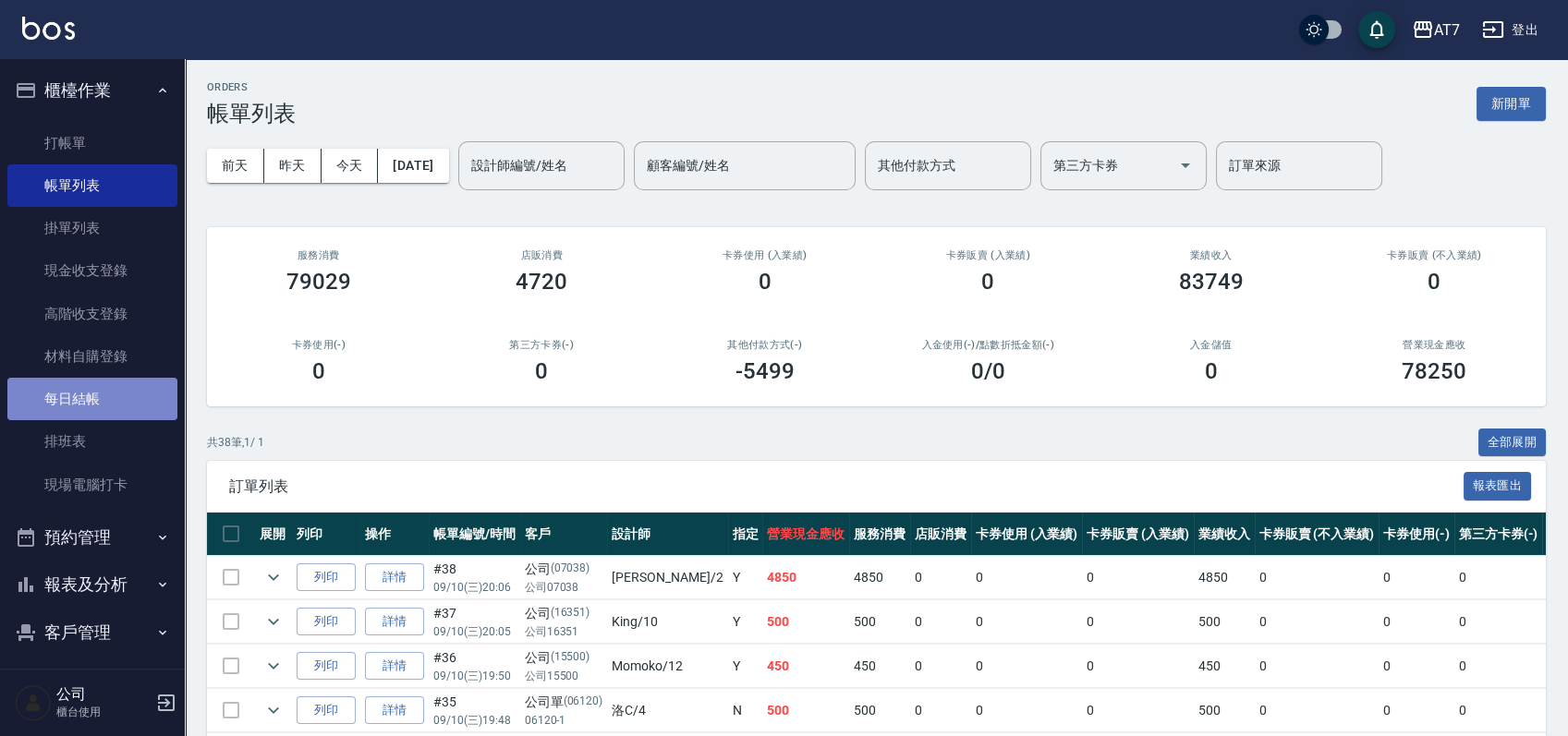
click at [95, 403] on link "每日結帳" at bounding box center [92, 399] width 170 height 43
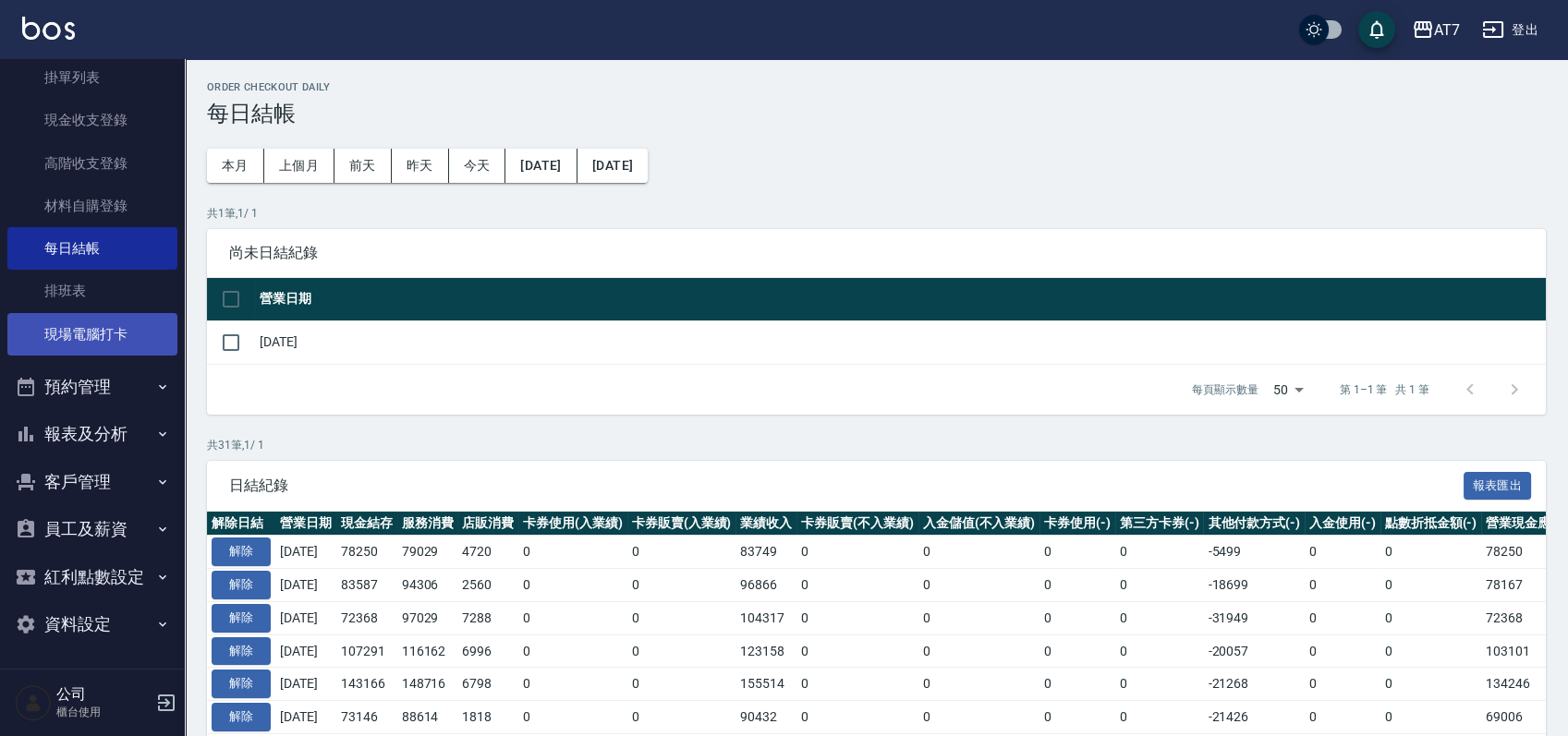
scroll to position [151, 0]
click at [236, 343] on input "checkbox" at bounding box center [231, 342] width 39 height 39
checkbox input "true"
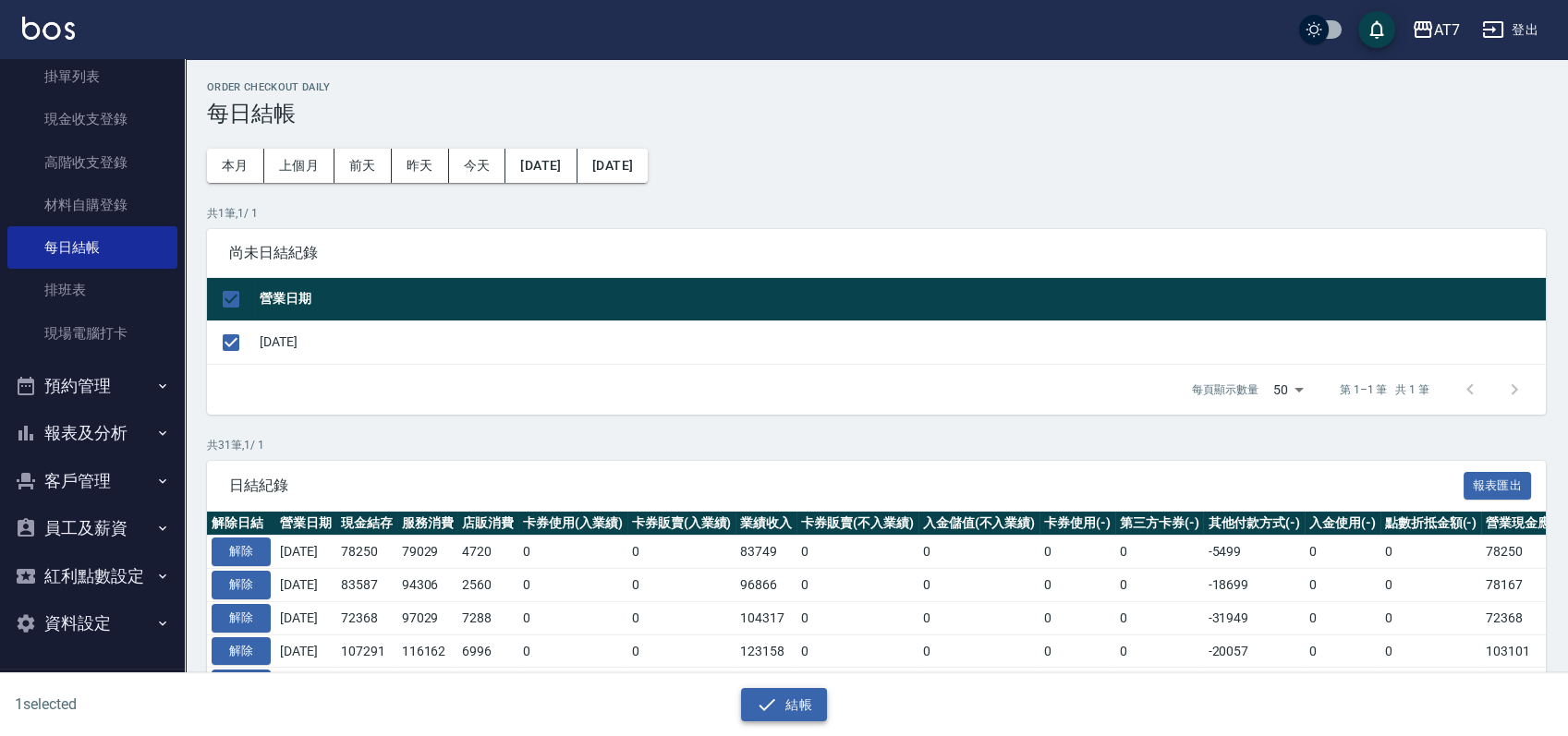
click at [816, 689] on button "結帳" at bounding box center [784, 705] width 86 height 35
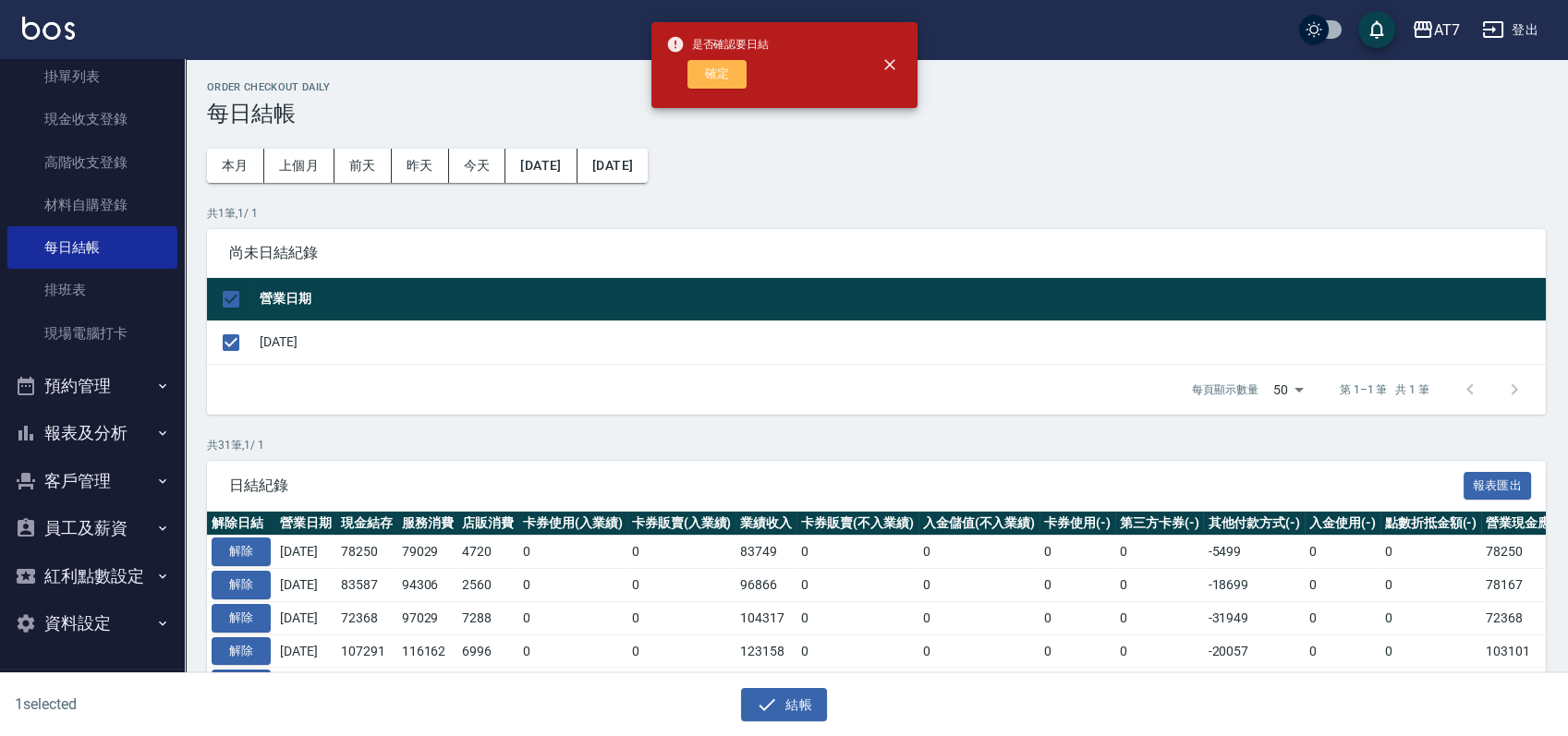
click at [709, 75] on button "確定" at bounding box center [717, 74] width 59 height 29
checkbox input "false"
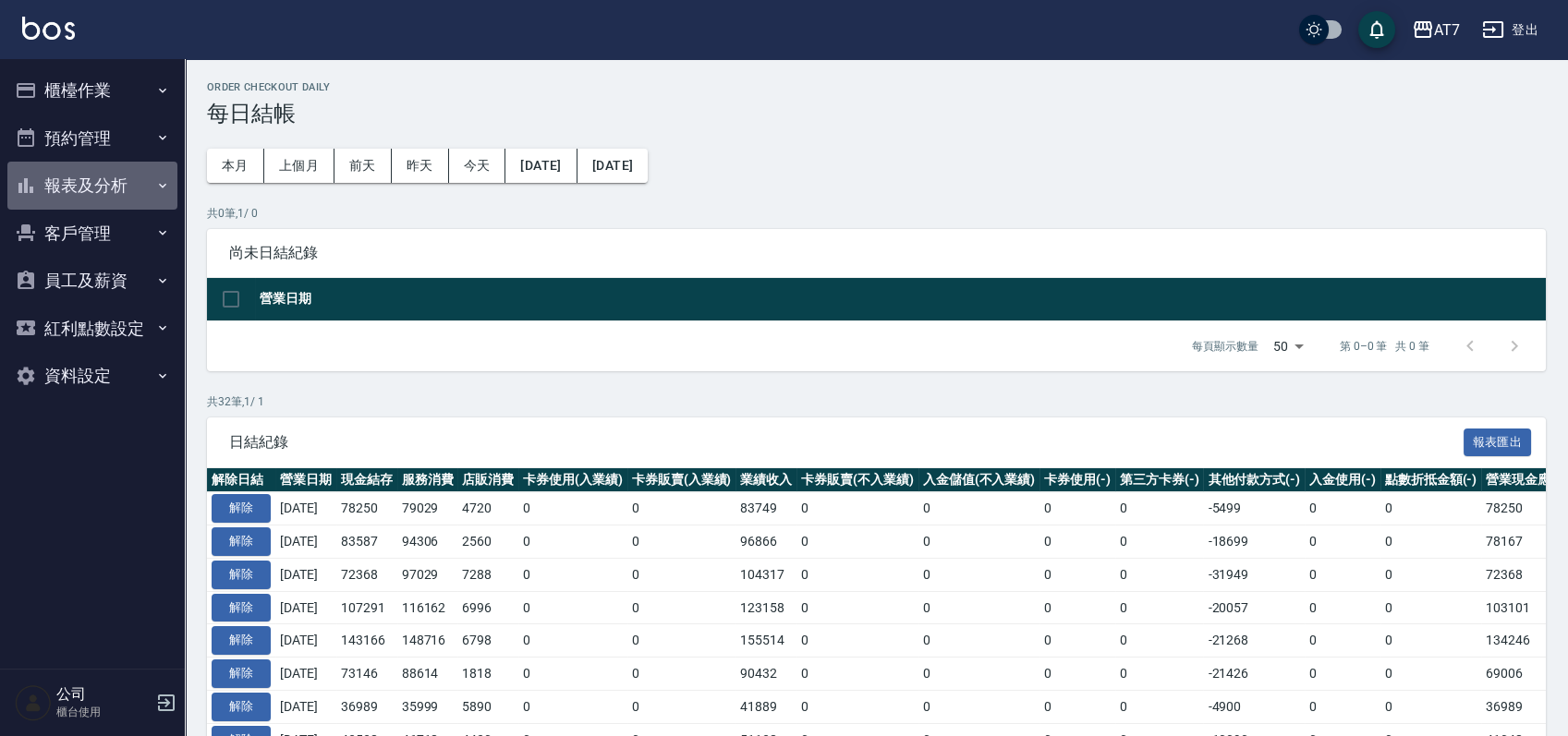
click at [115, 199] on button "報表及分析" at bounding box center [92, 185] width 170 height 48
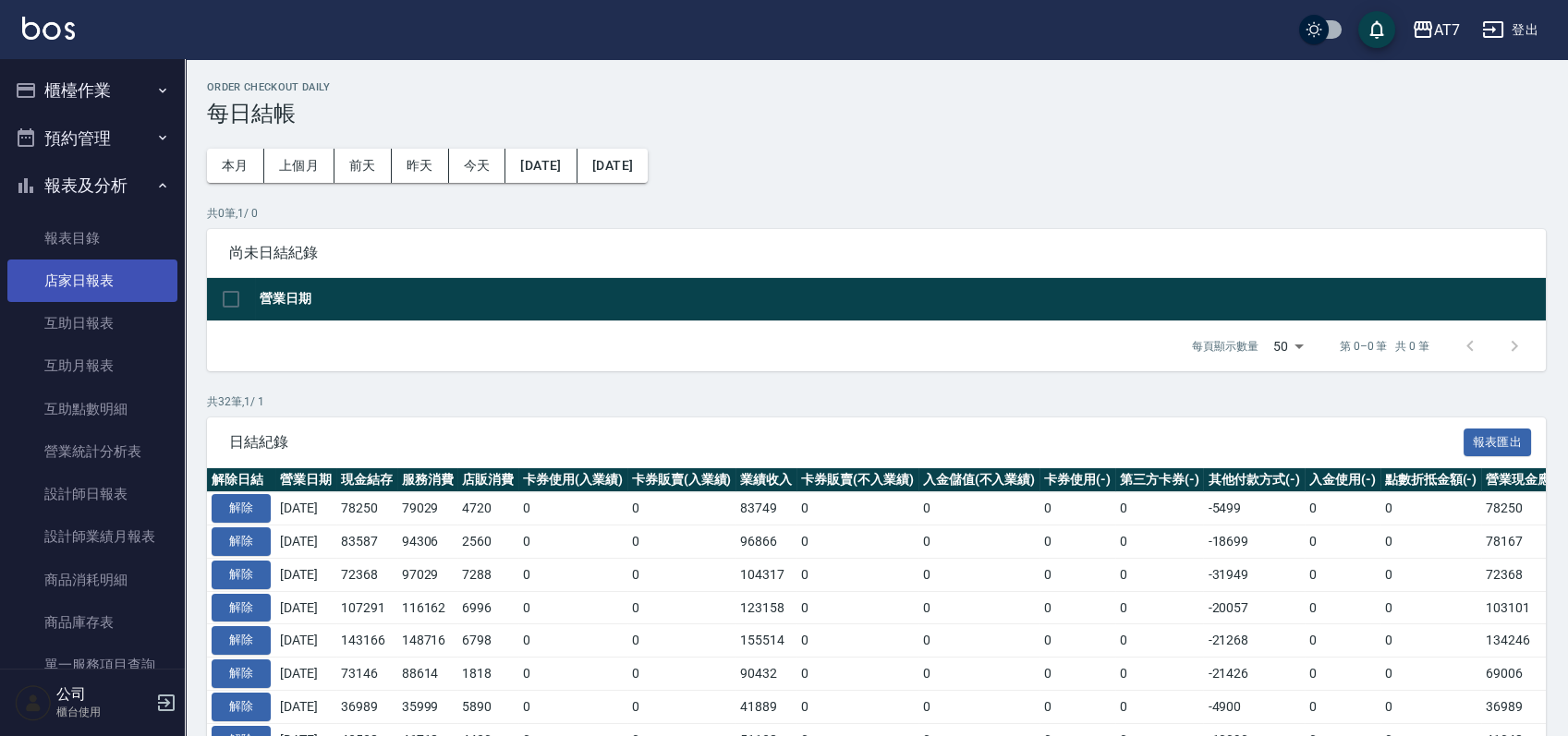
click at [91, 273] on link "店家日報表" at bounding box center [92, 280] width 170 height 43
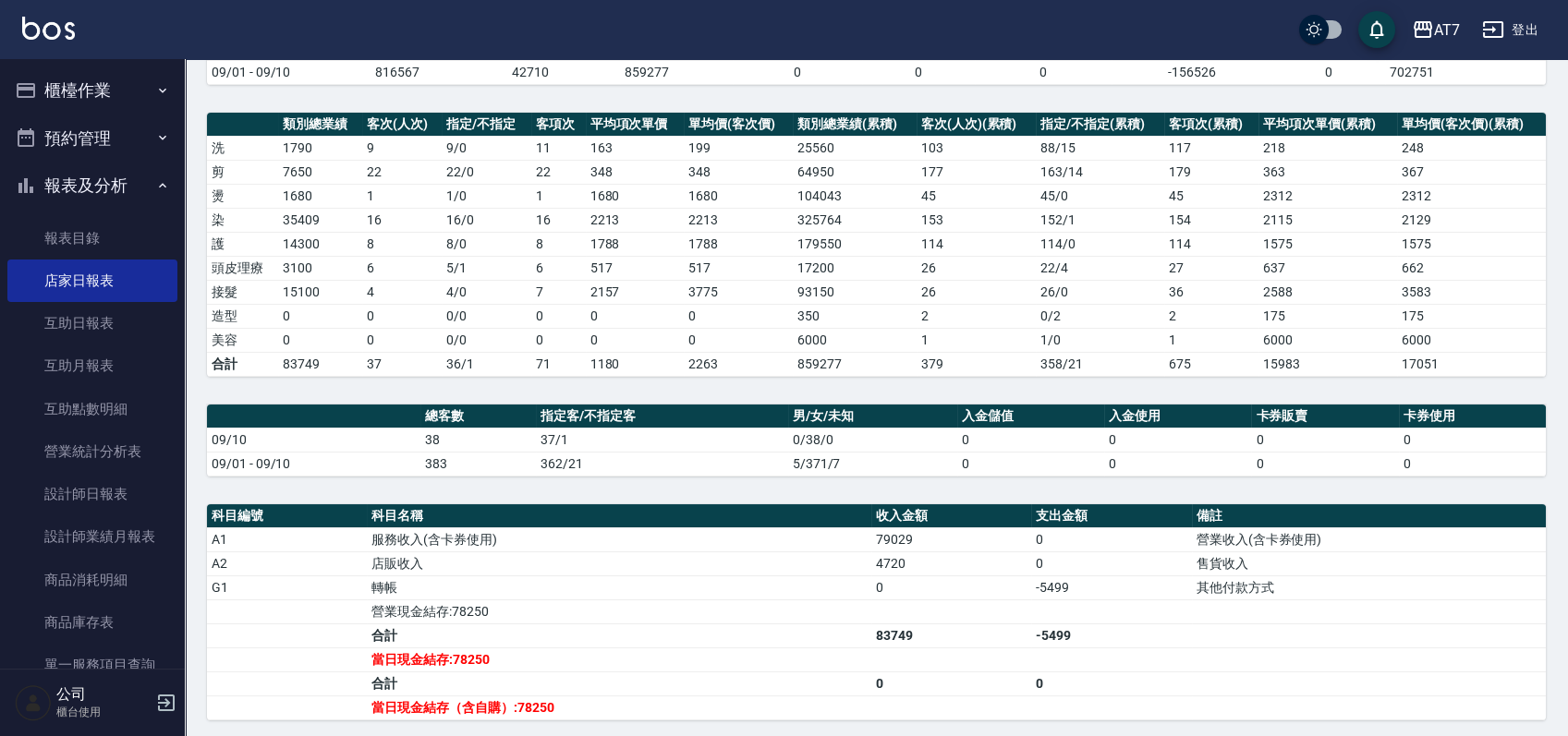
scroll to position [481, 0]
